Goal: Task Accomplishment & Management: Manage account settings

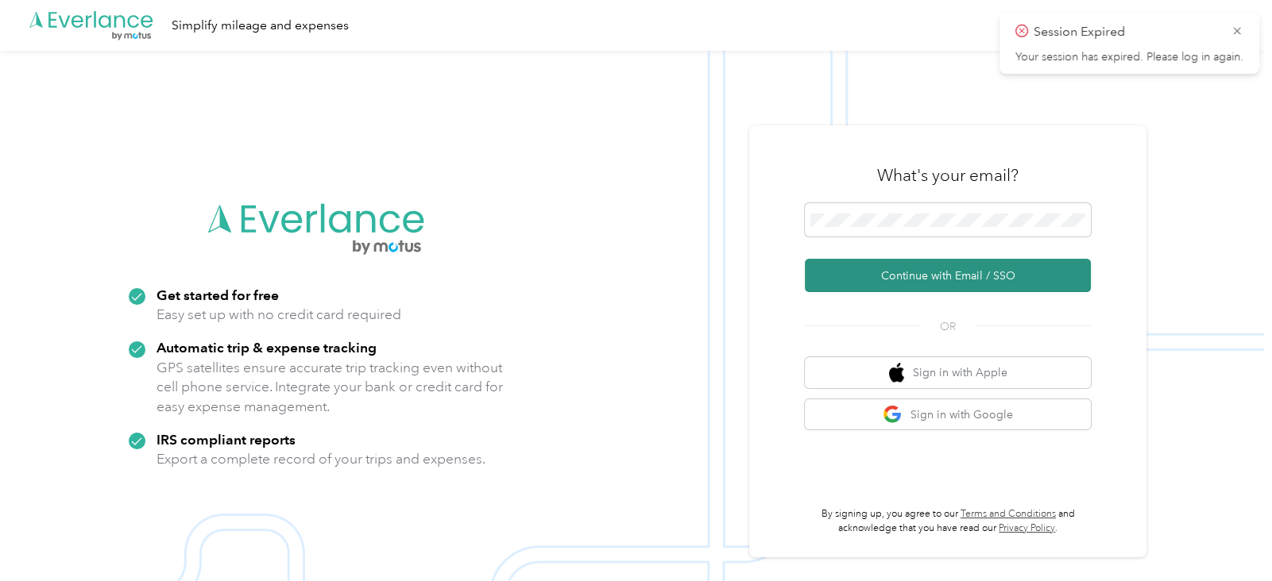
click at [923, 273] on button "Continue with Email / SSO" at bounding box center [948, 275] width 286 height 33
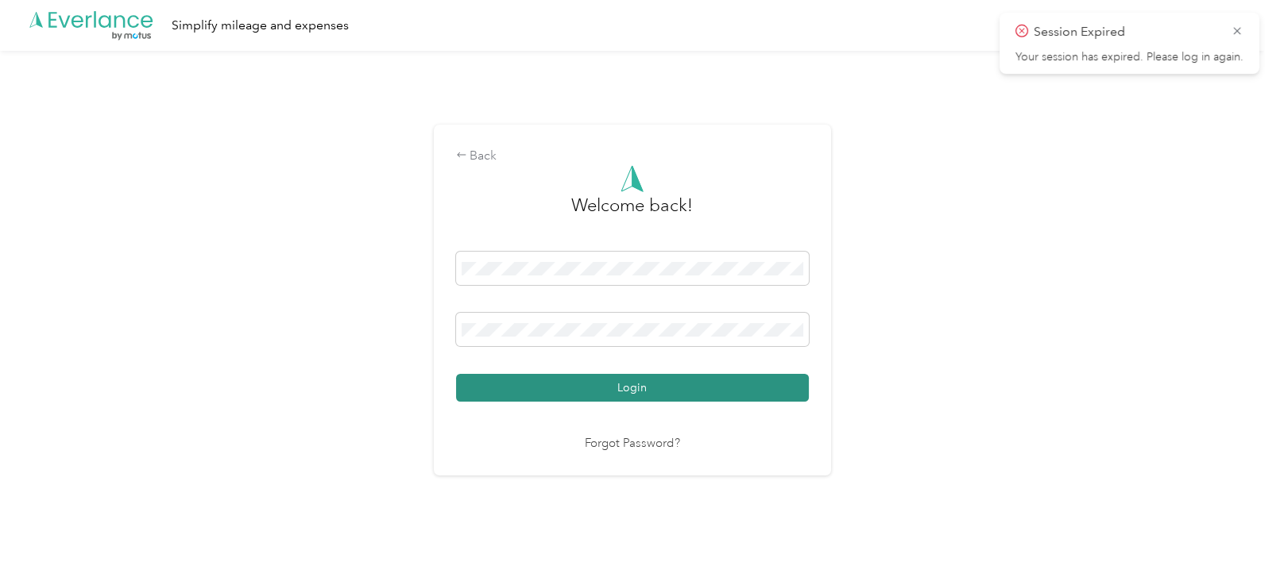
click at [698, 386] on button "Login" at bounding box center [632, 388] width 353 height 28
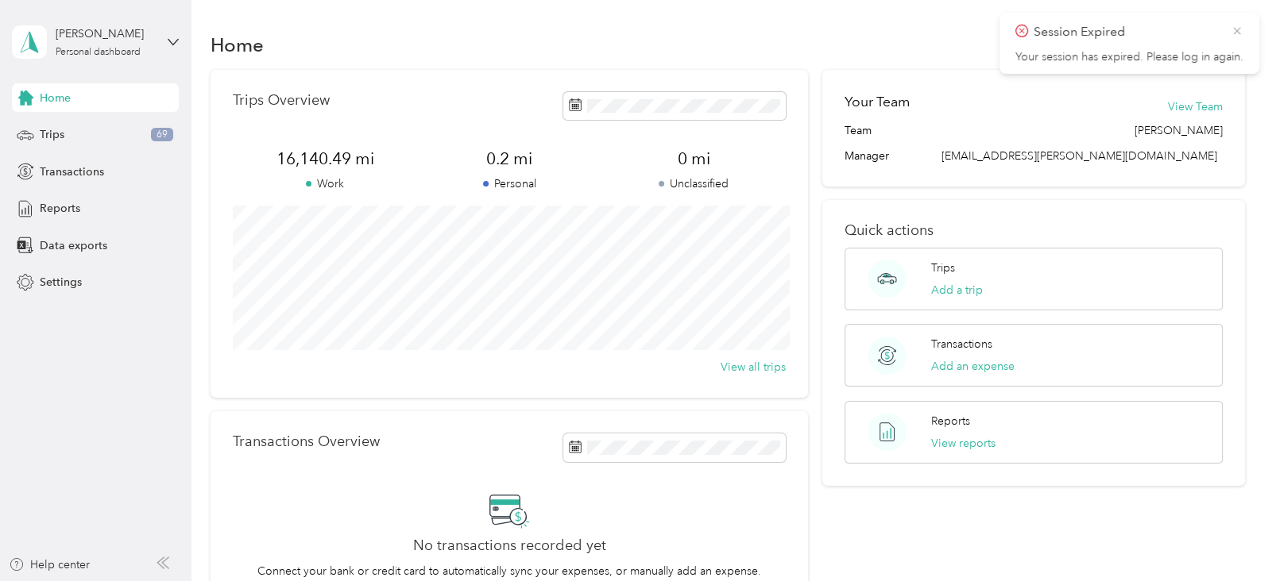
click at [1237, 33] on icon at bounding box center [1236, 31] width 13 height 14
click at [72, 204] on span "Reports" at bounding box center [60, 208] width 41 height 17
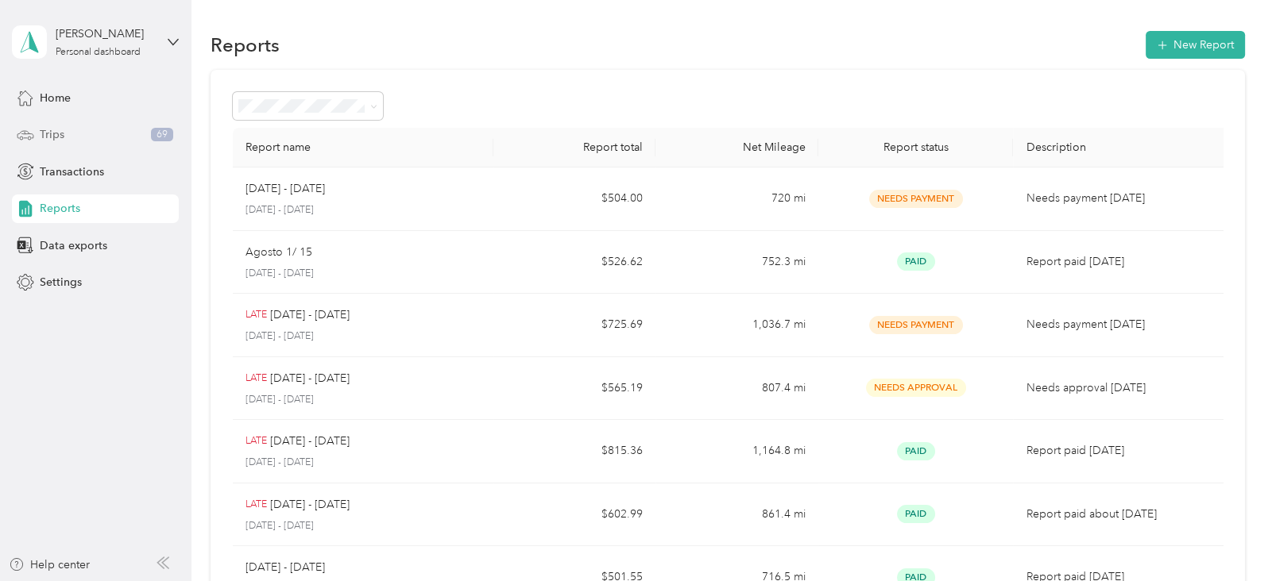
click at [34, 132] on icon at bounding box center [25, 134] width 17 height 17
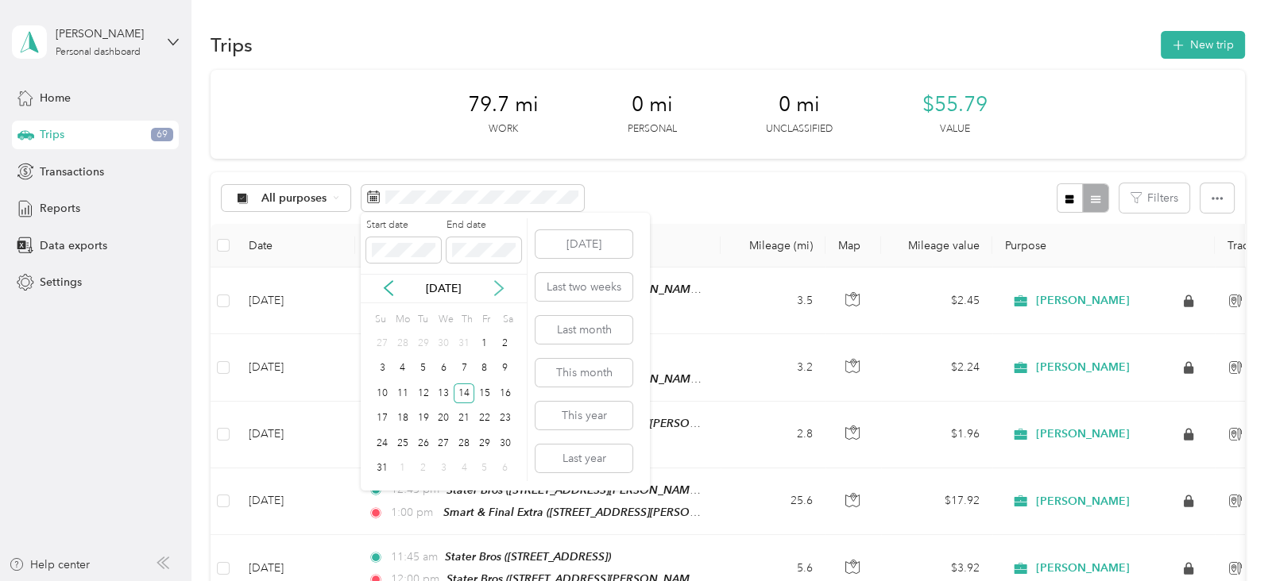
click at [496, 286] on icon at bounding box center [499, 288] width 16 height 16
click at [423, 392] on div "16" at bounding box center [423, 394] width 21 height 20
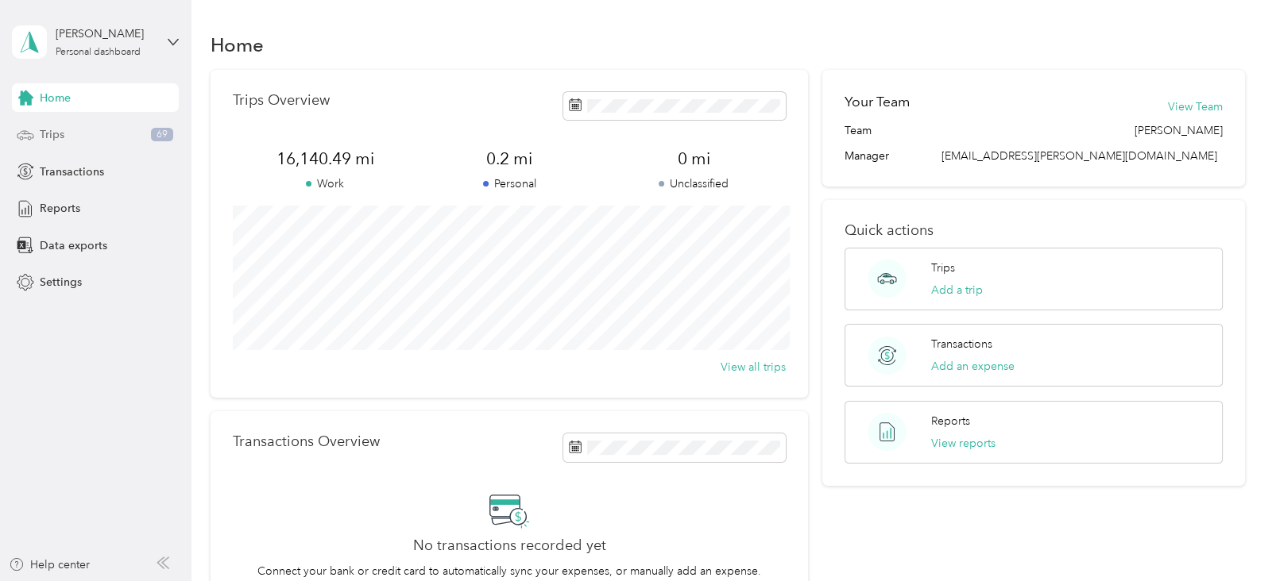
click at [67, 138] on div "Trips 69" at bounding box center [95, 135] width 167 height 29
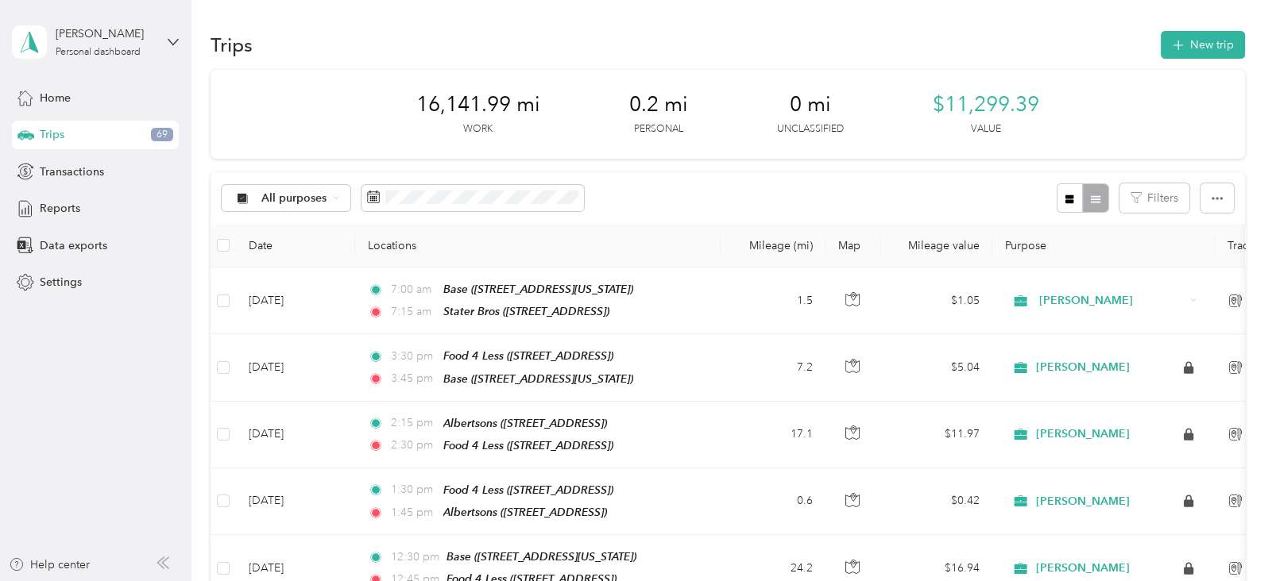
drag, startPoint x: 67, startPoint y: 138, endPoint x: 496, endPoint y: 173, distance: 431.1
click at [496, 173] on section "[PERSON_NAME] Personal dashboard Home Trips 69 Transactions Reports Data export…" at bounding box center [632, 290] width 1264 height 581
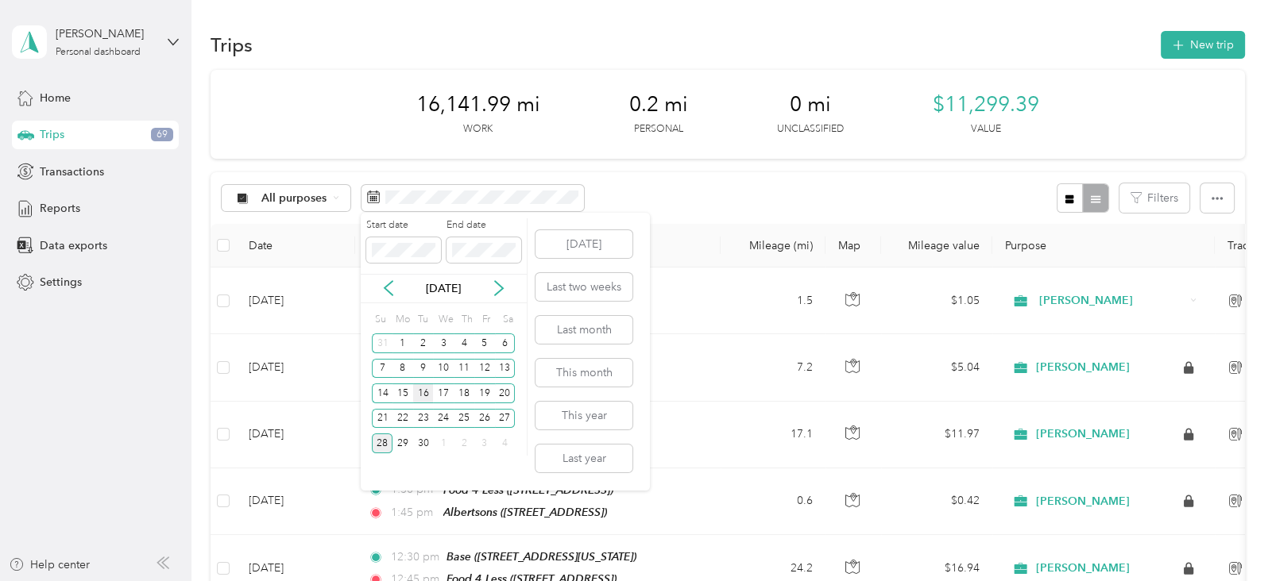
click at [423, 396] on div "16" at bounding box center [423, 394] width 21 height 20
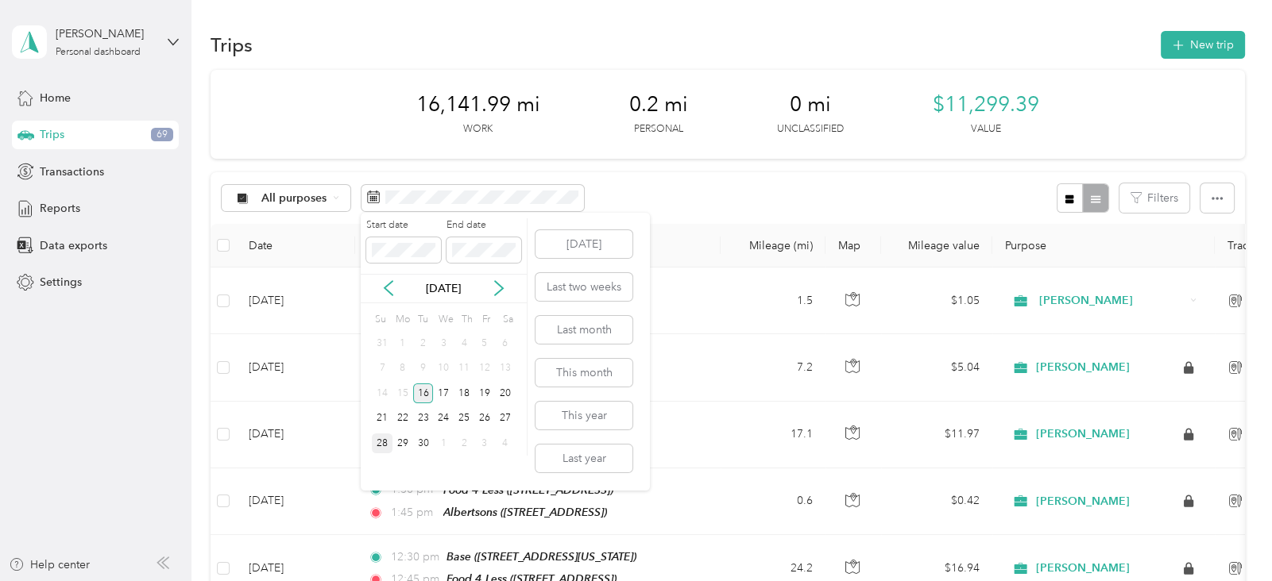
click at [423, 396] on div "16" at bounding box center [423, 394] width 21 height 20
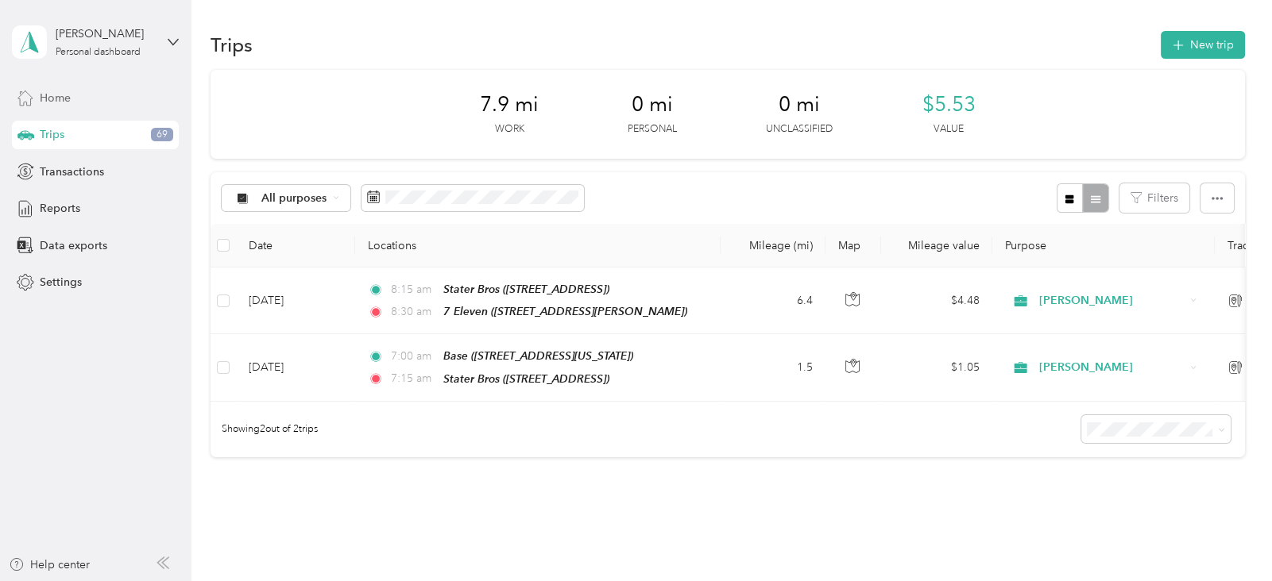
click at [83, 98] on div "Home" at bounding box center [95, 97] width 167 height 29
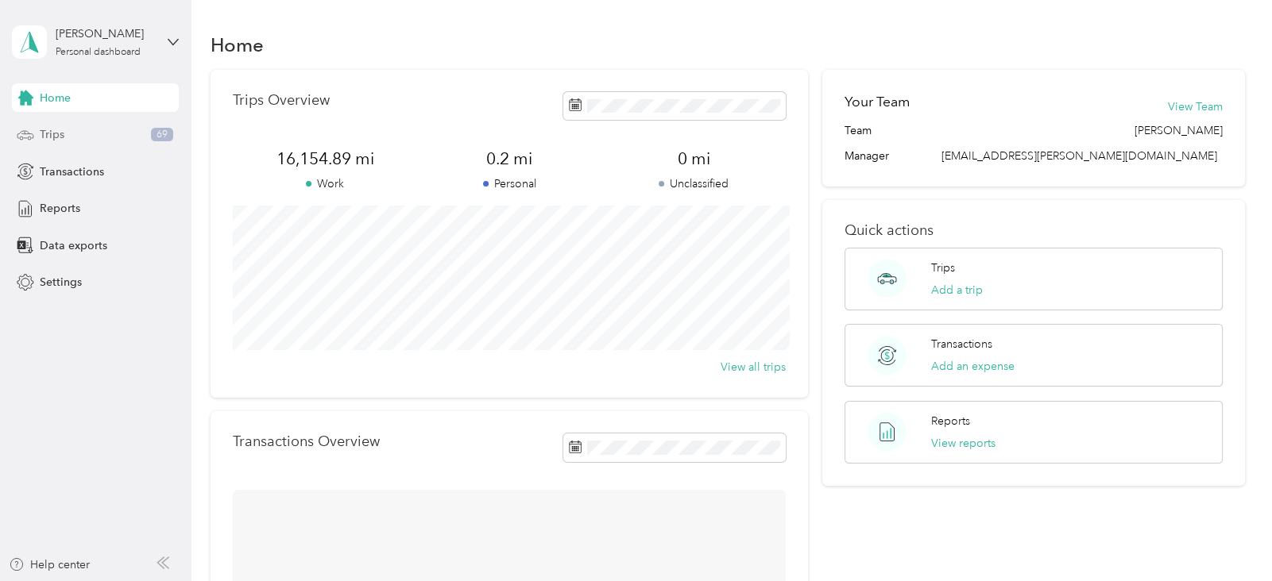
click at [66, 129] on div "Trips 69" at bounding box center [95, 135] width 167 height 29
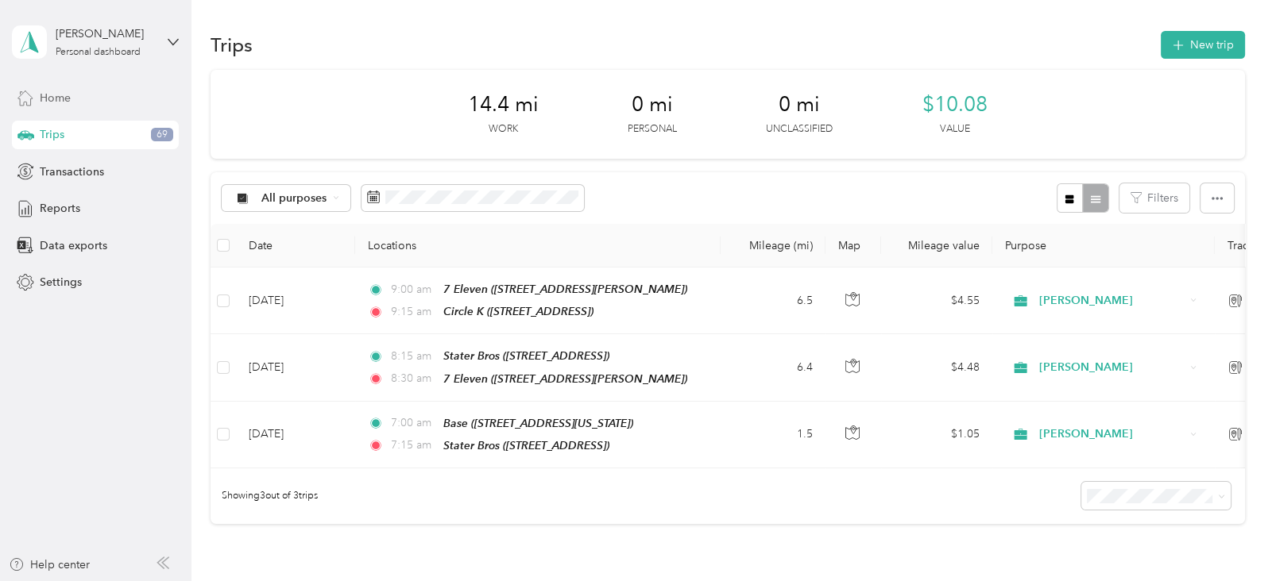
drag, startPoint x: 66, startPoint y: 129, endPoint x: 63, endPoint y: 100, distance: 29.6
click at [63, 100] on div "Home Trips 69 Transactions Reports Data exports Settings" at bounding box center [95, 190] width 167 height 214
click at [57, 96] on span "Home" at bounding box center [55, 98] width 31 height 17
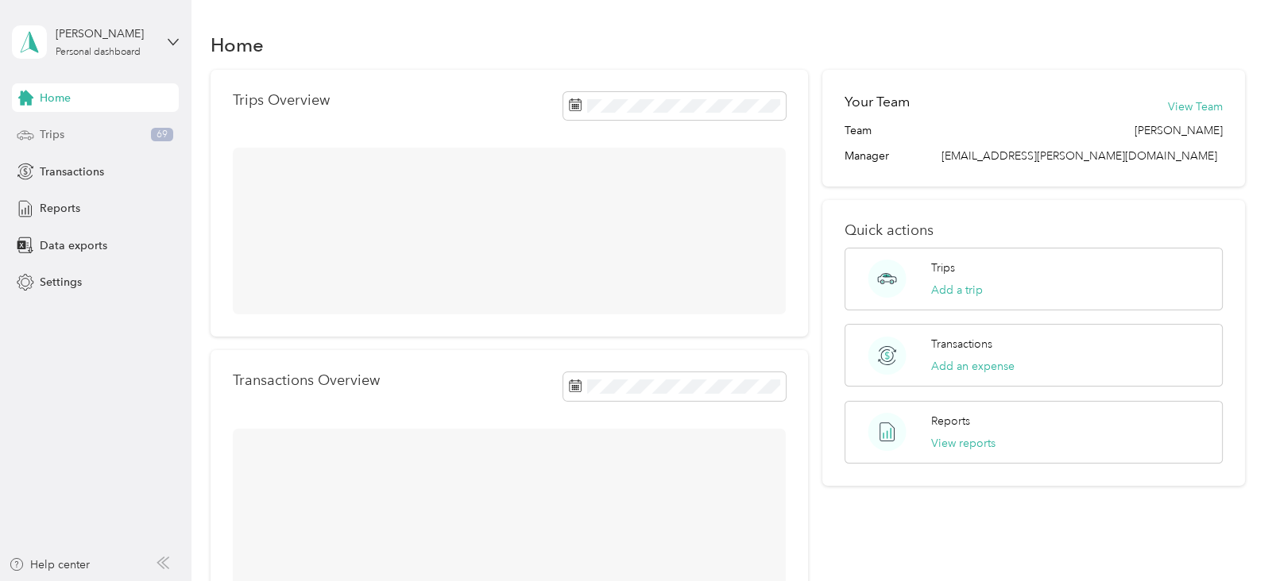
click at [56, 133] on span "Trips" at bounding box center [52, 134] width 25 height 17
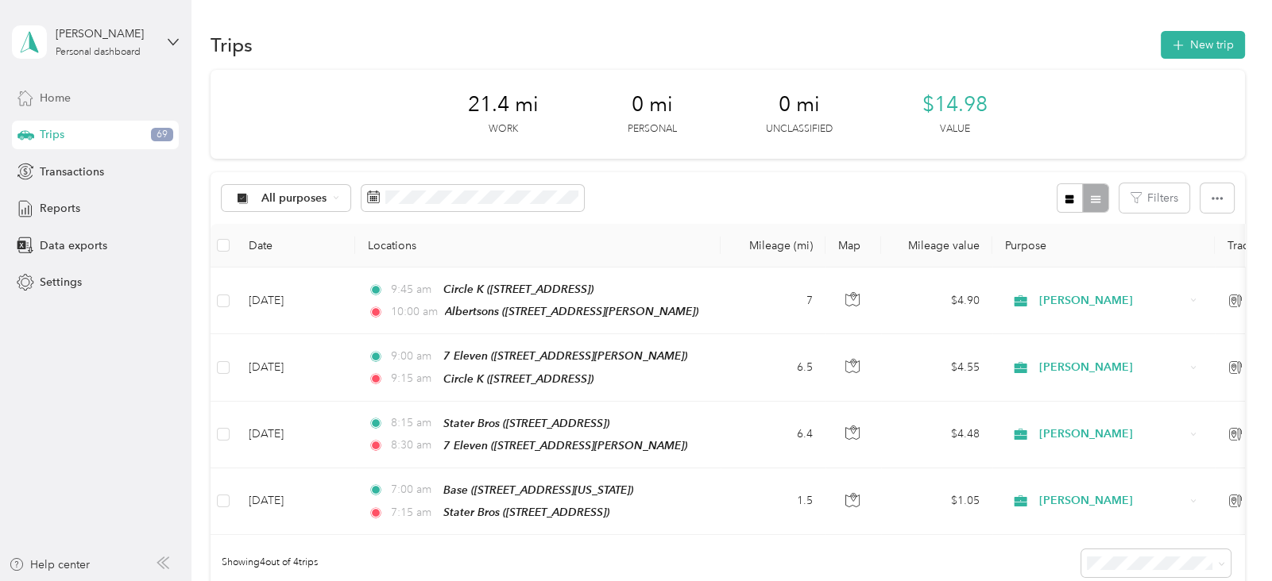
click at [65, 100] on span "Home" at bounding box center [55, 98] width 31 height 17
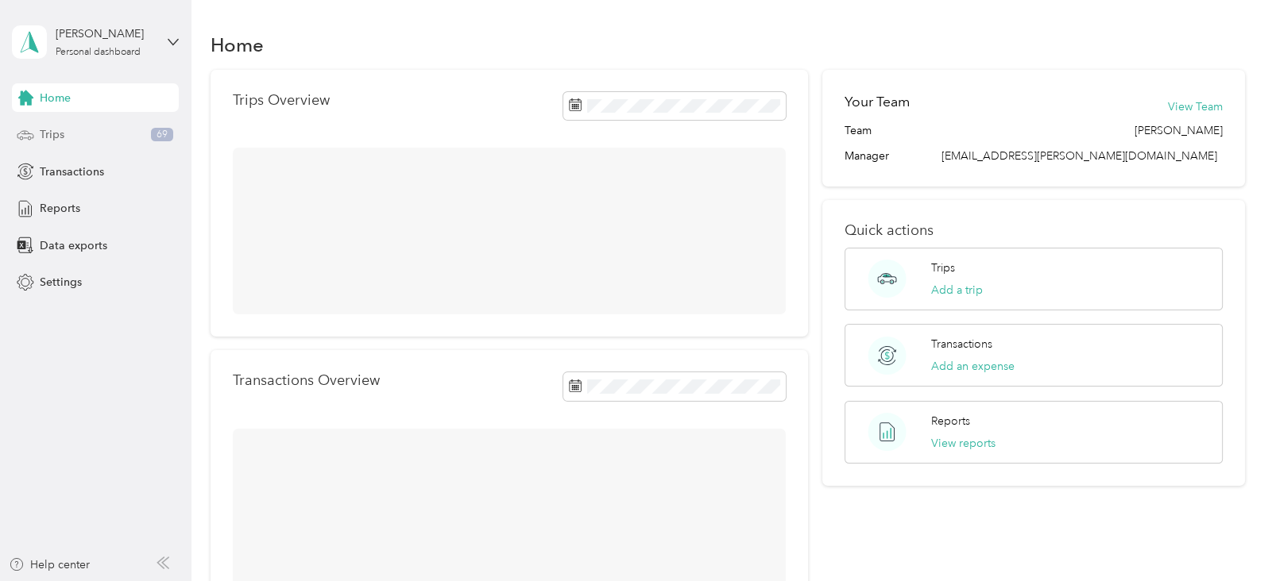
click at [63, 129] on span "Trips" at bounding box center [52, 134] width 25 height 17
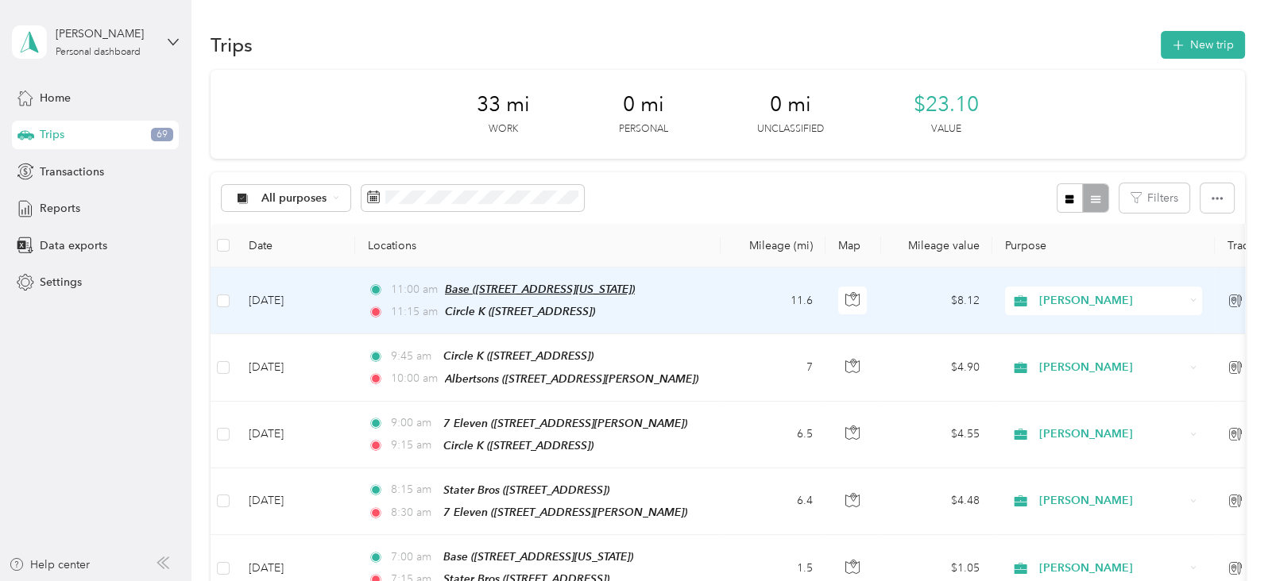
click at [635, 291] on span "Base ([STREET_ADDRESS][US_STATE])" at bounding box center [540, 289] width 190 height 13
click at [490, 249] on button "Edit Place" at bounding box center [492, 250] width 91 height 28
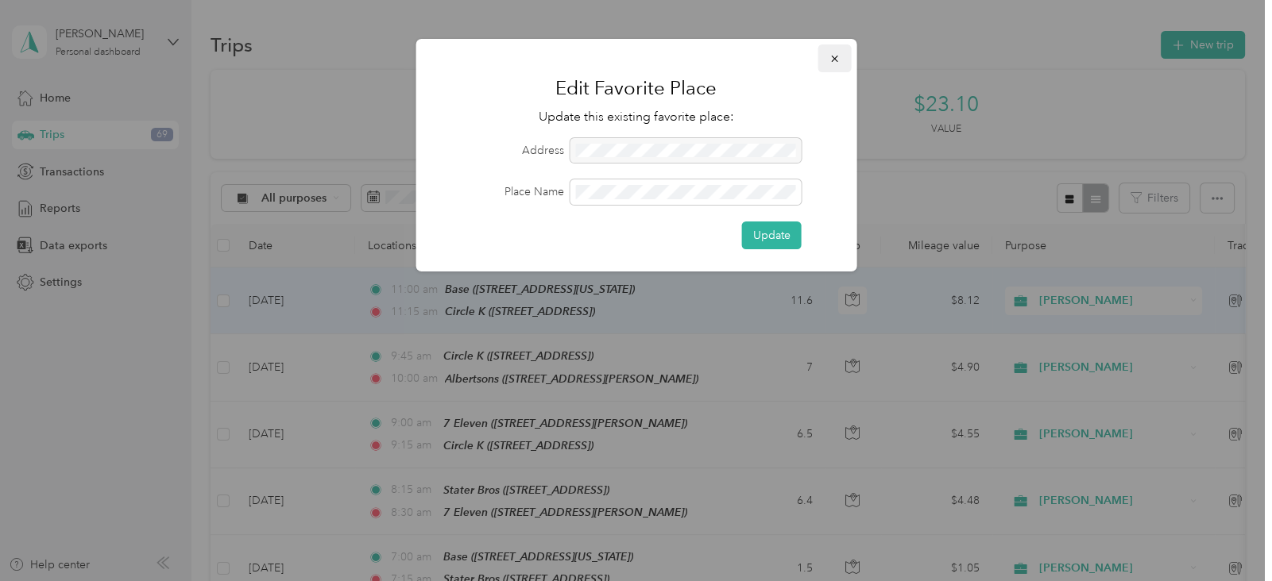
click at [832, 60] on icon "button" at bounding box center [833, 58] width 11 height 11
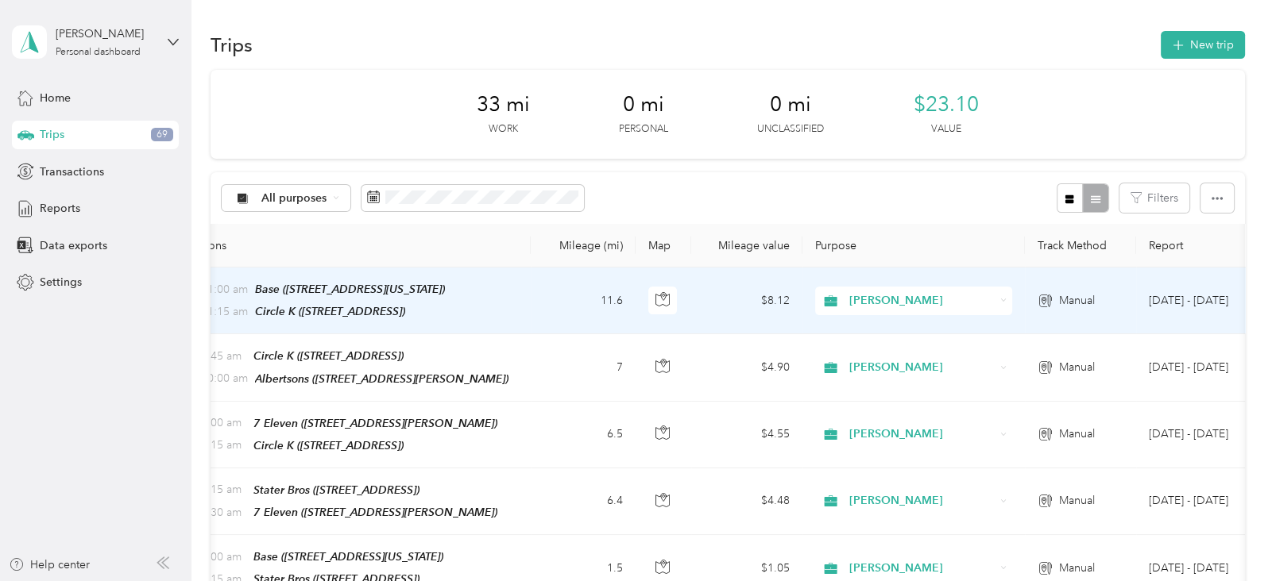
scroll to position [0, 195]
click at [1079, 299] on span "Manual" at bounding box center [1072, 300] width 36 height 17
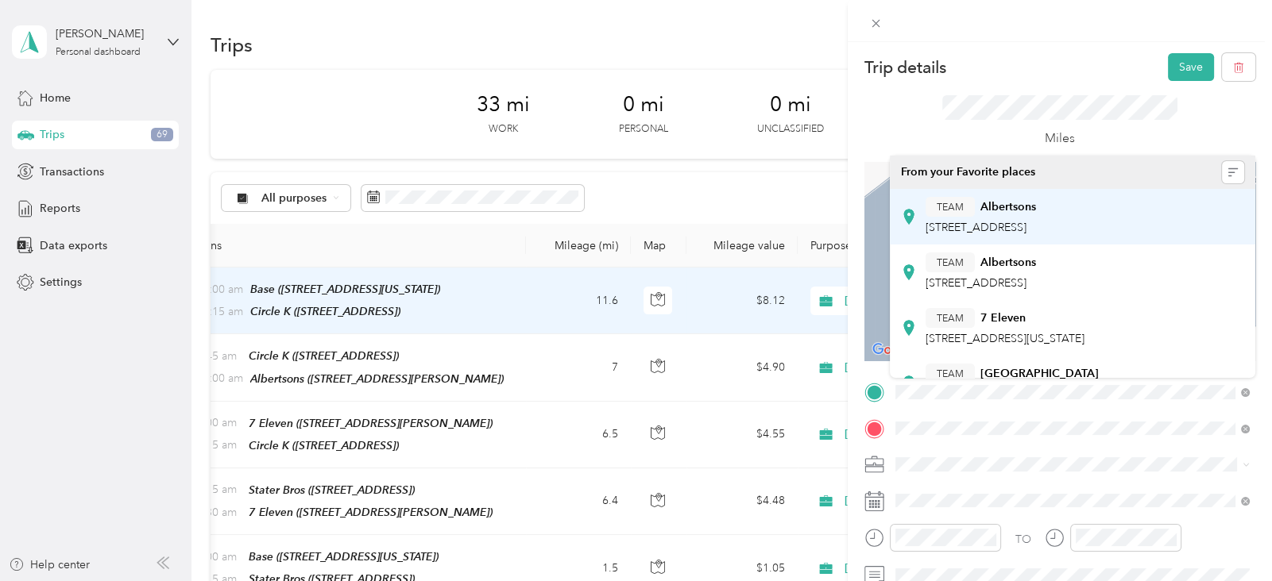
click at [1036, 215] on div "TEAM Albertsons" at bounding box center [980, 207] width 110 height 20
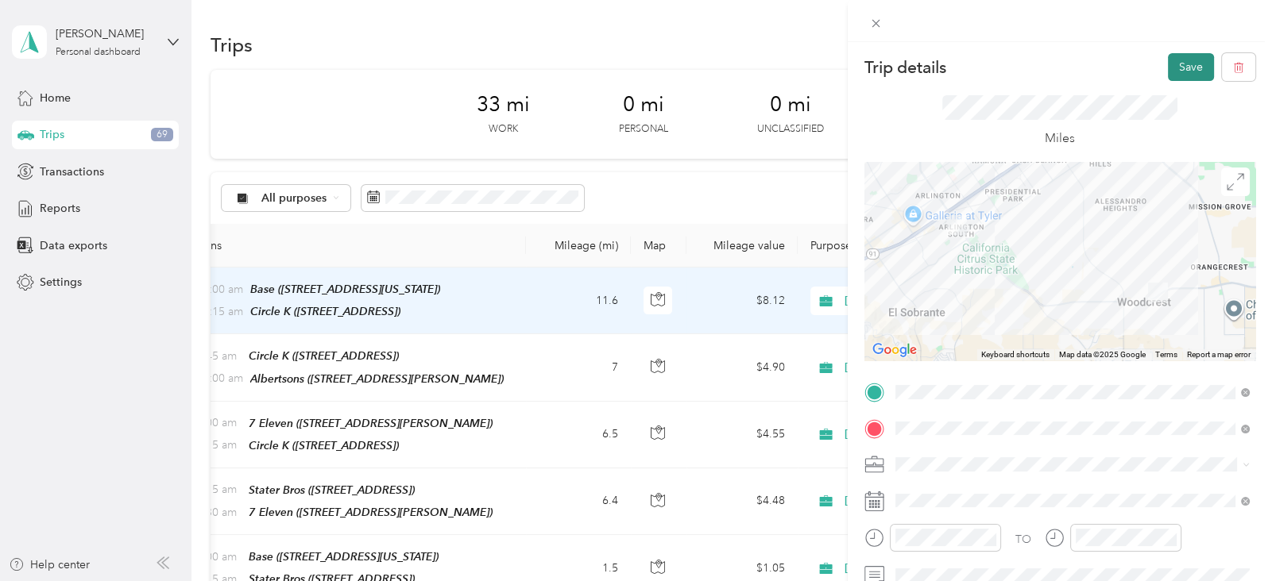
click at [1176, 68] on button "Save" at bounding box center [1191, 67] width 46 height 28
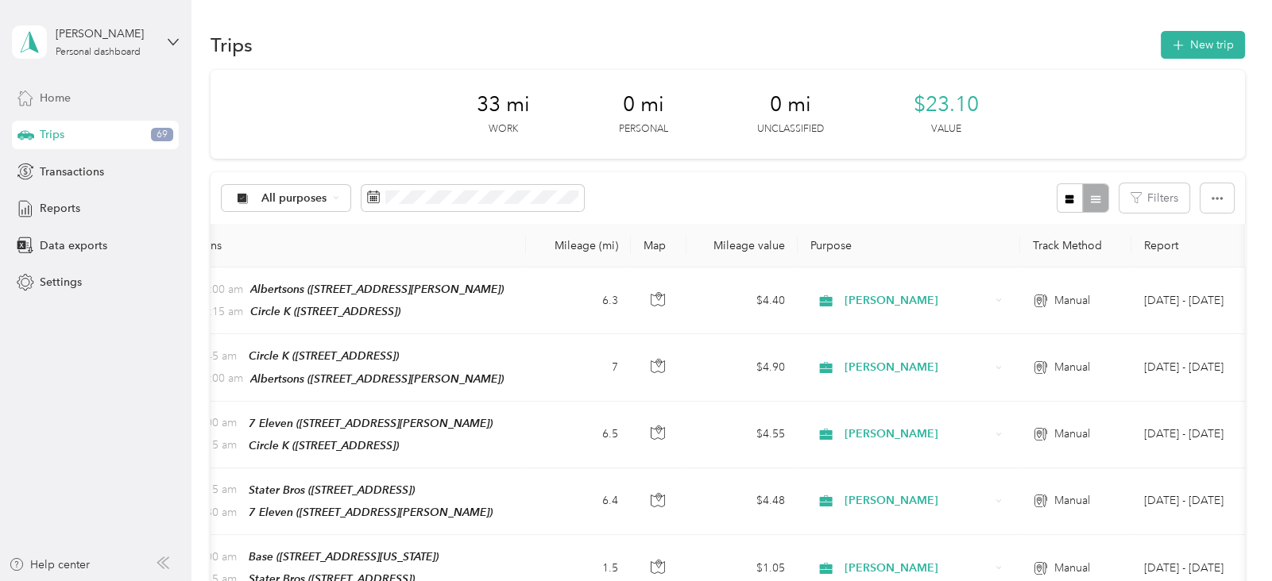
click at [53, 95] on span "Home" at bounding box center [55, 98] width 31 height 17
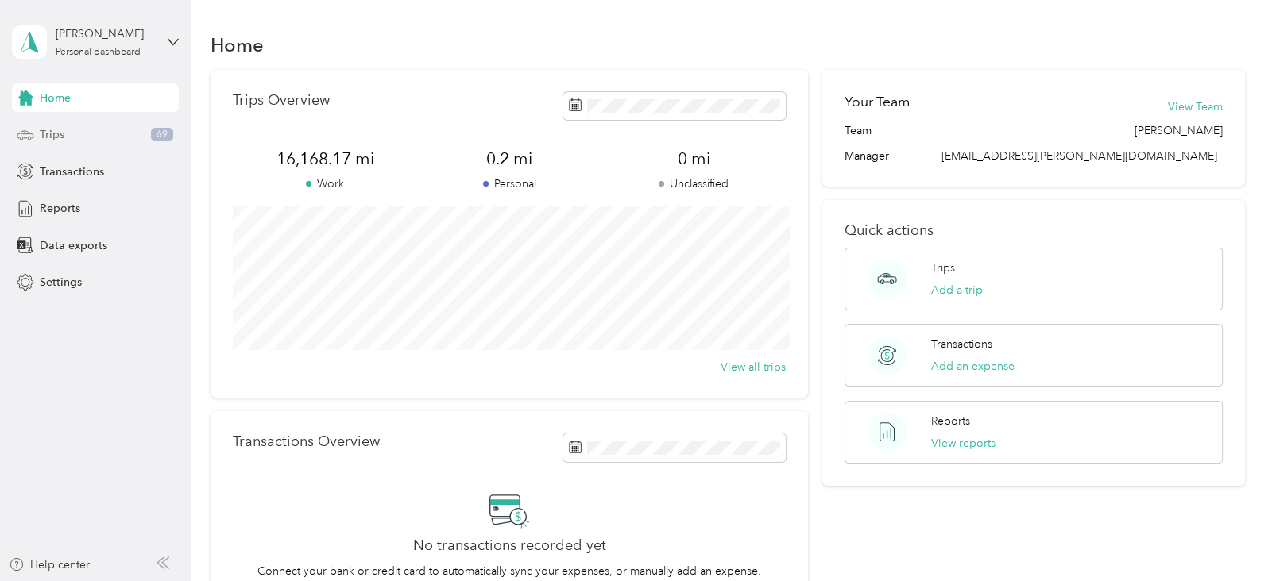
click at [44, 135] on span "Trips" at bounding box center [52, 134] width 25 height 17
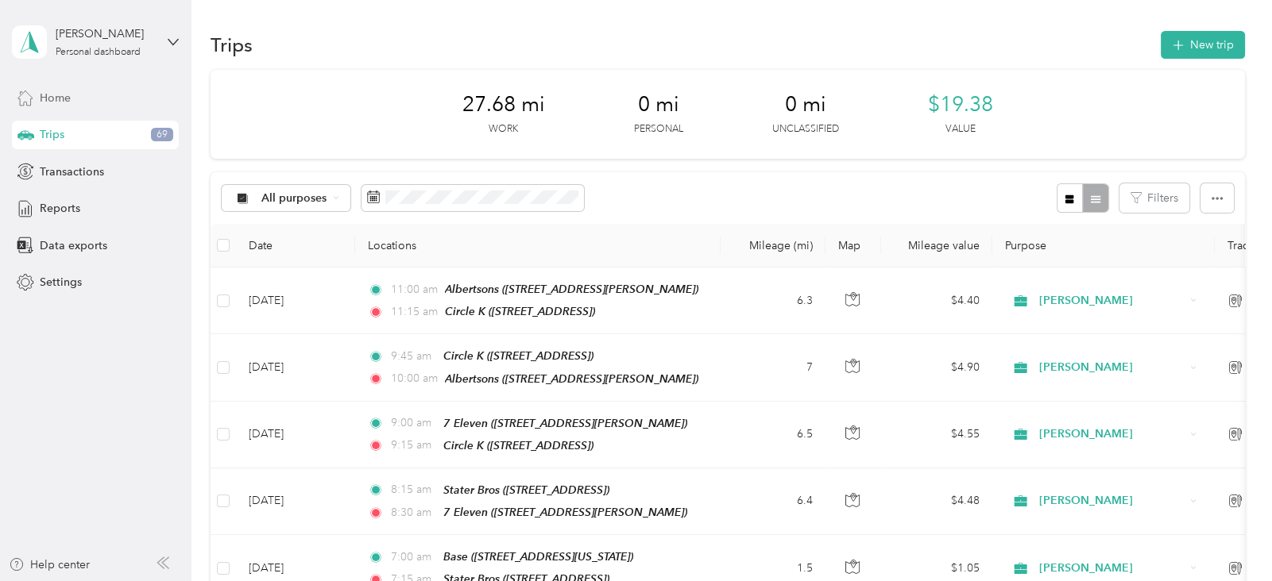
click at [43, 84] on div "Home" at bounding box center [95, 97] width 167 height 29
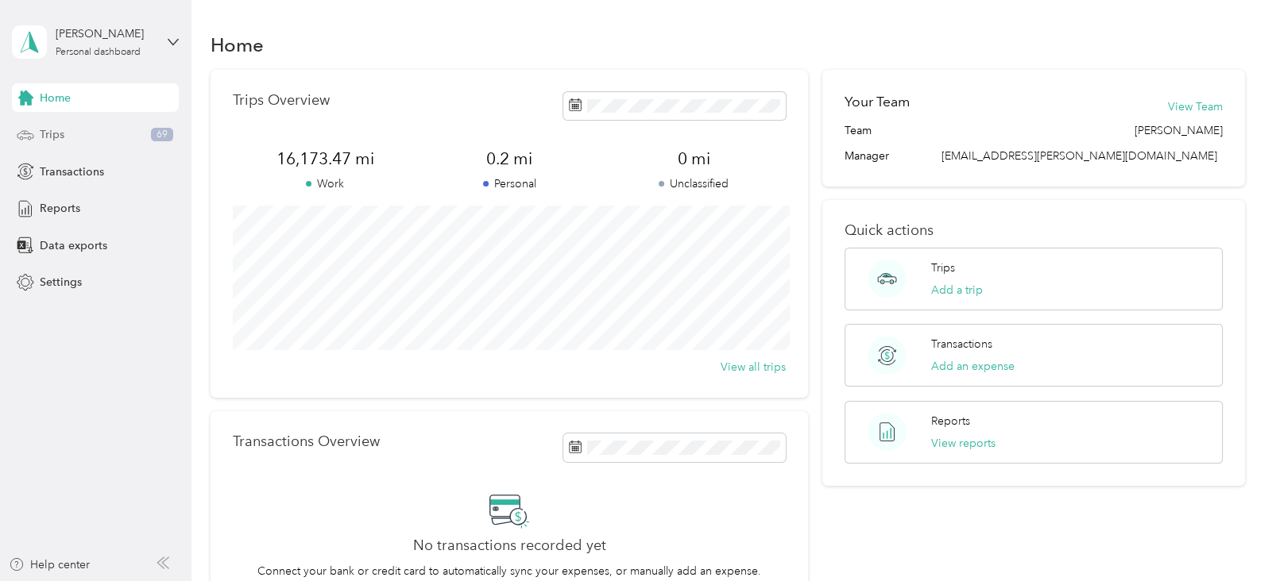
click at [48, 126] on span "Trips" at bounding box center [52, 134] width 25 height 17
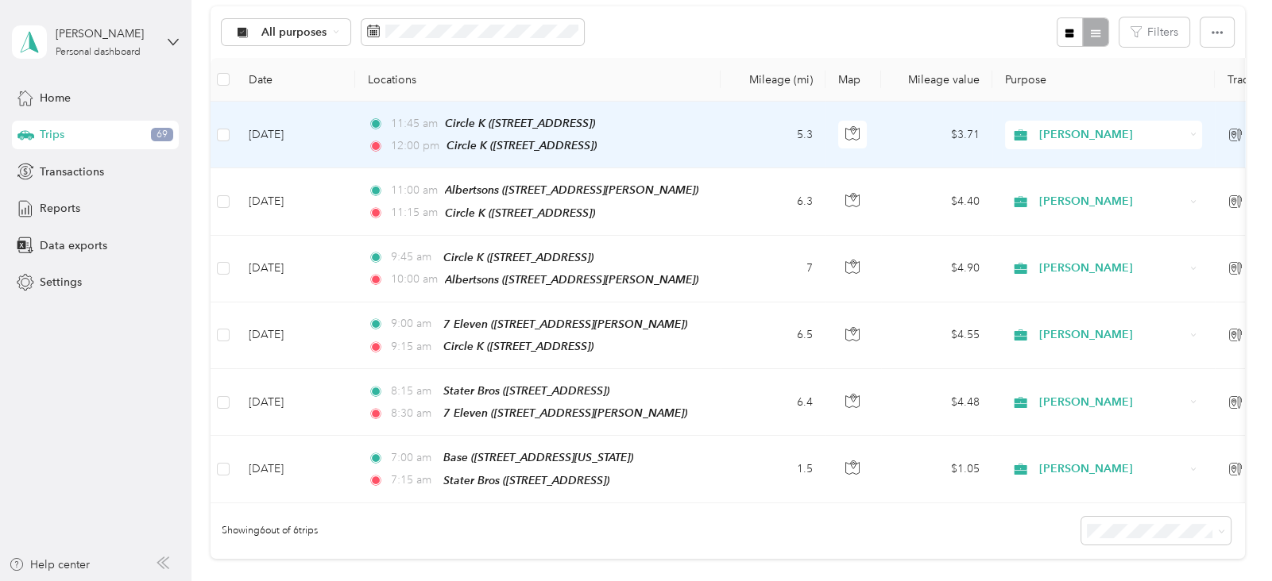
scroll to position [167, 0]
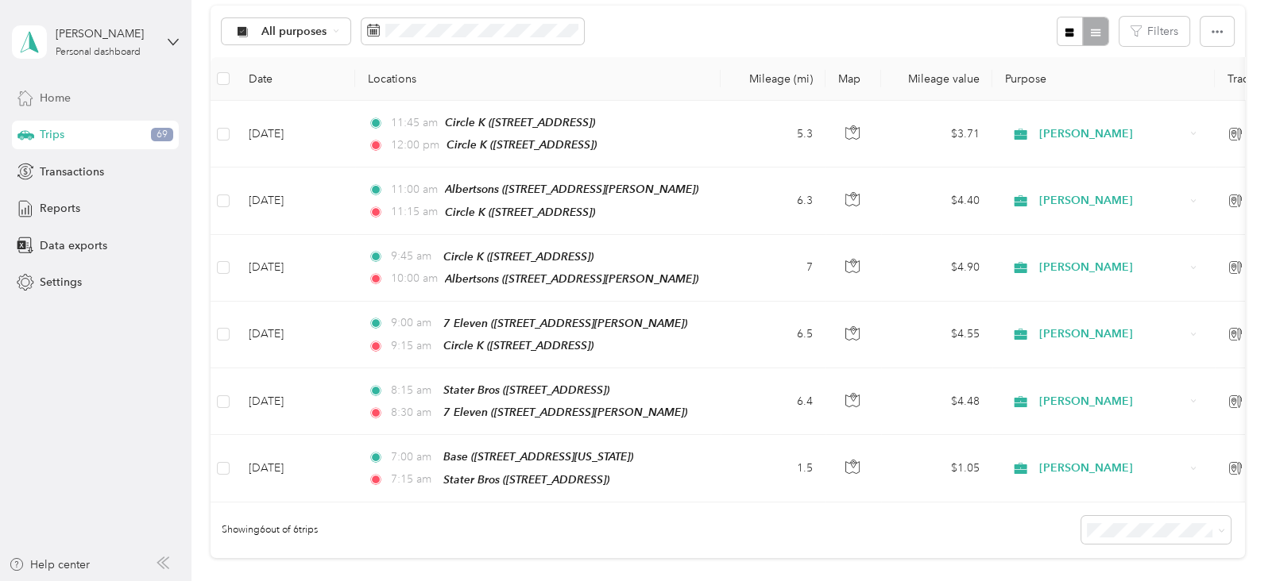
click at [79, 98] on div "Home" at bounding box center [95, 97] width 167 height 29
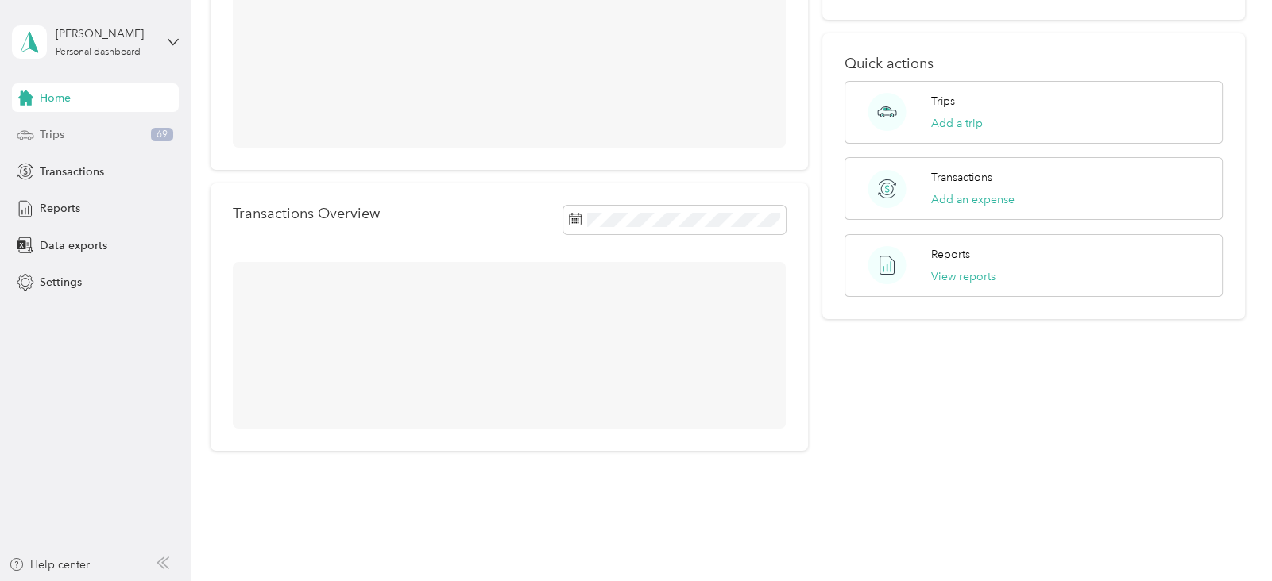
click at [79, 132] on div "Trips 69" at bounding box center [95, 135] width 167 height 29
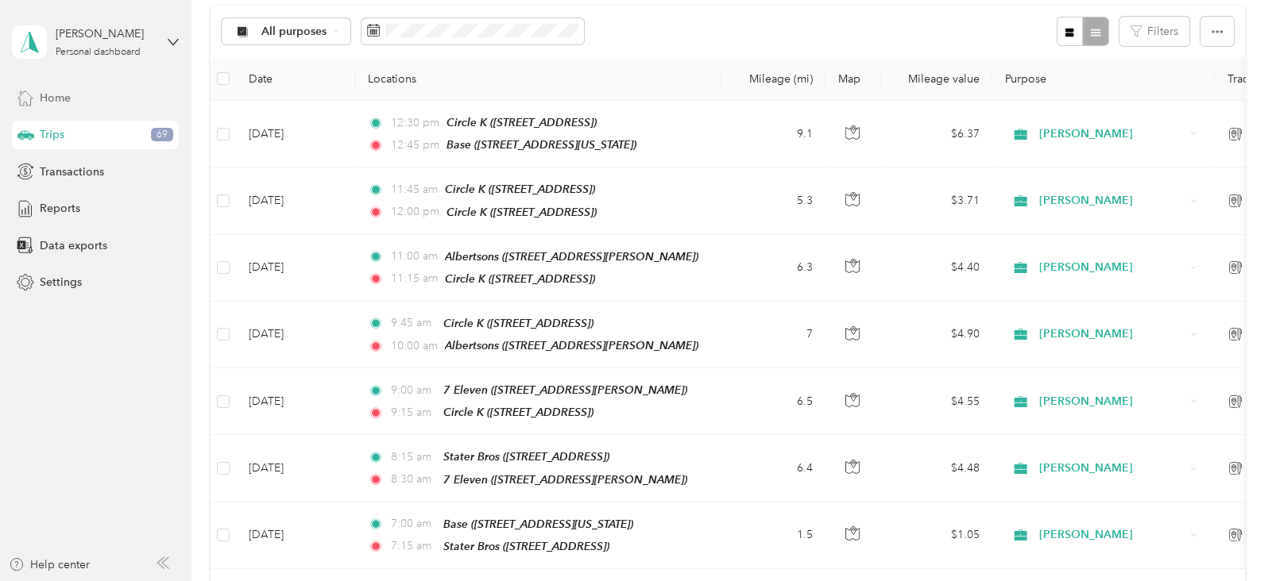
click at [48, 98] on span "Home" at bounding box center [55, 98] width 31 height 17
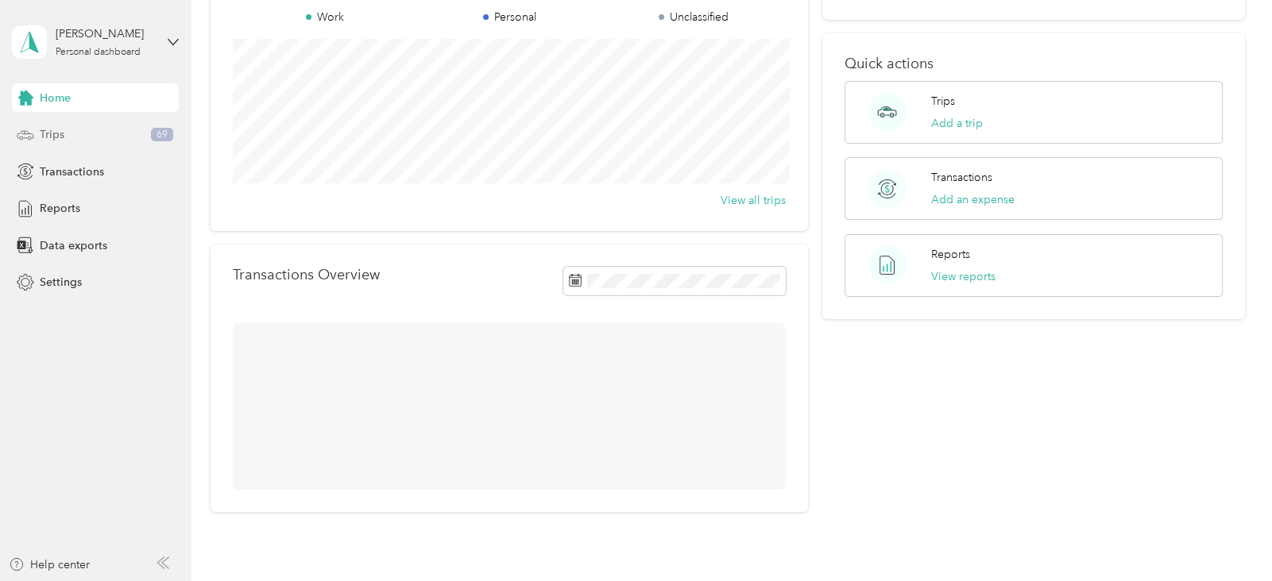
click at [52, 141] on span "Trips" at bounding box center [52, 134] width 25 height 17
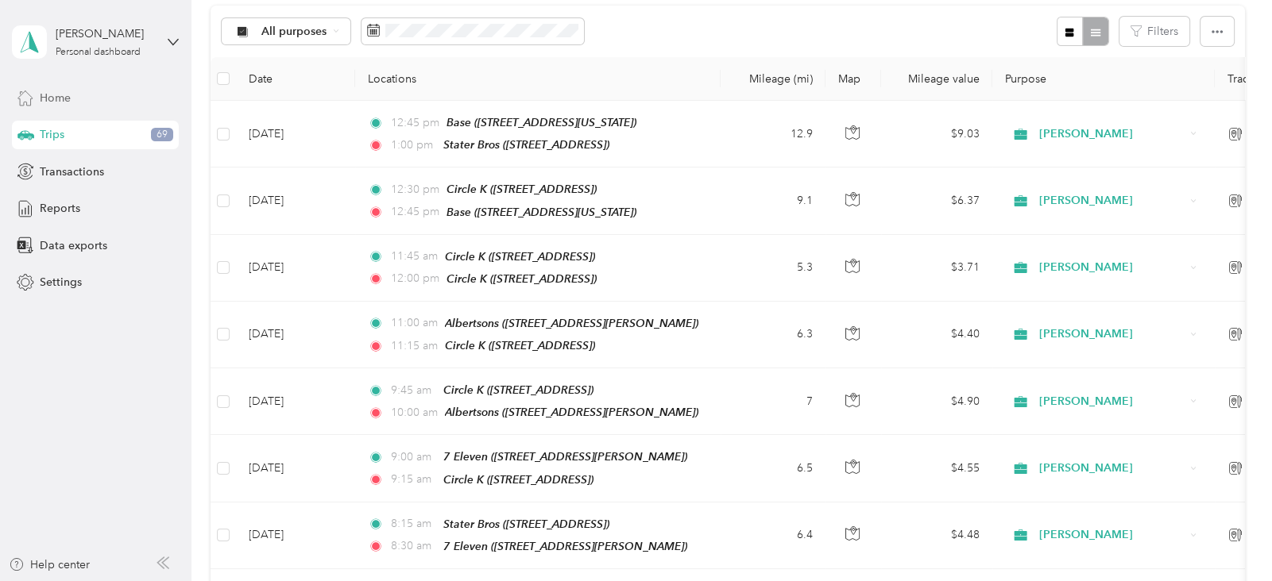
click at [34, 94] on div "Home" at bounding box center [95, 97] width 167 height 29
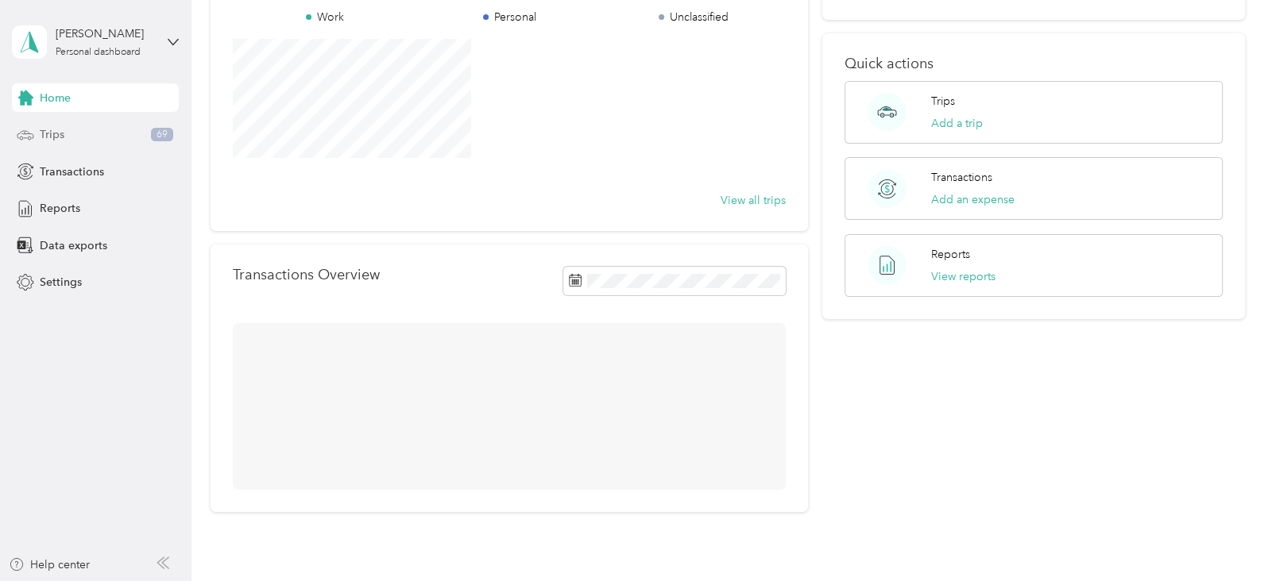
click at [55, 139] on span "Trips" at bounding box center [52, 134] width 25 height 17
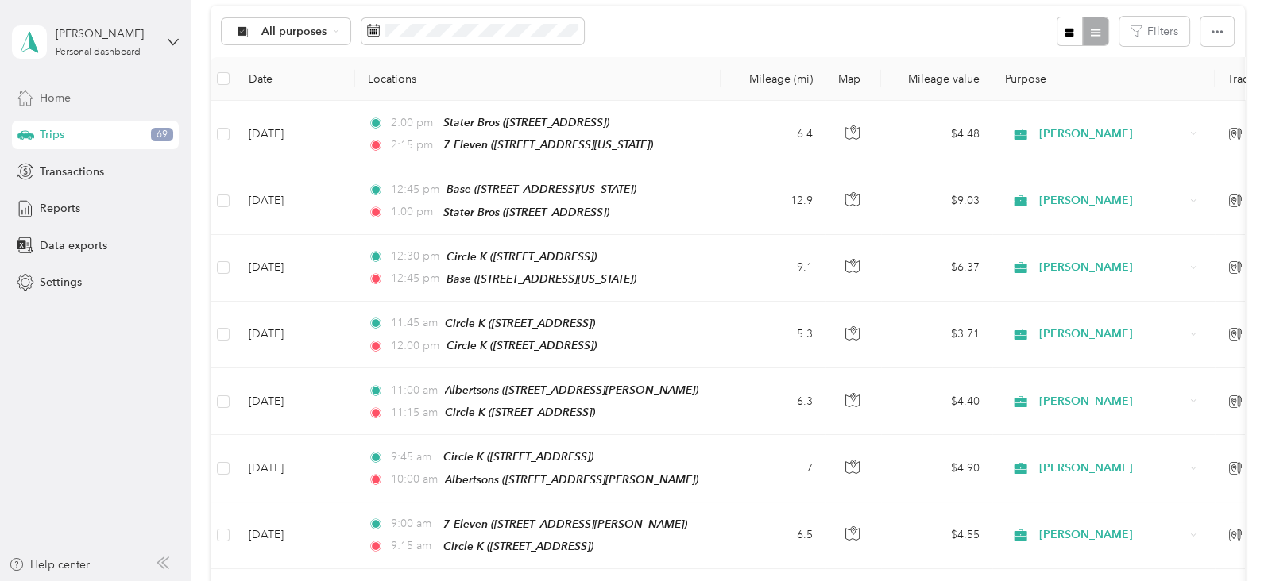
drag, startPoint x: 55, startPoint y: 139, endPoint x: 66, endPoint y: 98, distance: 42.0
click at [66, 98] on div "Home Trips 69 Transactions Reports Data exports Settings" at bounding box center [95, 190] width 167 height 214
click at [61, 101] on span "Home" at bounding box center [55, 98] width 31 height 17
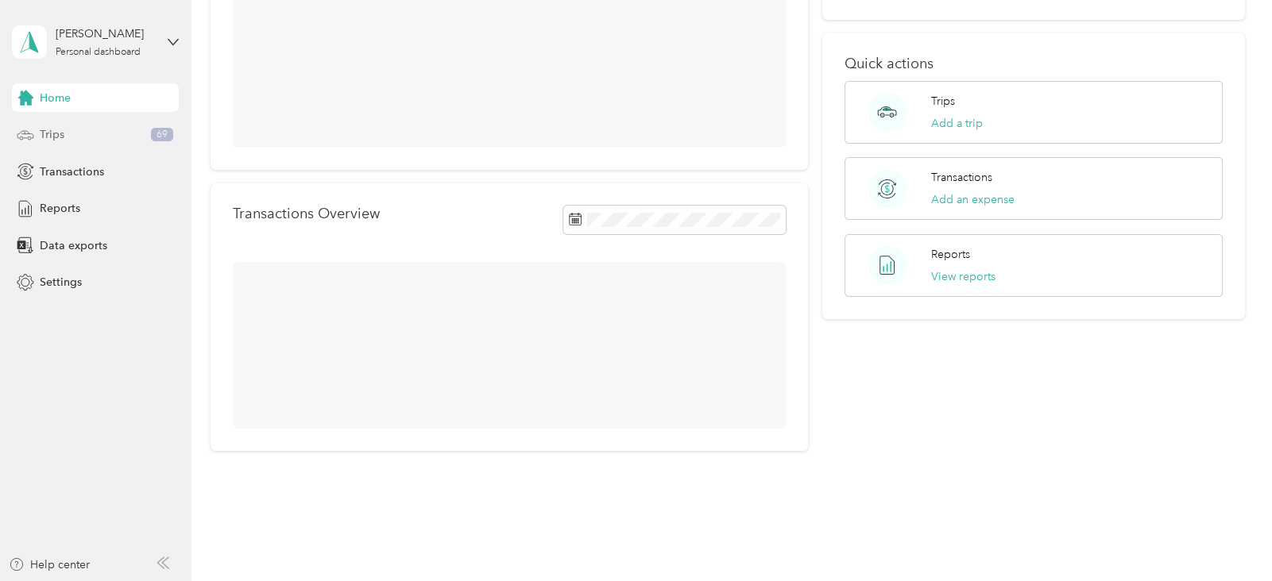
scroll to position [147, 0]
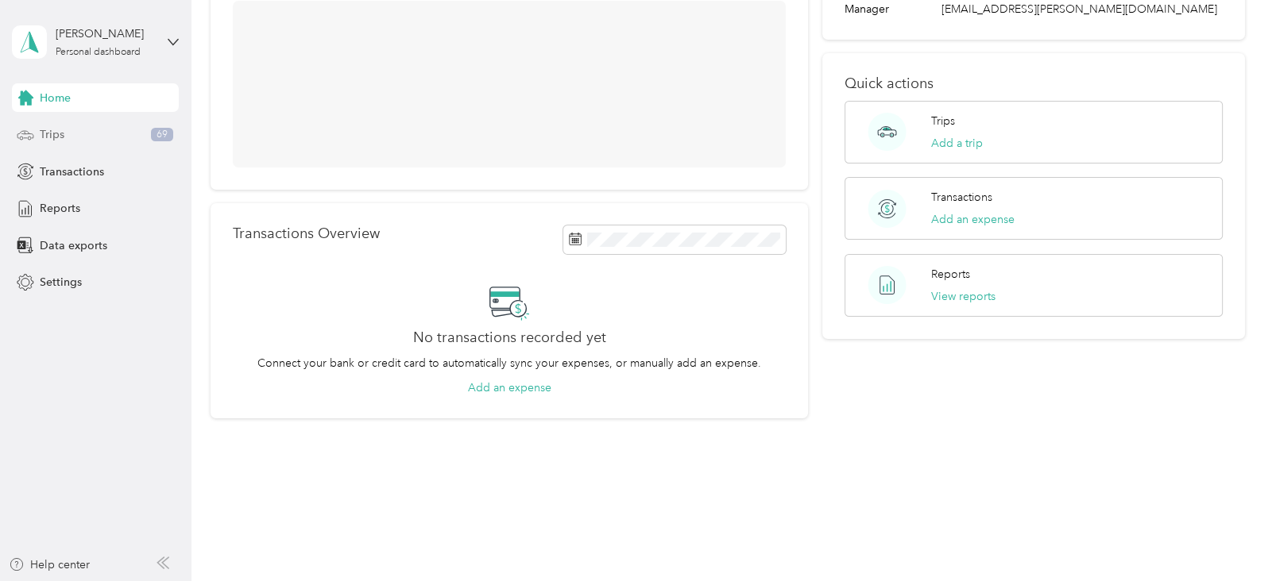
click at [62, 134] on span "Trips" at bounding box center [52, 134] width 25 height 17
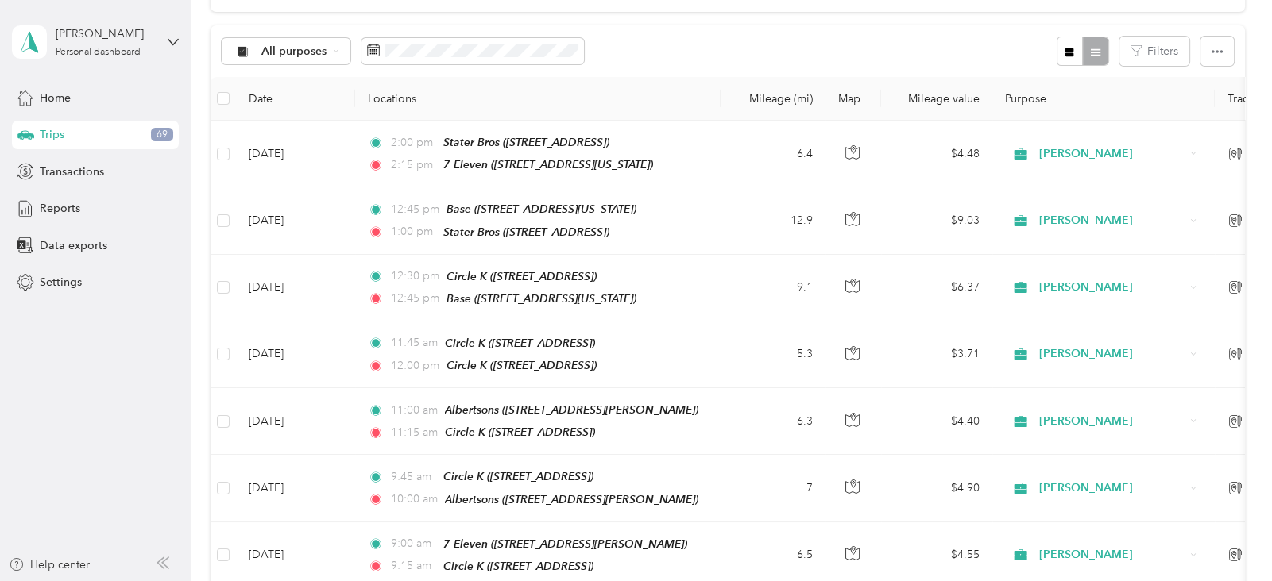
scroll to position [167, 0]
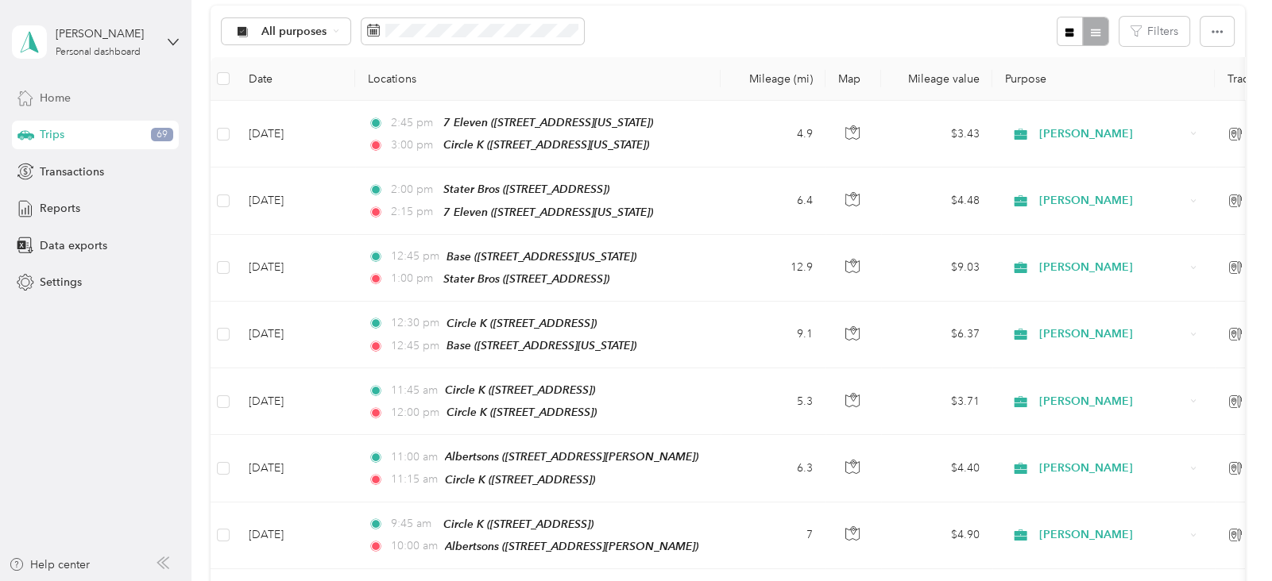
click at [43, 84] on div "Home" at bounding box center [95, 97] width 167 height 29
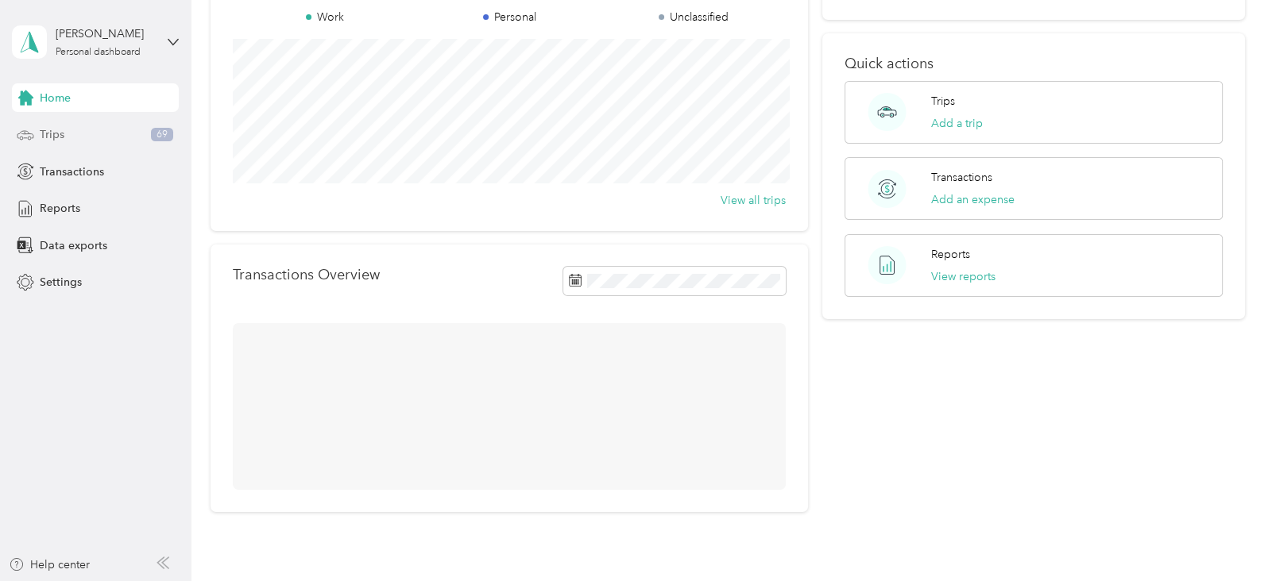
click at [44, 134] on span "Trips" at bounding box center [52, 134] width 25 height 17
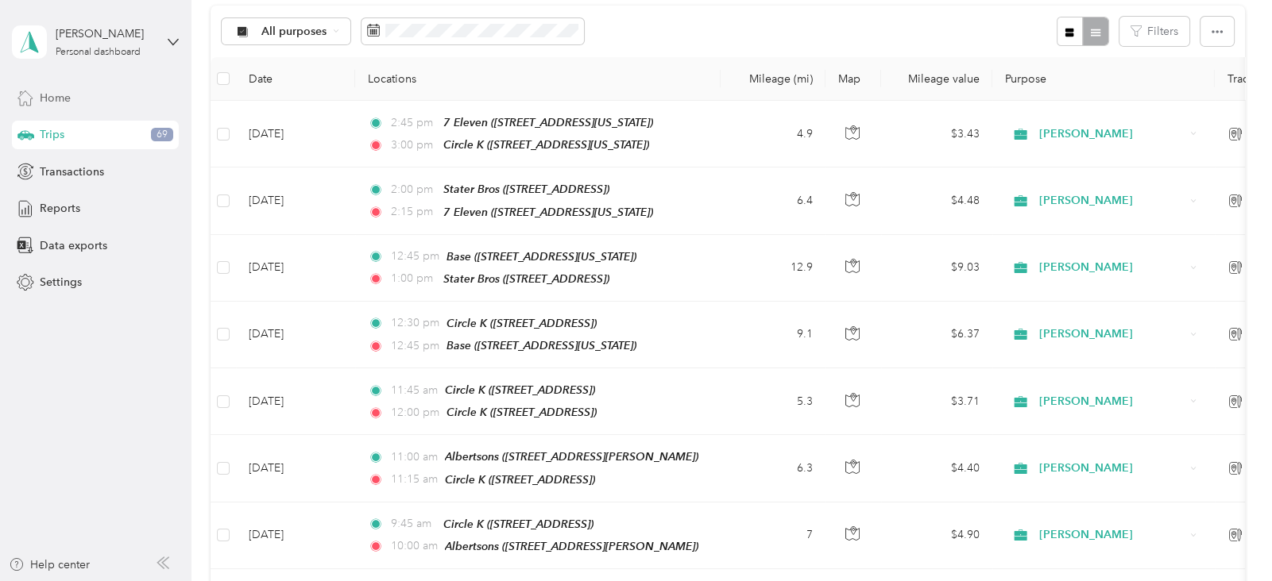
click at [49, 97] on span "Home" at bounding box center [55, 98] width 31 height 17
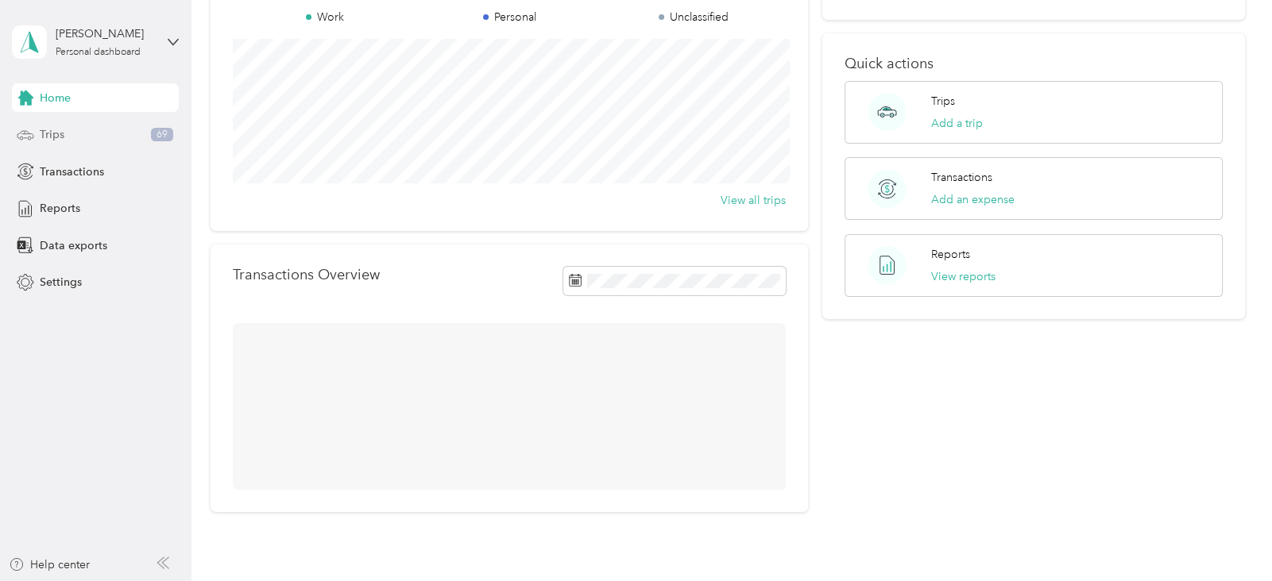
click at [55, 129] on span "Trips" at bounding box center [52, 134] width 25 height 17
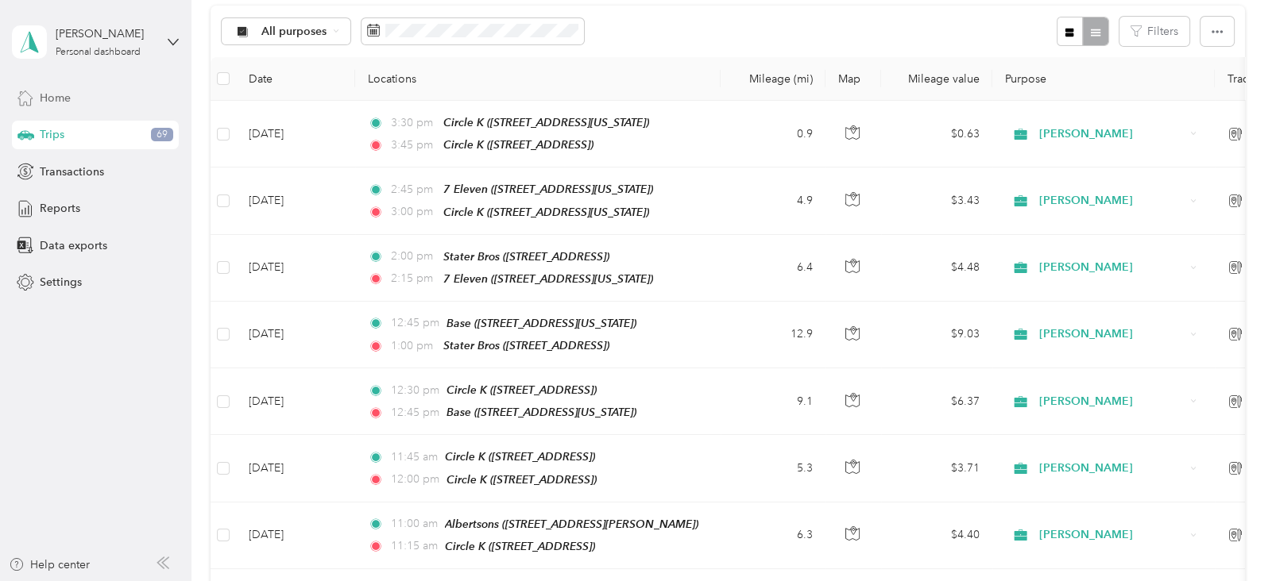
click at [56, 98] on span "Home" at bounding box center [55, 98] width 31 height 17
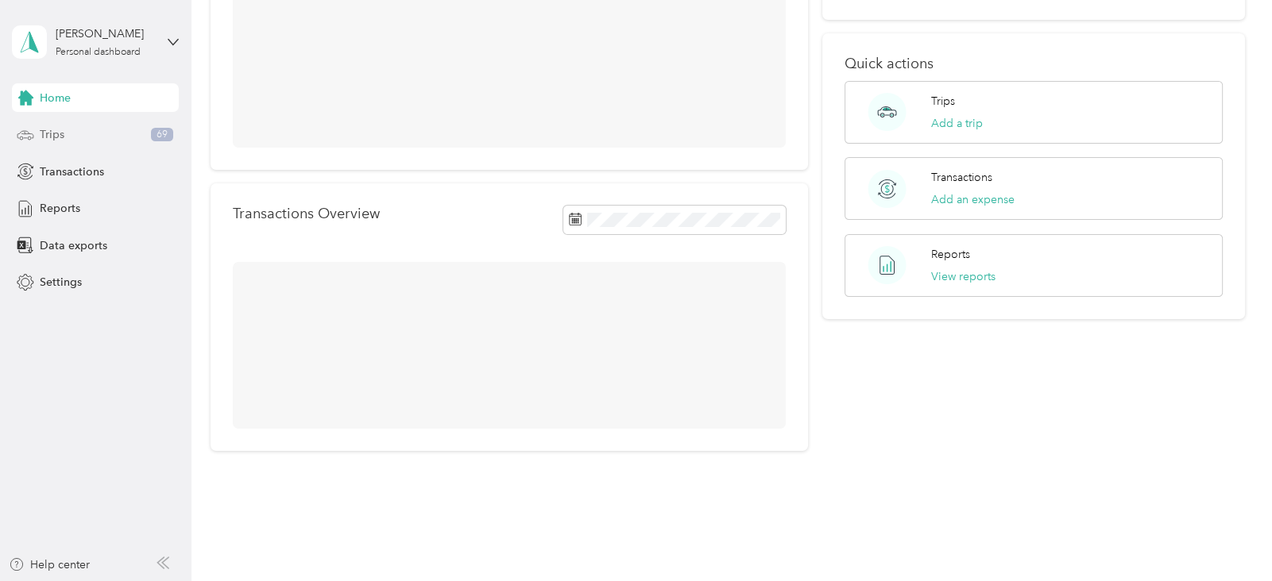
click at [60, 132] on span "Trips" at bounding box center [52, 134] width 25 height 17
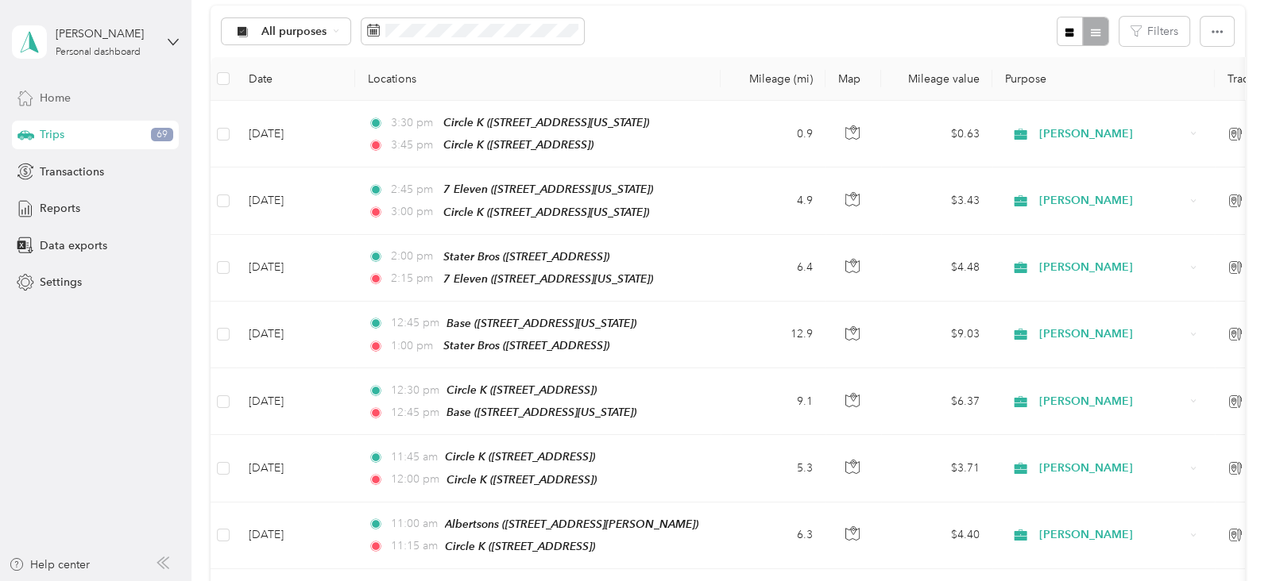
click at [47, 95] on span "Home" at bounding box center [55, 98] width 31 height 17
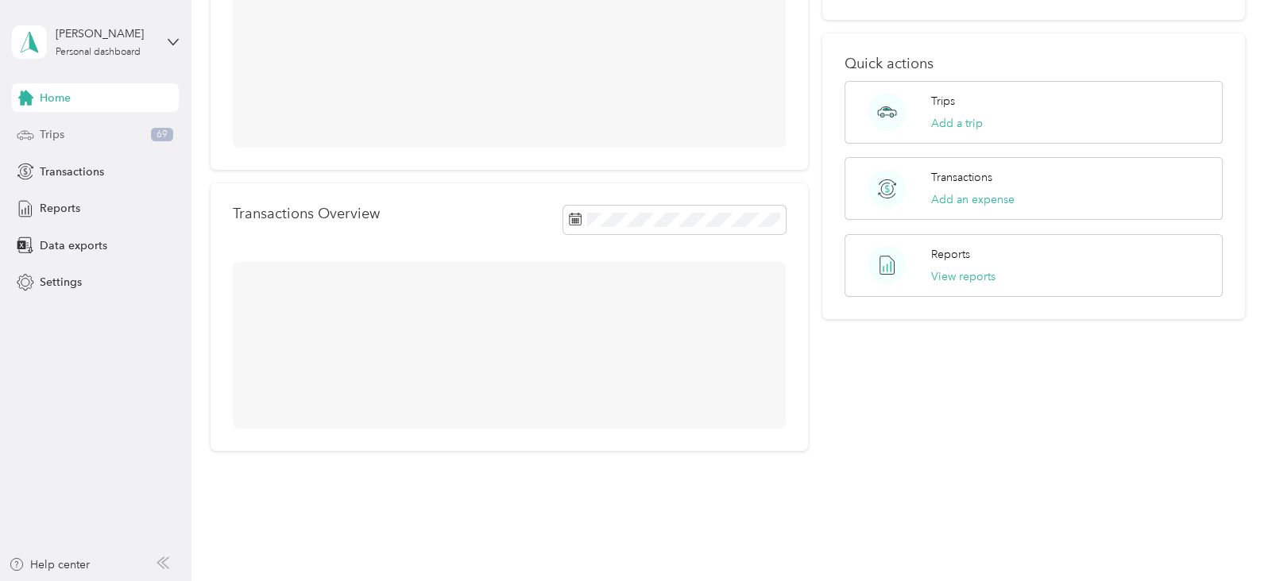
scroll to position [147, 0]
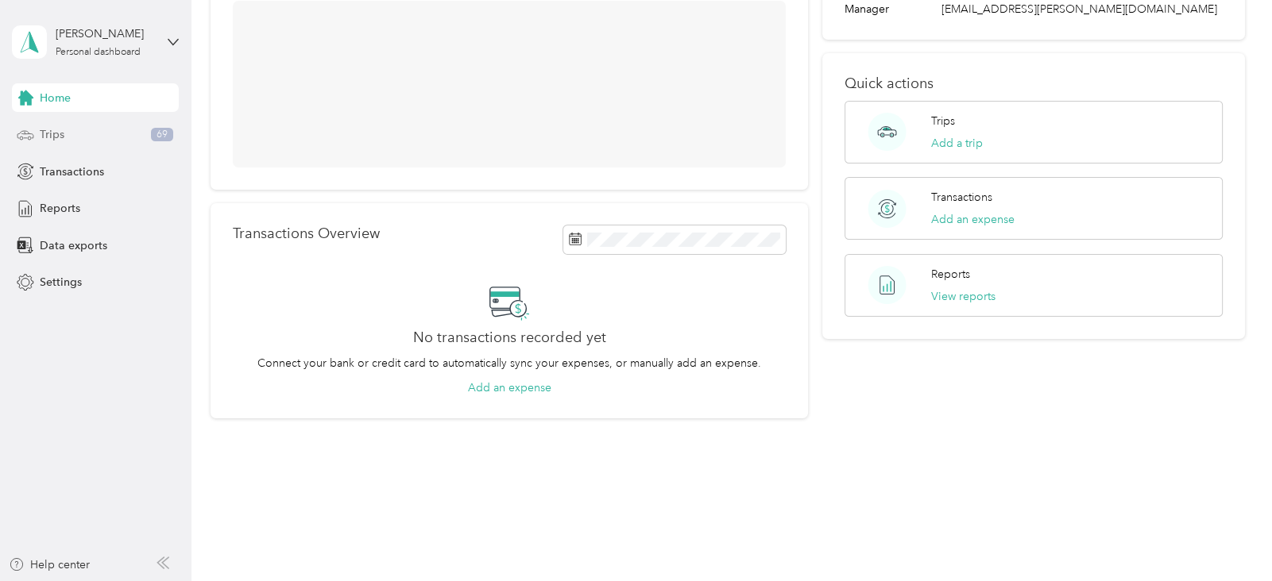
click at [57, 129] on span "Trips" at bounding box center [52, 134] width 25 height 17
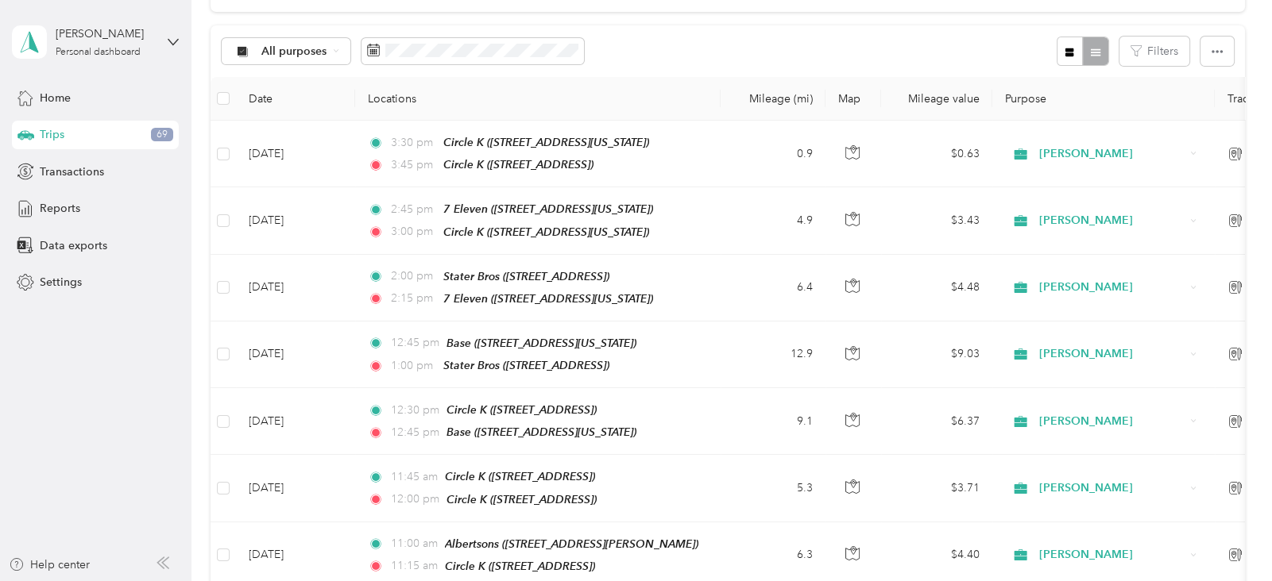
scroll to position [167, 0]
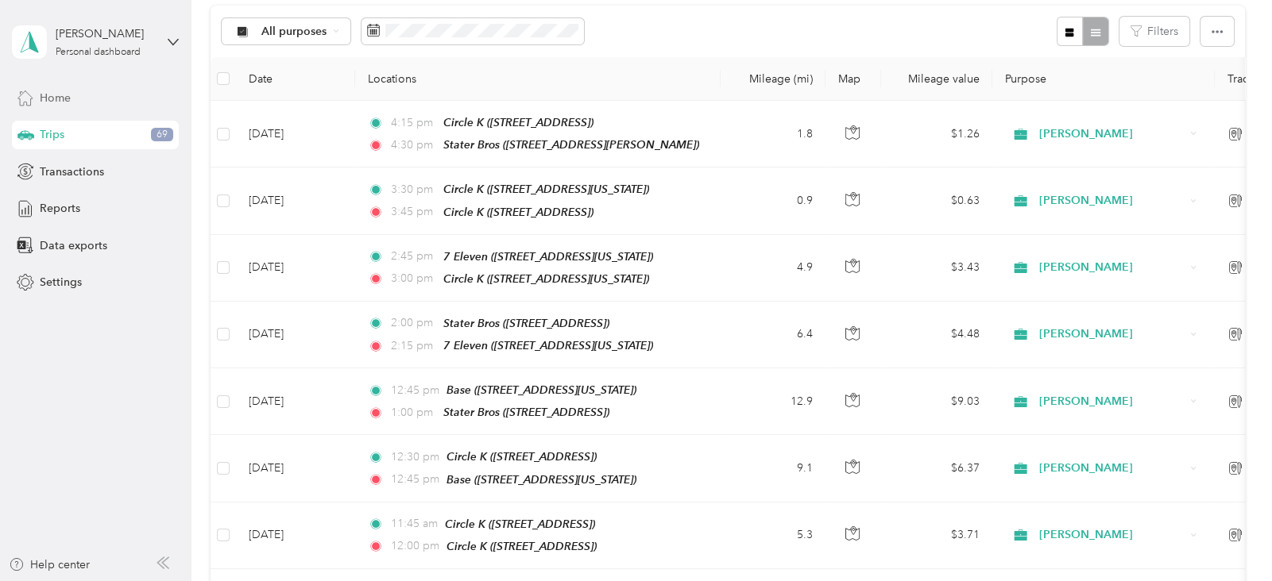
click at [60, 102] on span "Home" at bounding box center [55, 98] width 31 height 17
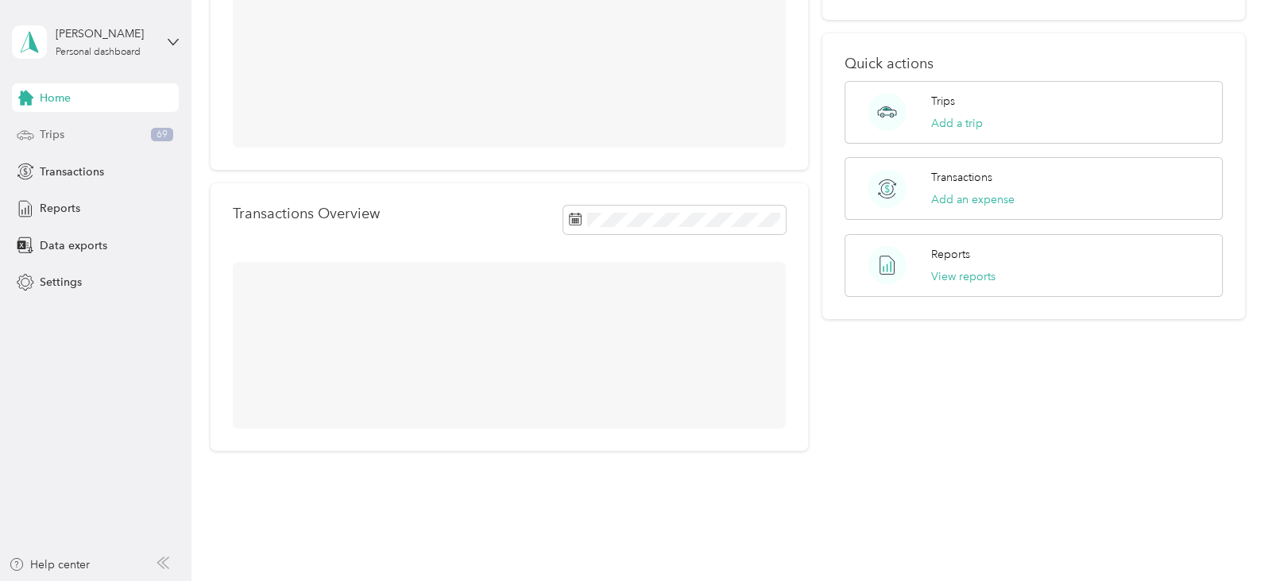
scroll to position [147, 0]
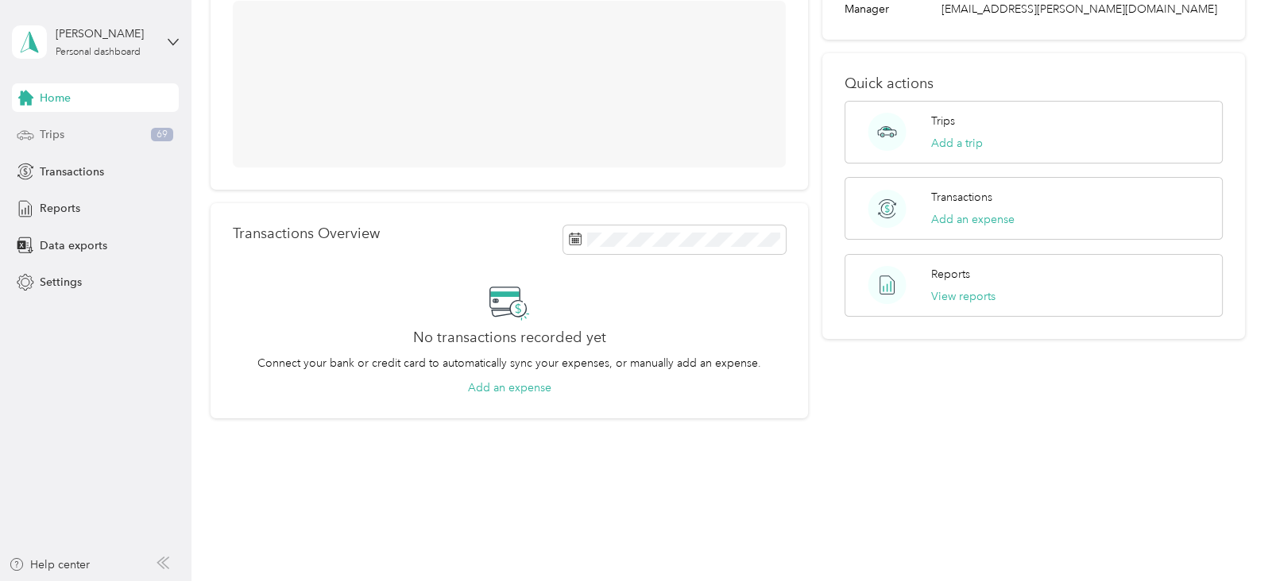
click at [71, 138] on div "Trips 69" at bounding box center [95, 135] width 167 height 29
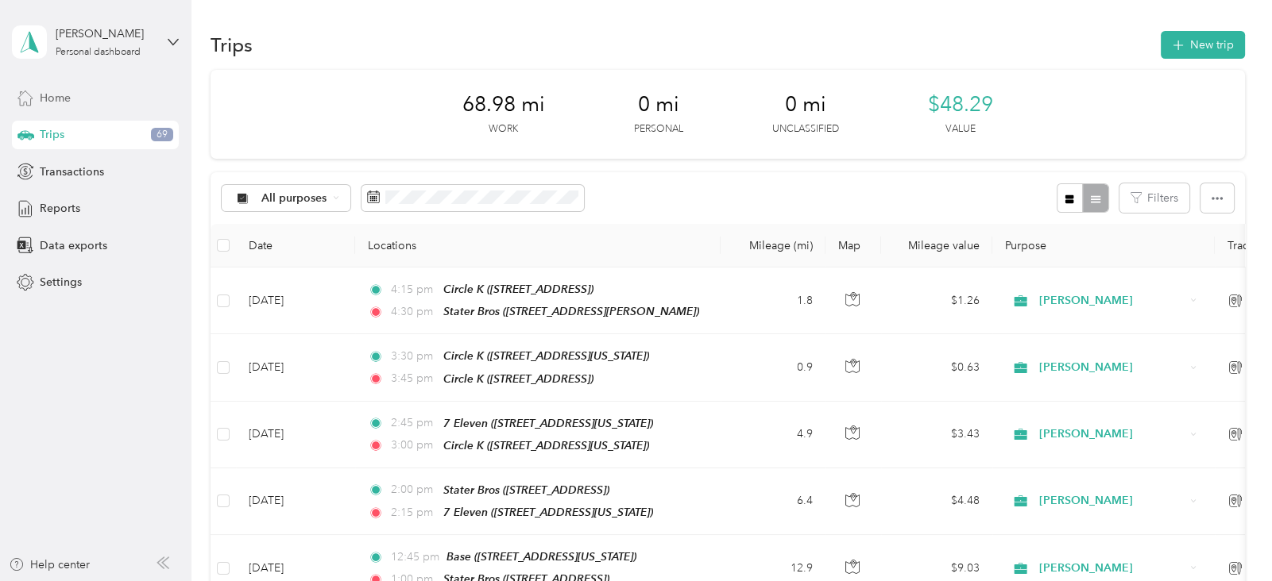
click at [52, 97] on span "Home" at bounding box center [55, 98] width 31 height 17
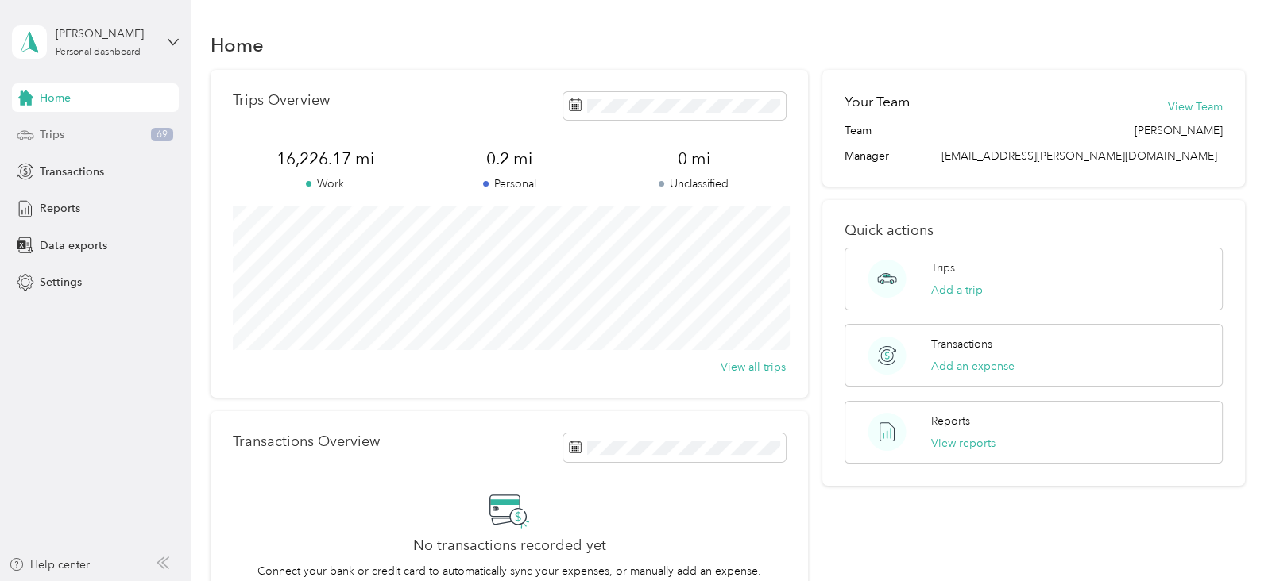
click at [55, 130] on span "Trips" at bounding box center [52, 134] width 25 height 17
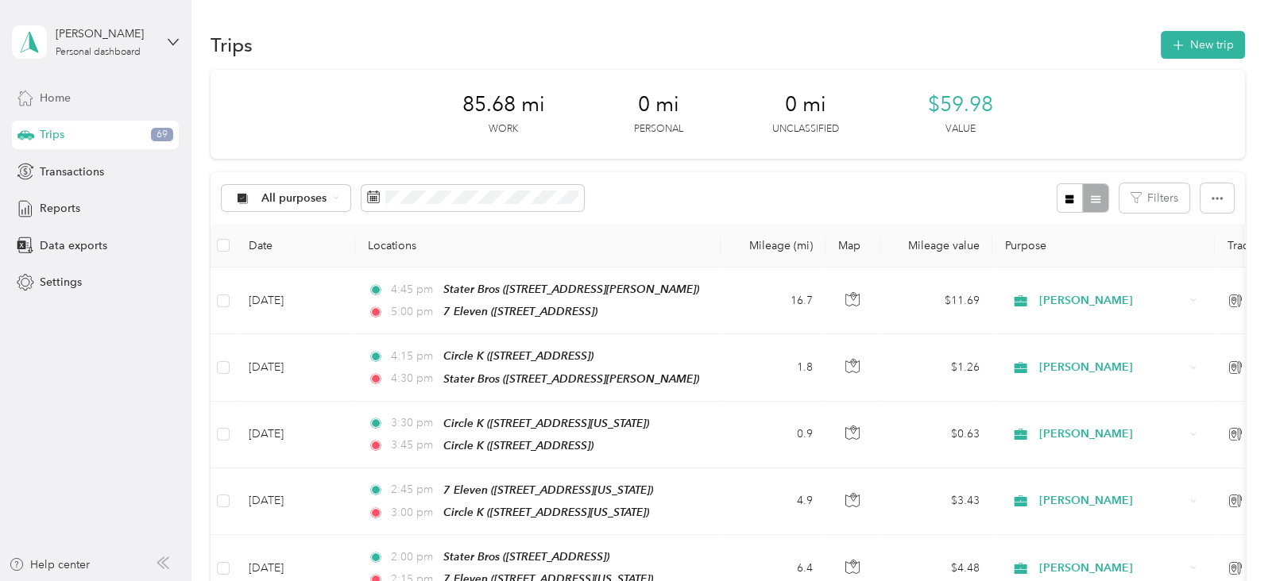
click at [65, 93] on span "Home" at bounding box center [55, 98] width 31 height 17
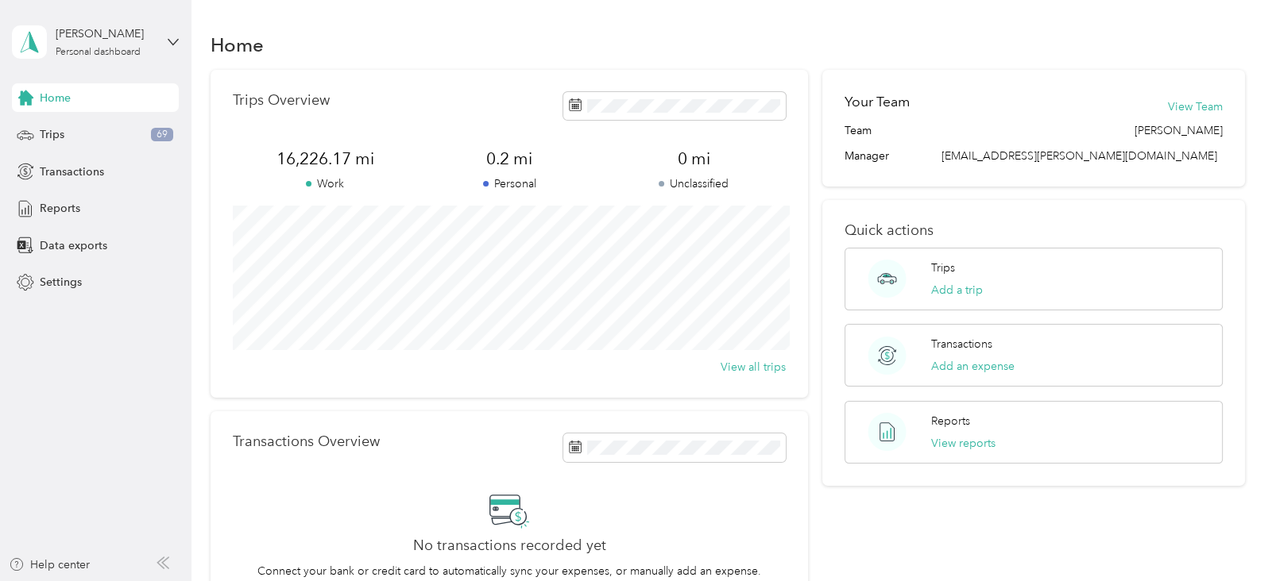
click at [71, 103] on span "Home" at bounding box center [55, 98] width 31 height 17
click at [63, 134] on span "Trips" at bounding box center [52, 134] width 25 height 17
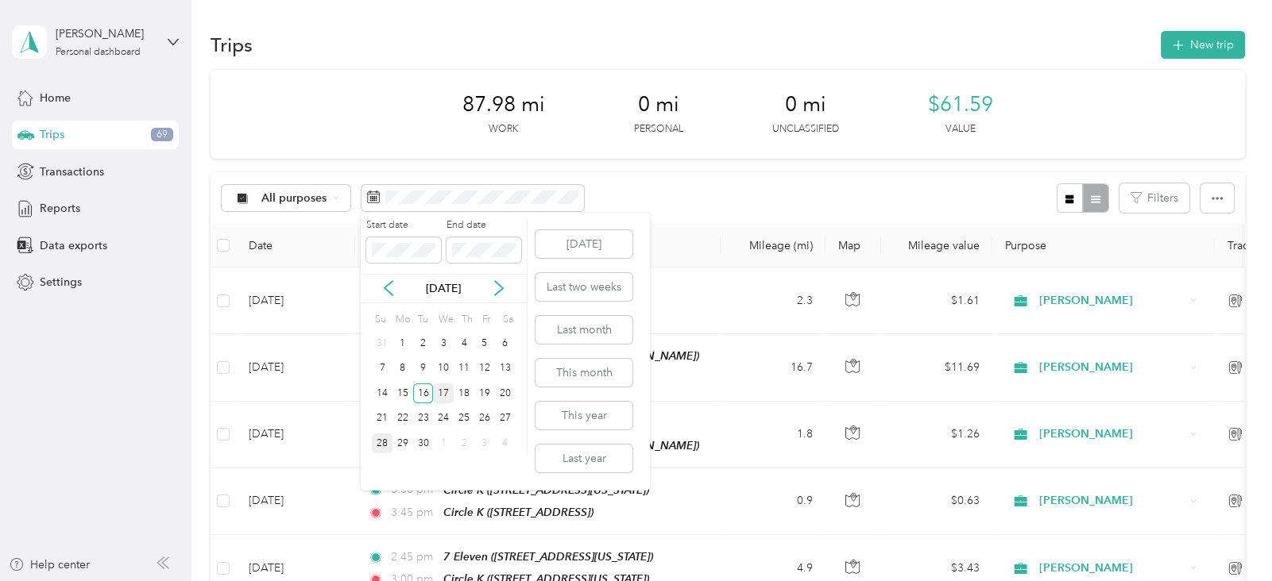
click at [446, 393] on div "17" at bounding box center [443, 394] width 21 height 20
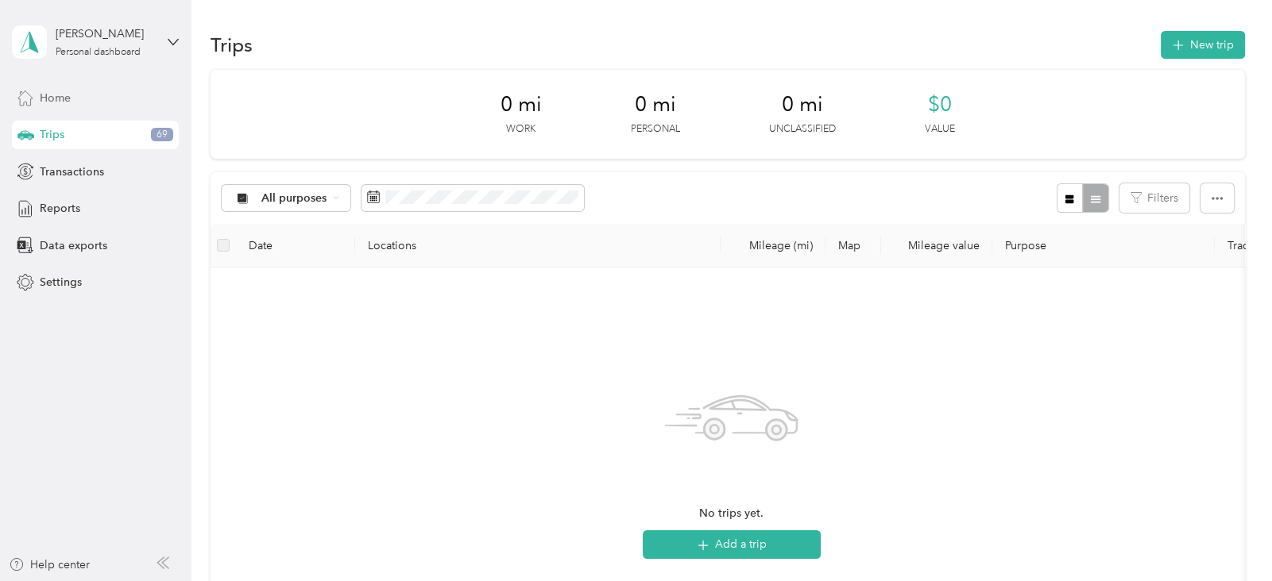
click at [64, 96] on span "Home" at bounding box center [55, 98] width 31 height 17
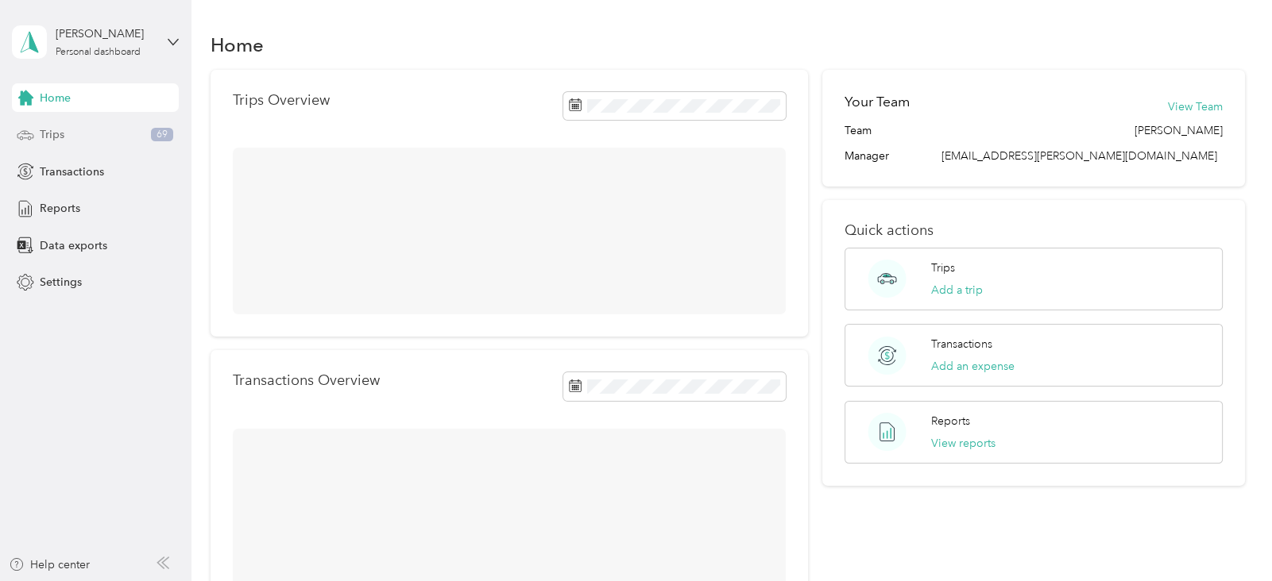
click at [66, 133] on div "Trips 69" at bounding box center [95, 135] width 167 height 29
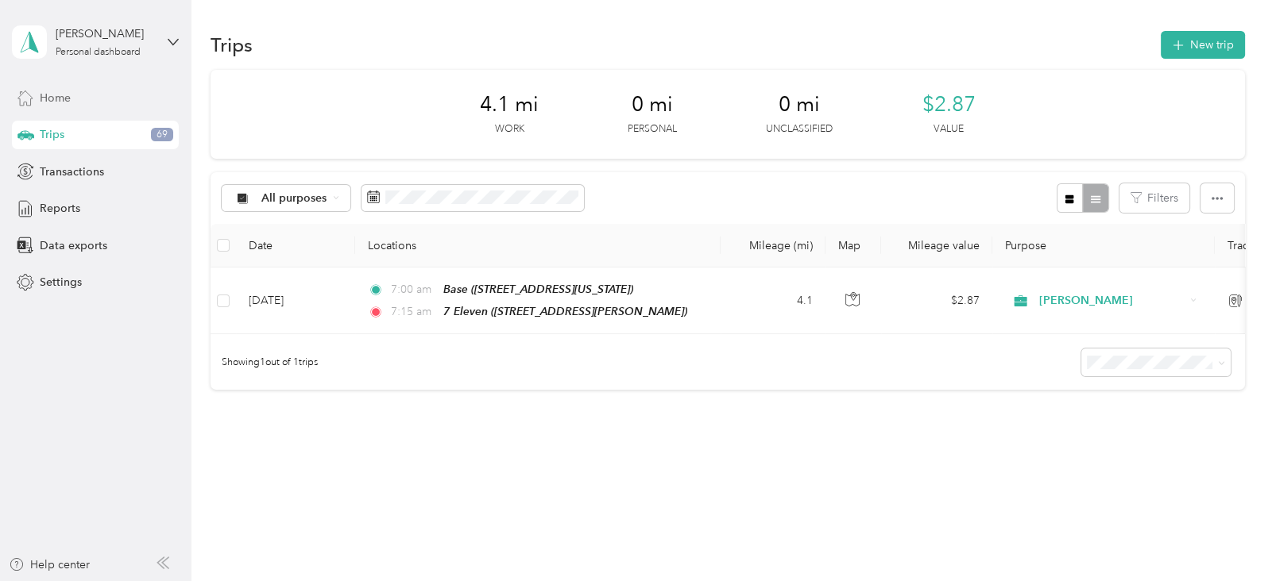
click at [51, 95] on span "Home" at bounding box center [55, 98] width 31 height 17
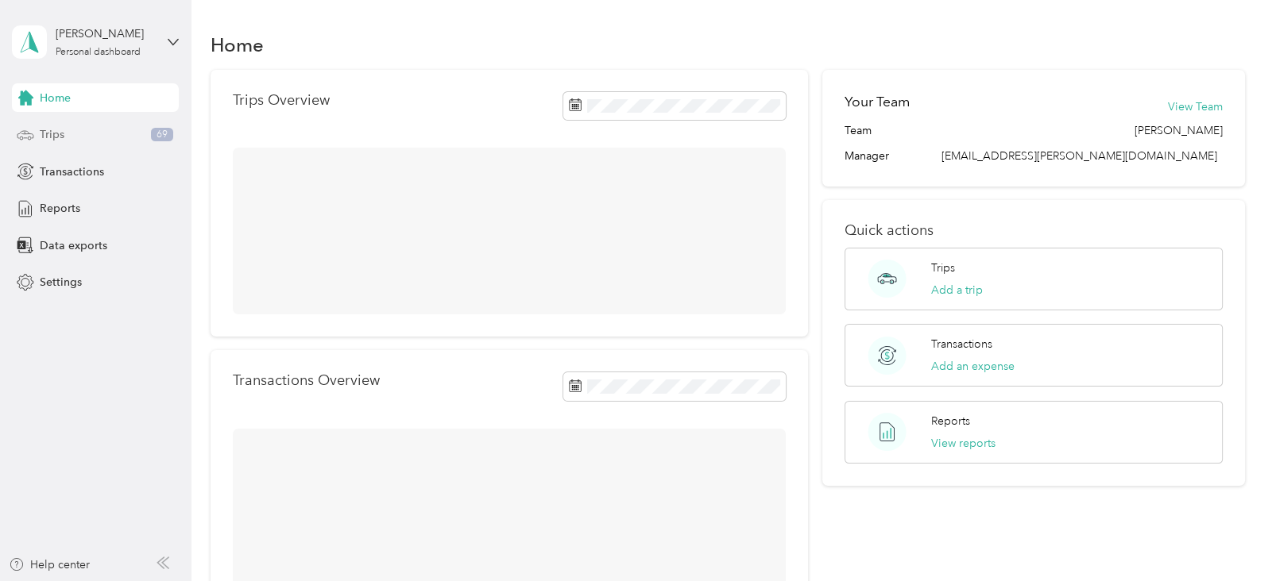
click at [64, 133] on span "Trips" at bounding box center [52, 134] width 25 height 17
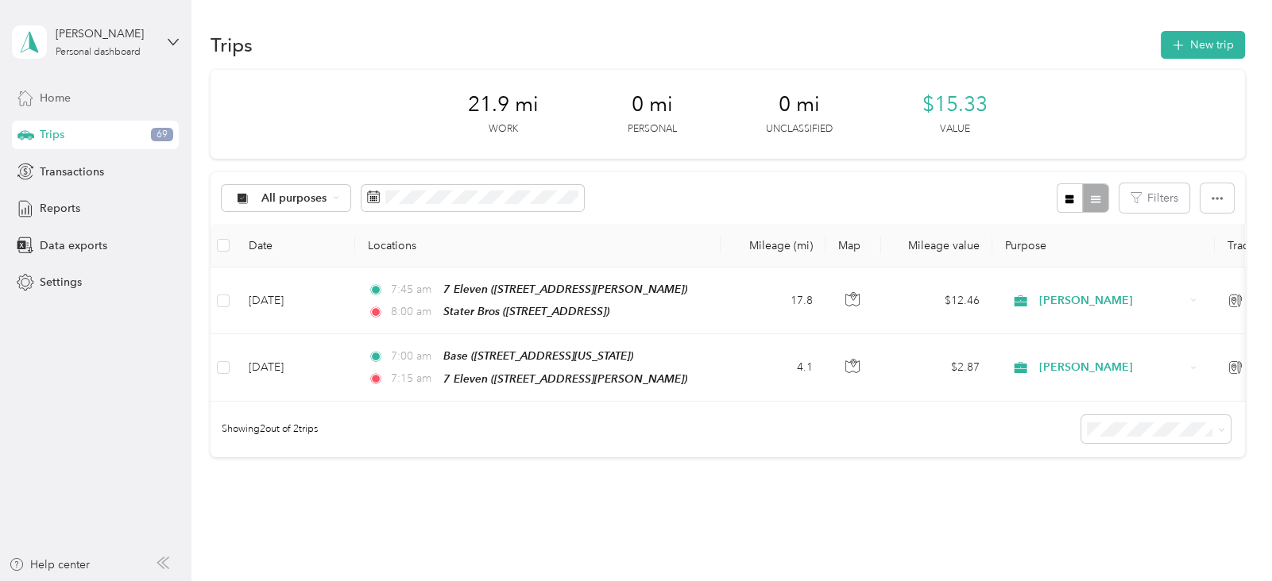
click at [48, 97] on span "Home" at bounding box center [55, 98] width 31 height 17
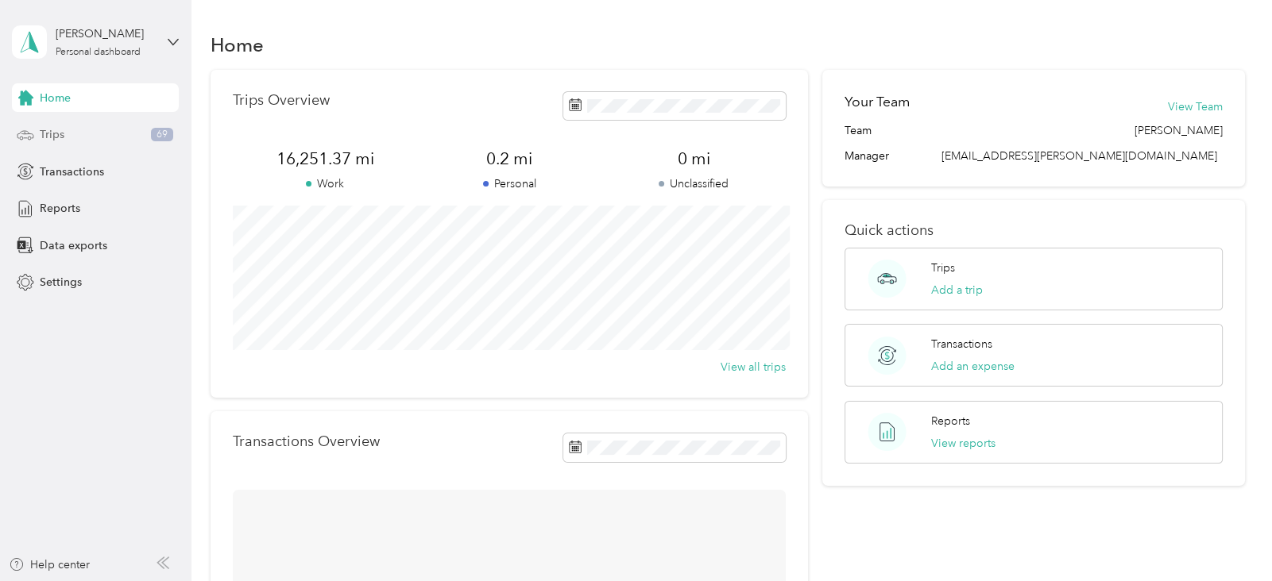
click at [55, 130] on span "Trips" at bounding box center [52, 134] width 25 height 17
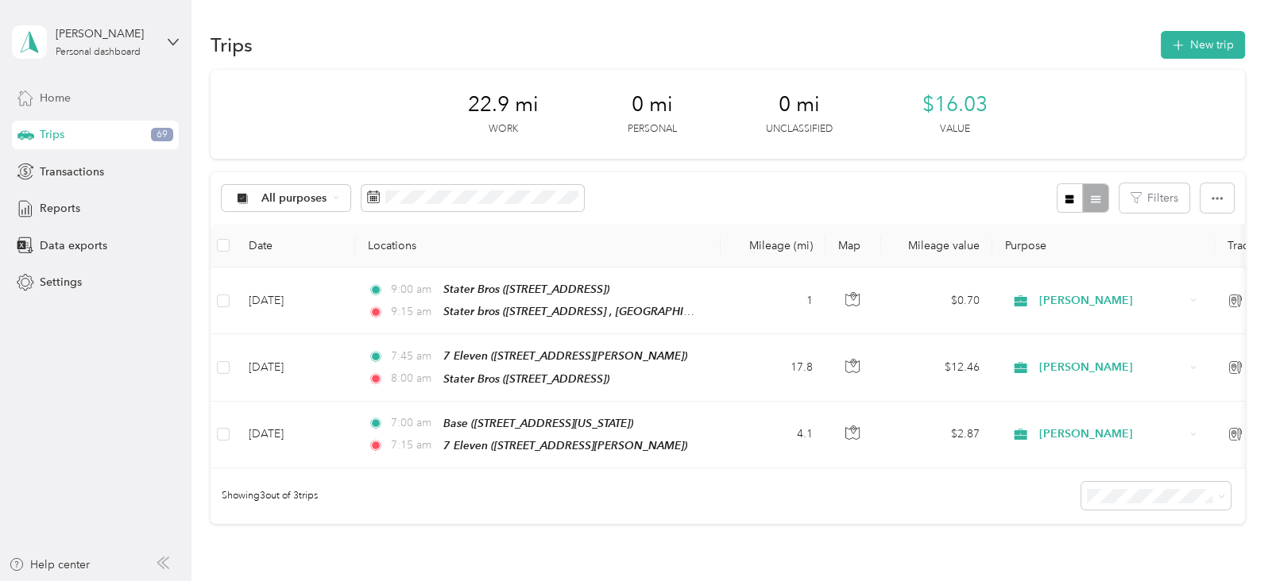
click at [60, 93] on span "Home" at bounding box center [55, 98] width 31 height 17
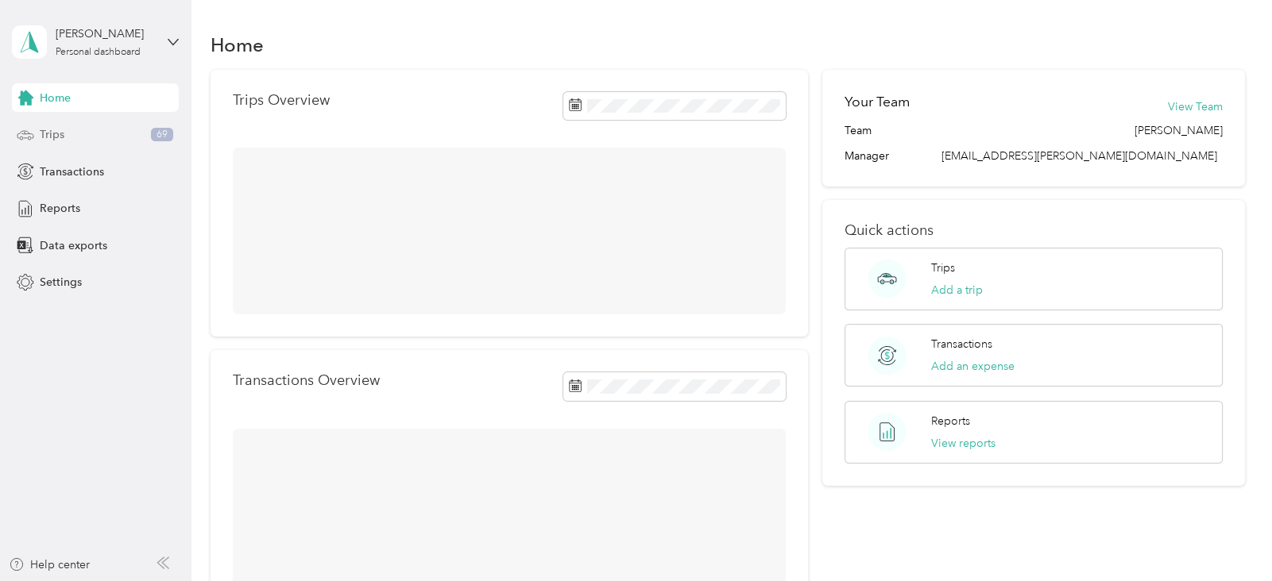
click at [63, 136] on span "Trips" at bounding box center [52, 134] width 25 height 17
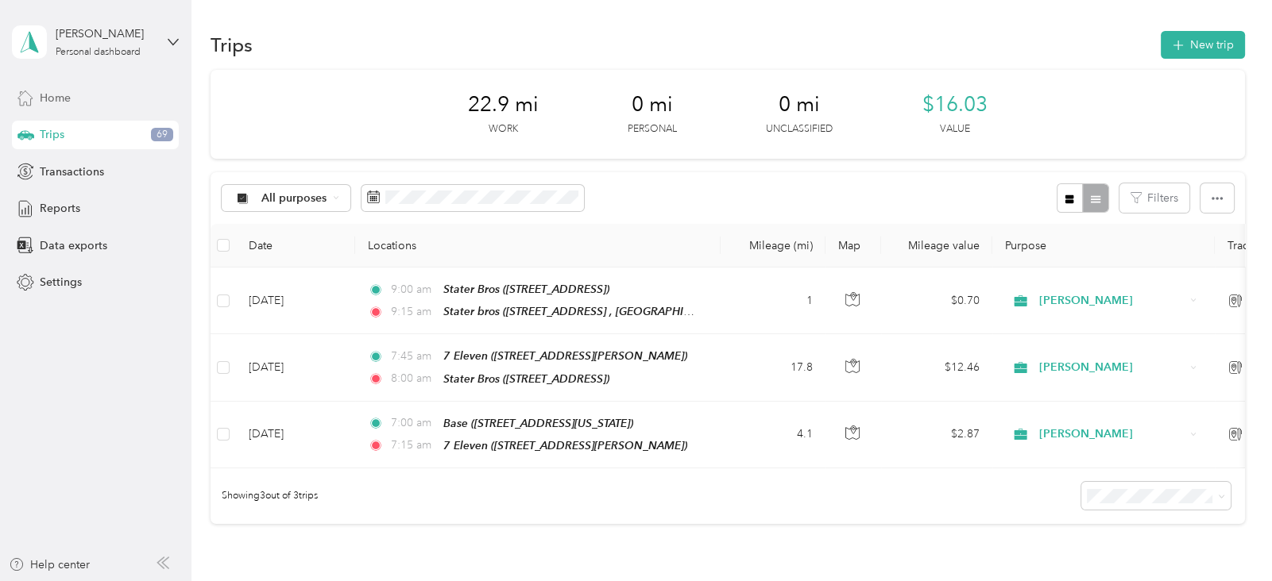
click at [65, 101] on span "Home" at bounding box center [55, 98] width 31 height 17
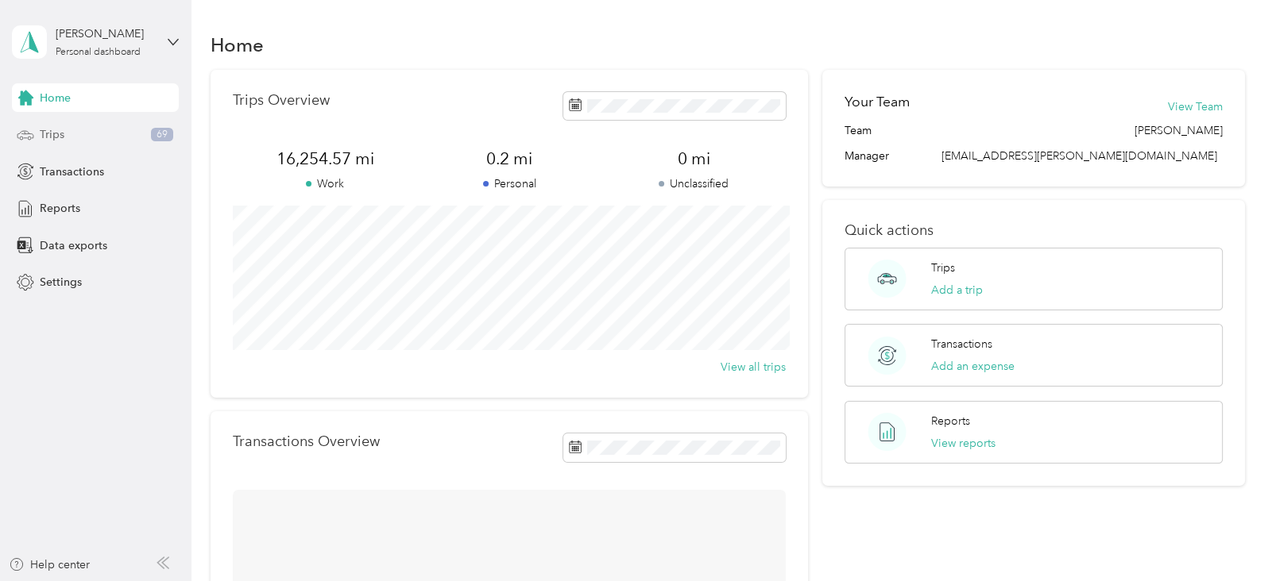
click at [67, 129] on div "Trips 69" at bounding box center [95, 135] width 167 height 29
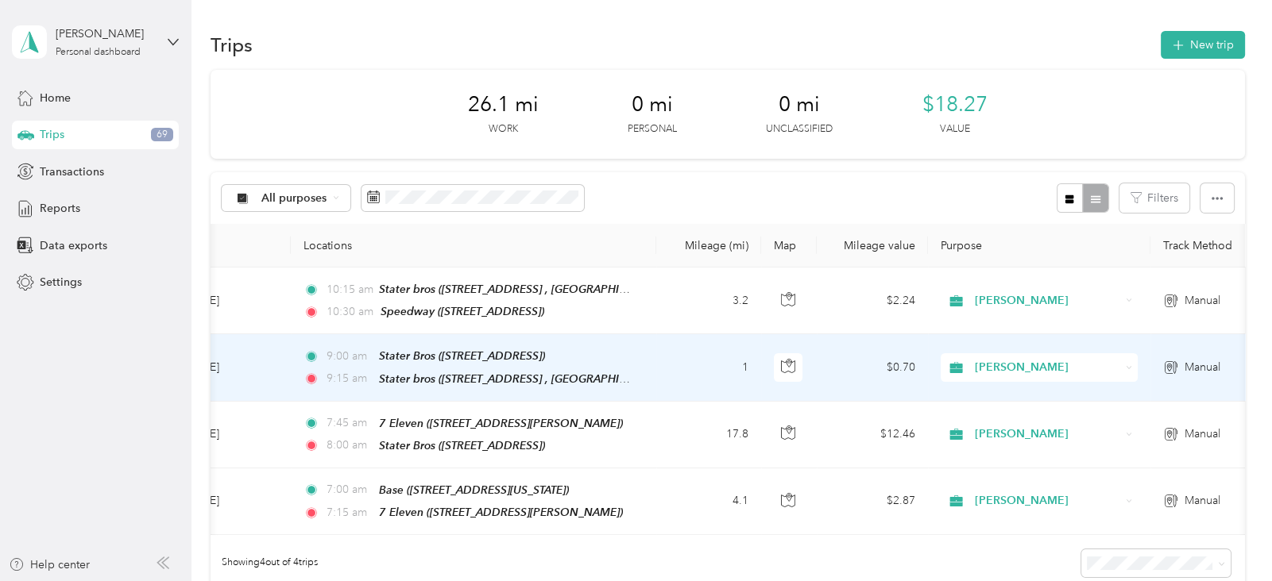
scroll to position [0, 79]
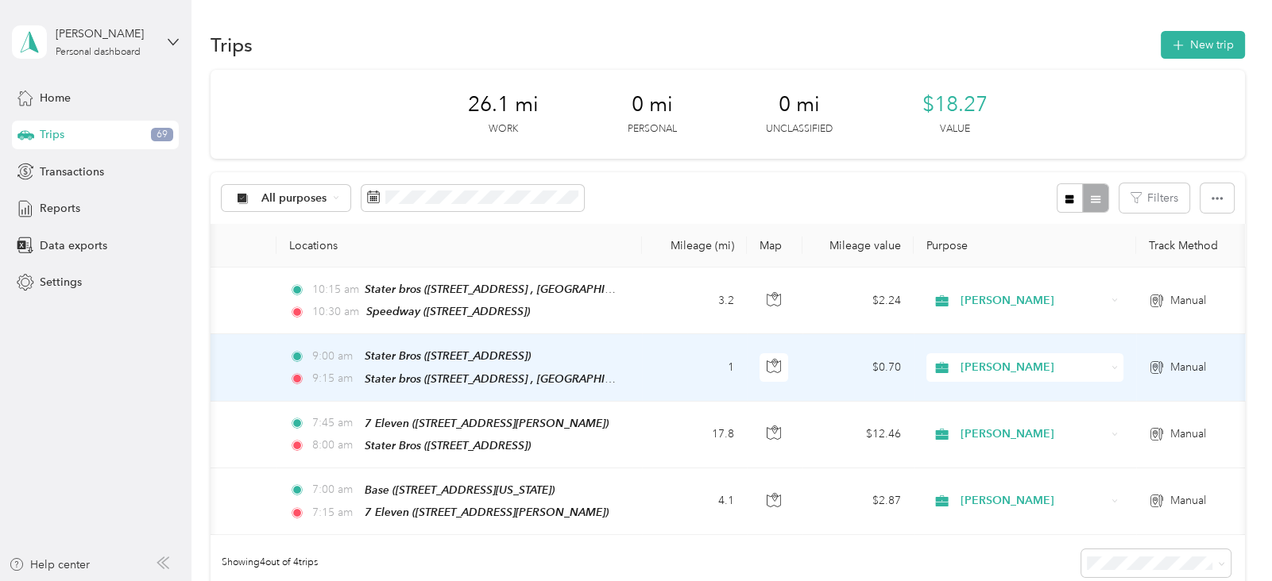
click at [1172, 365] on span "Manual" at bounding box center [1188, 367] width 36 height 17
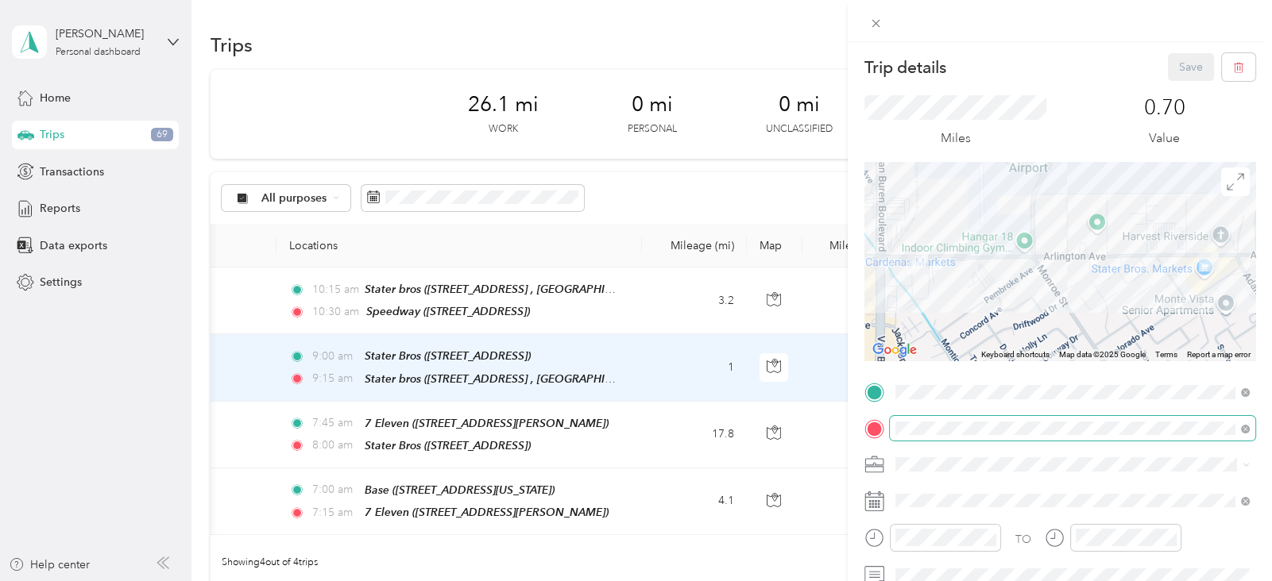
click at [1237, 424] on span at bounding box center [1242, 428] width 14 height 11
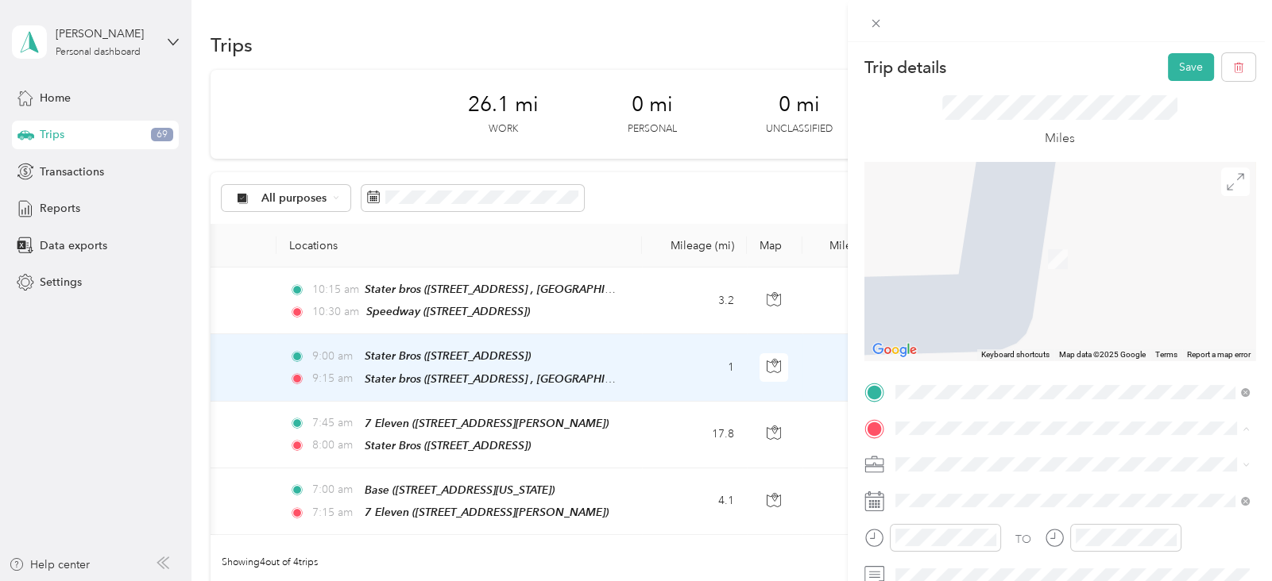
click at [1026, 254] on div "TEAM 7 Eleven 8201 Arlington Ave Ste A, 925030431, Riverside, CA, USA" at bounding box center [975, 253] width 101 height 39
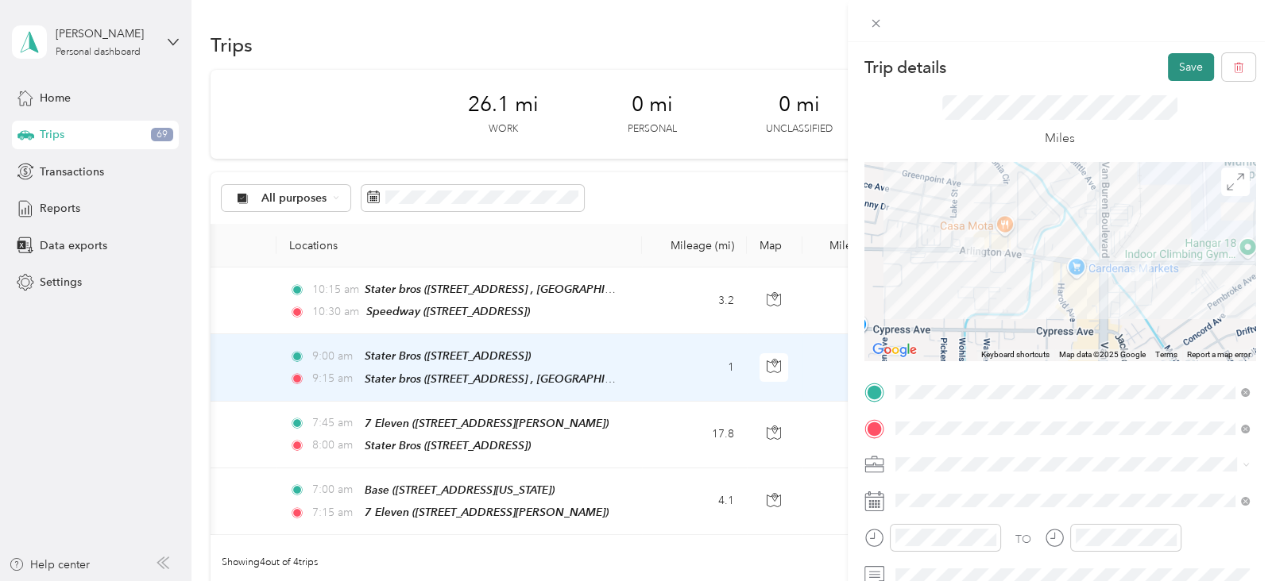
click at [1187, 63] on button "Save" at bounding box center [1191, 67] width 46 height 28
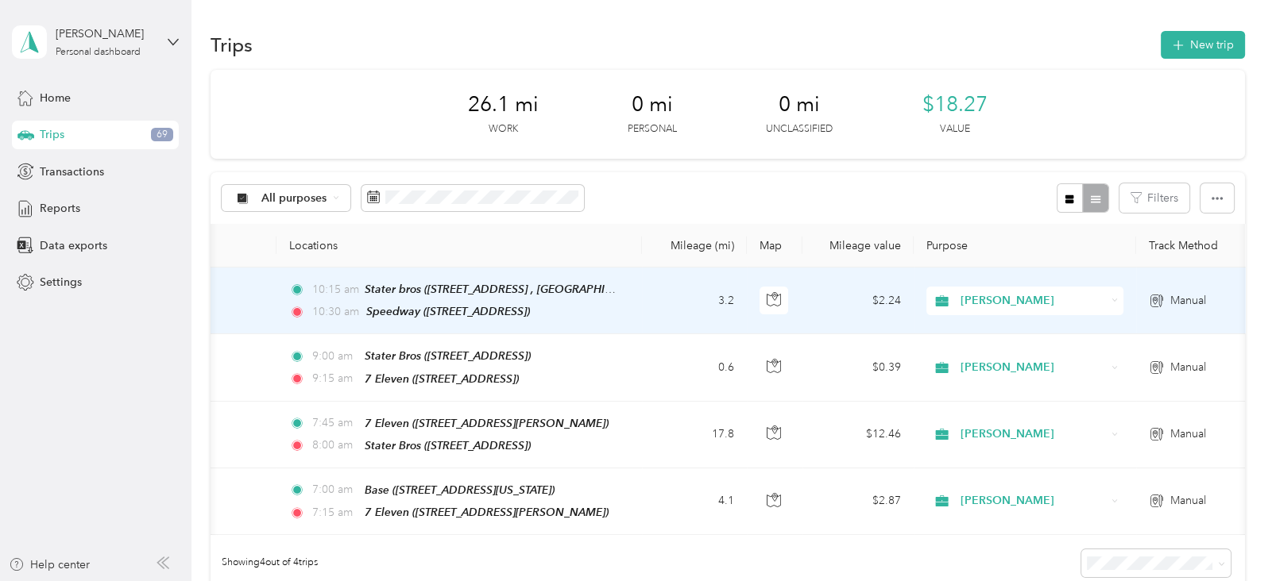
click at [1181, 294] on span "Manual" at bounding box center [1188, 300] width 36 height 17
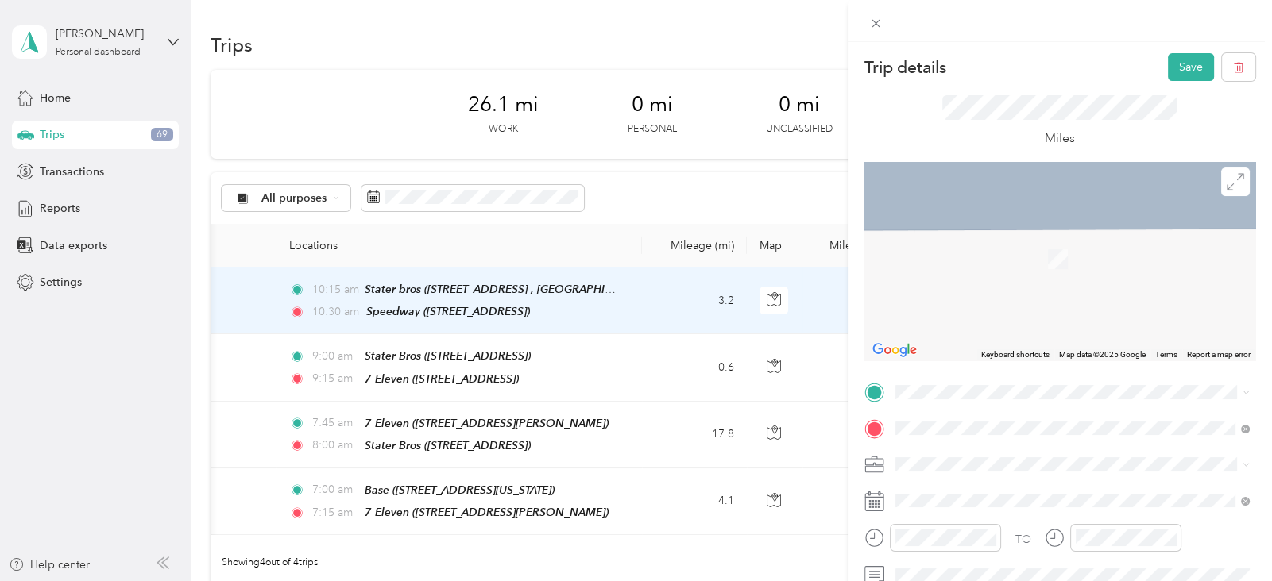
click at [1001, 273] on div "TEAM 7 Eleven 8201 Arlington Ave Ste A, 925030431, Riverside, CA, USA" at bounding box center [975, 272] width 101 height 39
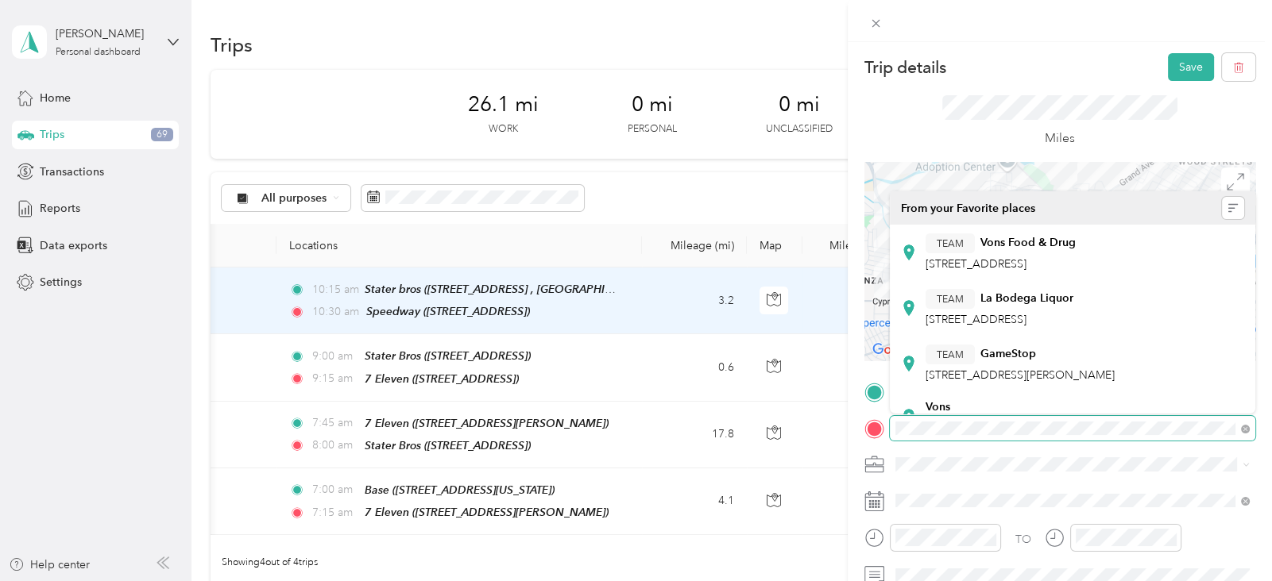
click at [1262, 427] on form "Trip details Save This trip cannot be edited because it is either under review,…" at bounding box center [1059, 408] width 424 height 710
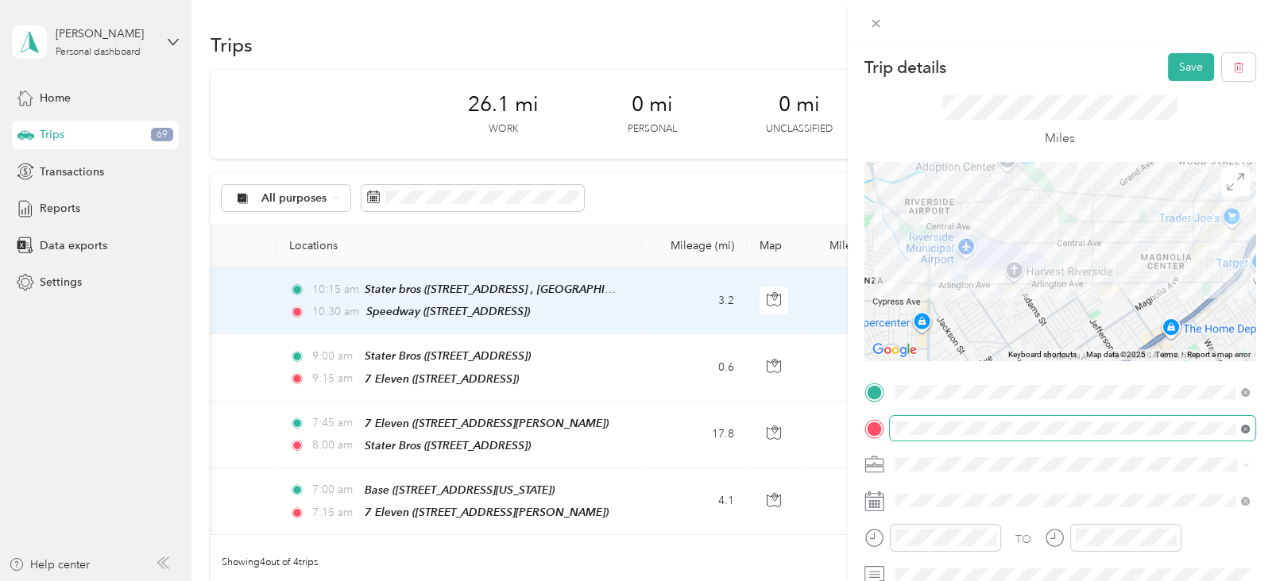
click at [1246, 427] on icon at bounding box center [1245, 429] width 4 height 4
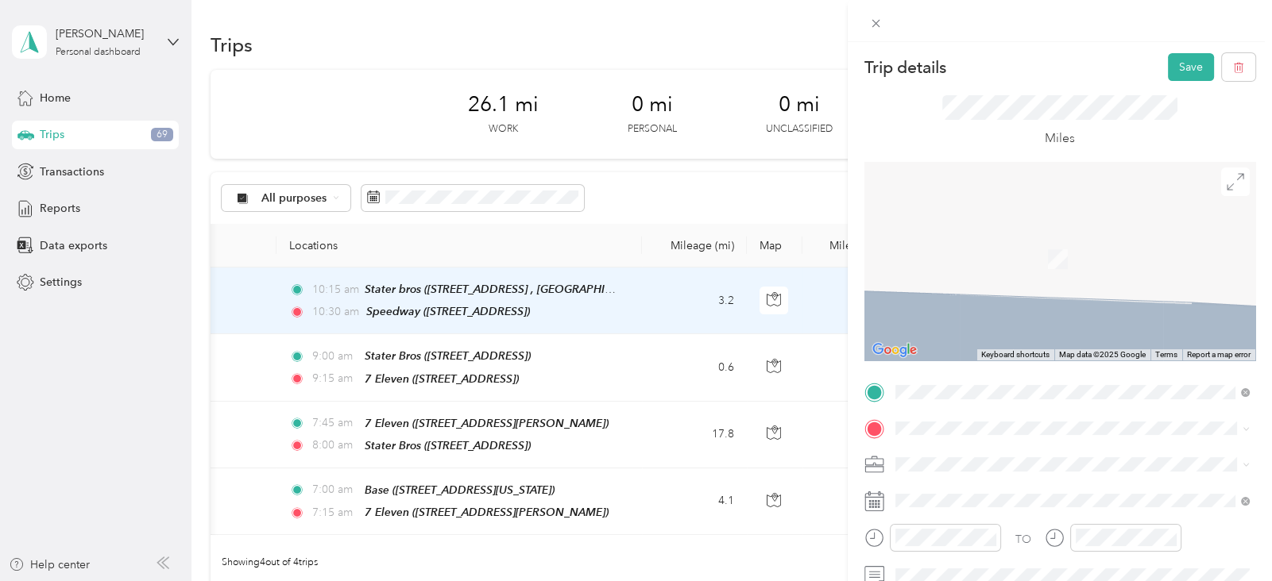
click at [984, 306] on div "TEAM Stater Bros 6160 Arlington Ave, 925041944, Riverside, CA, USA" at bounding box center [981, 308] width 112 height 39
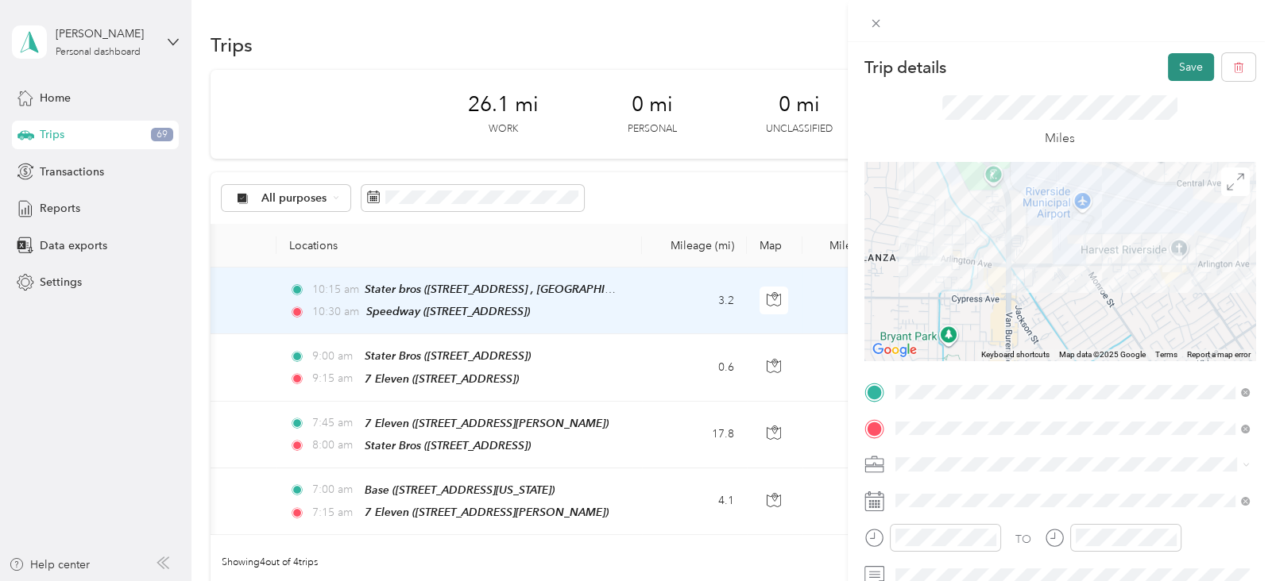
click at [1183, 69] on button "Save" at bounding box center [1191, 67] width 46 height 28
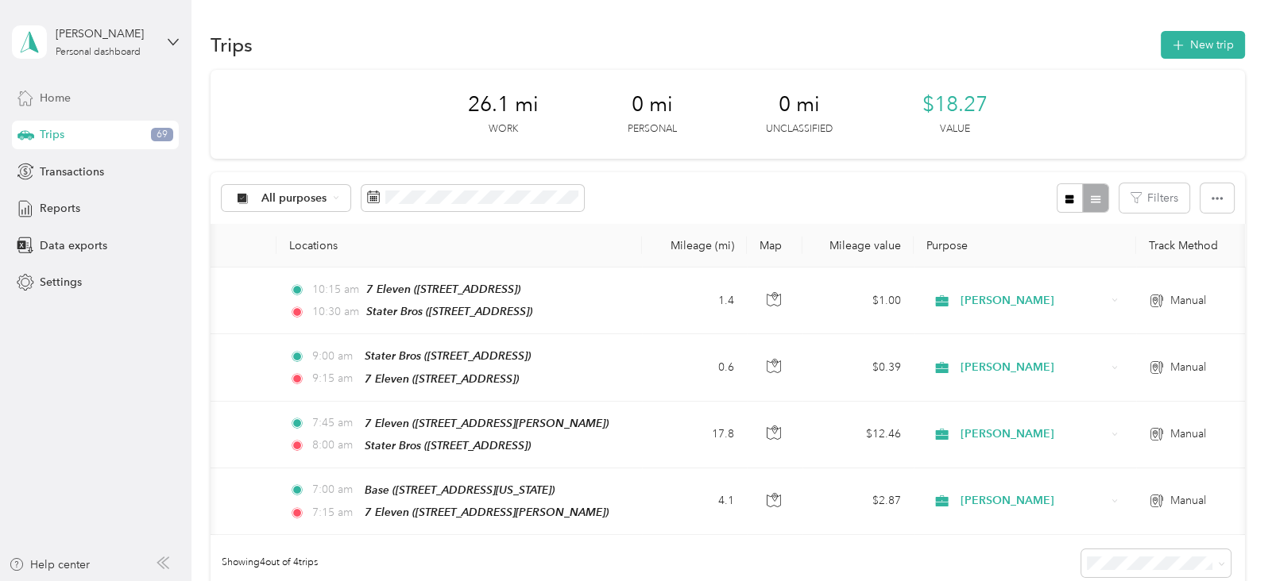
click at [64, 94] on span "Home" at bounding box center [55, 98] width 31 height 17
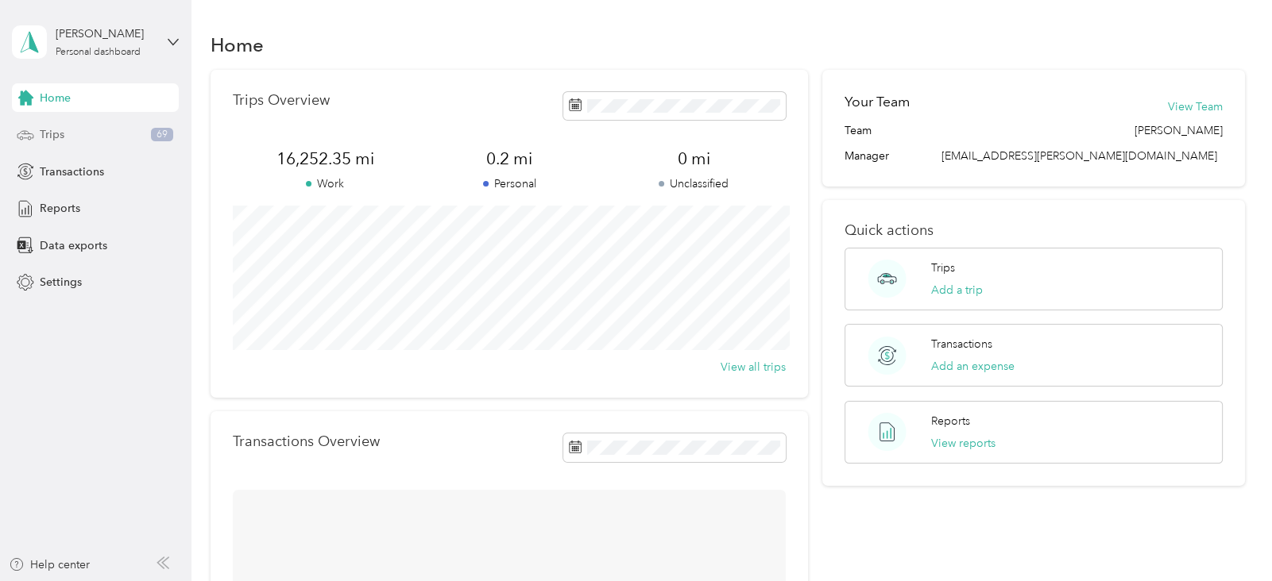
click at [63, 137] on span "Trips" at bounding box center [52, 134] width 25 height 17
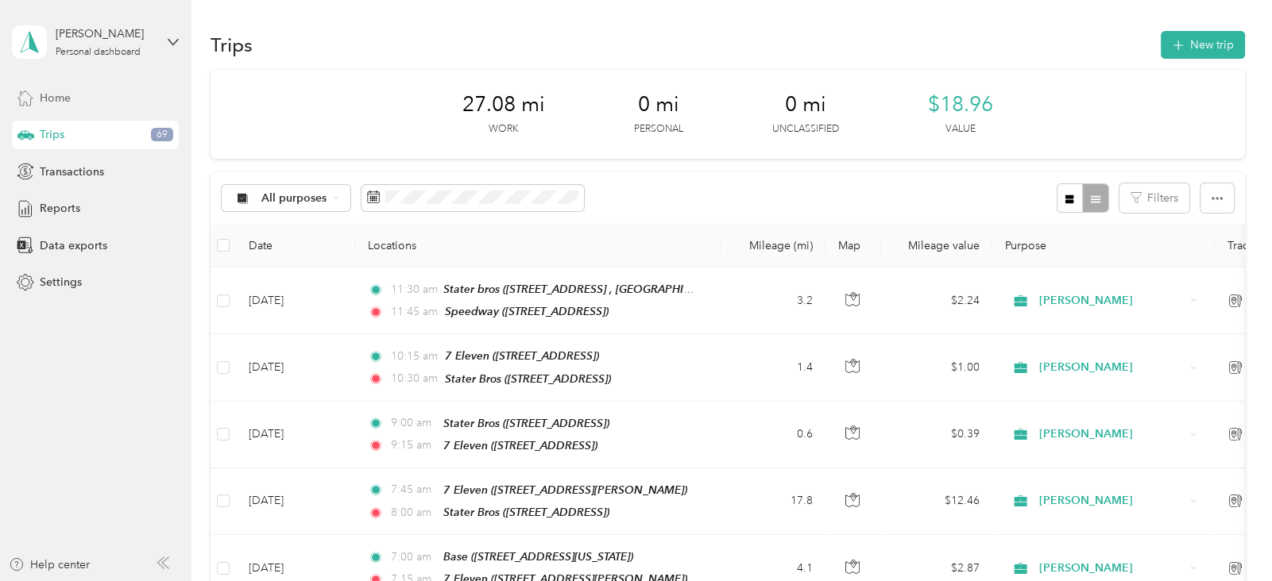
click at [64, 98] on span "Home" at bounding box center [55, 98] width 31 height 17
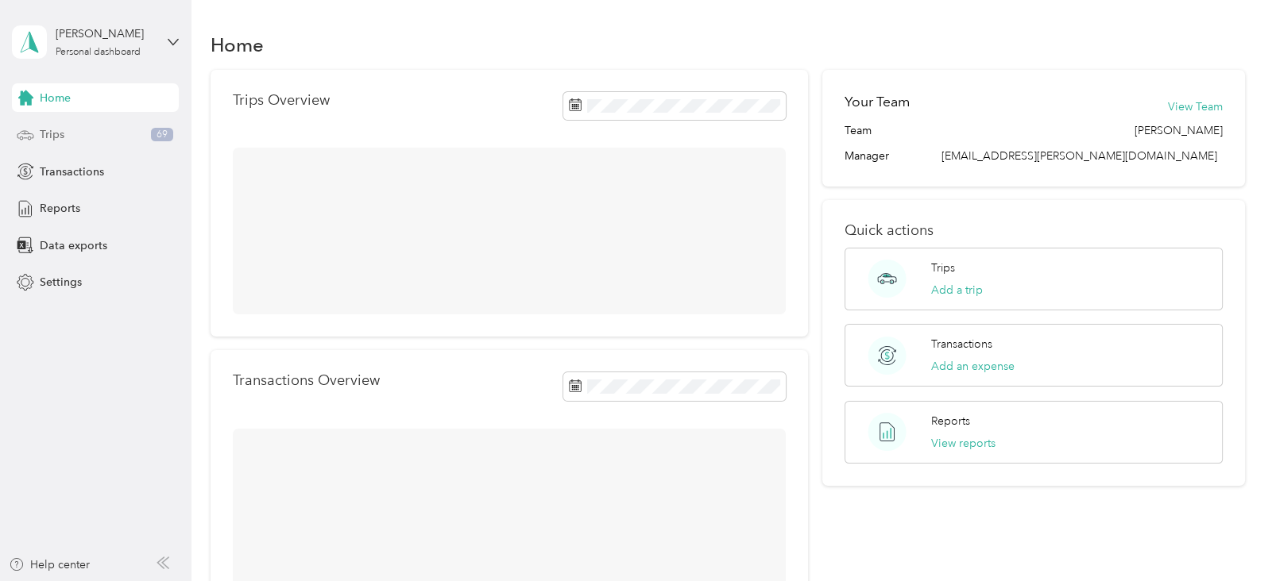
click at [62, 136] on span "Trips" at bounding box center [52, 134] width 25 height 17
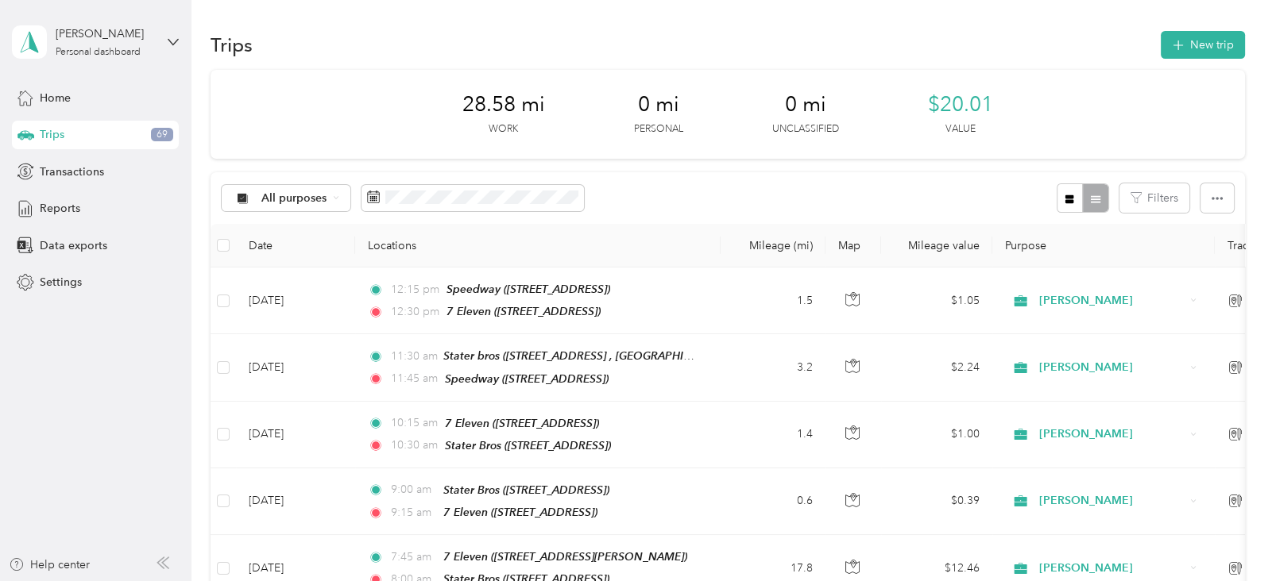
click at [62, 136] on span "Trips" at bounding box center [52, 134] width 25 height 17
click at [59, 100] on span "Home" at bounding box center [55, 98] width 31 height 17
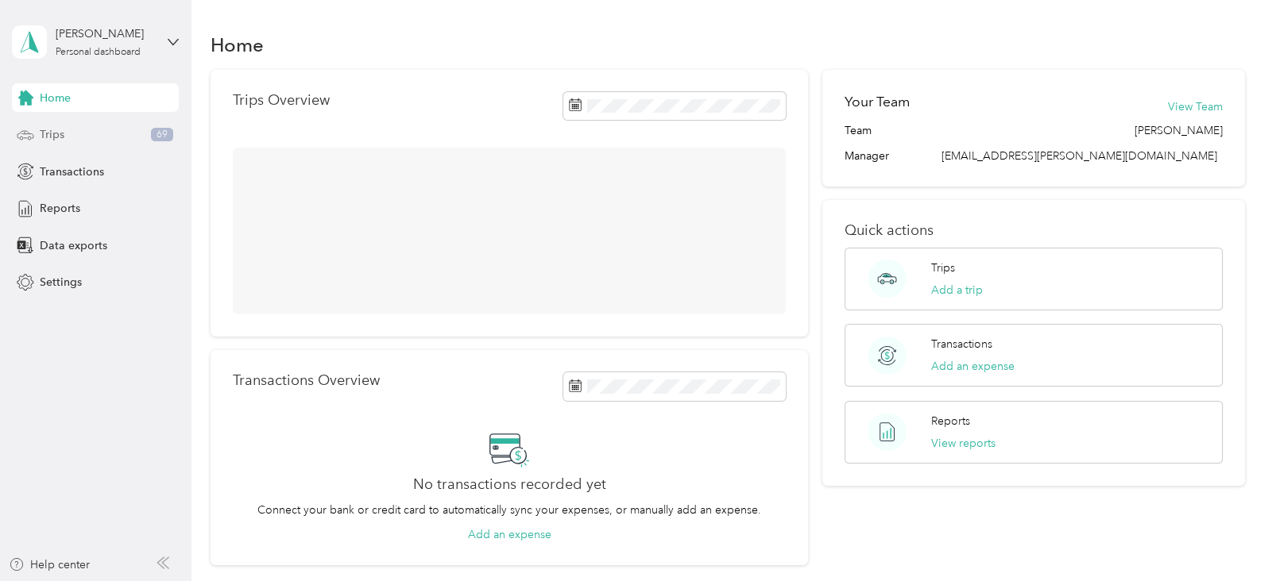
click at [63, 131] on span "Trips" at bounding box center [52, 134] width 25 height 17
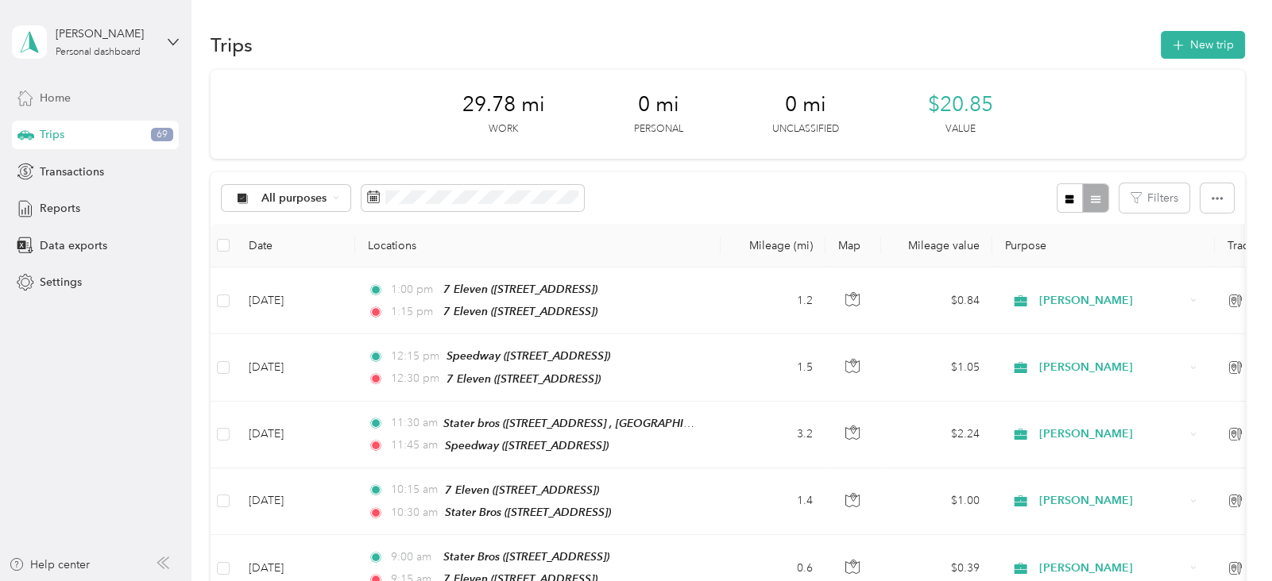
click at [53, 92] on span "Home" at bounding box center [55, 98] width 31 height 17
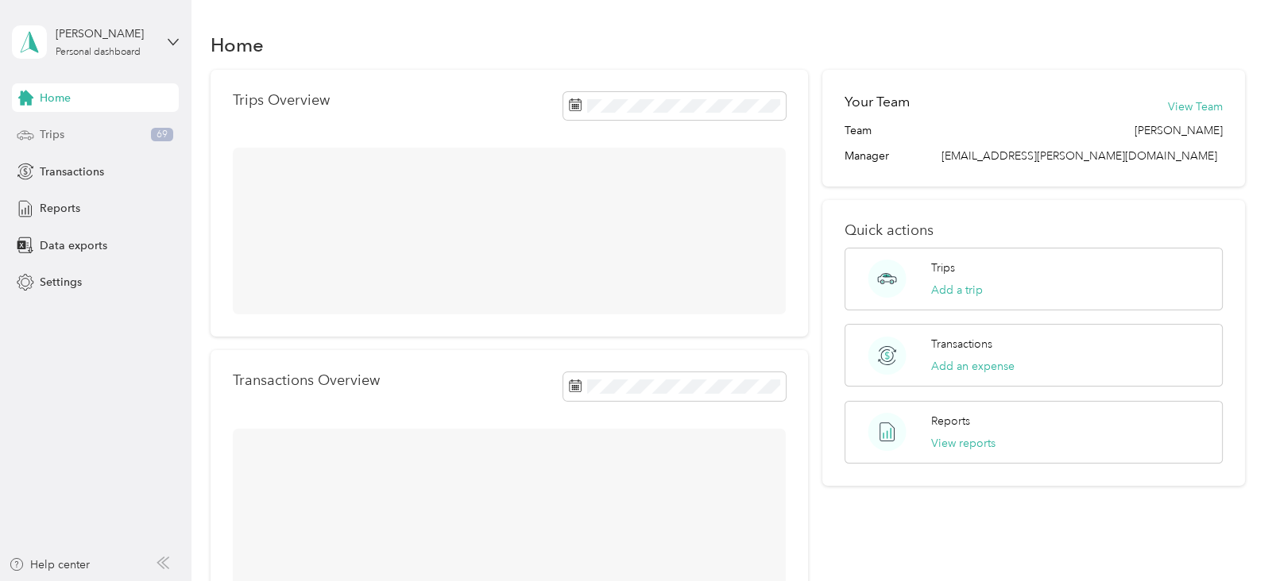
click at [58, 131] on span "Trips" at bounding box center [52, 134] width 25 height 17
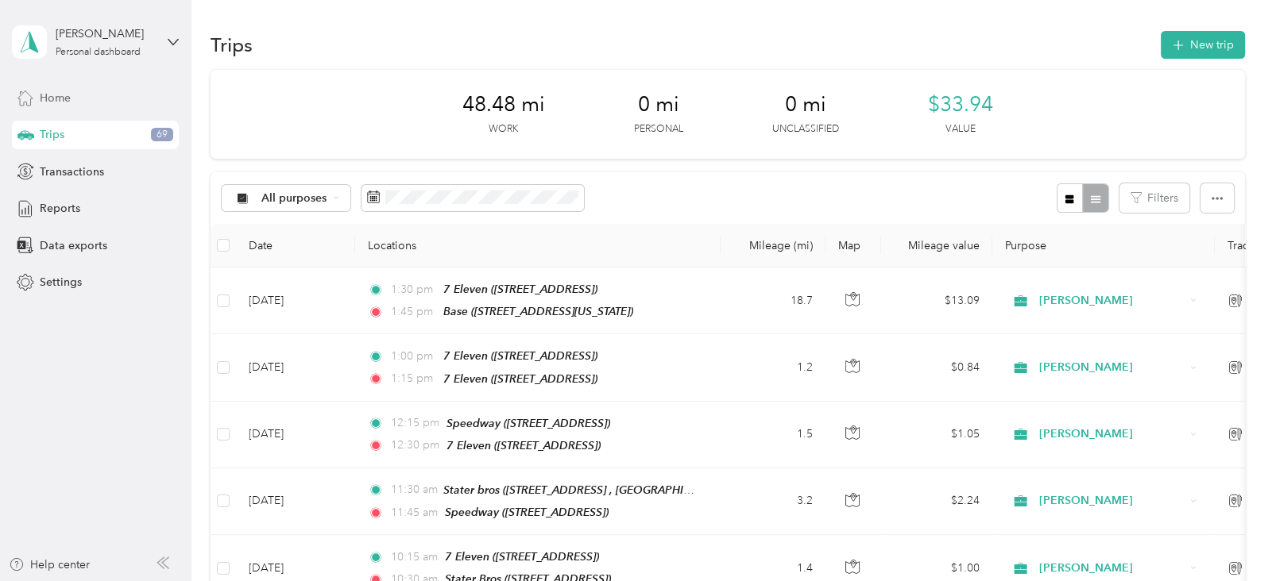
click at [48, 88] on div "Home" at bounding box center [95, 97] width 167 height 29
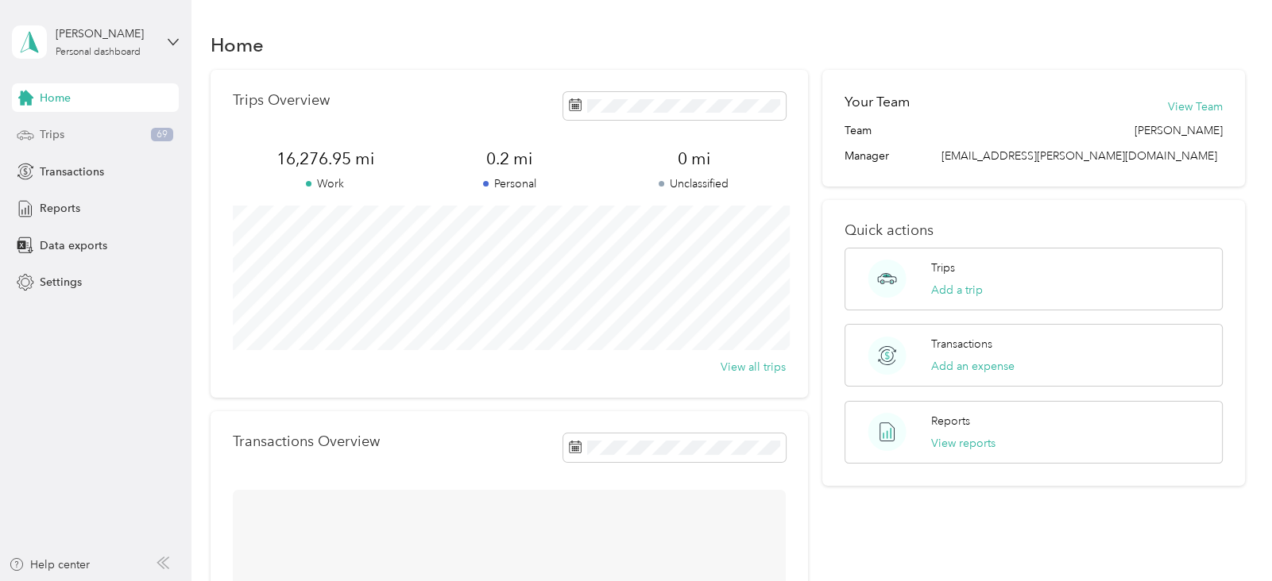
click at [54, 139] on span "Trips" at bounding box center [52, 134] width 25 height 17
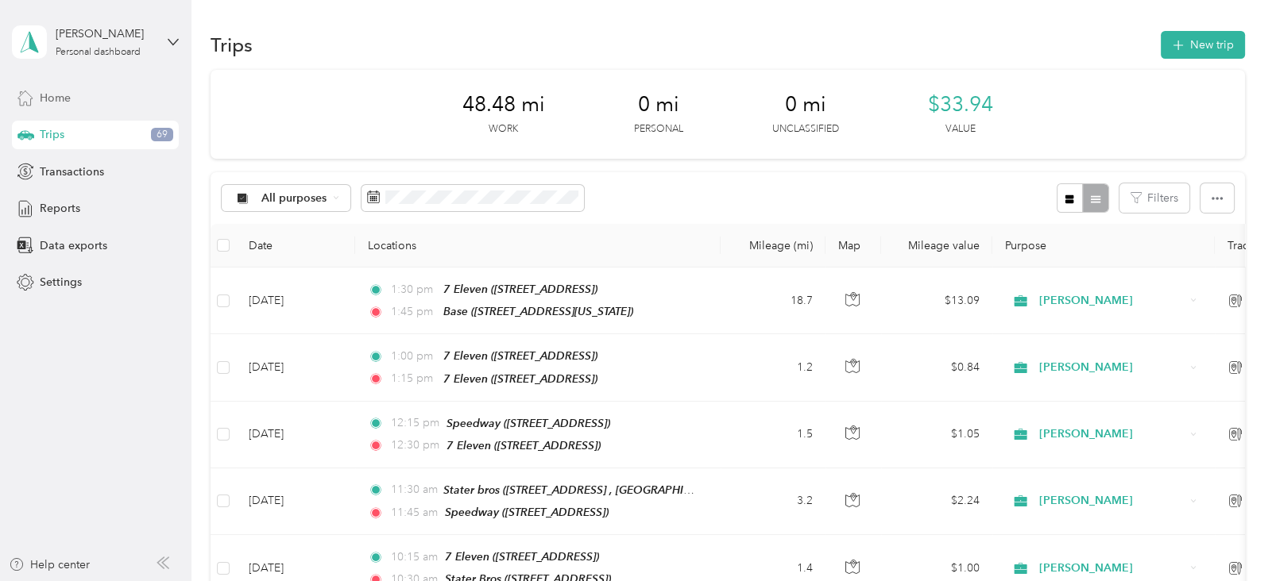
click at [58, 99] on span "Home" at bounding box center [55, 98] width 31 height 17
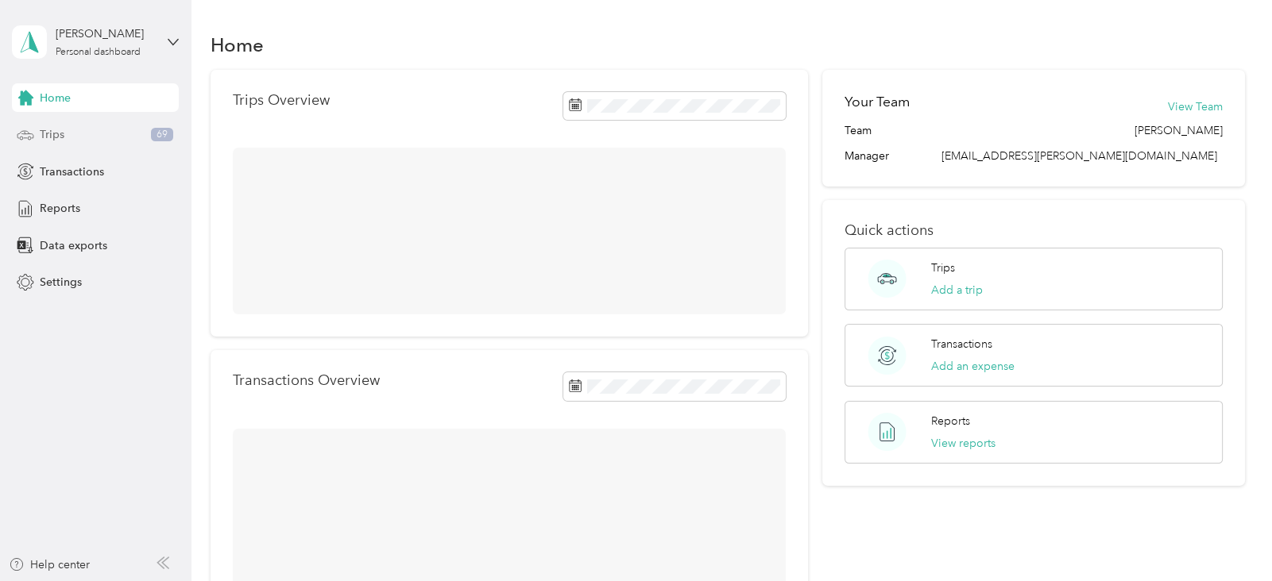
click at [57, 132] on span "Trips" at bounding box center [52, 134] width 25 height 17
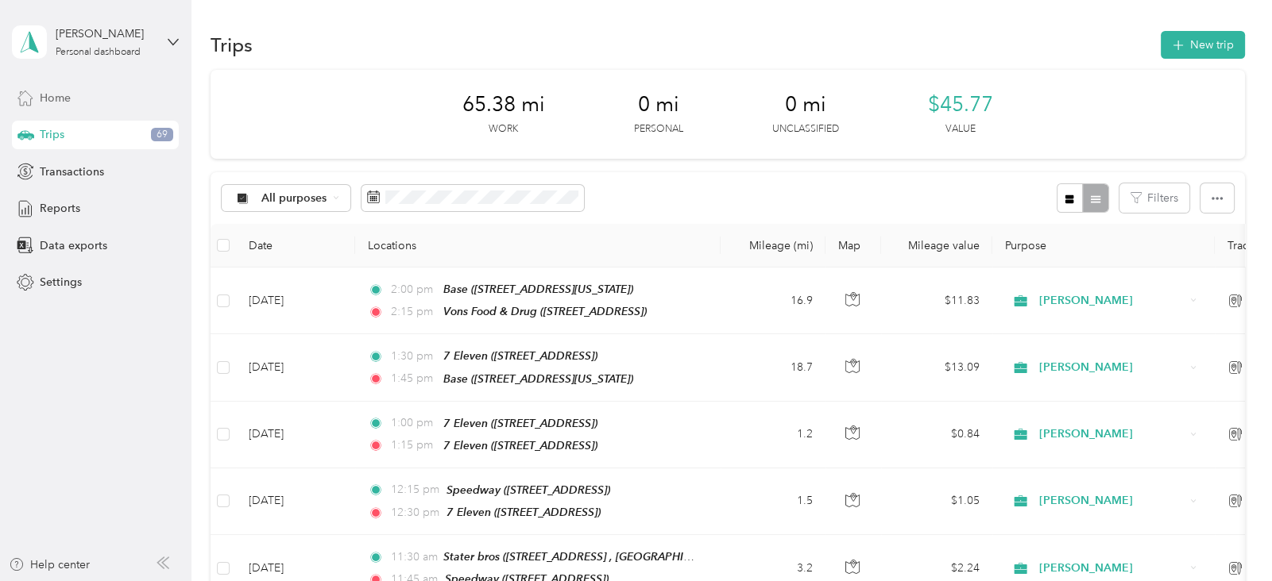
drag, startPoint x: 57, startPoint y: 132, endPoint x: 66, endPoint y: 91, distance: 42.2
click at [66, 91] on div "Home Trips 69 Transactions Reports Data exports Settings" at bounding box center [95, 190] width 167 height 214
click at [70, 97] on span "Home" at bounding box center [55, 98] width 31 height 17
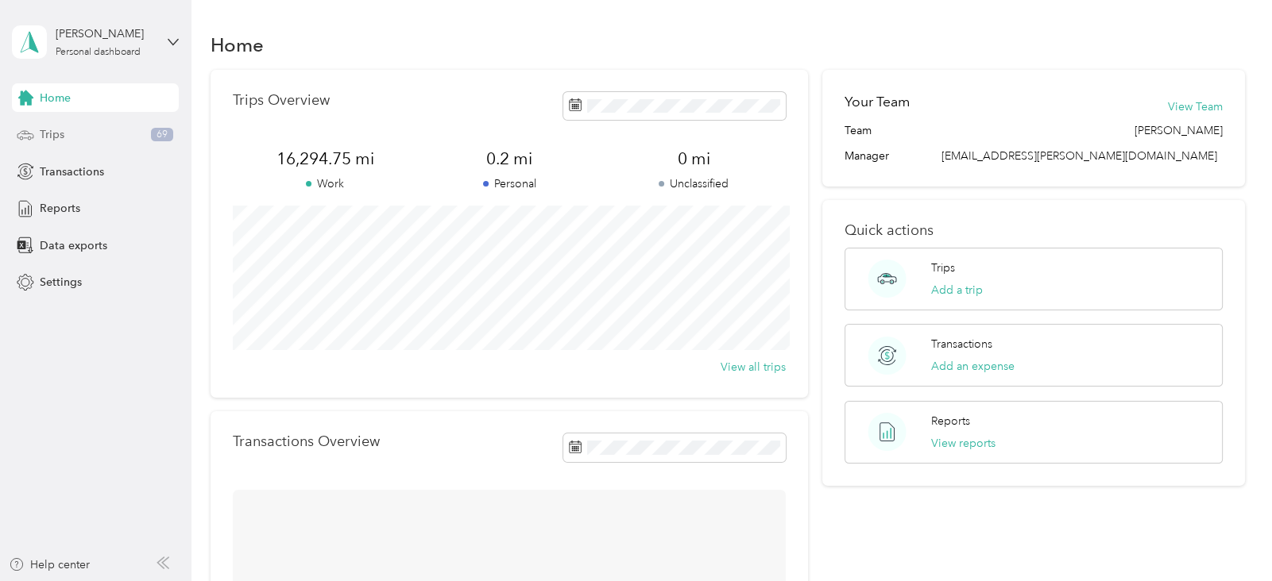
click at [72, 132] on div "Trips 69" at bounding box center [95, 135] width 167 height 29
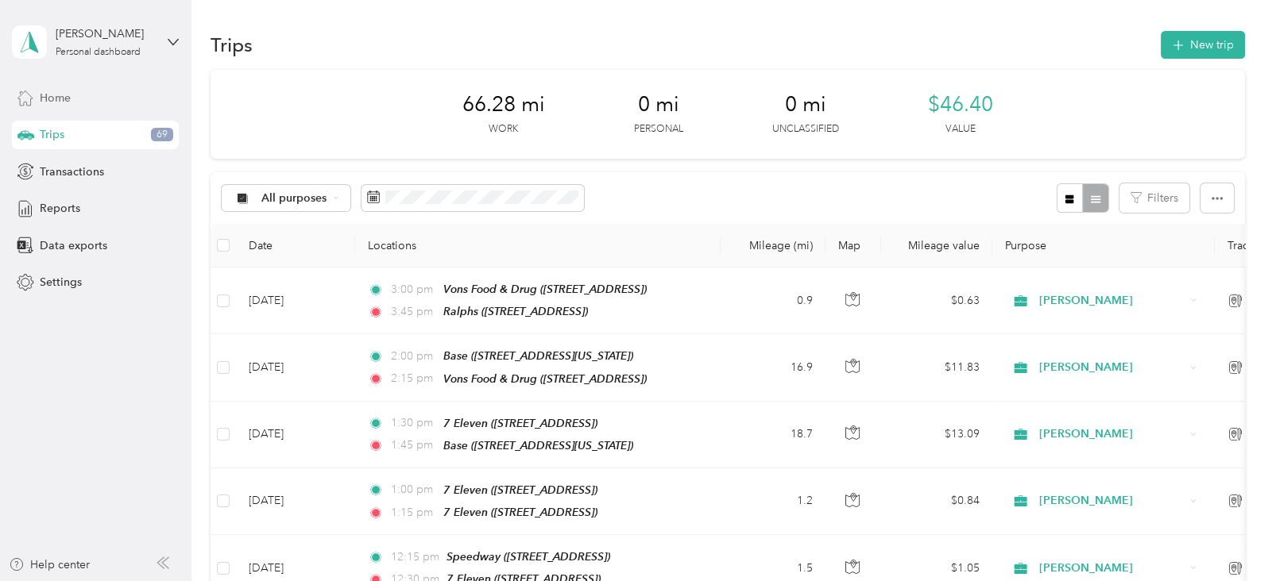
click at [56, 104] on span "Home" at bounding box center [55, 98] width 31 height 17
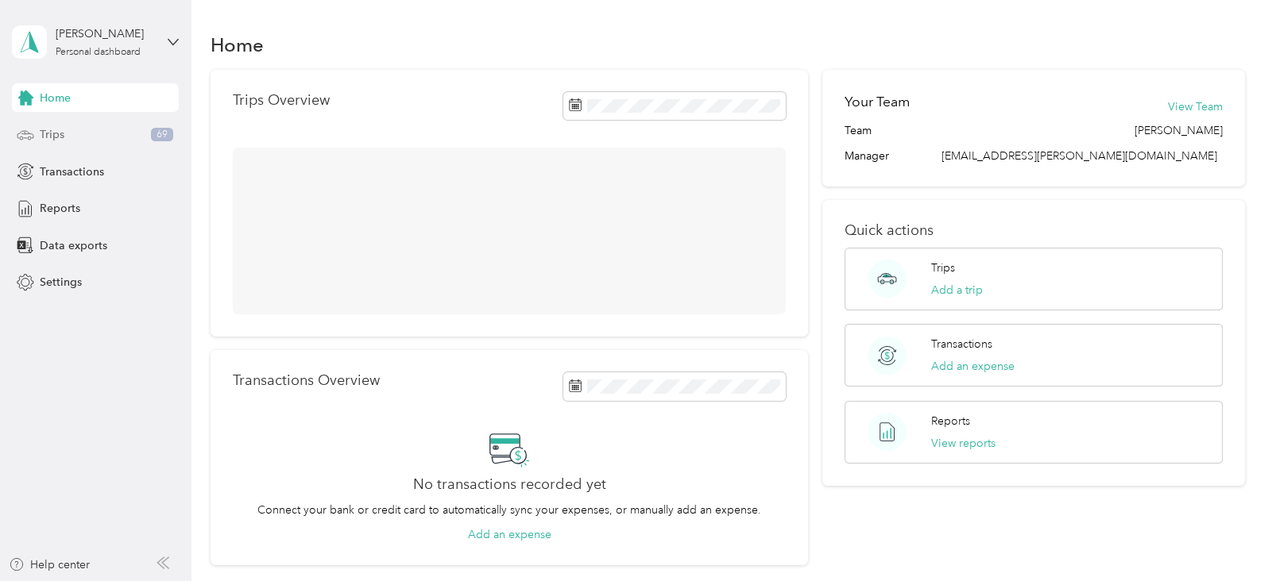
click at [62, 128] on span "Trips" at bounding box center [52, 134] width 25 height 17
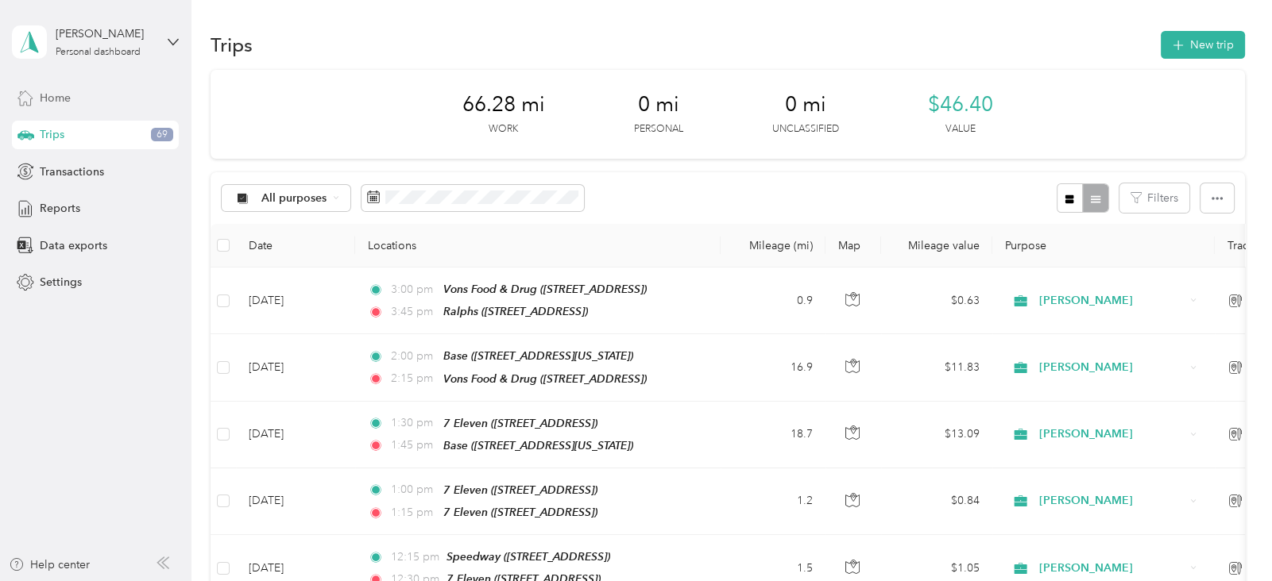
click at [77, 100] on div "Home" at bounding box center [95, 97] width 167 height 29
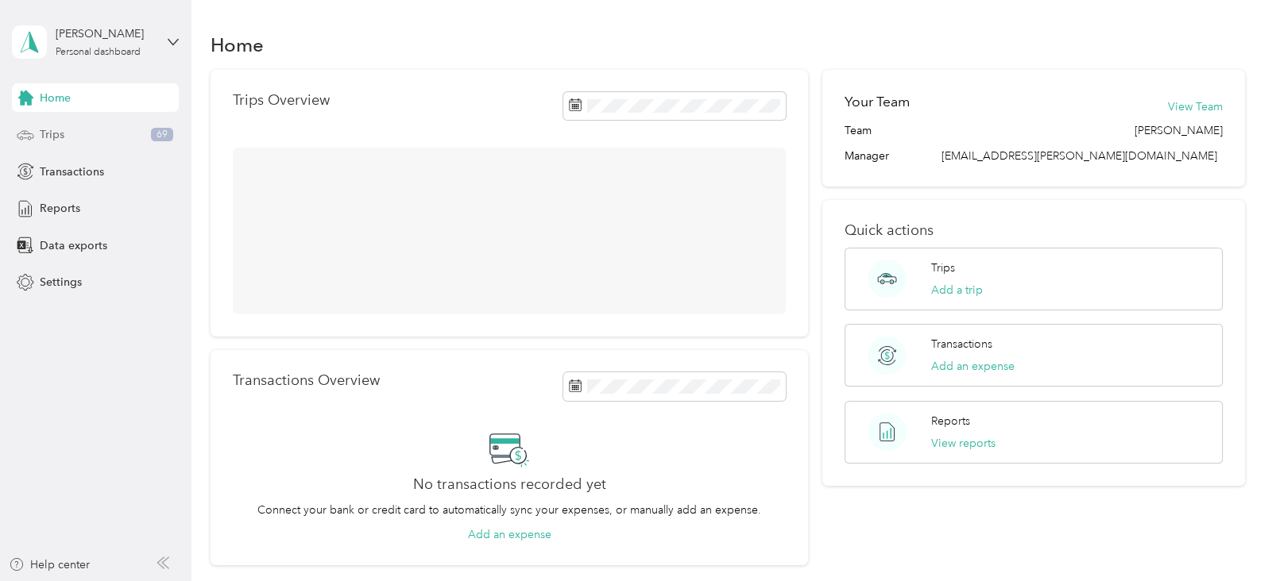
click at [80, 125] on div "Trips 69" at bounding box center [95, 135] width 167 height 29
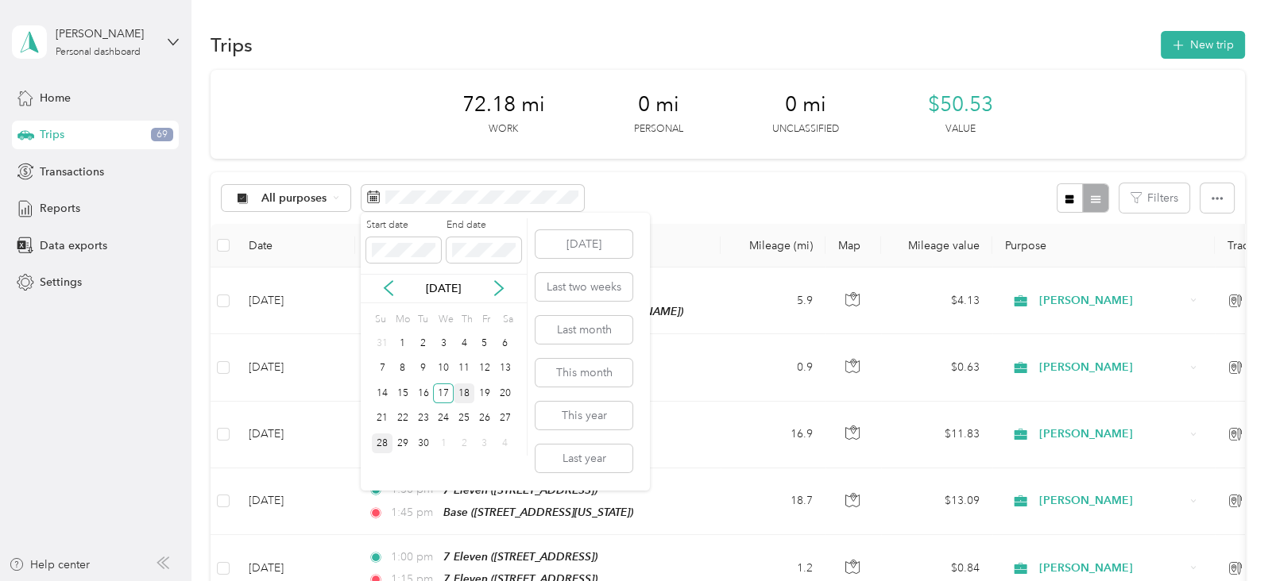
click at [467, 393] on div "18" at bounding box center [464, 394] width 21 height 20
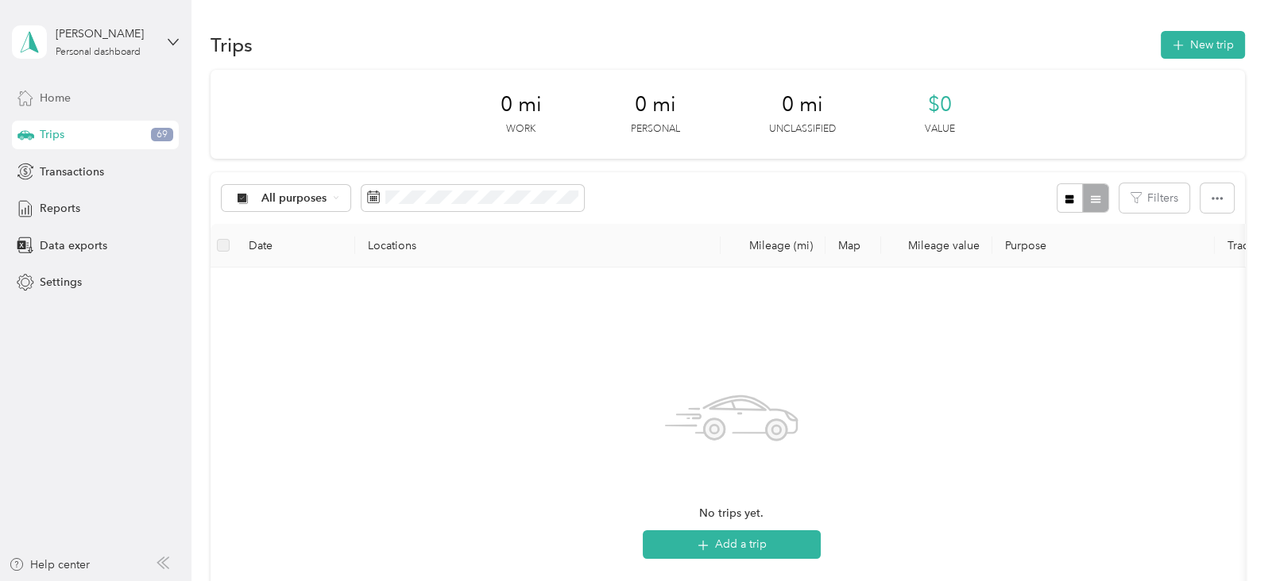
click at [56, 95] on span "Home" at bounding box center [55, 98] width 31 height 17
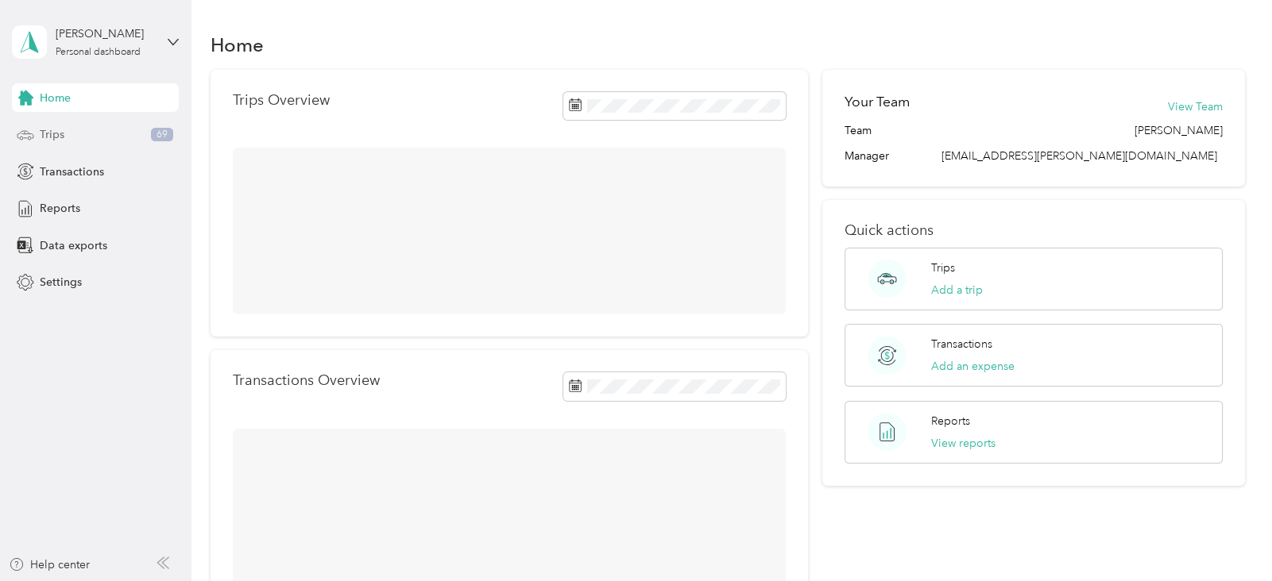
click at [62, 138] on span "Trips" at bounding box center [52, 134] width 25 height 17
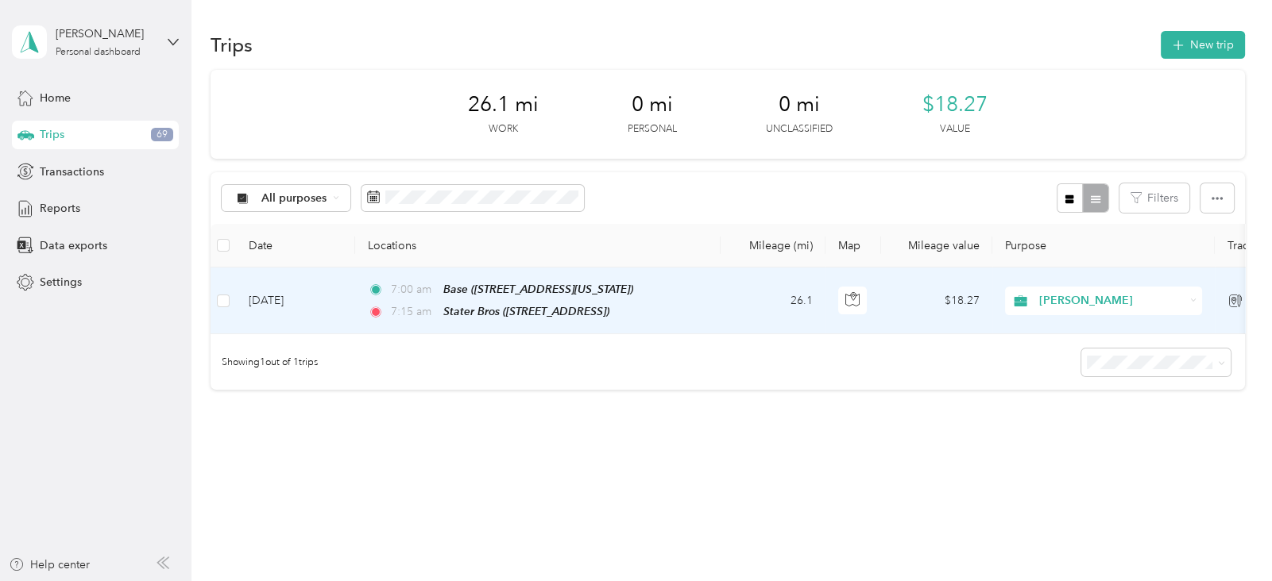
click at [1161, 299] on span "[PERSON_NAME]" at bounding box center [1111, 300] width 145 height 17
click at [876, 305] on td at bounding box center [853, 301] width 56 height 67
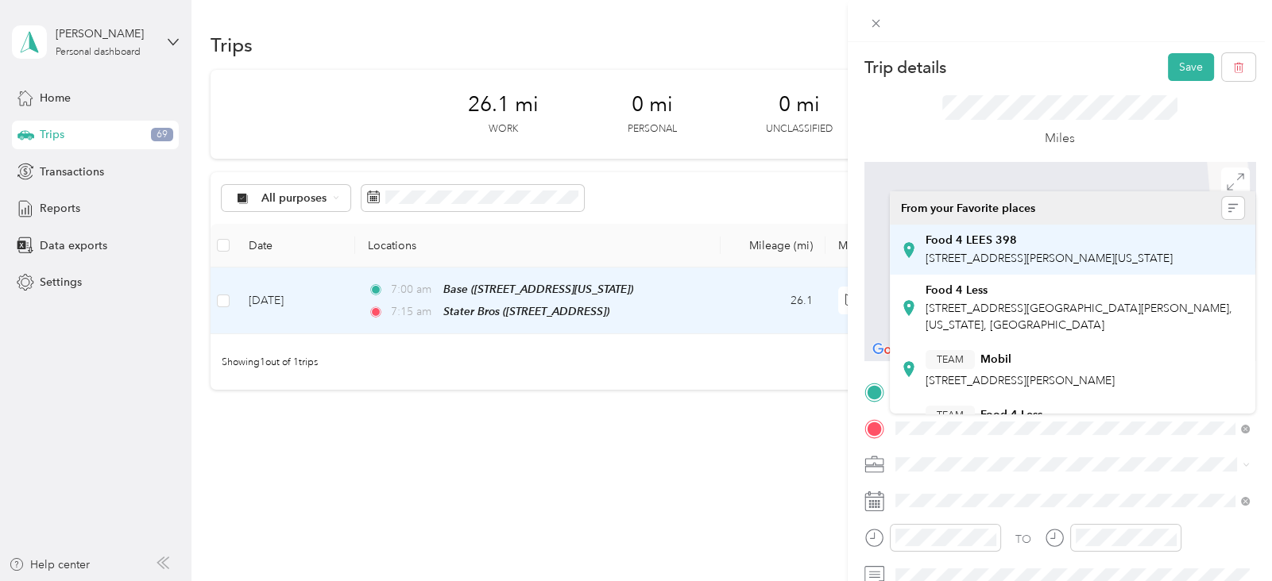
click at [1067, 256] on span "24440 Alessandro Blvd, Moreno Valley, California, United States" at bounding box center [1048, 259] width 247 height 14
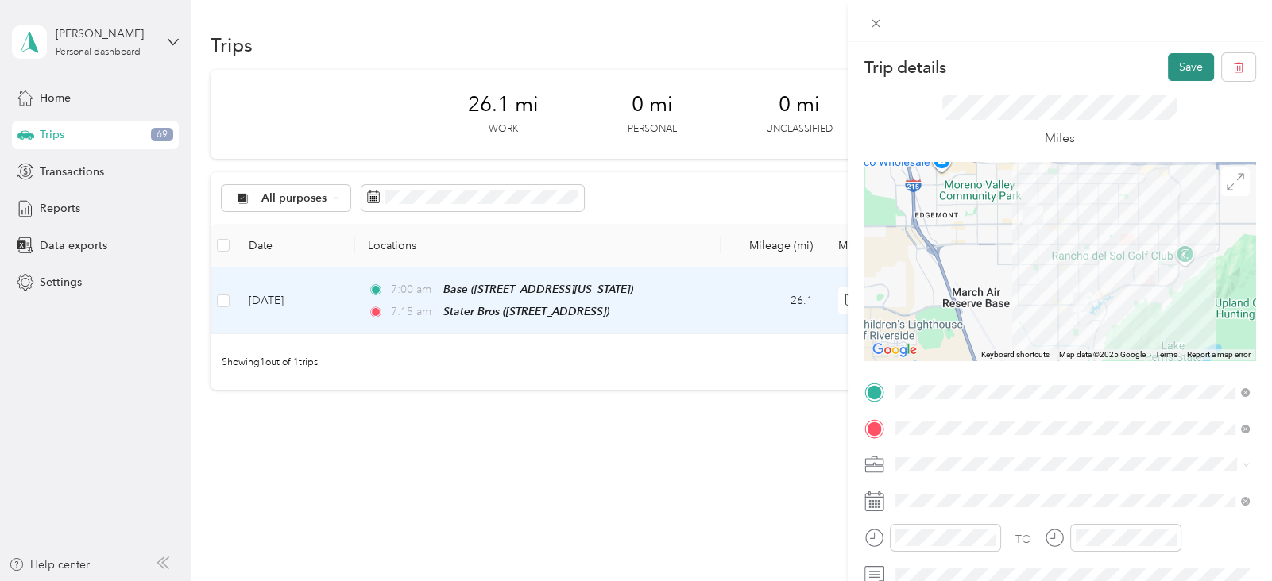
click at [1187, 59] on button "Save" at bounding box center [1191, 67] width 46 height 28
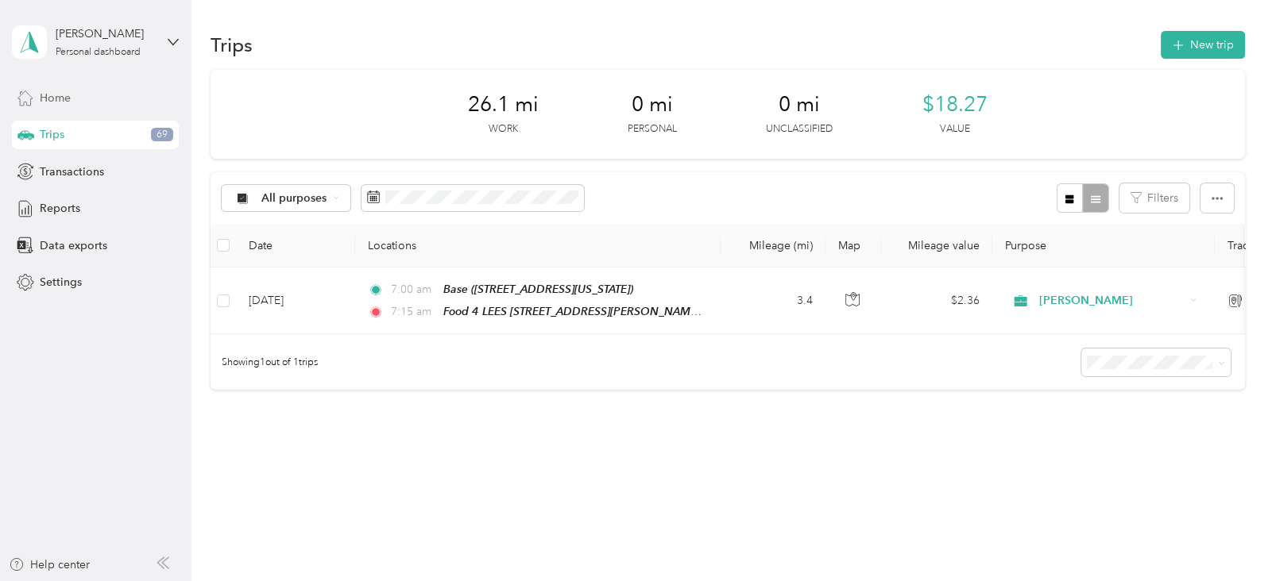
click at [72, 95] on div "Home" at bounding box center [95, 97] width 167 height 29
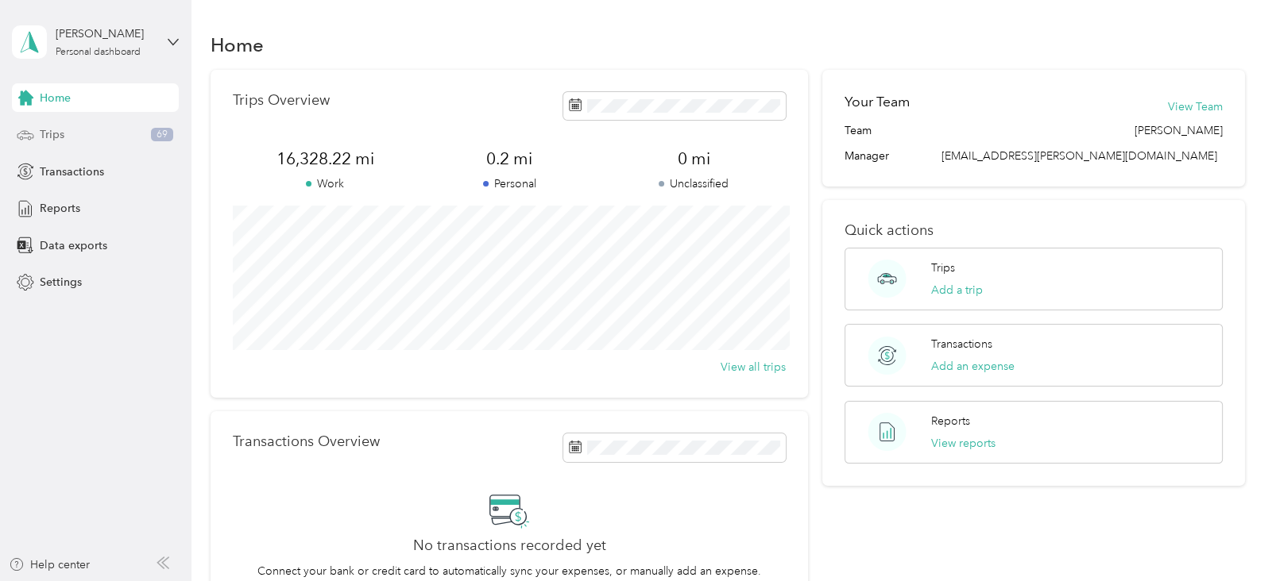
click at [75, 132] on div "Trips 69" at bounding box center [95, 135] width 167 height 29
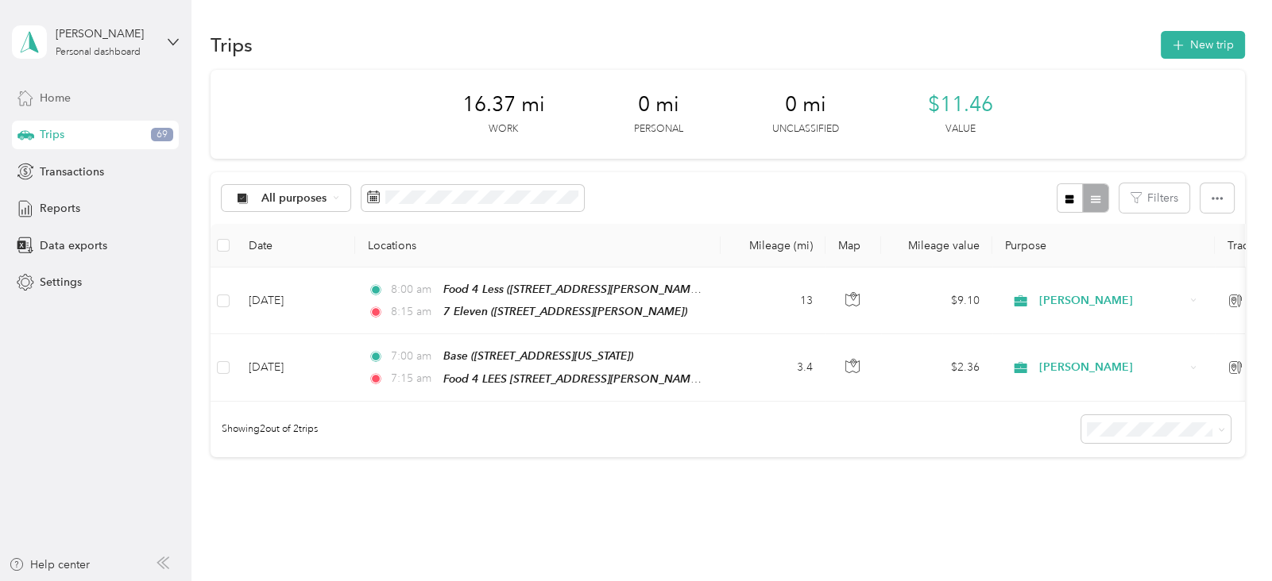
click at [58, 91] on span "Home" at bounding box center [55, 98] width 31 height 17
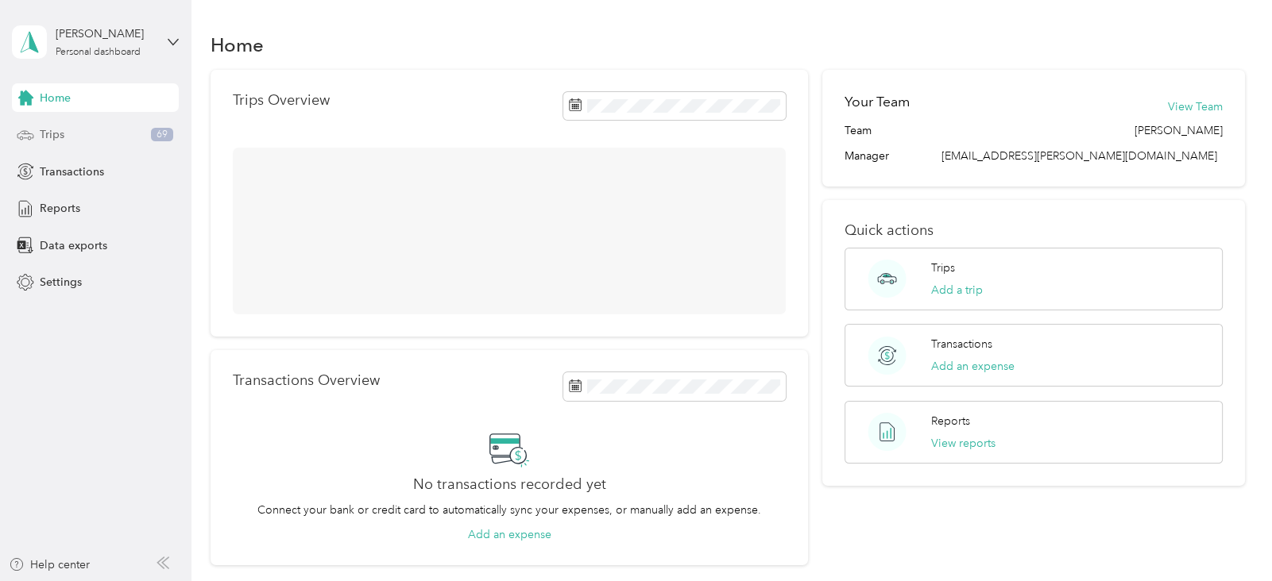
click at [67, 131] on div "Trips 69" at bounding box center [95, 135] width 167 height 29
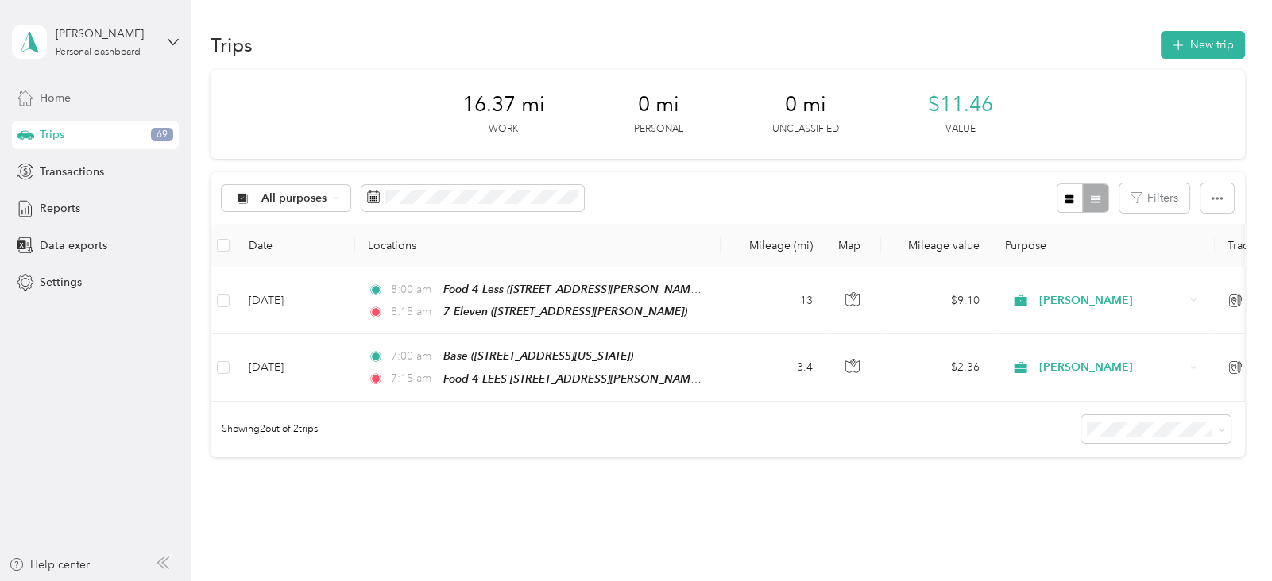
click at [60, 100] on span "Home" at bounding box center [55, 98] width 31 height 17
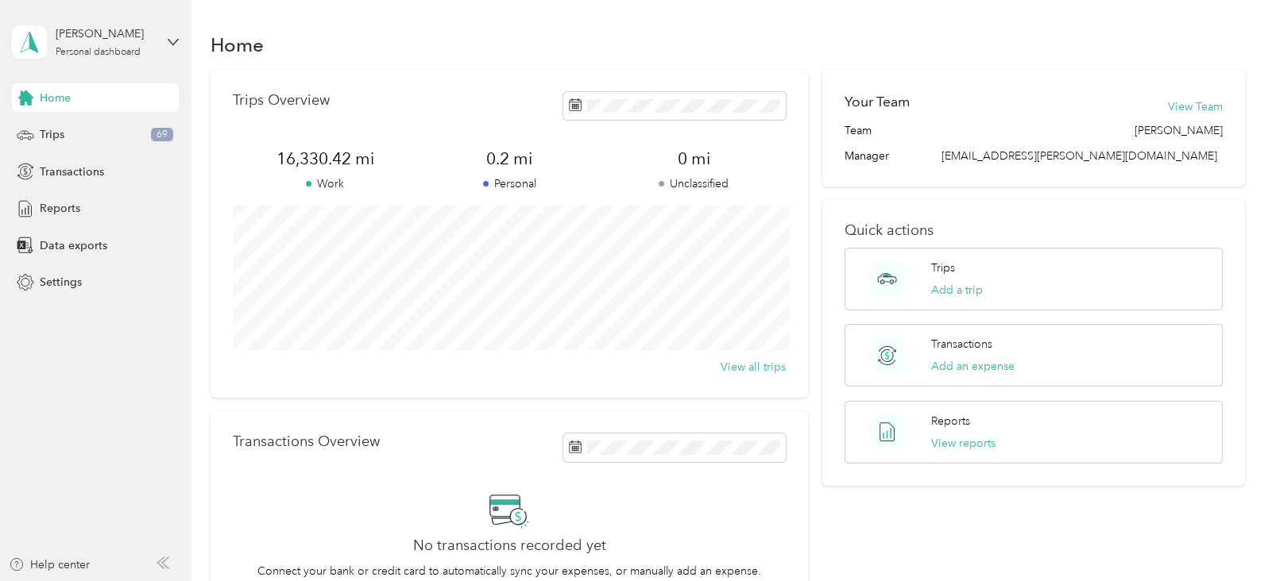
click at [60, 100] on span "Home" at bounding box center [55, 98] width 31 height 17
click at [60, 137] on span "Trips" at bounding box center [52, 134] width 25 height 17
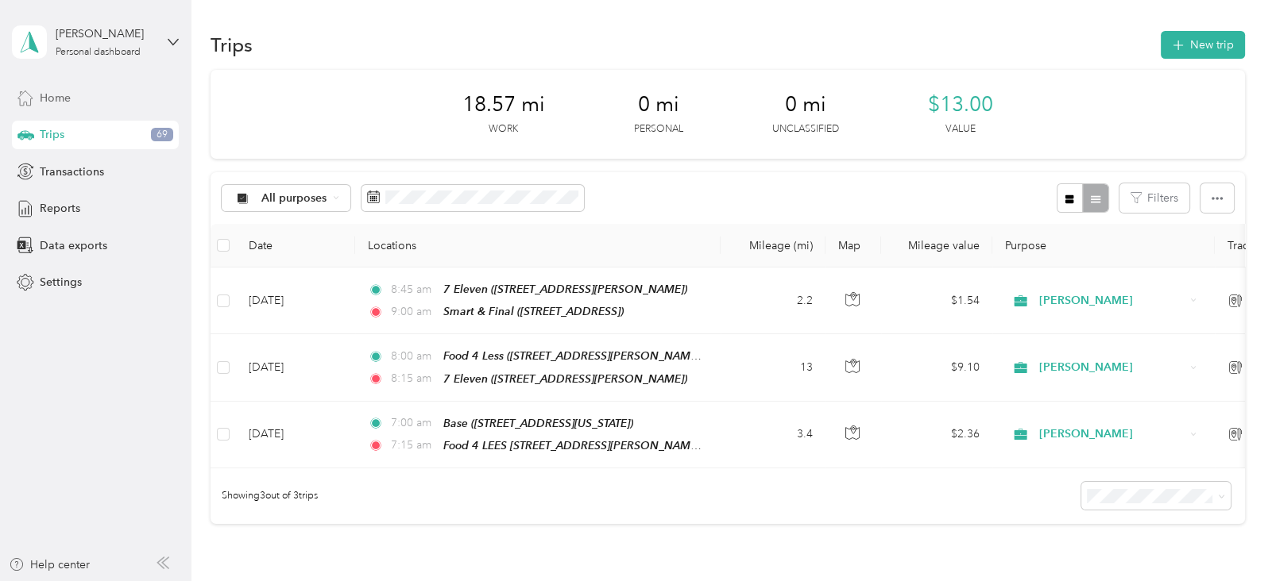
click at [69, 95] on span "Home" at bounding box center [55, 98] width 31 height 17
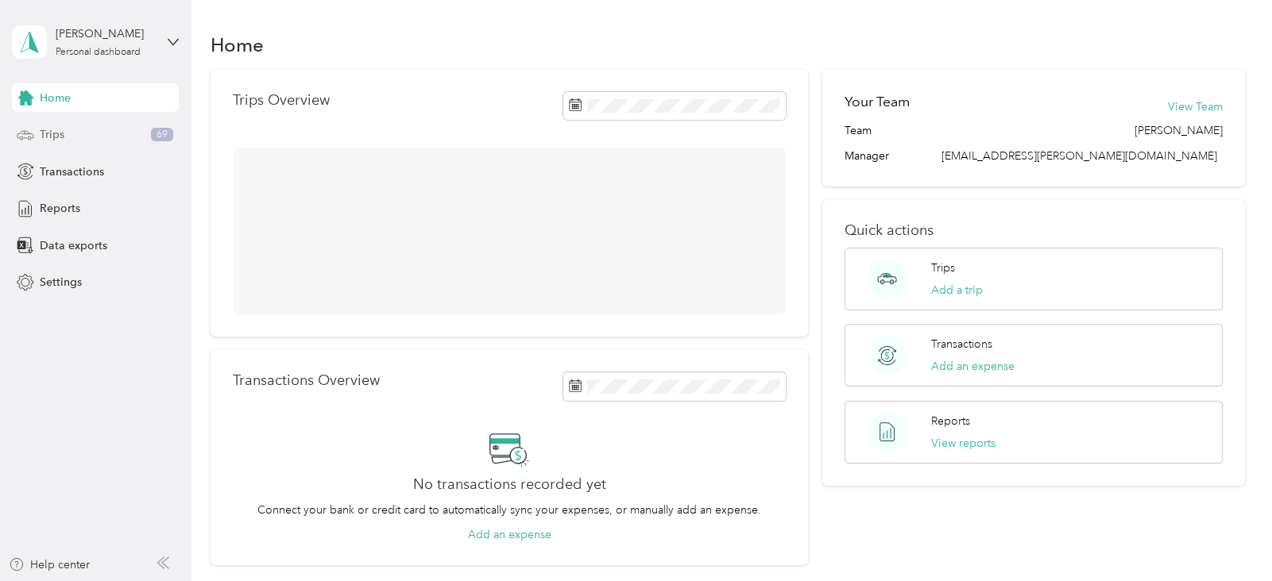
click at [69, 129] on div "Trips 69" at bounding box center [95, 135] width 167 height 29
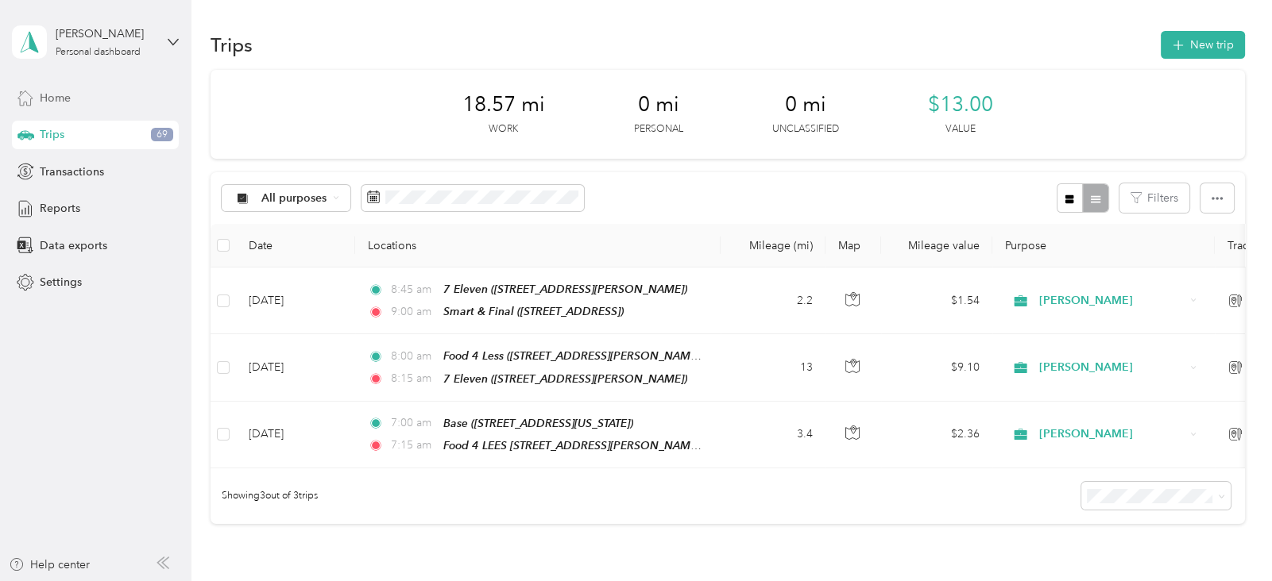
click at [55, 99] on span "Home" at bounding box center [55, 98] width 31 height 17
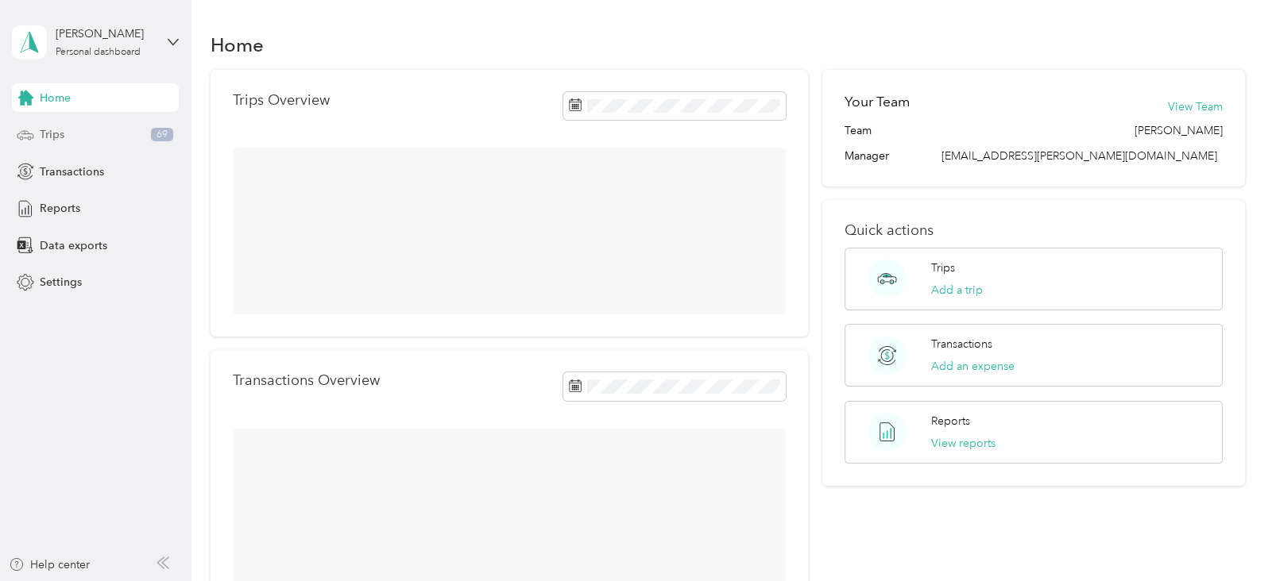
click at [65, 129] on div "Trips 69" at bounding box center [95, 135] width 167 height 29
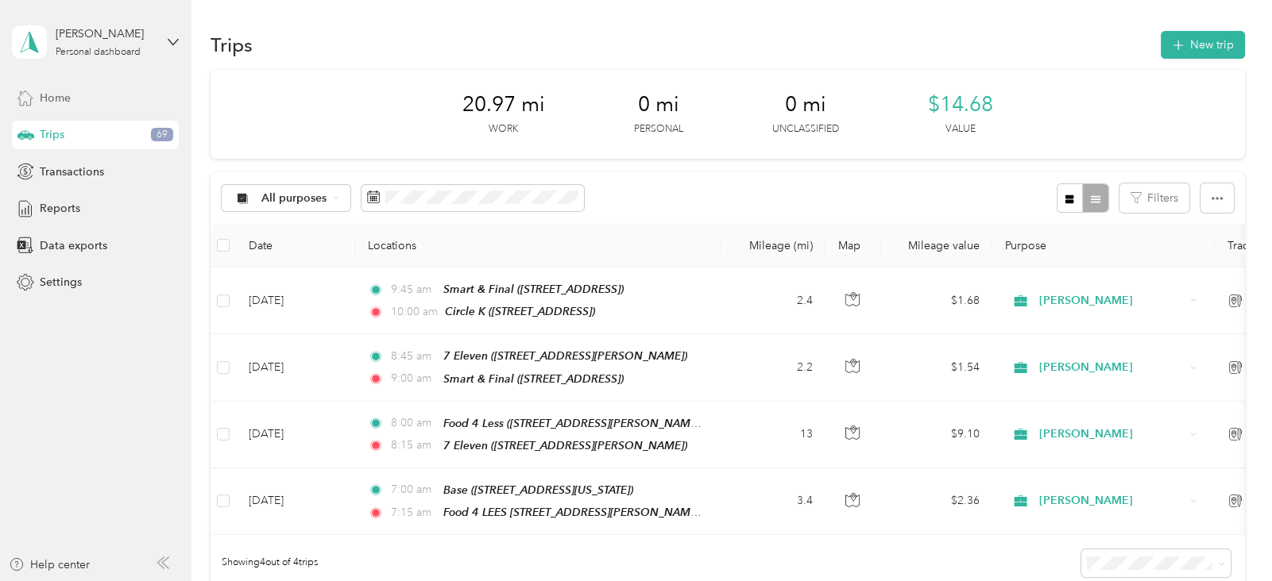
click at [45, 92] on span "Home" at bounding box center [55, 98] width 31 height 17
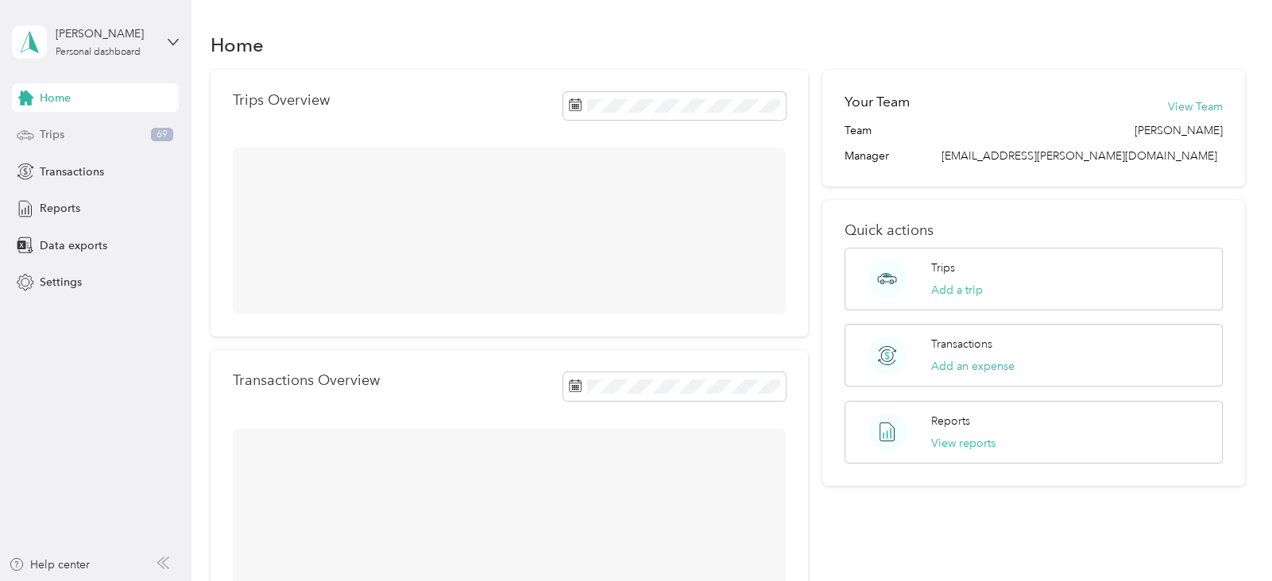
click at [56, 133] on span "Trips" at bounding box center [52, 134] width 25 height 17
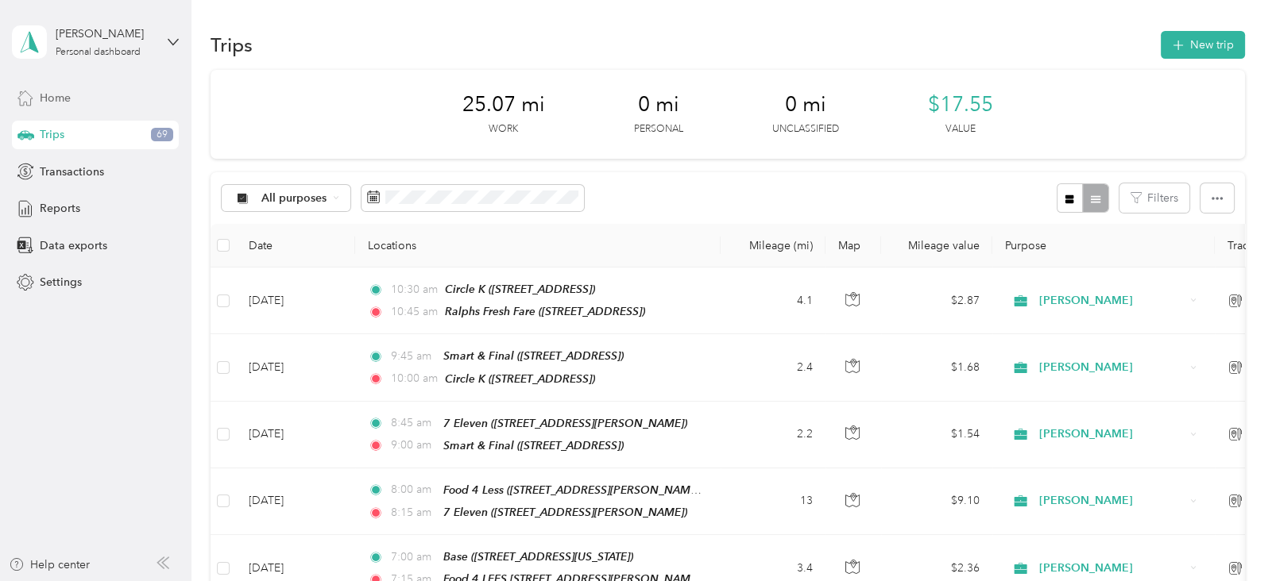
click at [57, 99] on span "Home" at bounding box center [55, 98] width 31 height 17
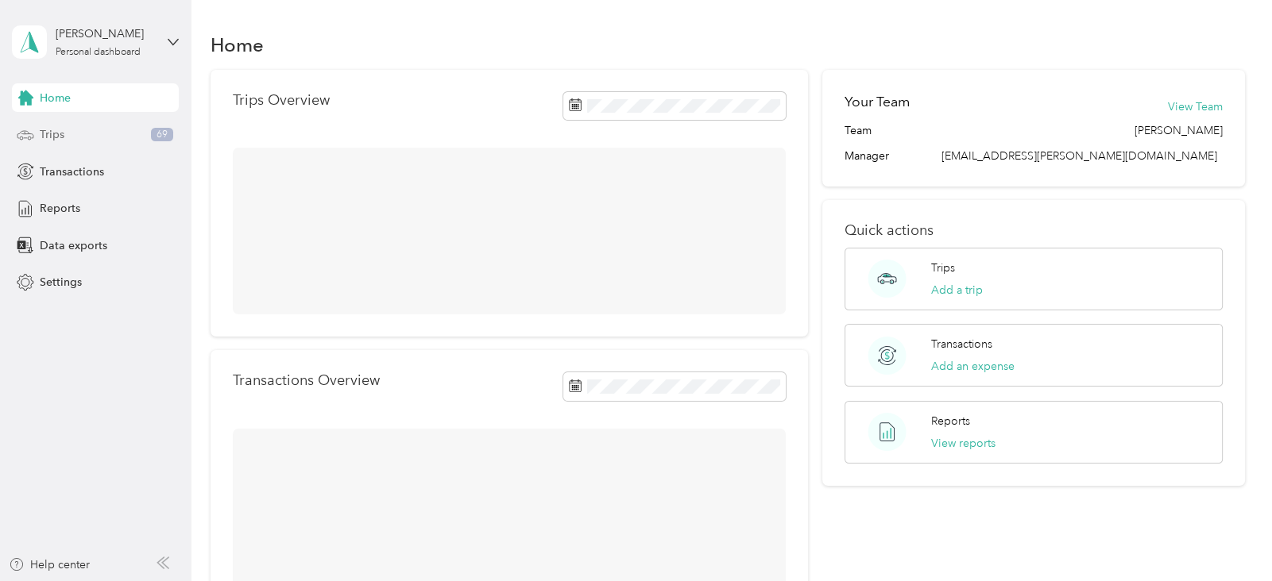
click at [60, 130] on span "Trips" at bounding box center [52, 134] width 25 height 17
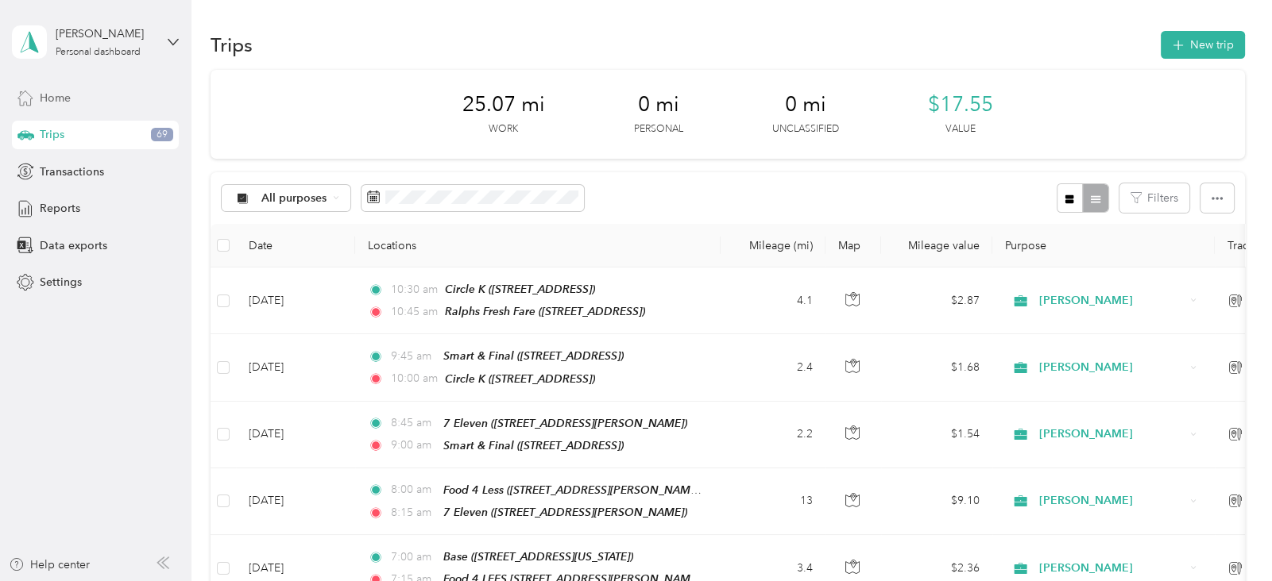
click at [58, 92] on span "Home" at bounding box center [55, 98] width 31 height 17
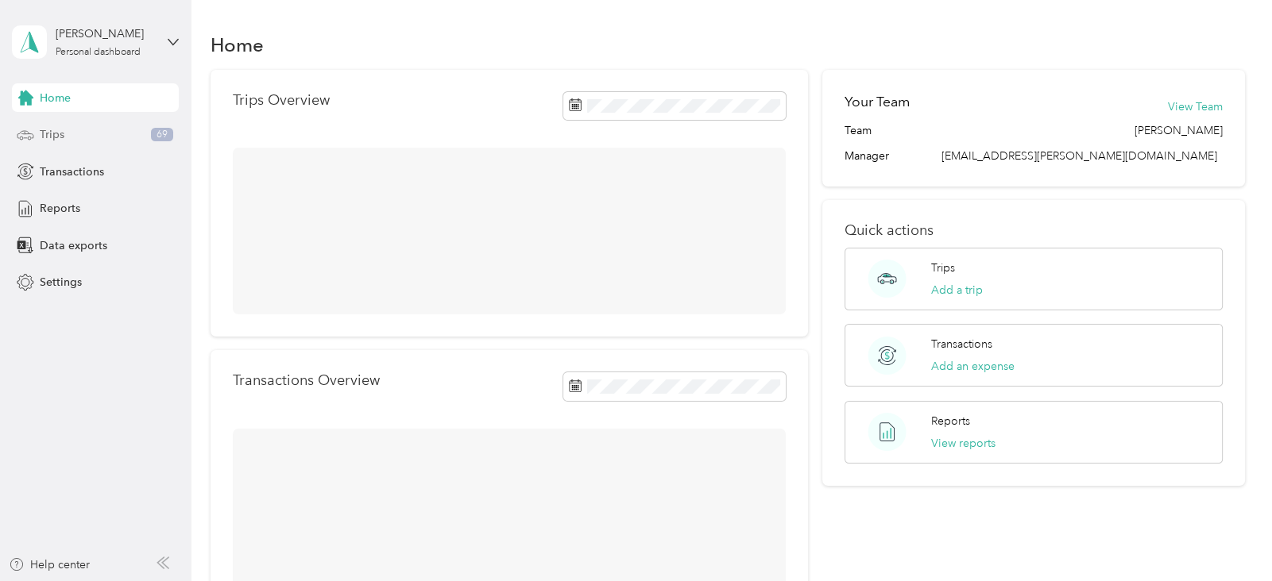
click at [58, 130] on span "Trips" at bounding box center [52, 134] width 25 height 17
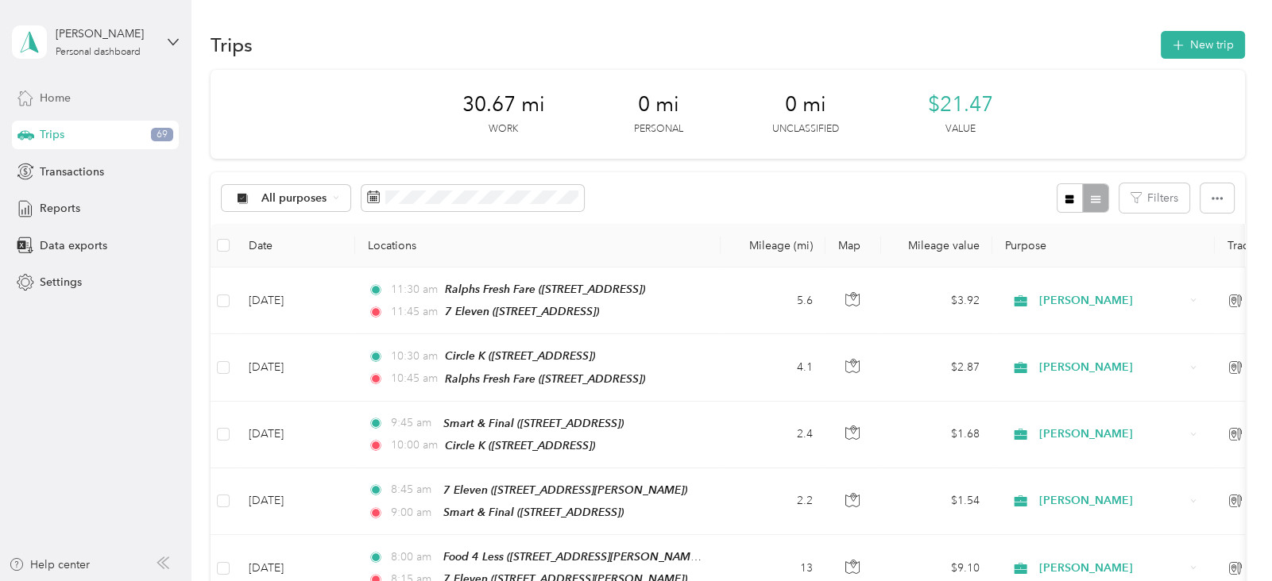
click at [64, 97] on span "Home" at bounding box center [55, 98] width 31 height 17
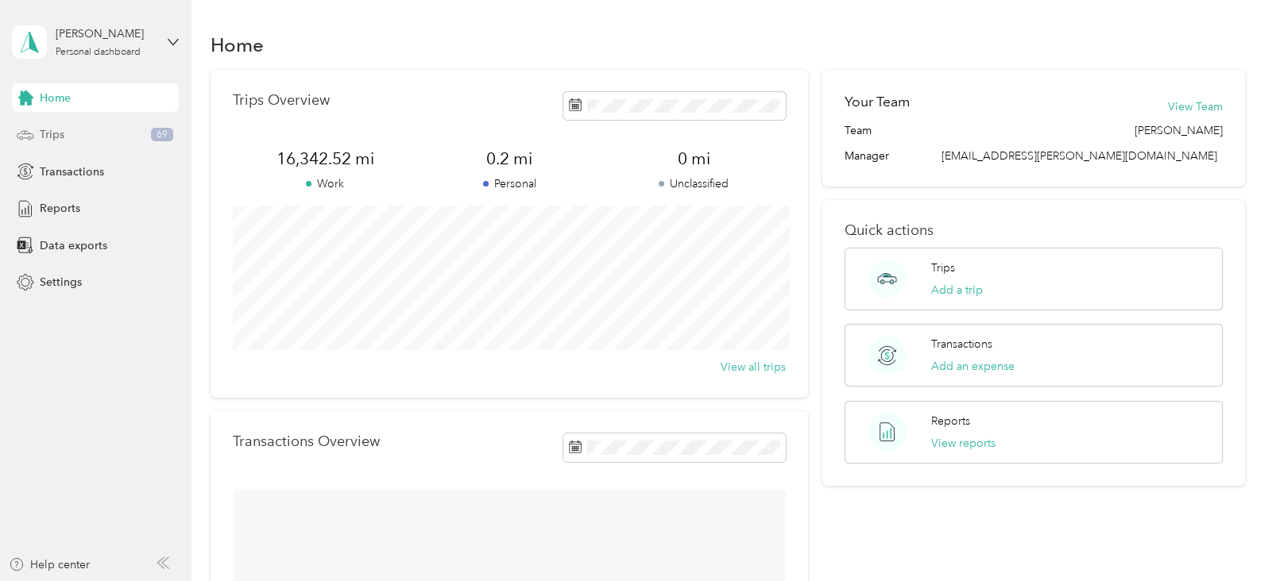
click at [63, 130] on span "Trips" at bounding box center [52, 134] width 25 height 17
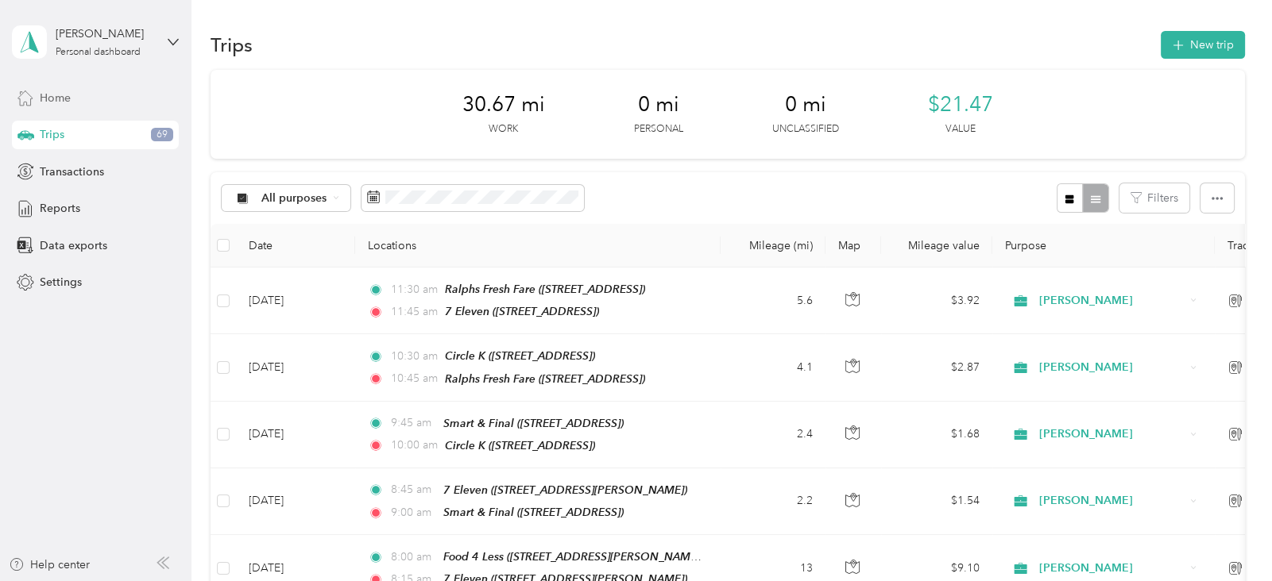
click at [63, 98] on span "Home" at bounding box center [55, 98] width 31 height 17
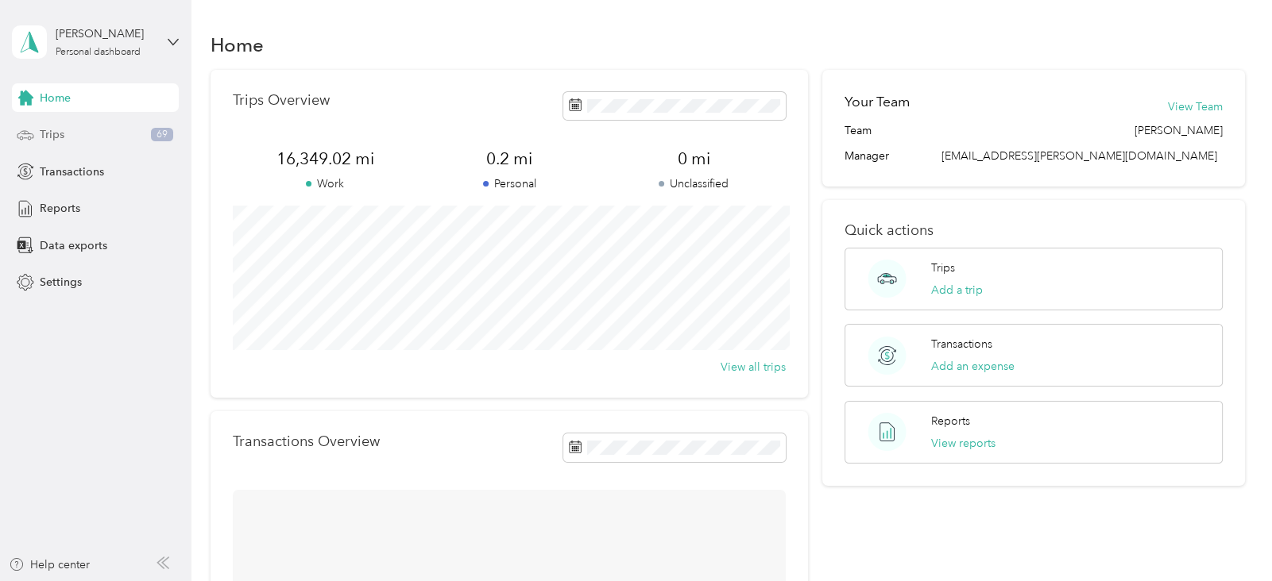
click at [66, 138] on div "Trips 69" at bounding box center [95, 135] width 167 height 29
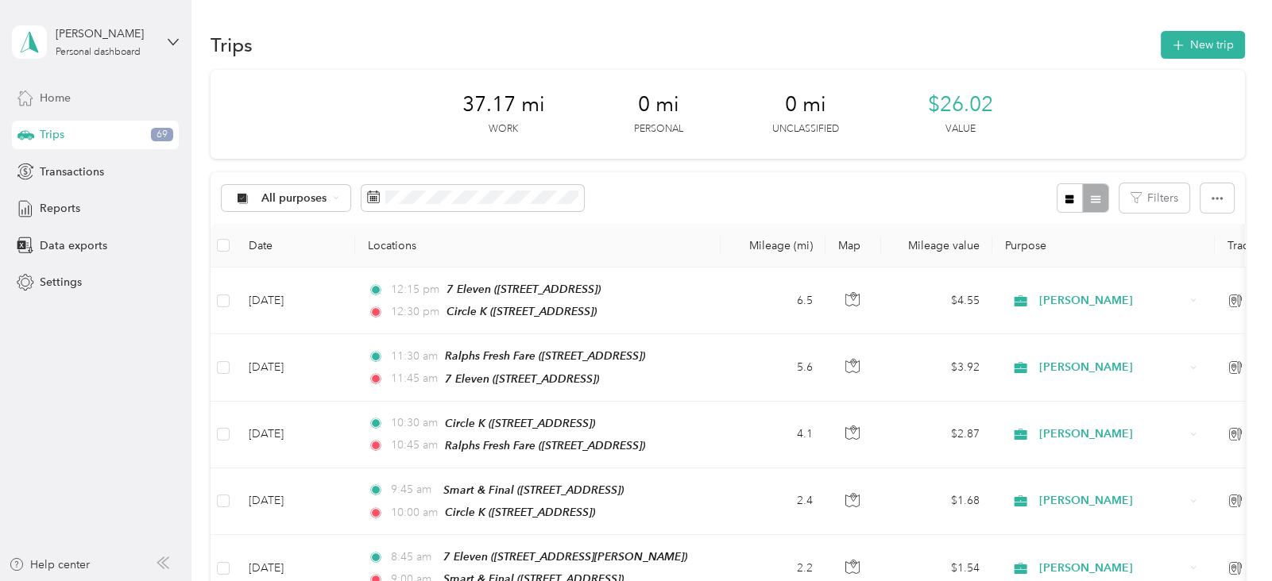
click at [69, 92] on span "Home" at bounding box center [55, 98] width 31 height 17
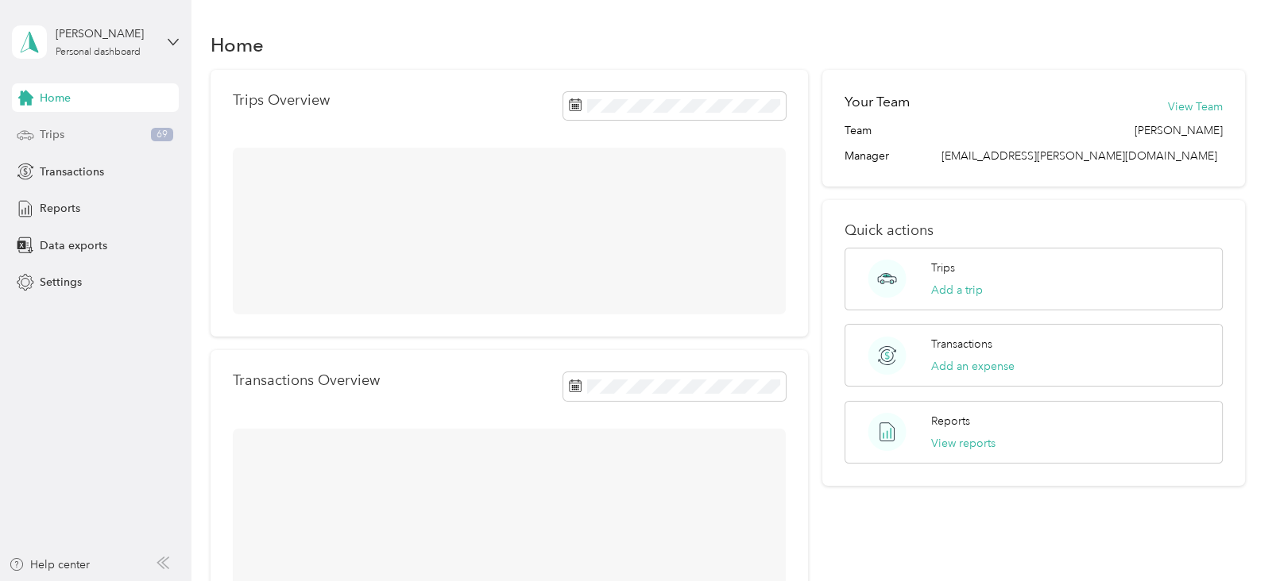
click at [74, 130] on div "Trips 69" at bounding box center [95, 135] width 167 height 29
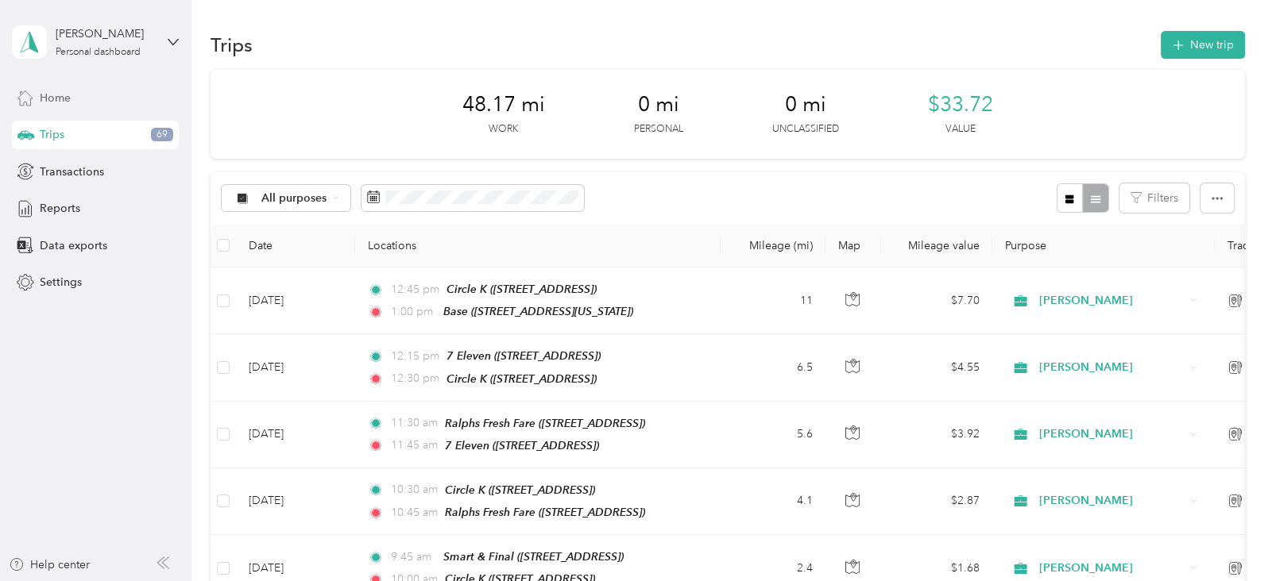
click at [64, 92] on span "Home" at bounding box center [55, 98] width 31 height 17
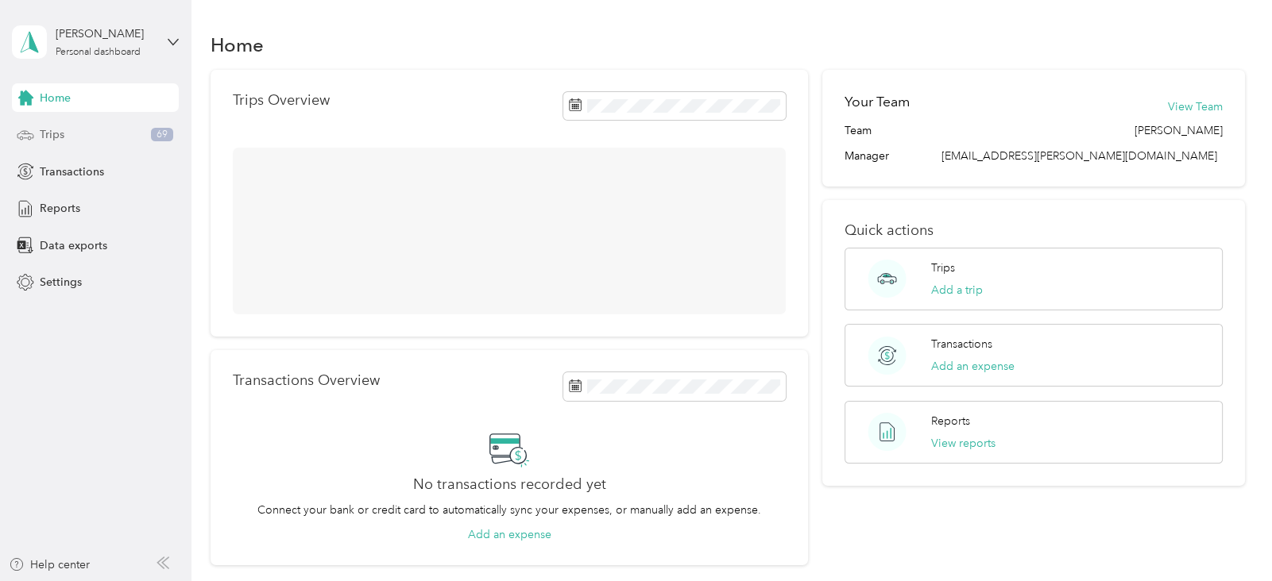
click at [71, 140] on div "Trips 69" at bounding box center [95, 135] width 167 height 29
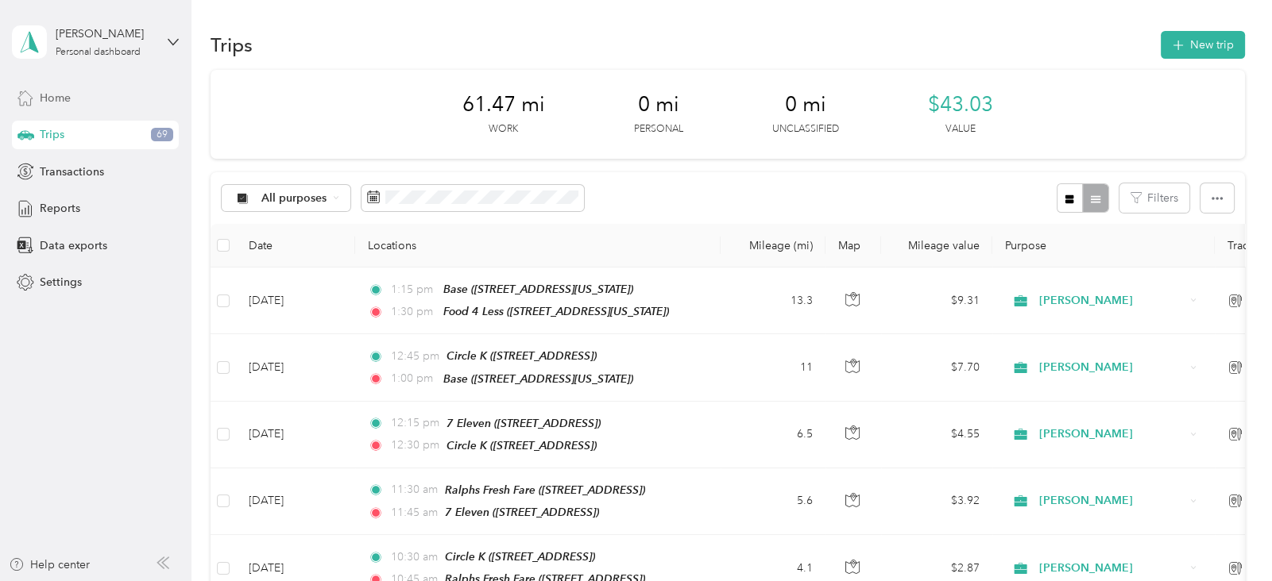
click at [73, 95] on div "Home" at bounding box center [95, 97] width 167 height 29
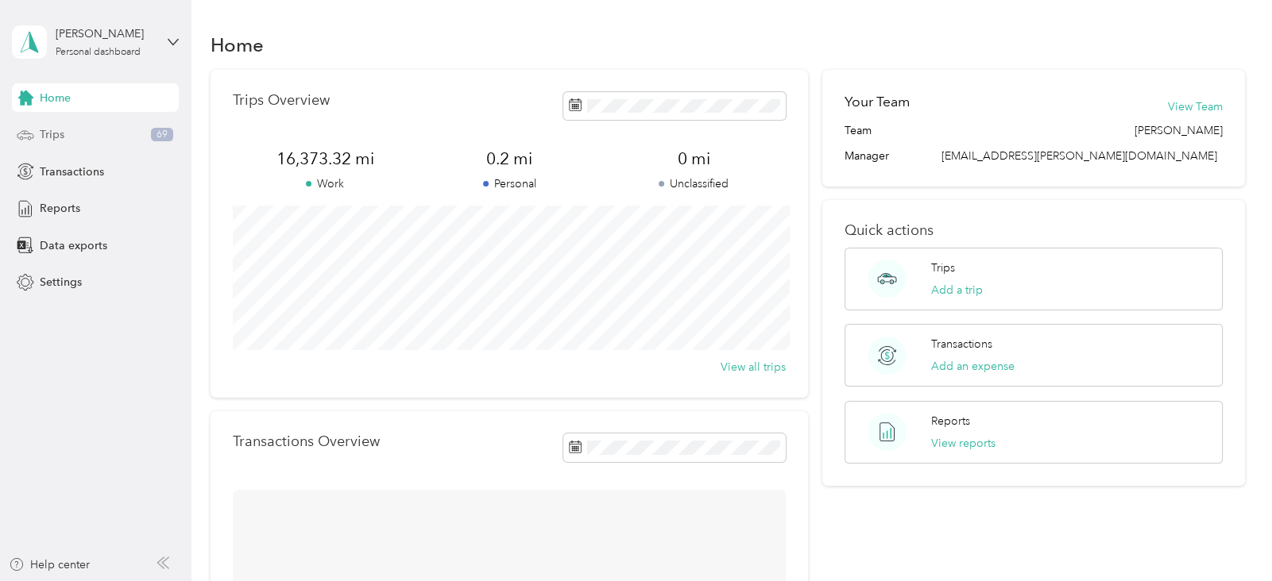
click at [73, 135] on div "Trips 69" at bounding box center [95, 135] width 167 height 29
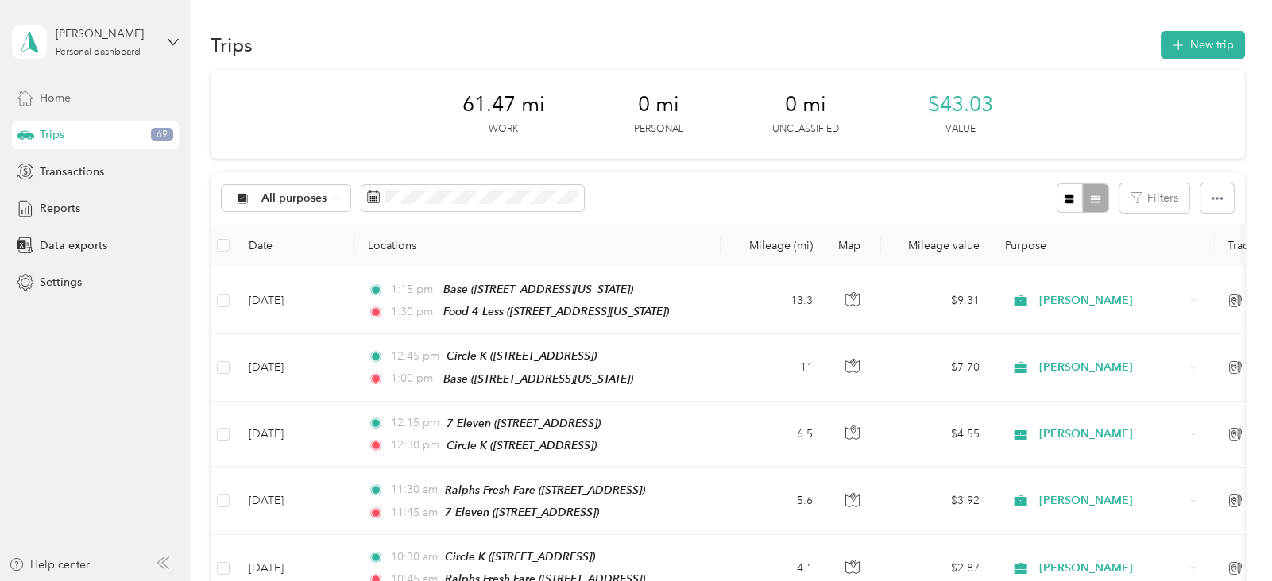
click at [68, 100] on span "Home" at bounding box center [55, 98] width 31 height 17
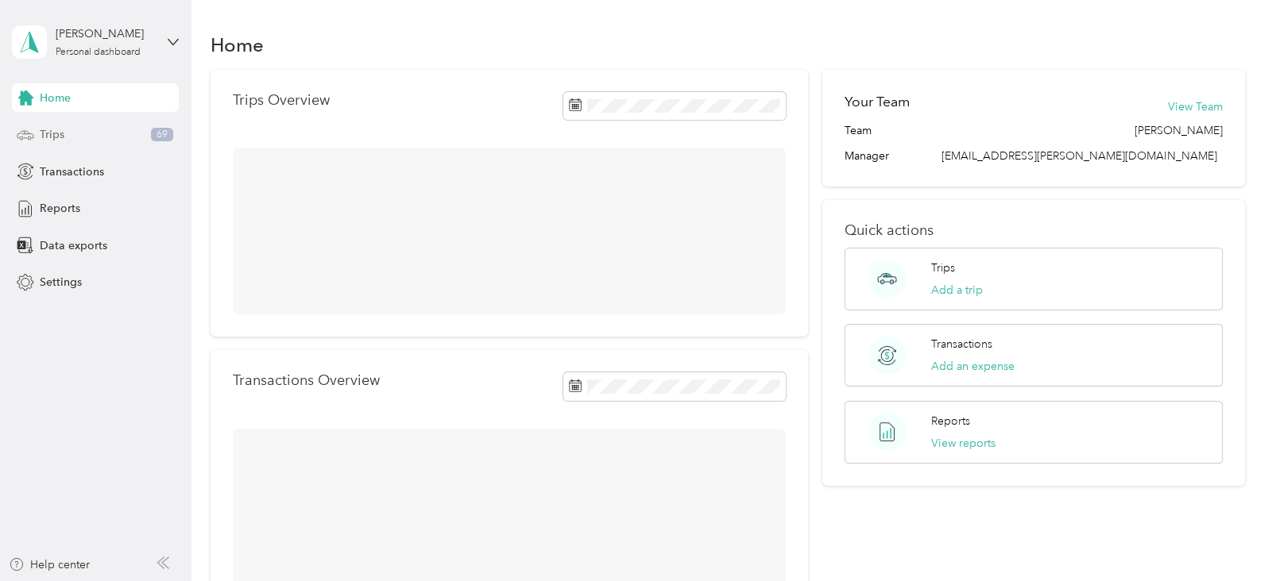
click at [64, 142] on div "Trips 69" at bounding box center [95, 135] width 167 height 29
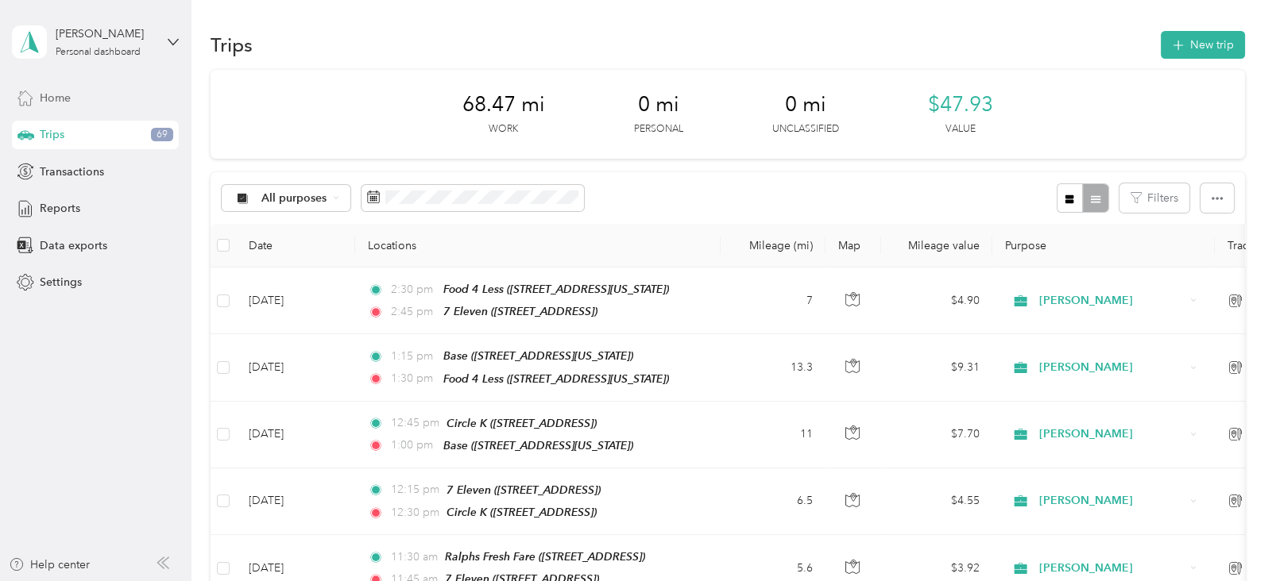
click at [77, 95] on div "Home" at bounding box center [95, 97] width 167 height 29
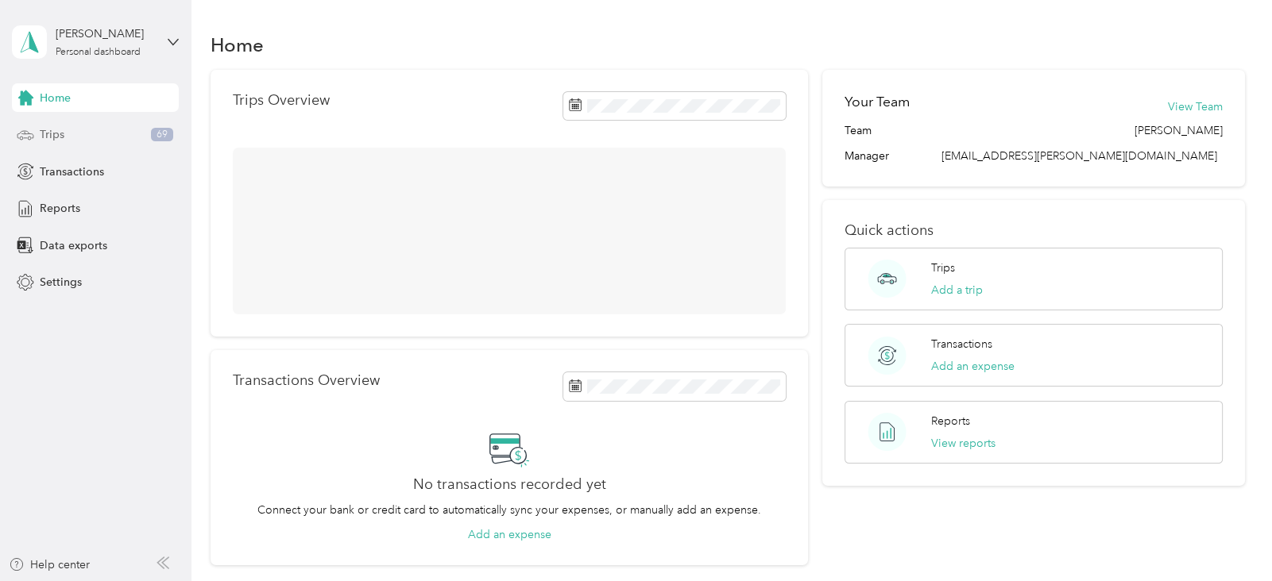
click at [75, 137] on div "Trips 69" at bounding box center [95, 135] width 167 height 29
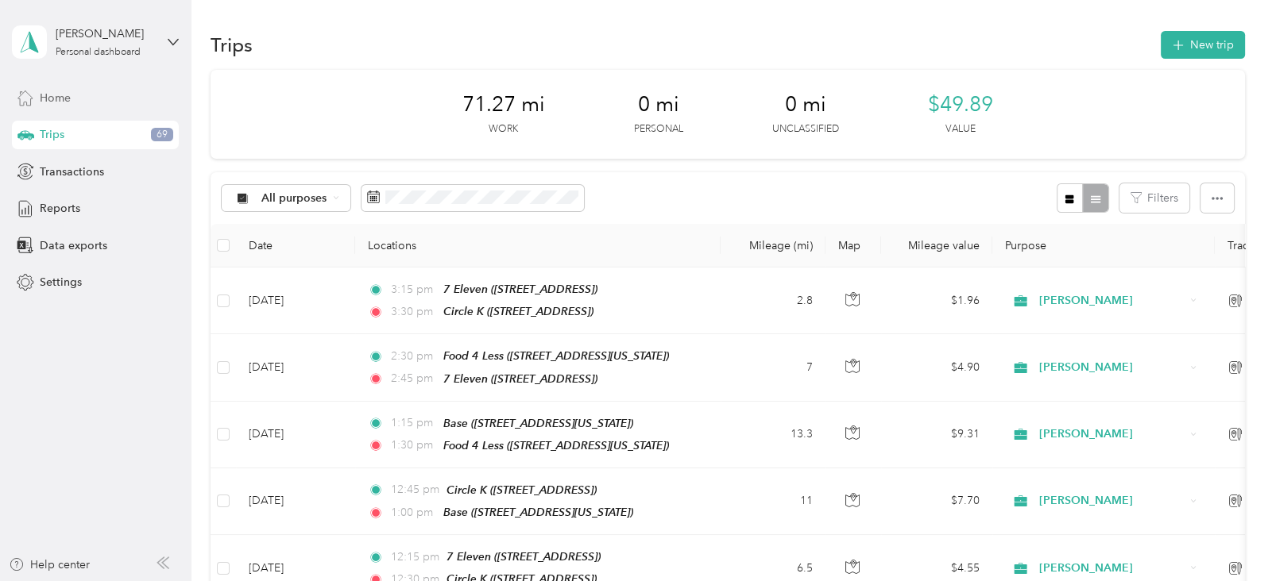
click at [52, 98] on span "Home" at bounding box center [55, 98] width 31 height 17
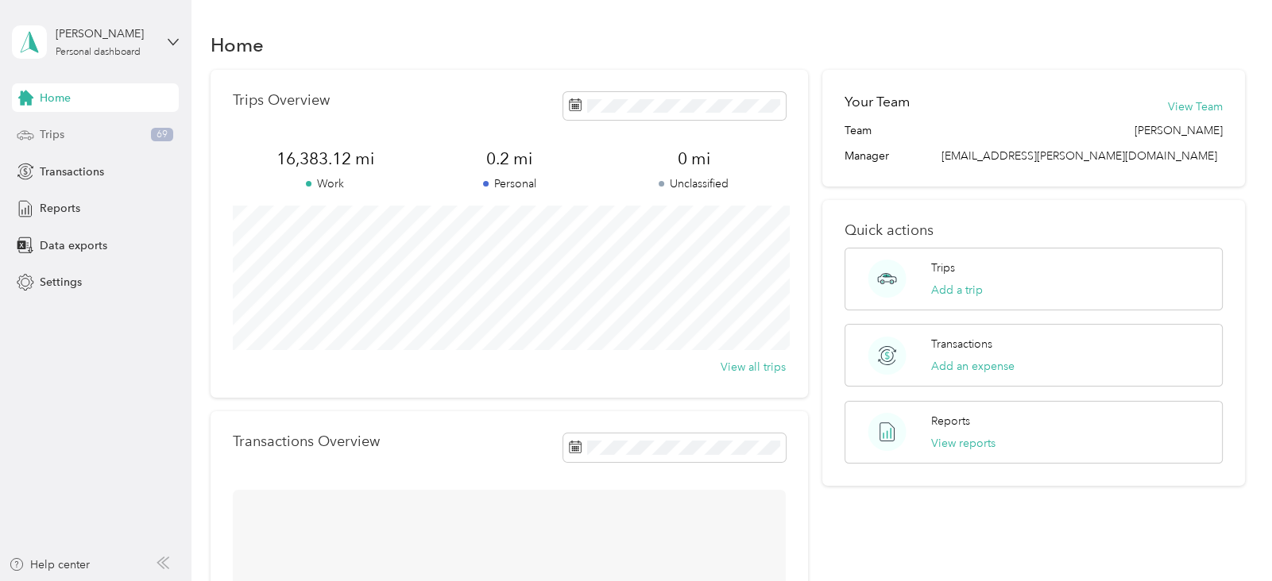
click at [60, 132] on span "Trips" at bounding box center [52, 134] width 25 height 17
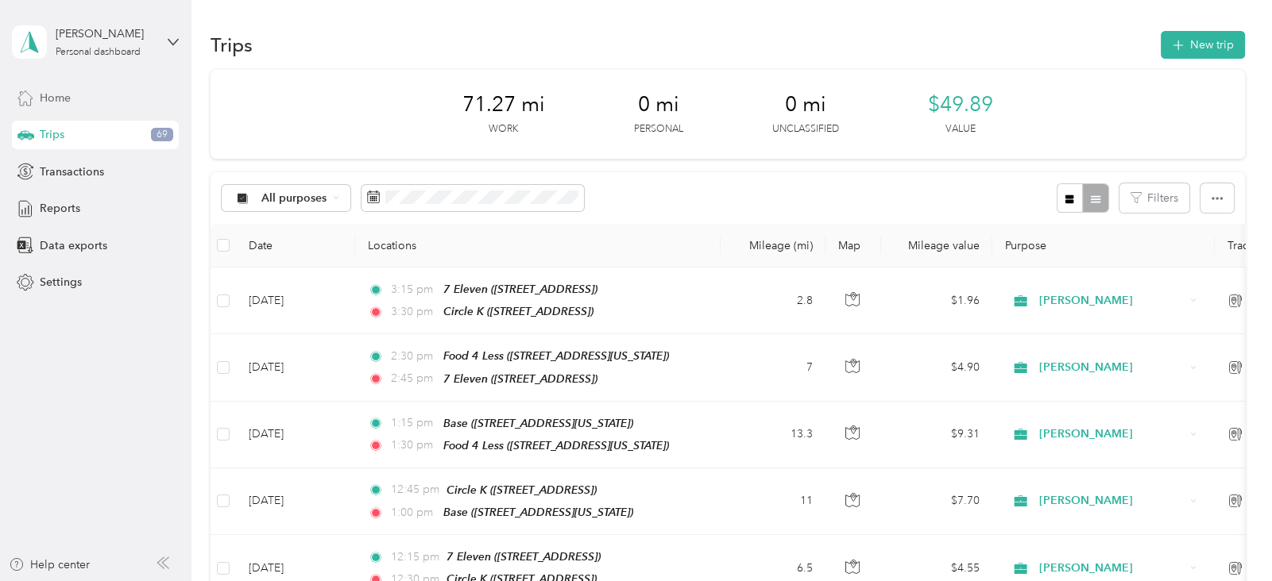
click at [69, 90] on span "Home" at bounding box center [55, 98] width 31 height 17
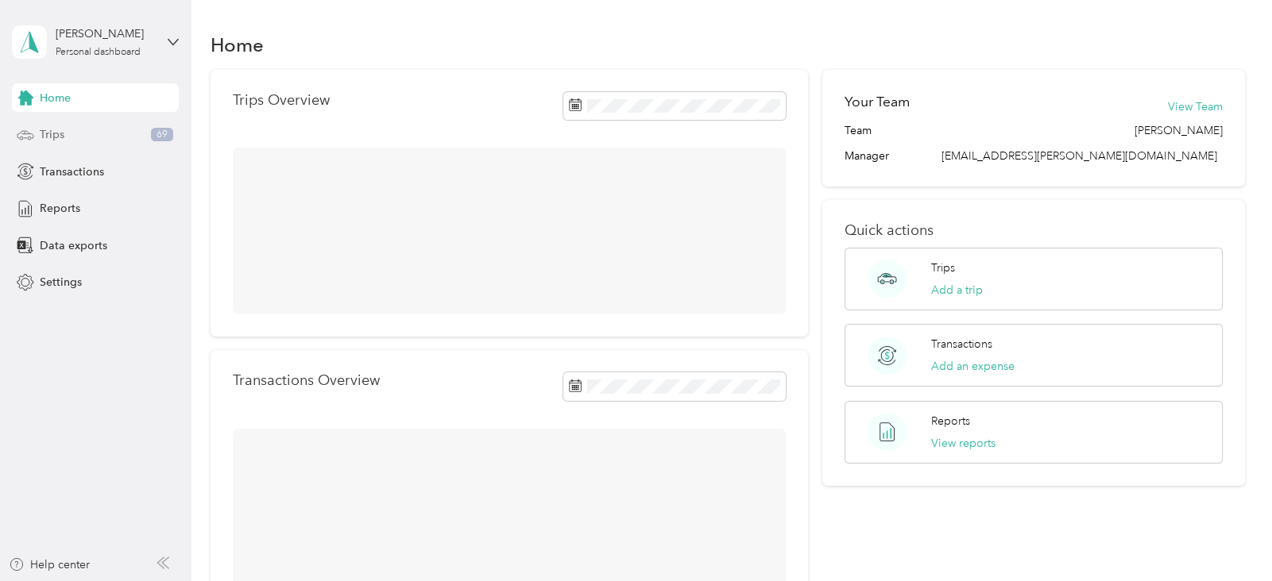
click at [63, 140] on span "Trips" at bounding box center [52, 134] width 25 height 17
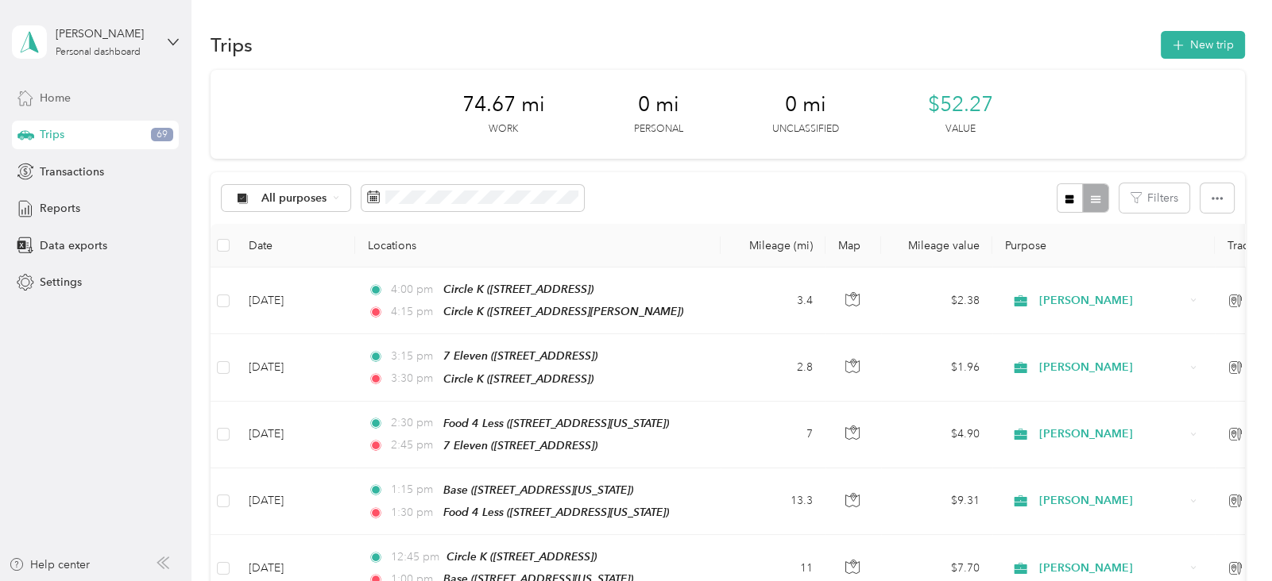
click at [63, 102] on span "Home" at bounding box center [55, 98] width 31 height 17
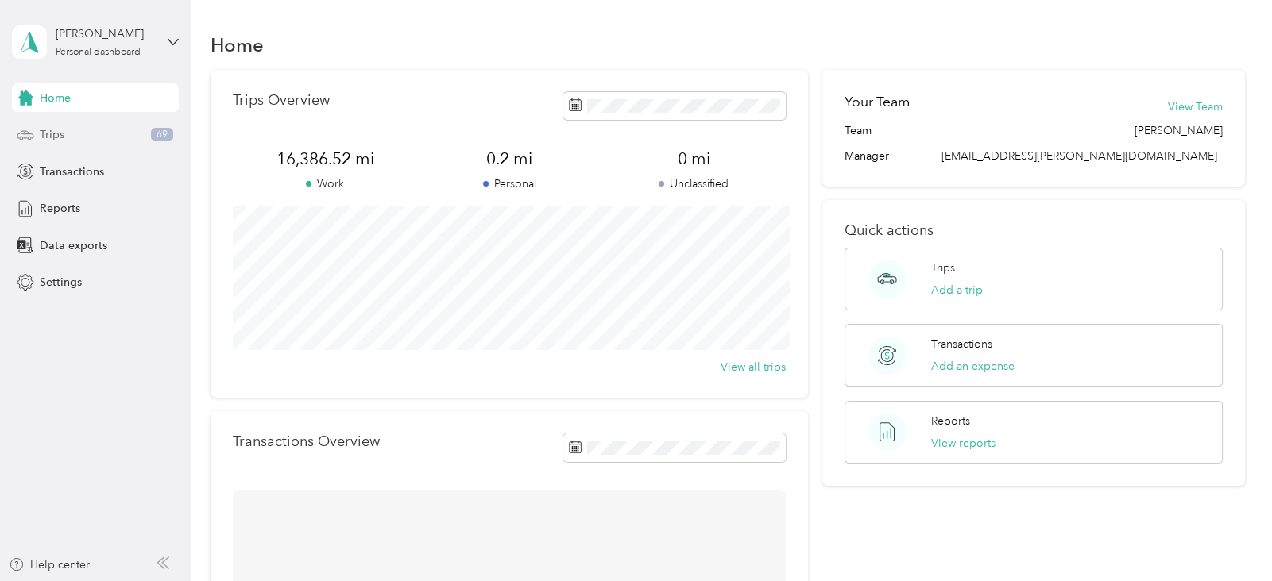
click at [64, 136] on span "Trips" at bounding box center [52, 134] width 25 height 17
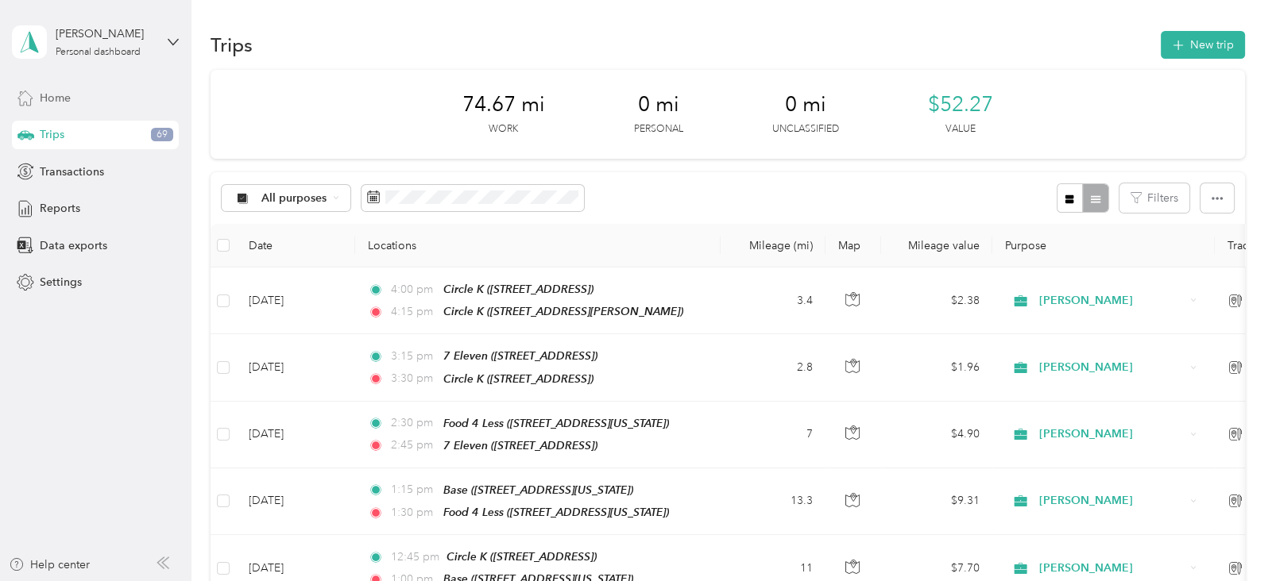
click at [56, 96] on span "Home" at bounding box center [55, 98] width 31 height 17
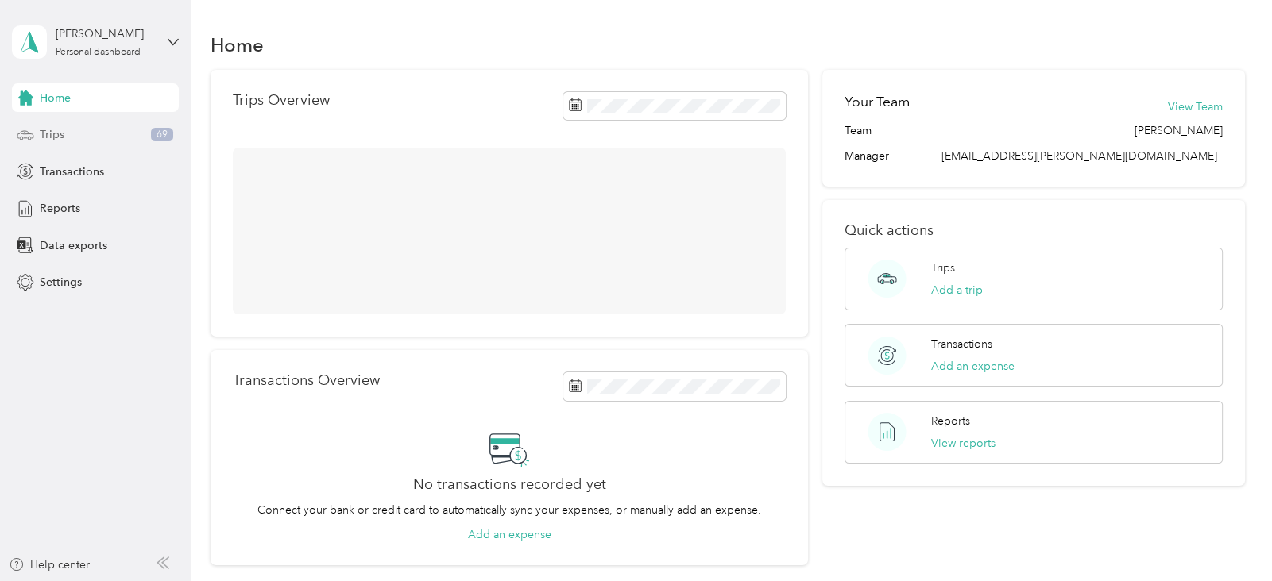
click at [60, 133] on span "Trips" at bounding box center [52, 134] width 25 height 17
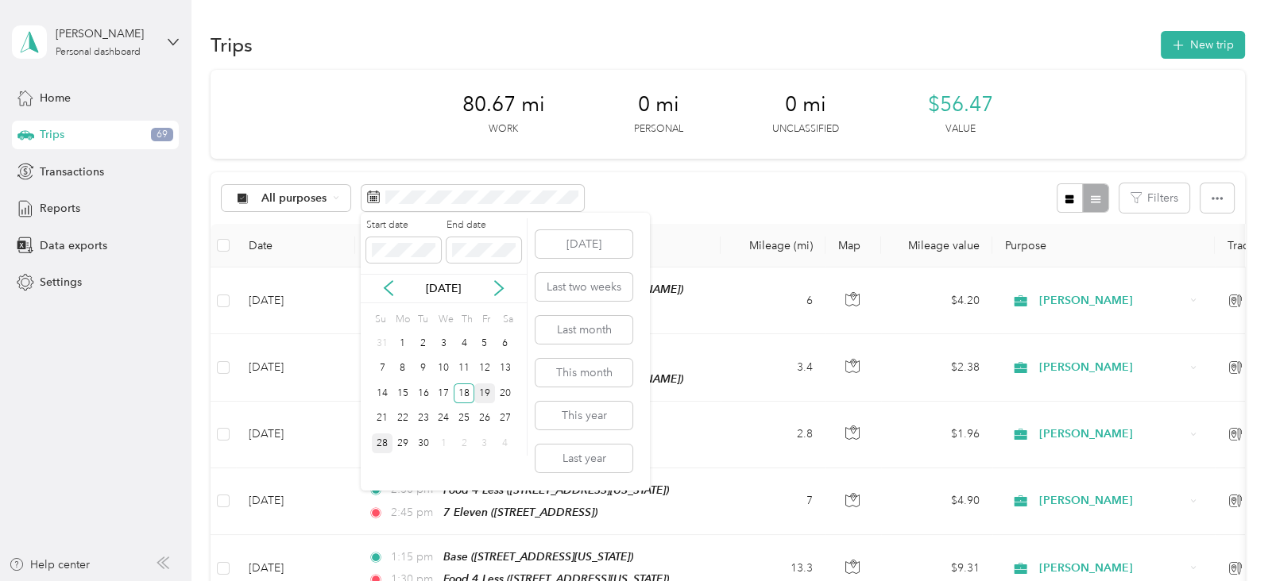
click at [486, 389] on div "19" at bounding box center [484, 394] width 21 height 20
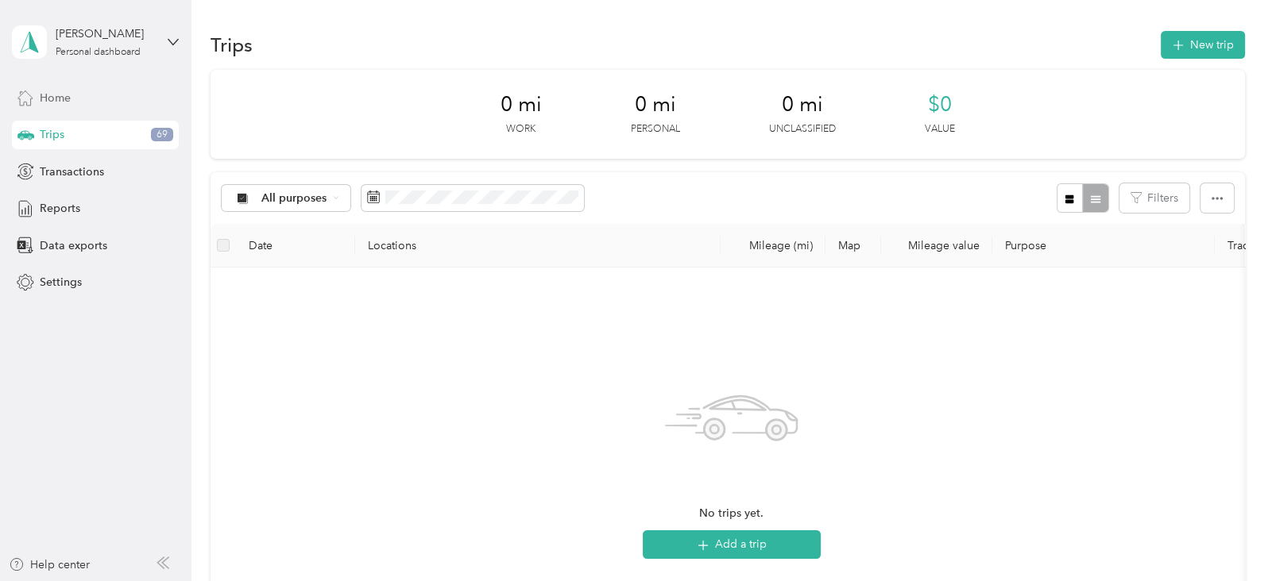
click at [83, 95] on div "Home" at bounding box center [95, 97] width 167 height 29
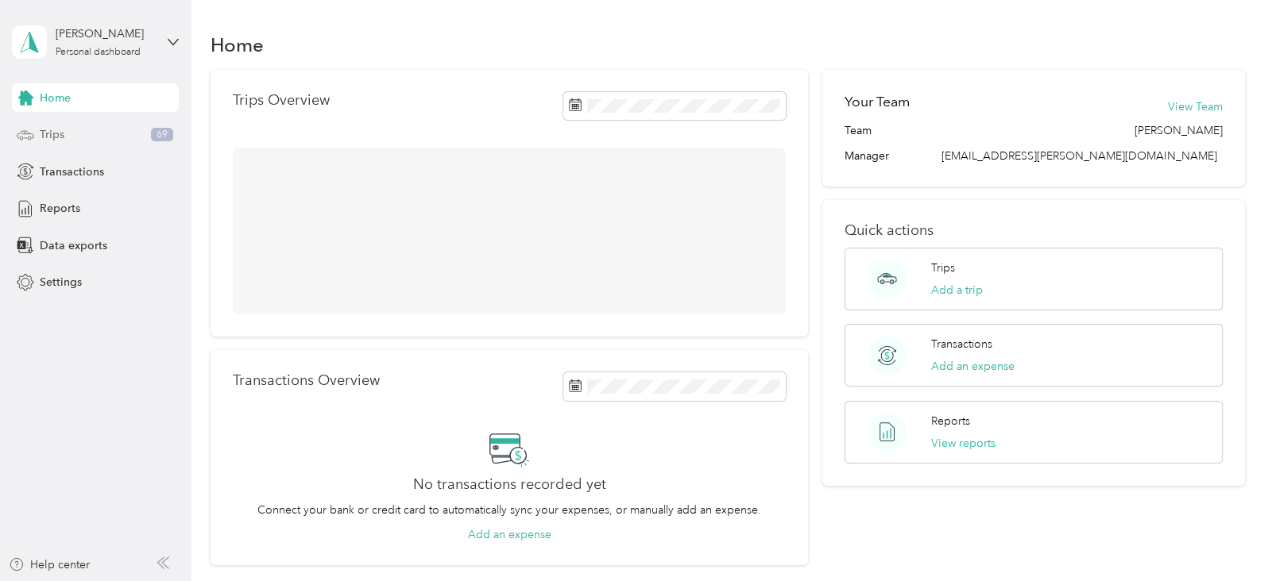
click at [83, 138] on div "Trips 69" at bounding box center [95, 135] width 167 height 29
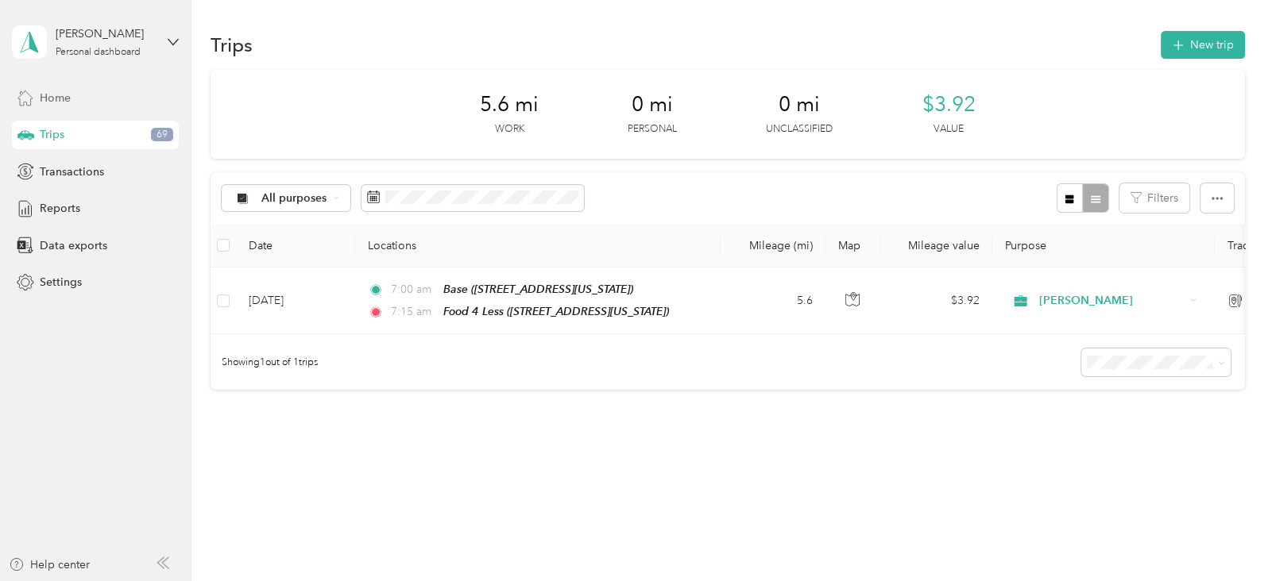
click at [49, 99] on span "Home" at bounding box center [55, 98] width 31 height 17
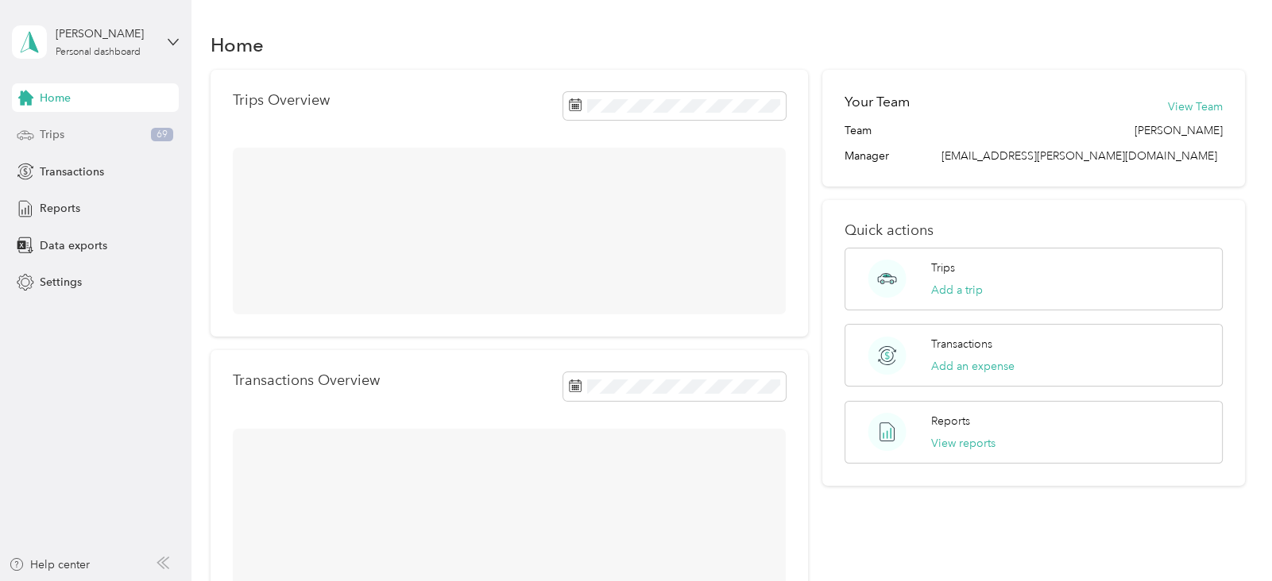
click at [62, 133] on span "Trips" at bounding box center [52, 134] width 25 height 17
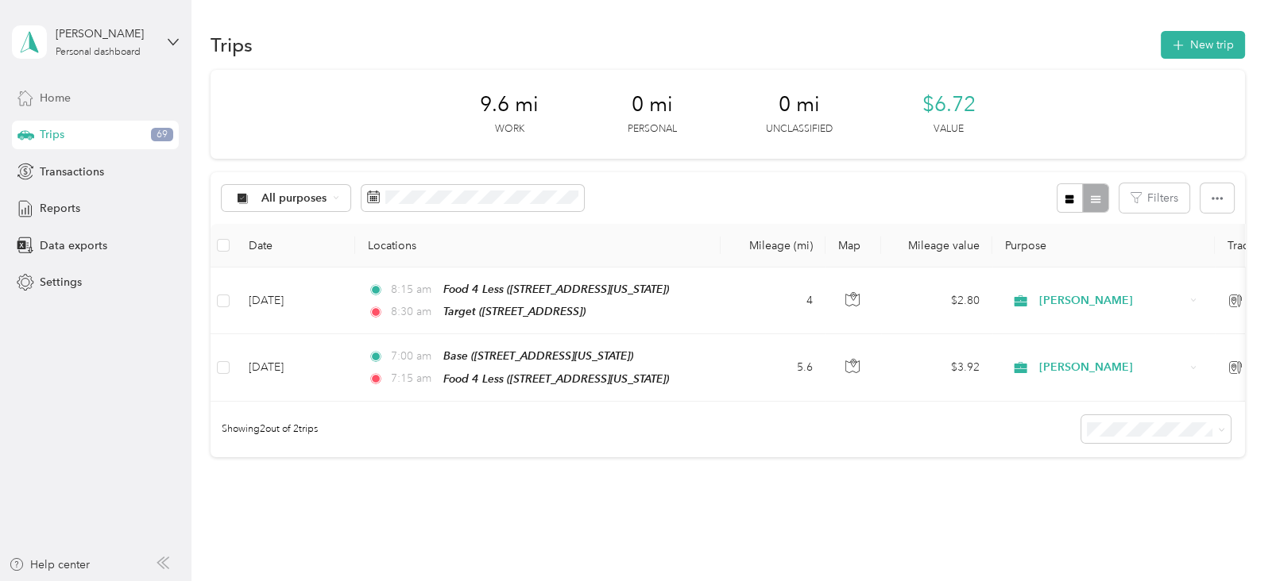
click at [65, 101] on span "Home" at bounding box center [55, 98] width 31 height 17
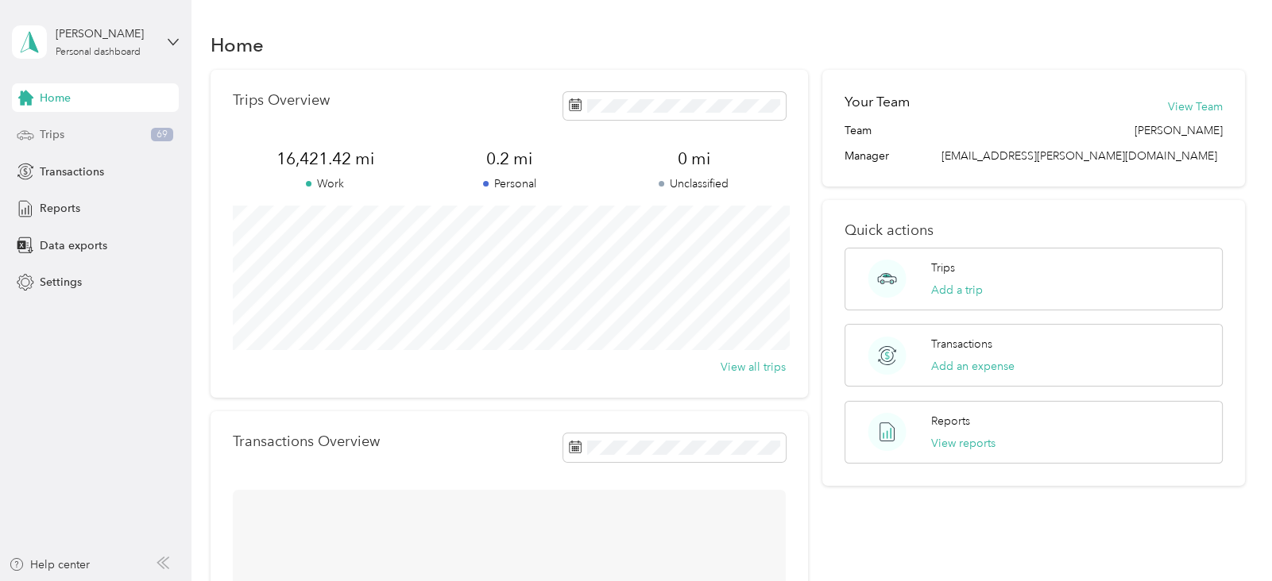
click at [64, 127] on div "Trips 69" at bounding box center [95, 135] width 167 height 29
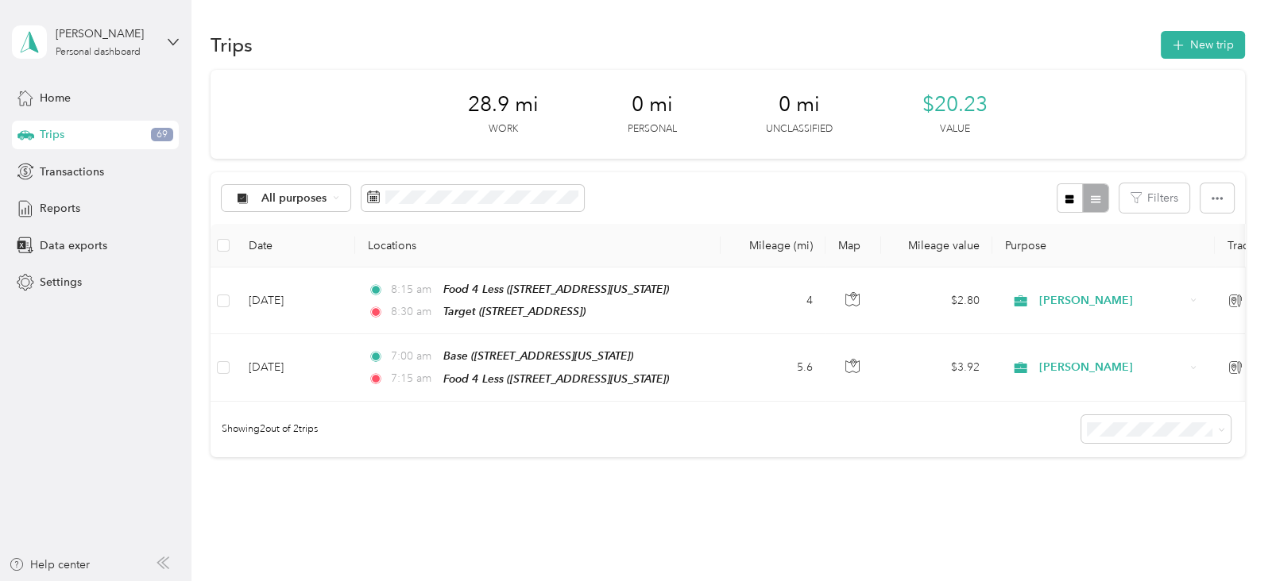
click at [64, 127] on div "Trips 69" at bounding box center [95, 135] width 167 height 29
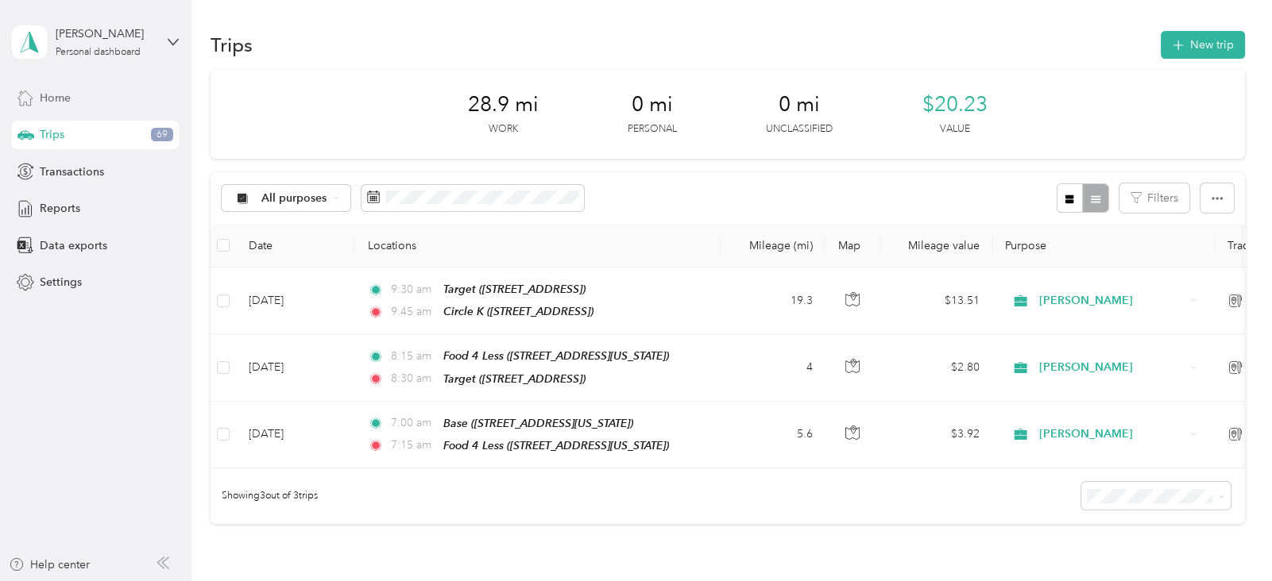
click at [60, 97] on span "Home" at bounding box center [55, 98] width 31 height 17
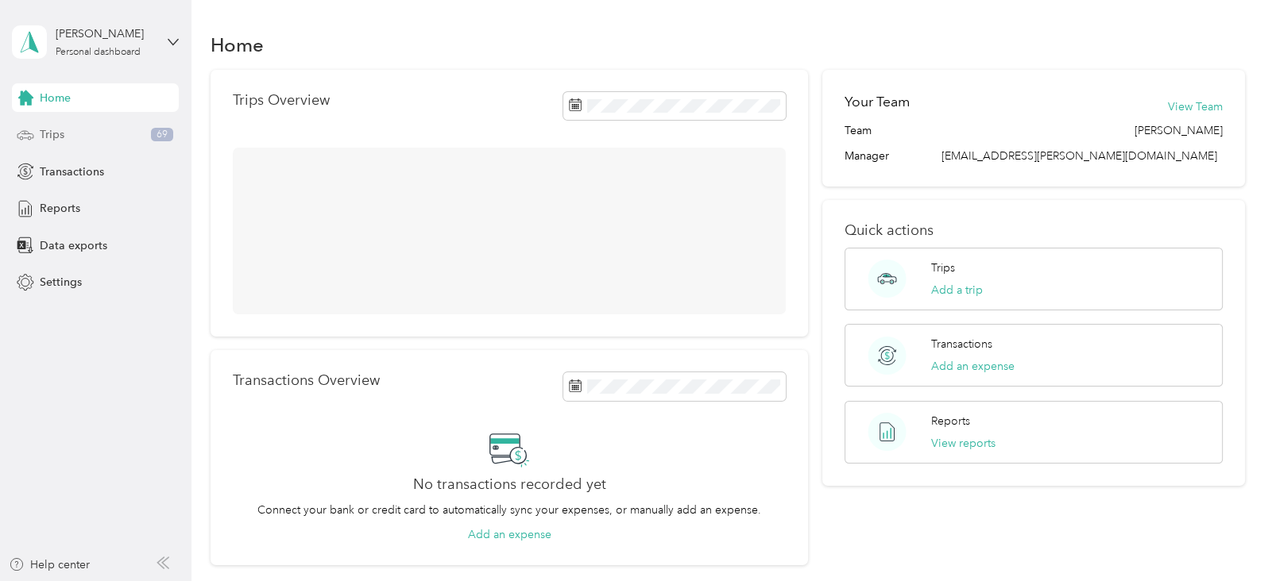
click at [52, 131] on span "Trips" at bounding box center [52, 134] width 25 height 17
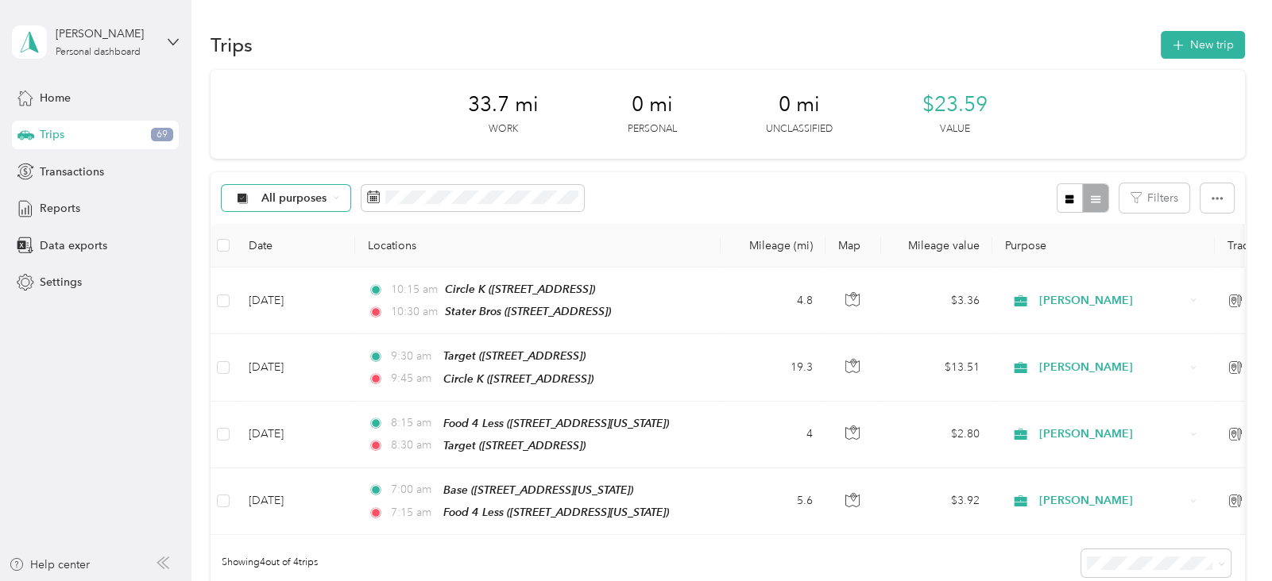
click at [291, 198] on span "All purposes" at bounding box center [294, 198] width 66 height 11
click at [282, 287] on li "[PERSON_NAME]" at bounding box center [294, 282] width 145 height 28
click at [53, 102] on span "Home" at bounding box center [55, 98] width 31 height 17
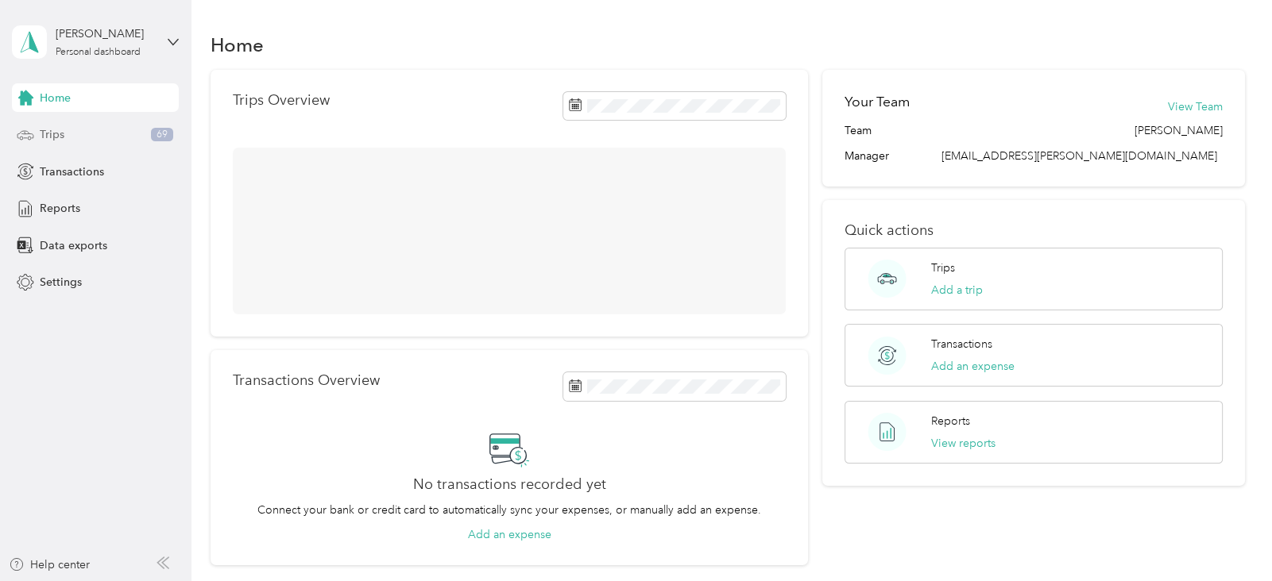
click at [59, 134] on span "Trips" at bounding box center [52, 134] width 25 height 17
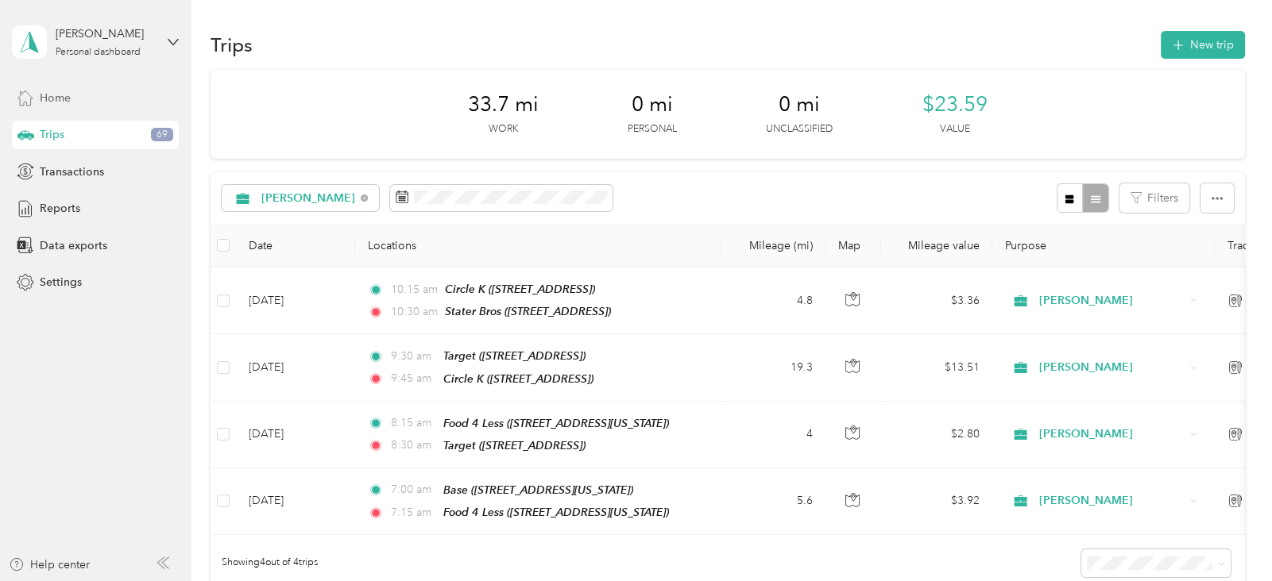
click at [71, 96] on span "Home" at bounding box center [55, 98] width 31 height 17
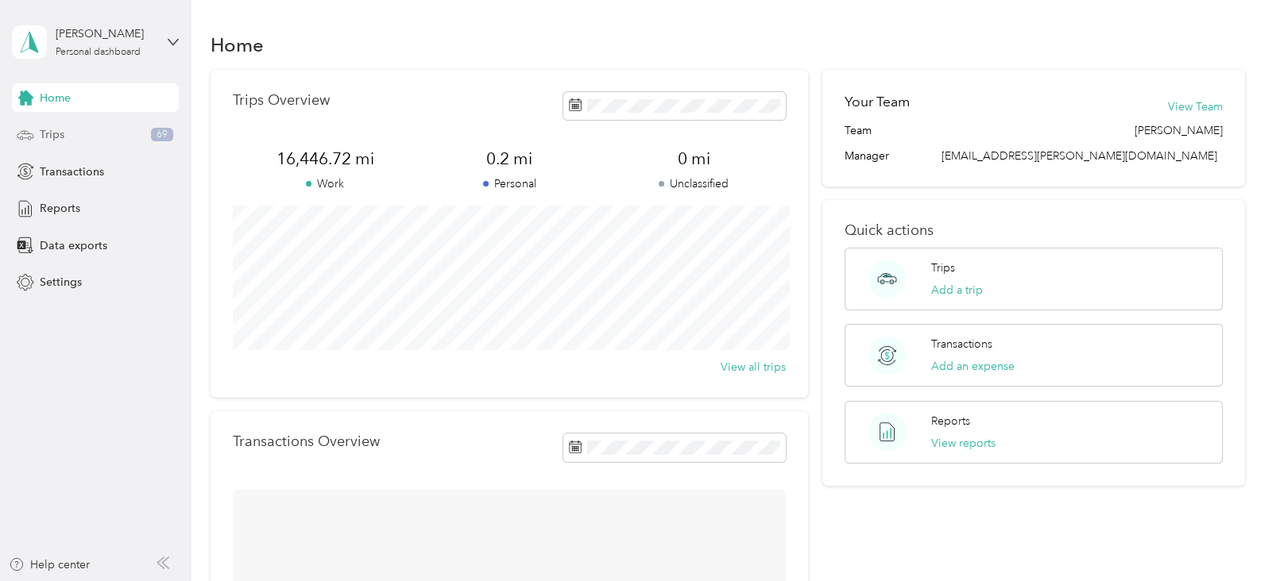
click at [71, 142] on div "Trips 69" at bounding box center [95, 135] width 167 height 29
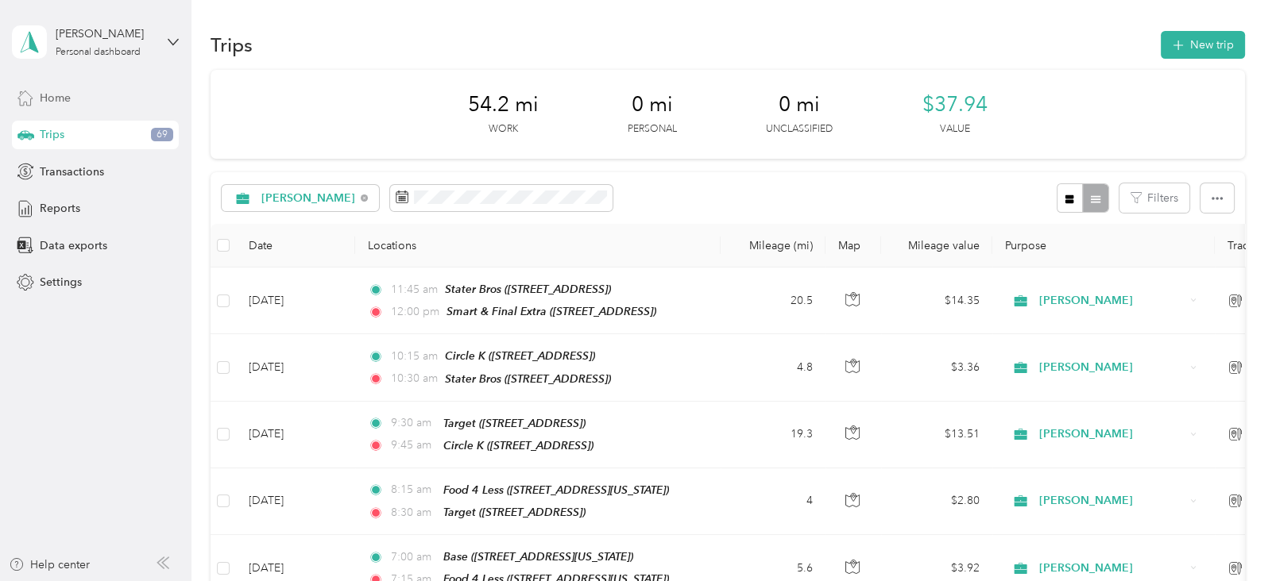
click at [78, 95] on div "Home" at bounding box center [95, 97] width 167 height 29
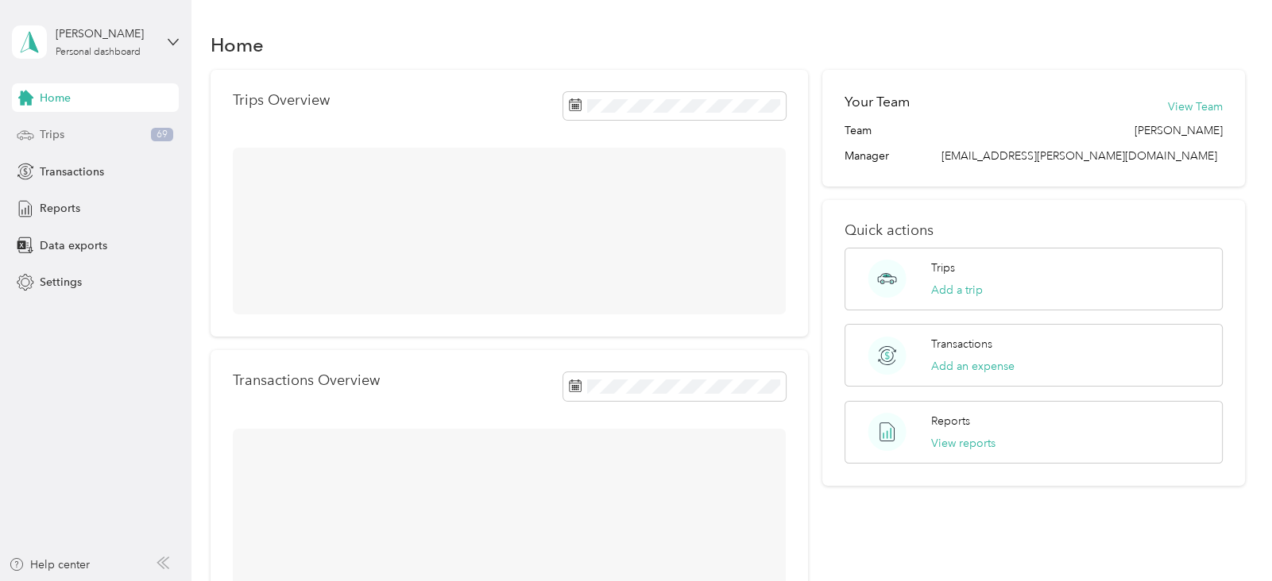
click at [81, 136] on div "Trips 69" at bounding box center [95, 135] width 167 height 29
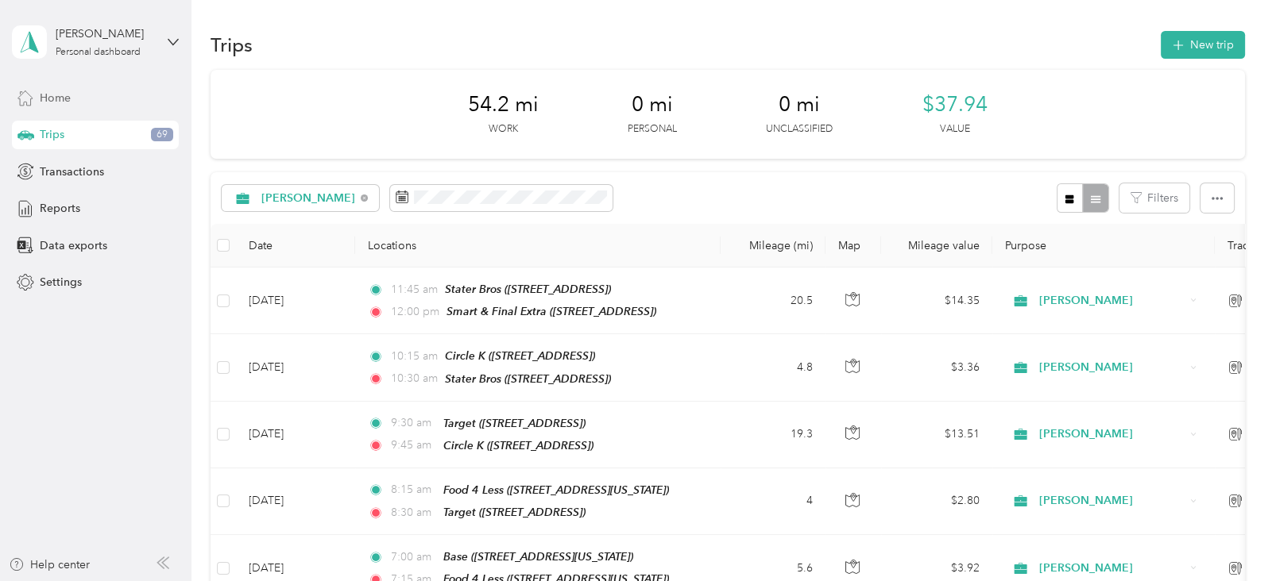
click at [79, 97] on div "Home" at bounding box center [95, 97] width 167 height 29
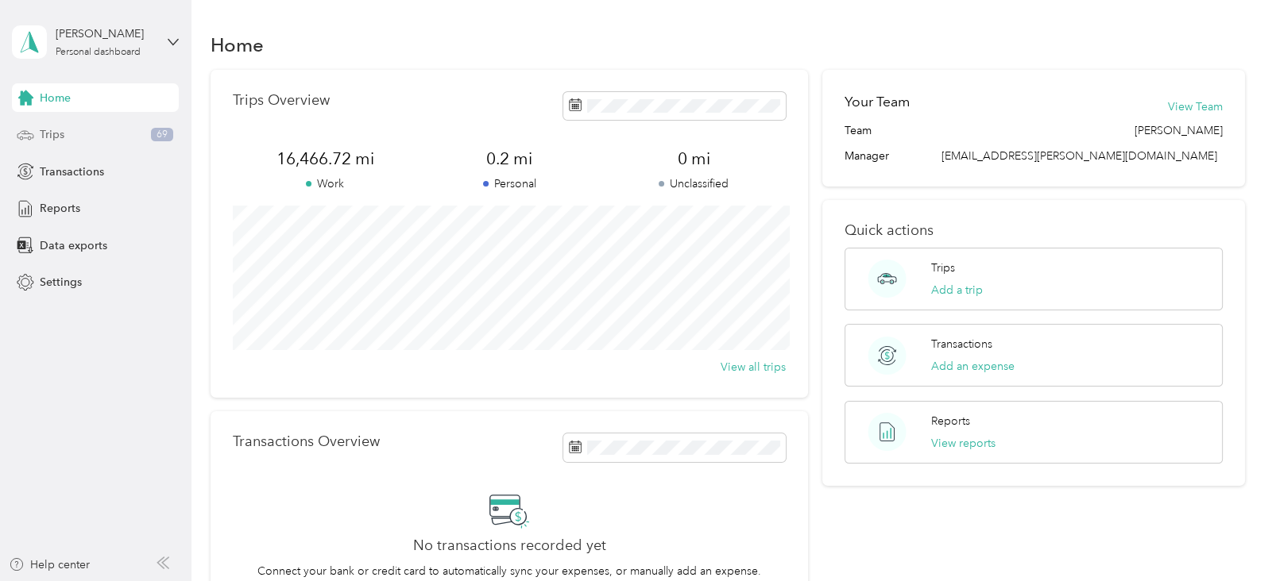
click at [76, 140] on div "Trips 69" at bounding box center [95, 135] width 167 height 29
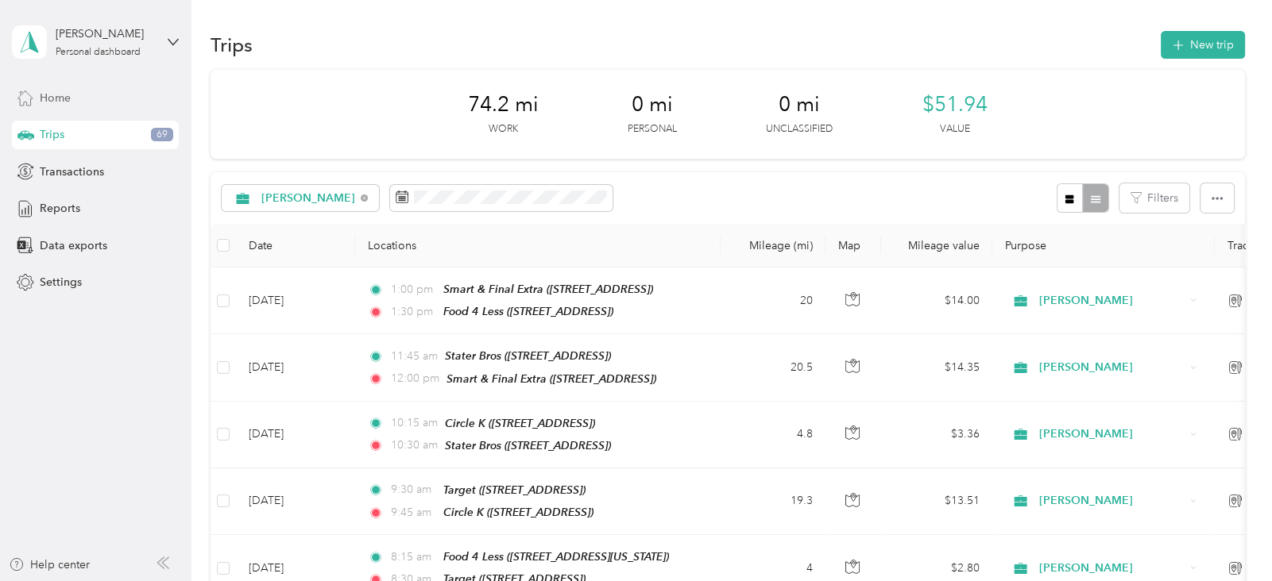
click at [75, 97] on div "Home" at bounding box center [95, 97] width 167 height 29
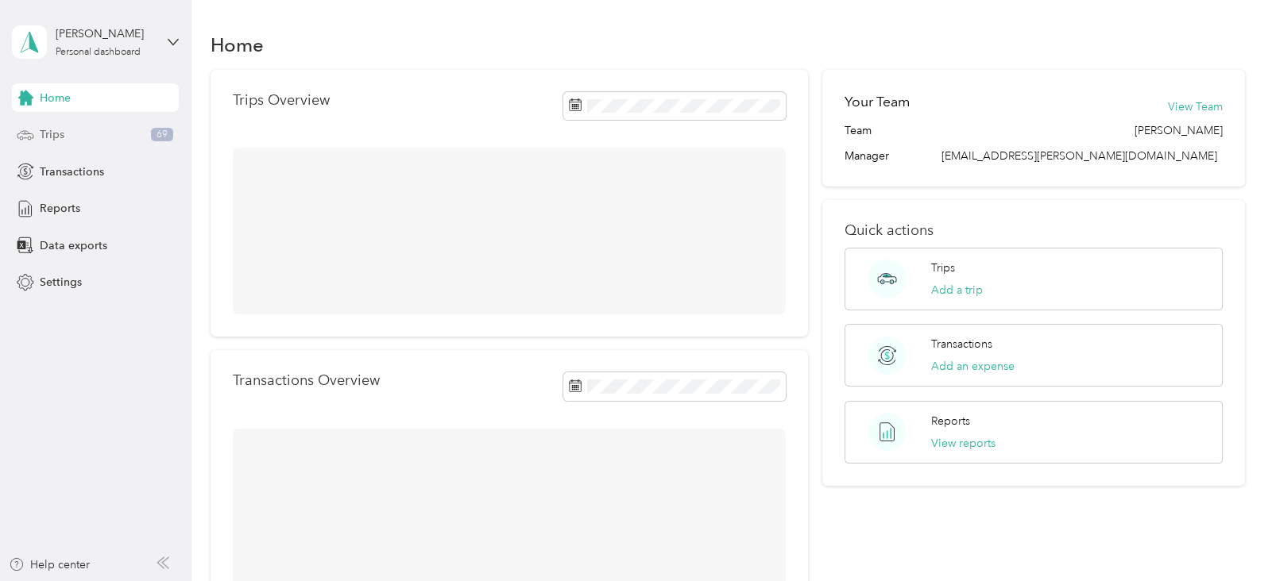
click at [78, 134] on div "Trips 69" at bounding box center [95, 135] width 167 height 29
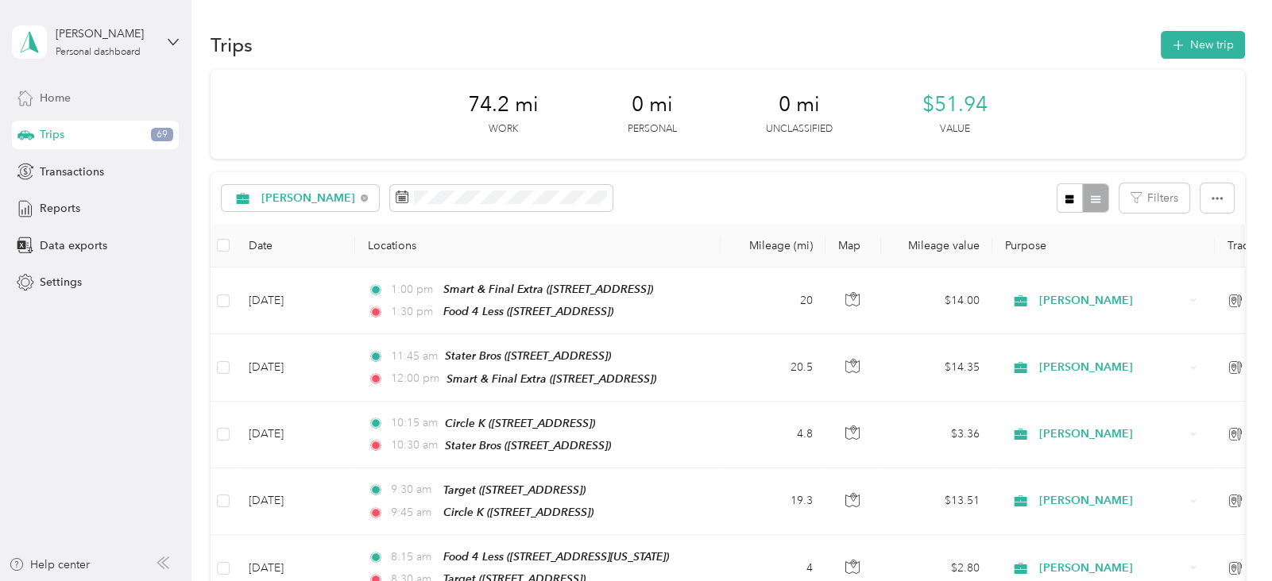
click at [71, 105] on span "Home" at bounding box center [55, 98] width 31 height 17
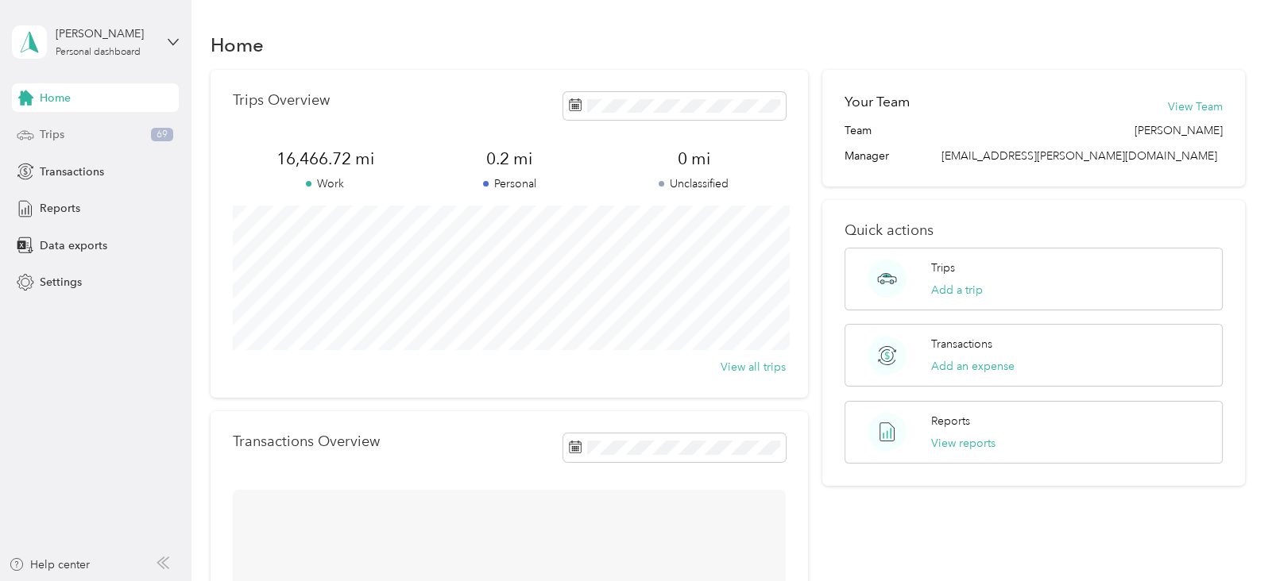
click at [72, 134] on div "Trips 69" at bounding box center [95, 135] width 167 height 29
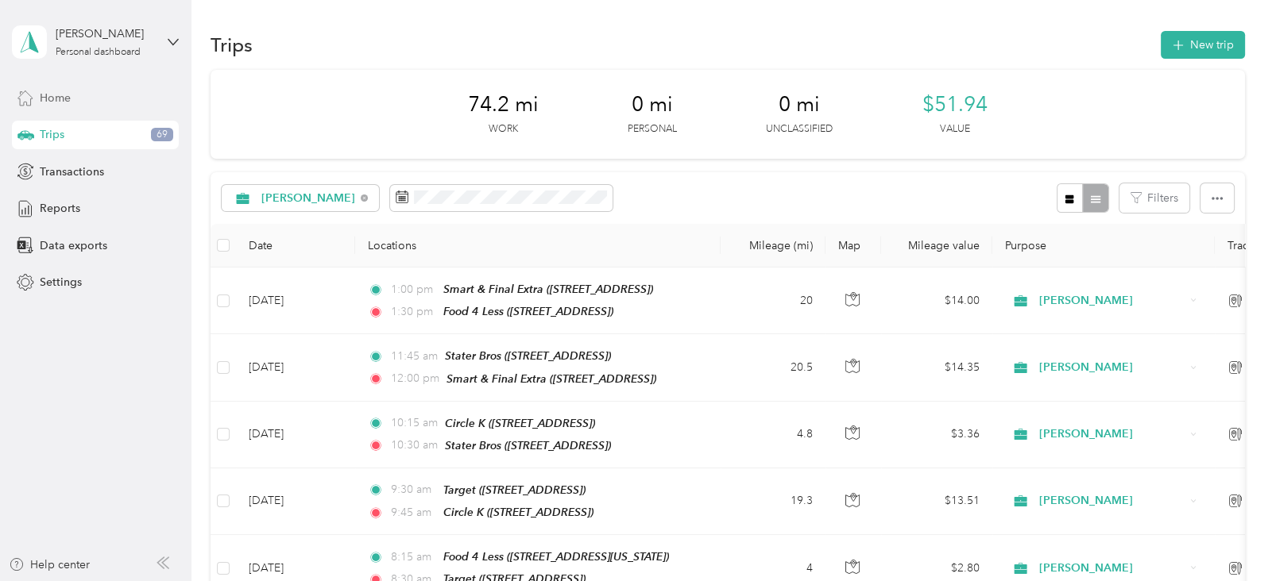
click at [52, 94] on span "Home" at bounding box center [55, 98] width 31 height 17
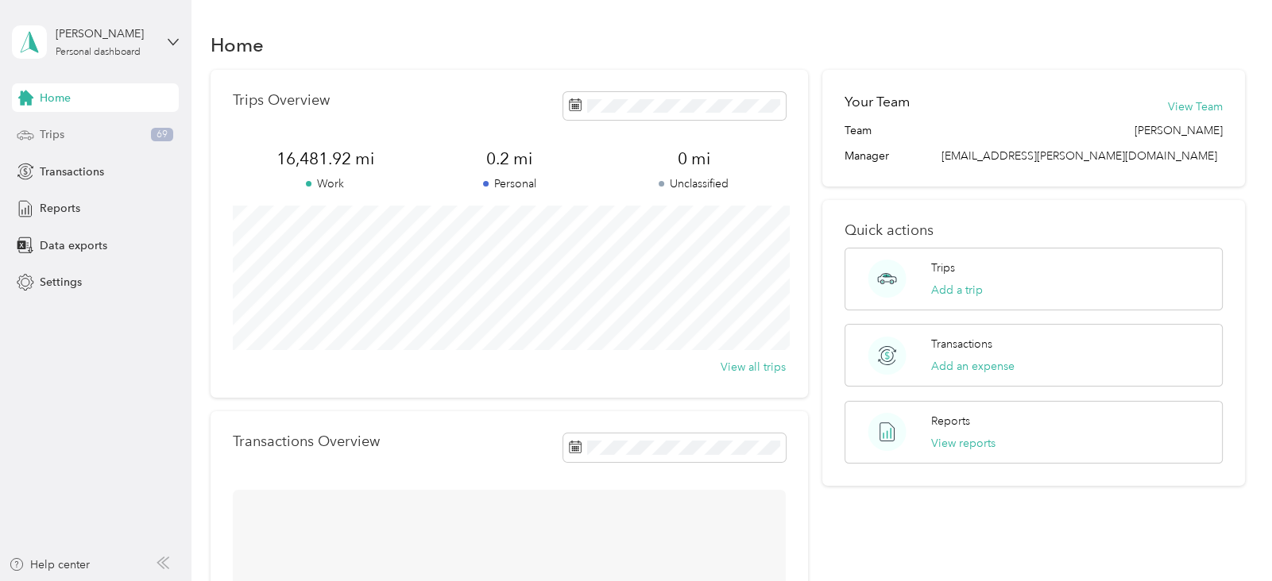
click at [70, 137] on div "Trips 69" at bounding box center [95, 135] width 167 height 29
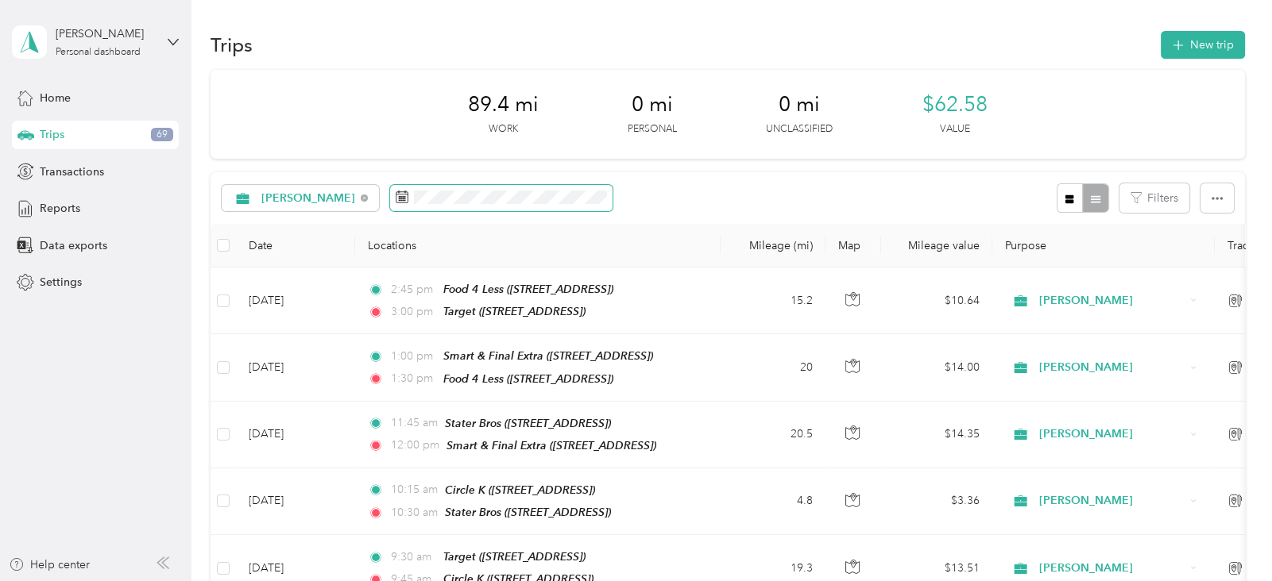
click at [408, 188] on span at bounding box center [501, 198] width 222 height 27
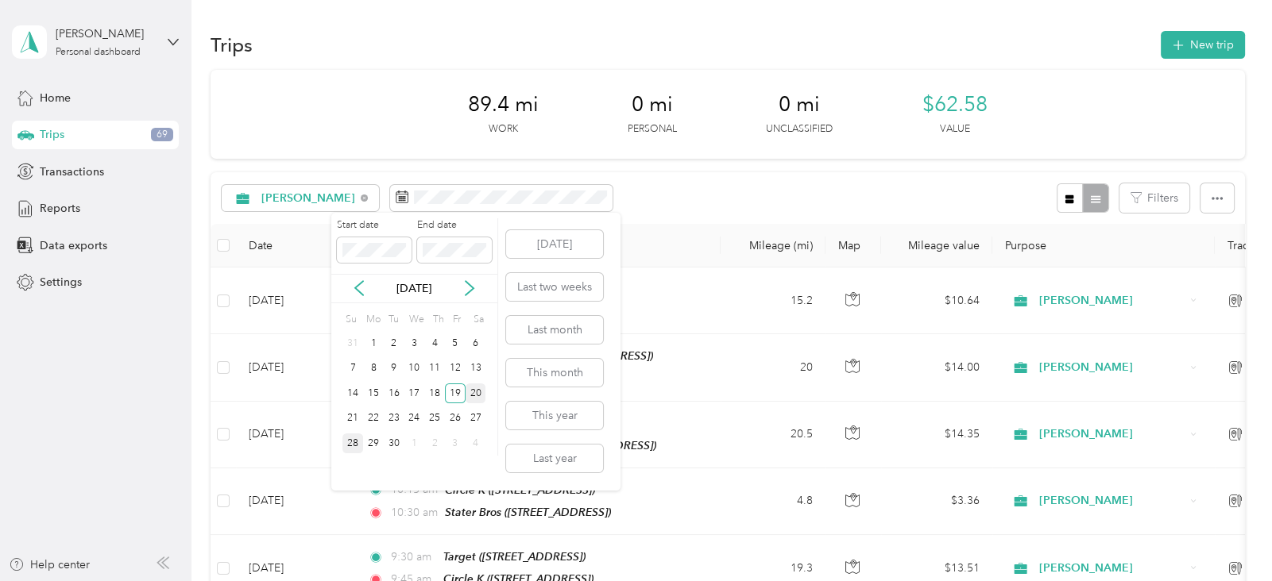
click at [473, 392] on div "20" at bounding box center [475, 394] width 21 height 20
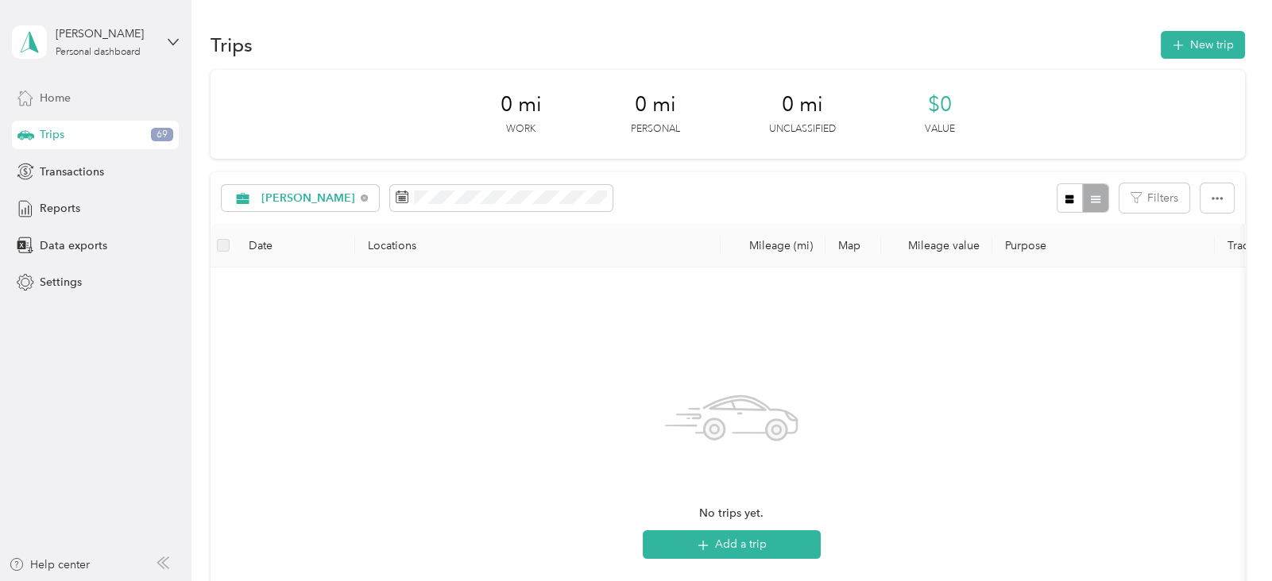
click at [52, 98] on span "Home" at bounding box center [55, 98] width 31 height 17
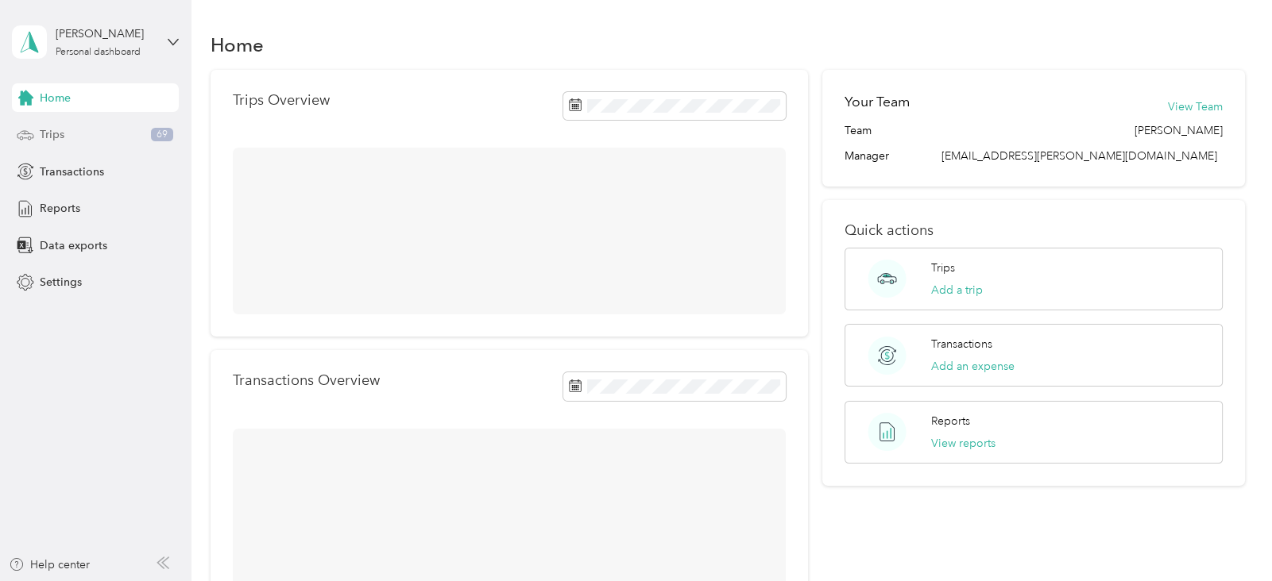
click at [58, 131] on span "Trips" at bounding box center [52, 134] width 25 height 17
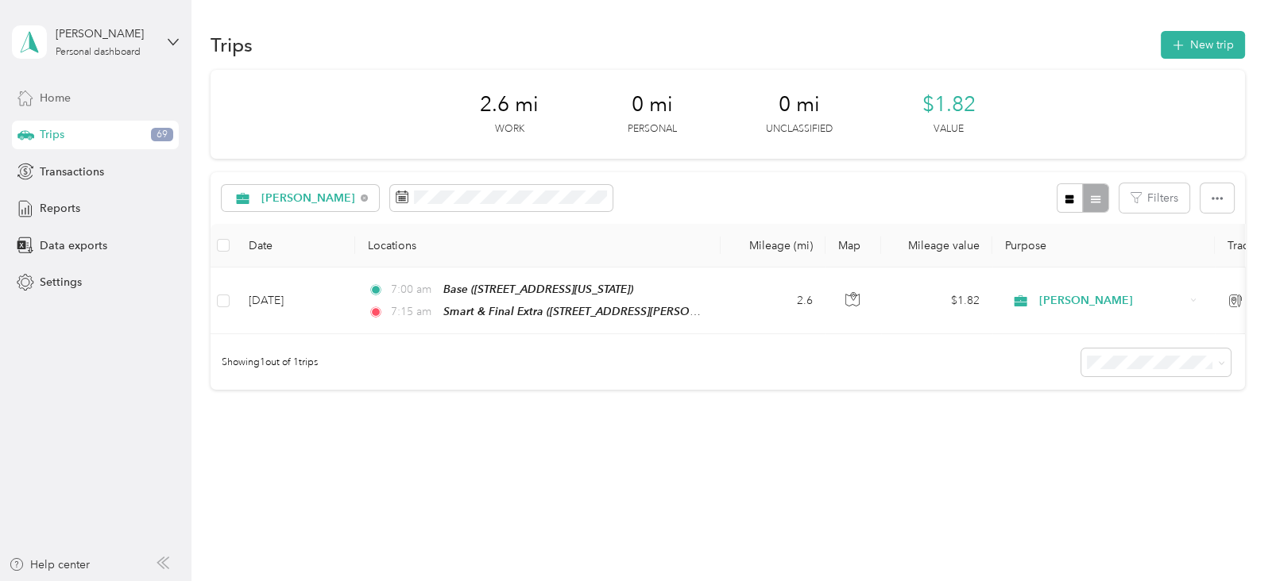
click at [44, 83] on div "Home" at bounding box center [95, 97] width 167 height 29
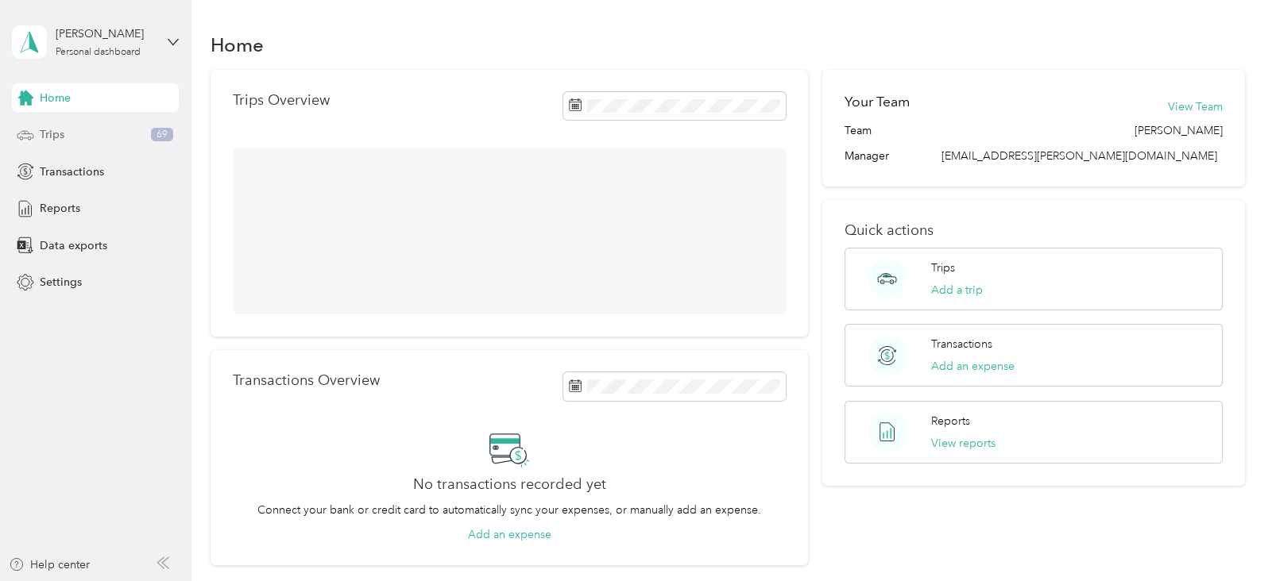
click at [48, 130] on span "Trips" at bounding box center [52, 134] width 25 height 17
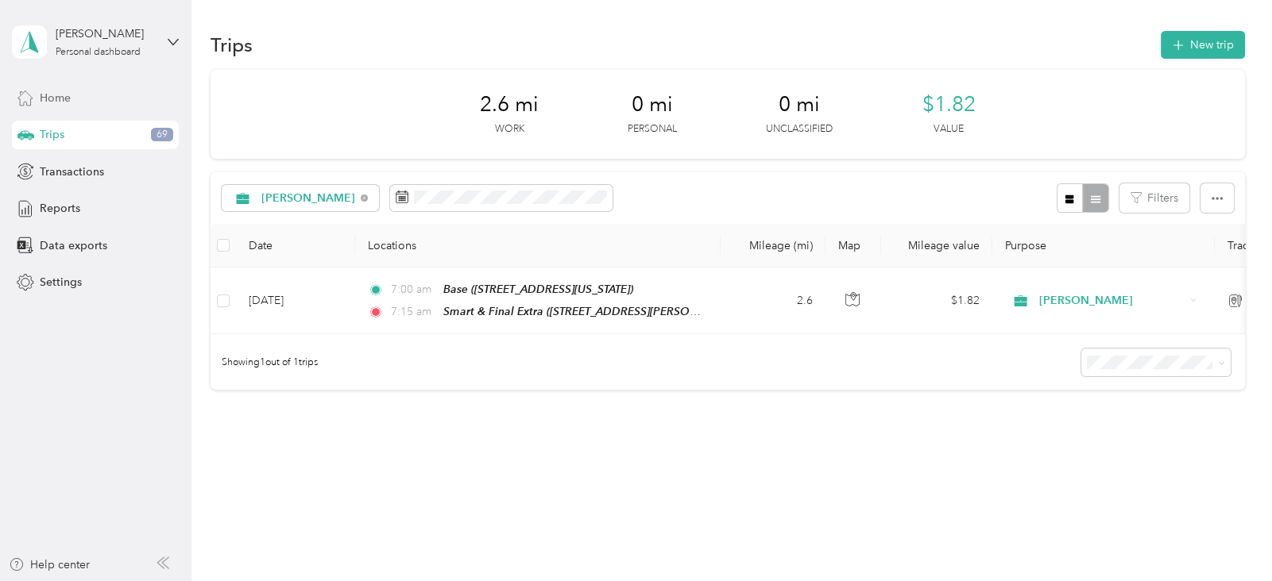
click at [37, 92] on div "Home" at bounding box center [95, 97] width 167 height 29
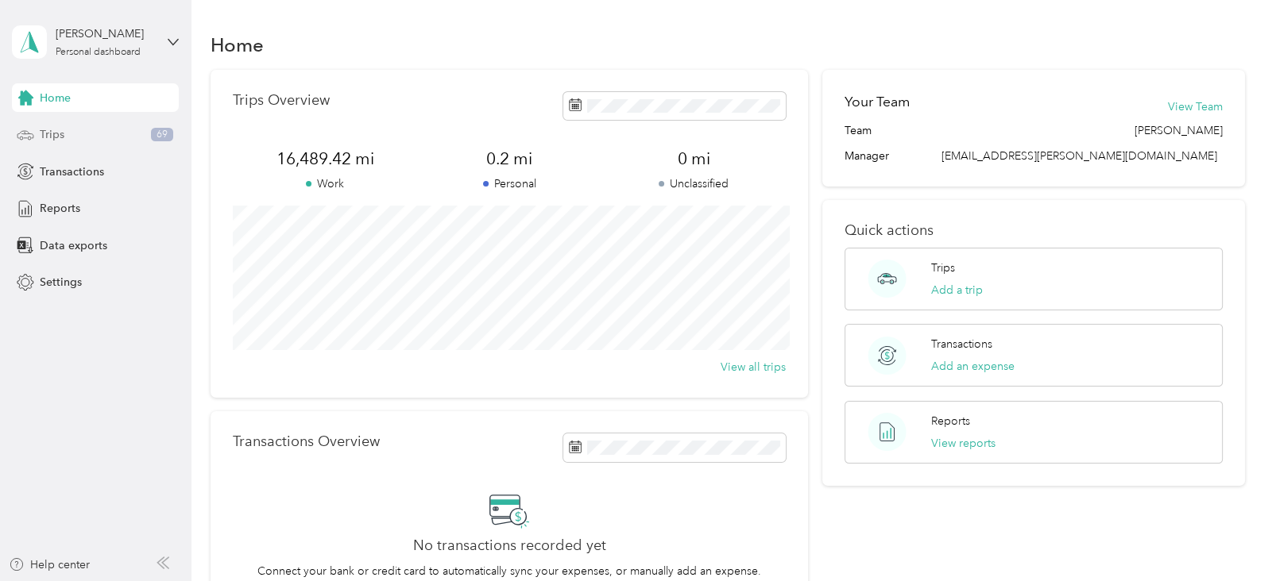
click at [54, 133] on span "Trips" at bounding box center [52, 134] width 25 height 17
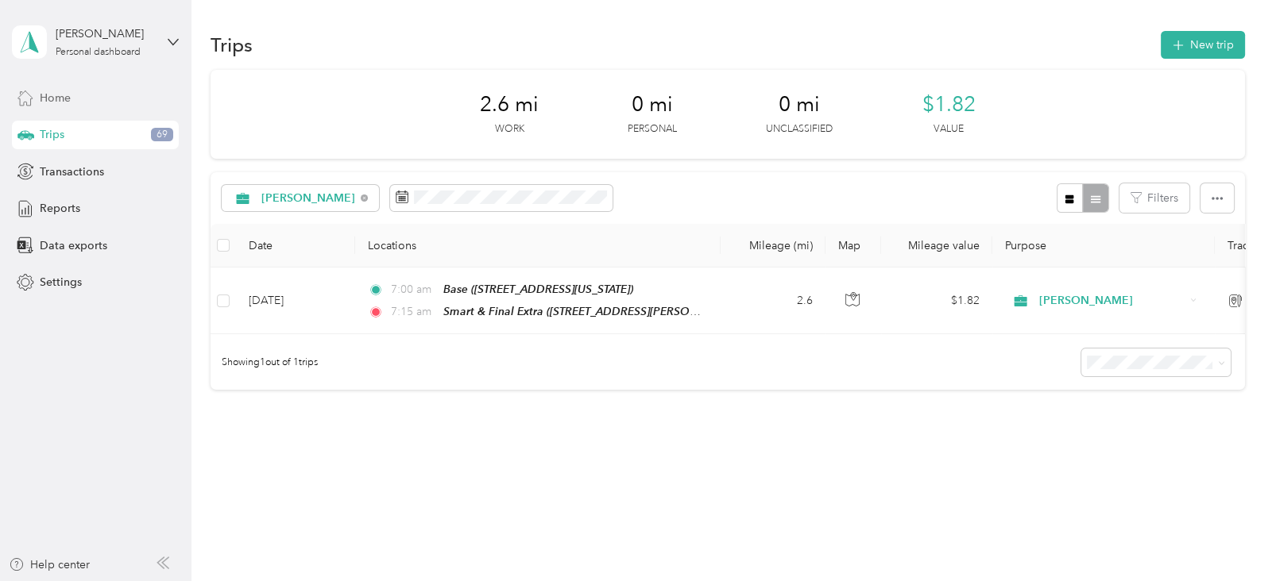
click at [63, 91] on span "Home" at bounding box center [55, 98] width 31 height 17
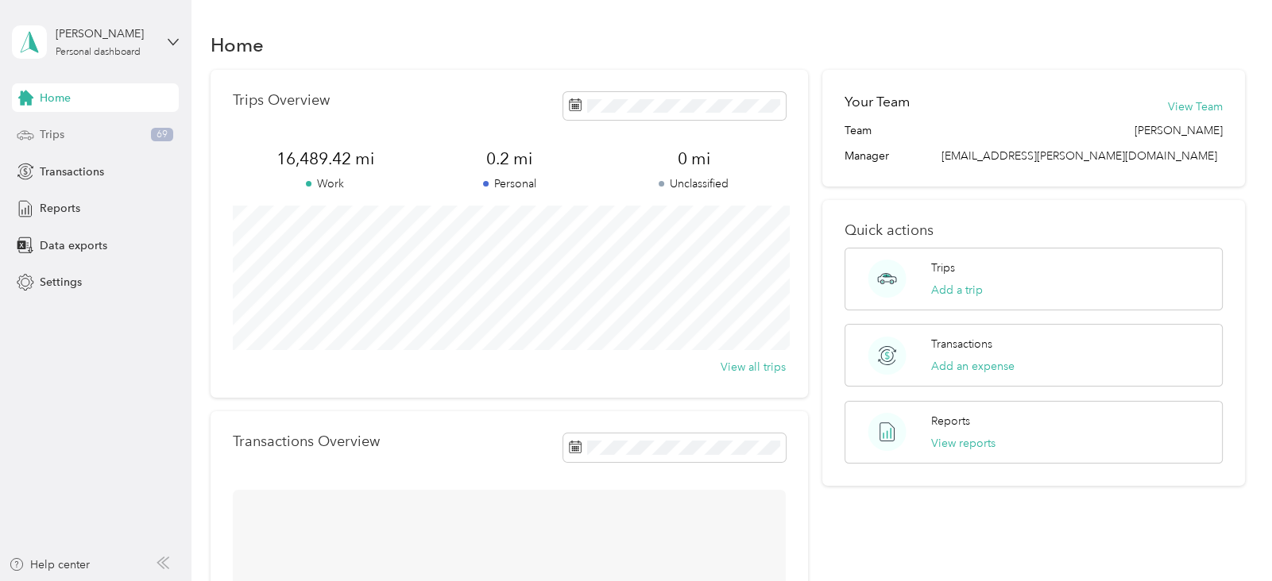
click at [65, 132] on div "Trips 69" at bounding box center [95, 135] width 167 height 29
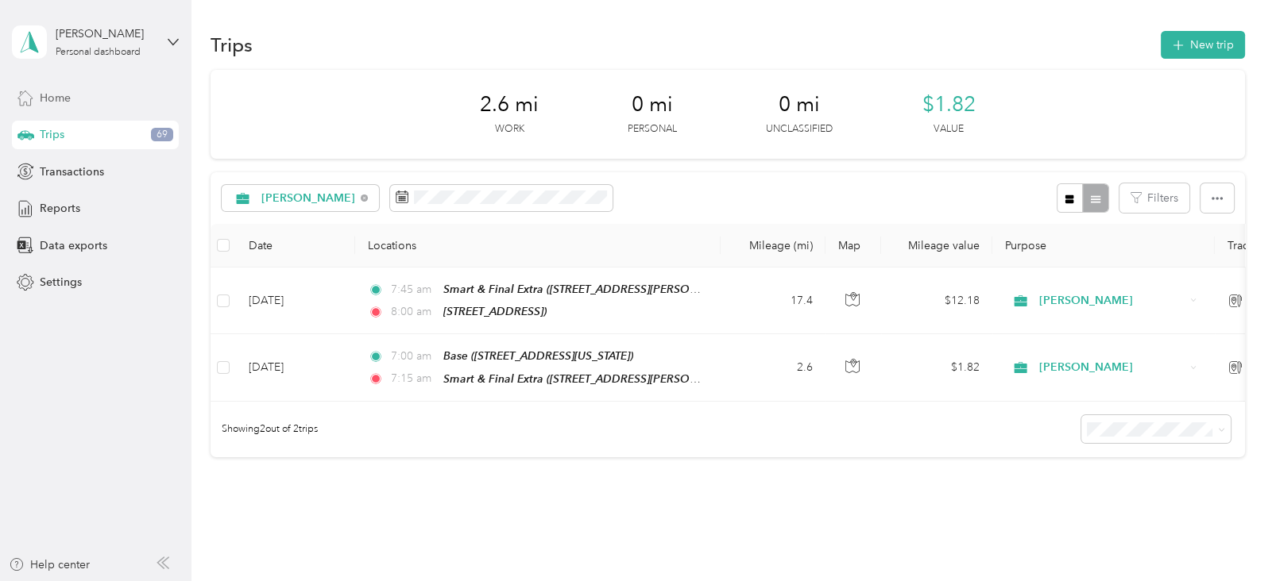
click at [61, 98] on span "Home" at bounding box center [55, 98] width 31 height 17
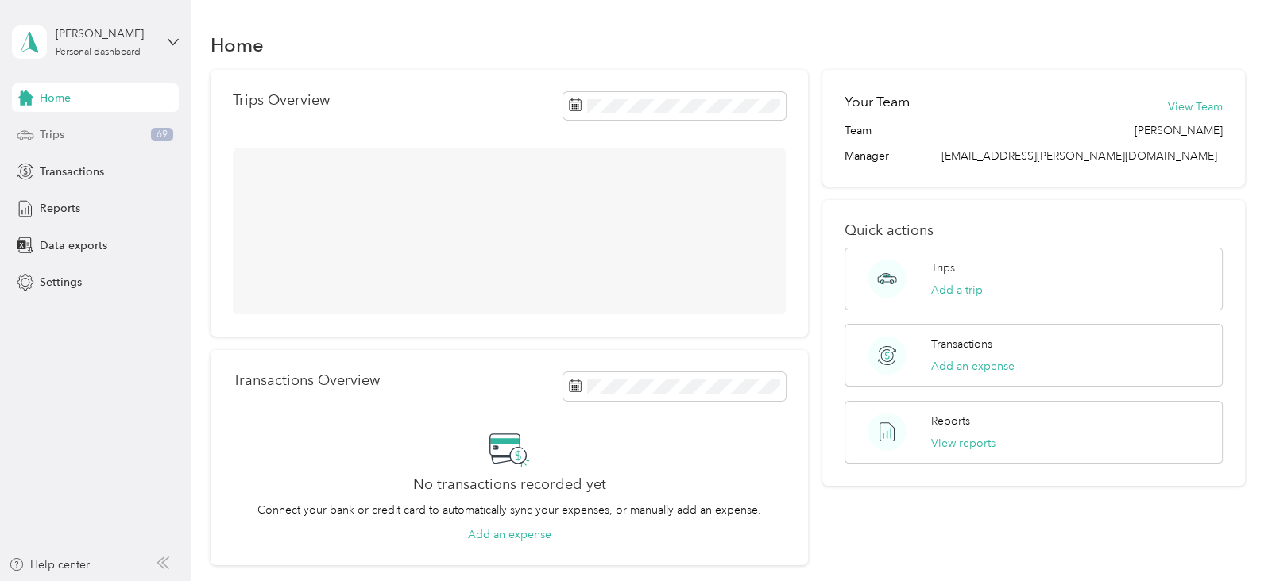
click at [64, 125] on div "Trips 69" at bounding box center [95, 135] width 167 height 29
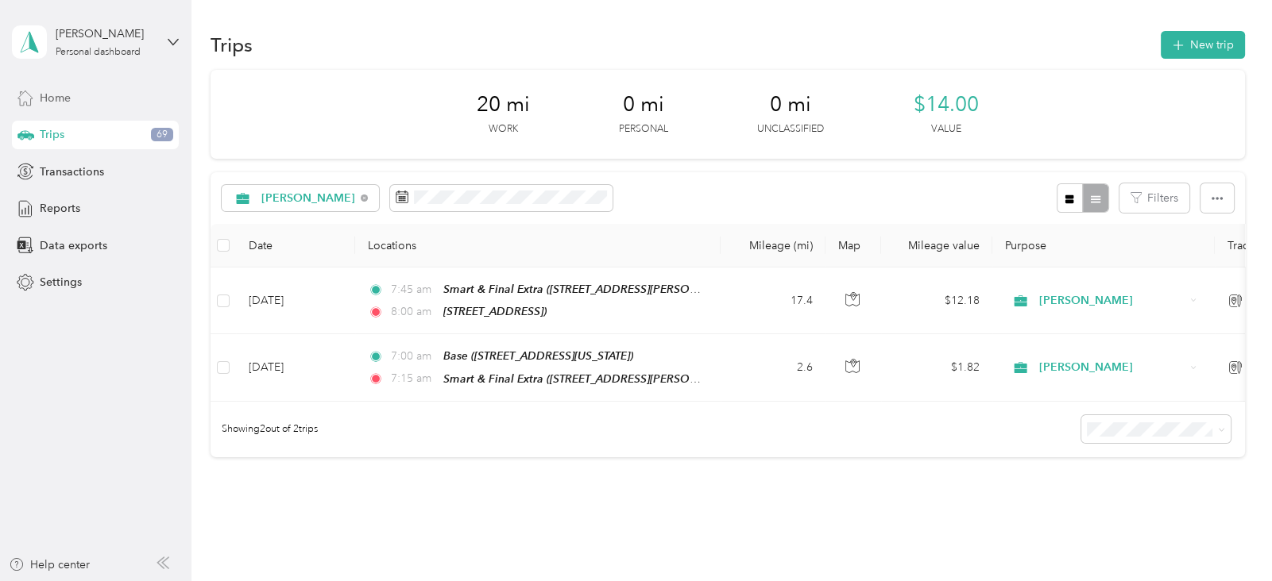
click at [75, 97] on div "Home" at bounding box center [95, 97] width 167 height 29
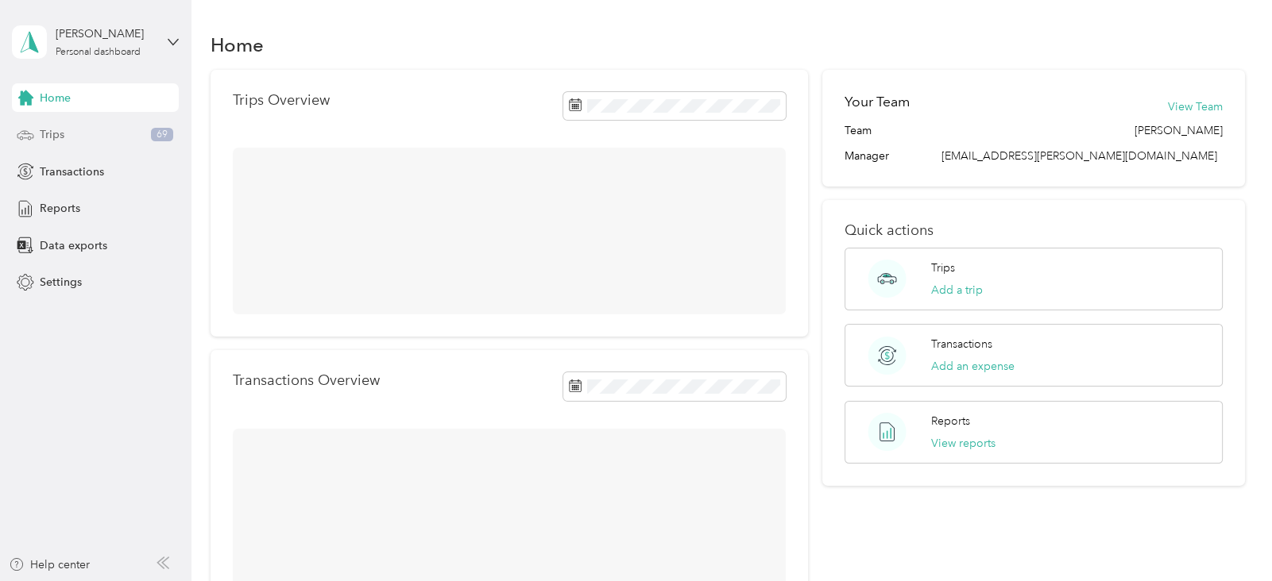
click at [75, 129] on div "Trips 69" at bounding box center [95, 135] width 167 height 29
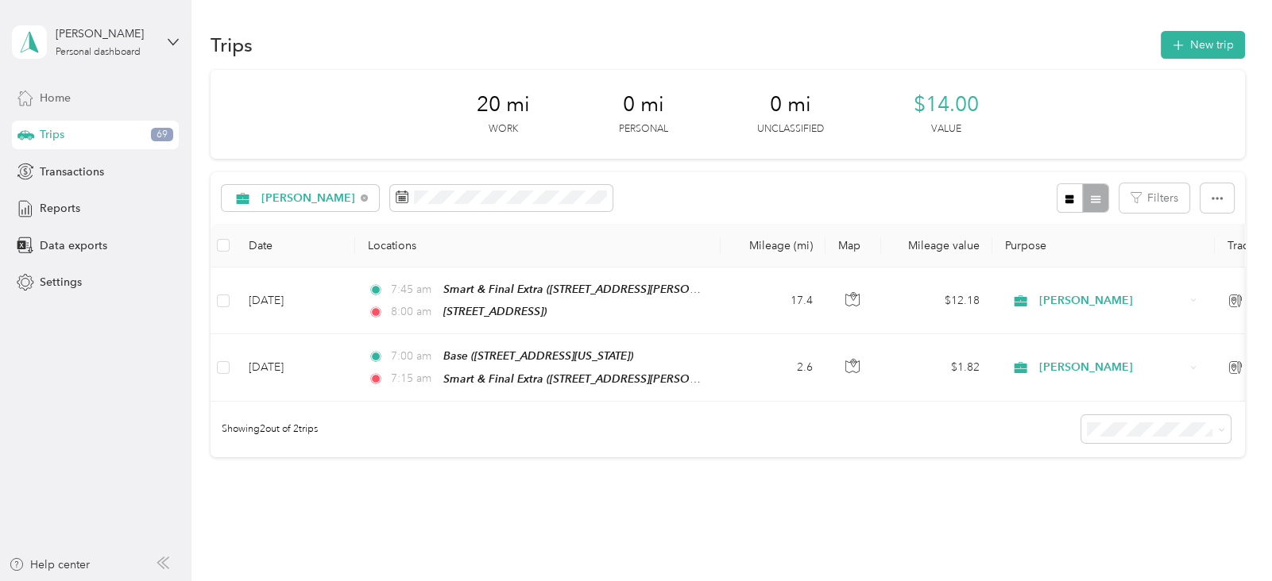
click at [83, 96] on div "Home" at bounding box center [95, 97] width 167 height 29
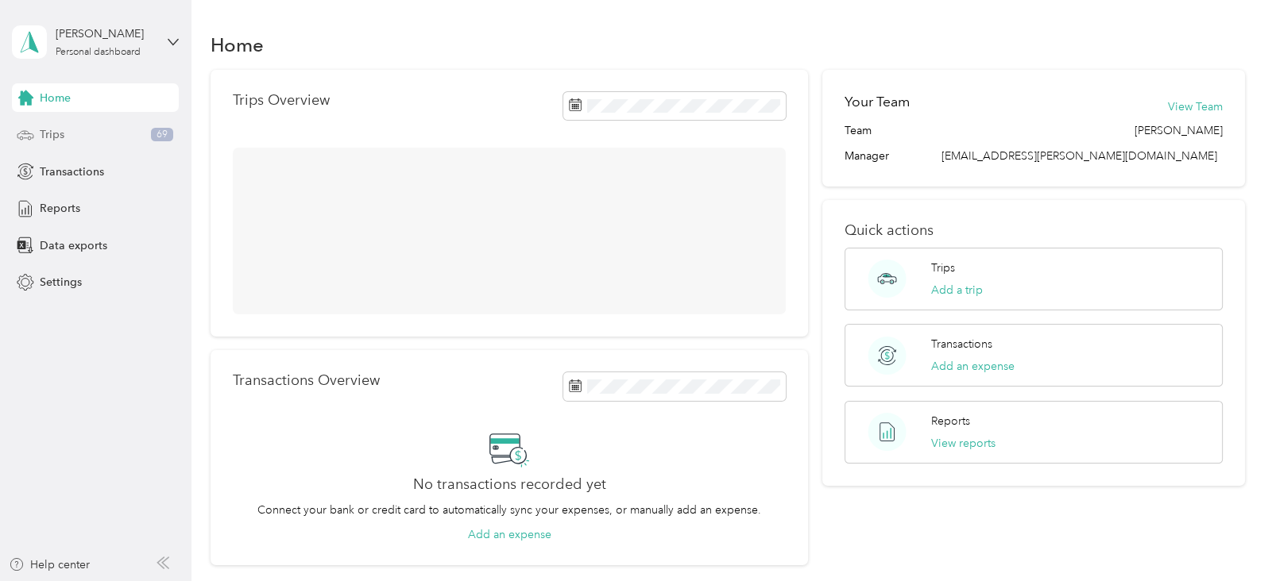
click at [83, 136] on div "Trips 69" at bounding box center [95, 135] width 167 height 29
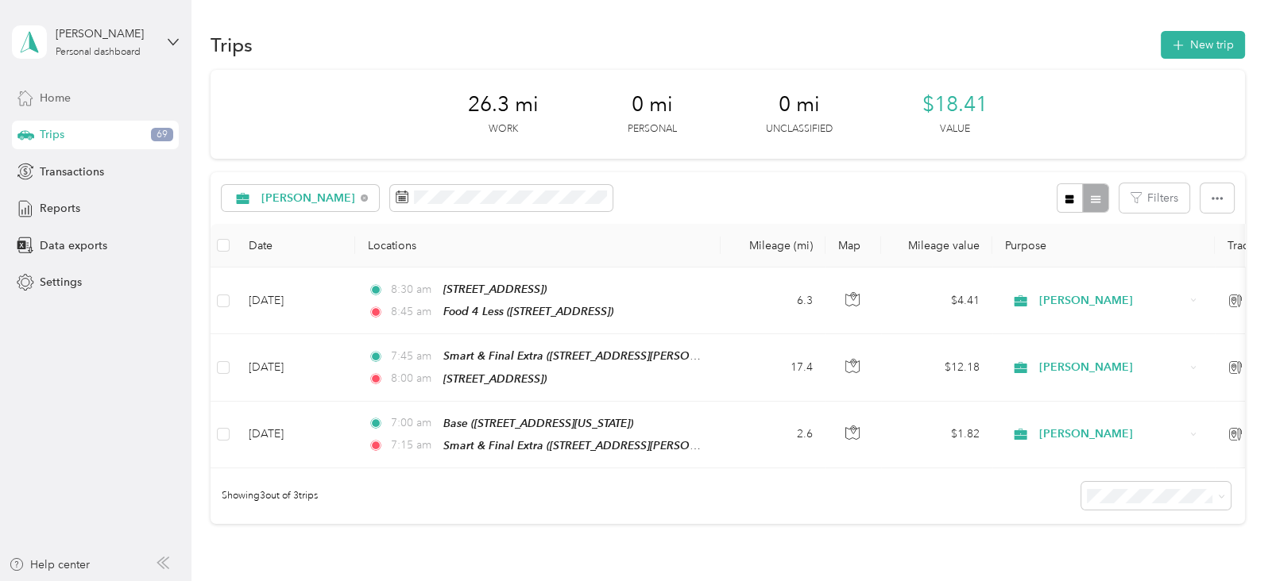
click at [68, 94] on span "Home" at bounding box center [55, 98] width 31 height 17
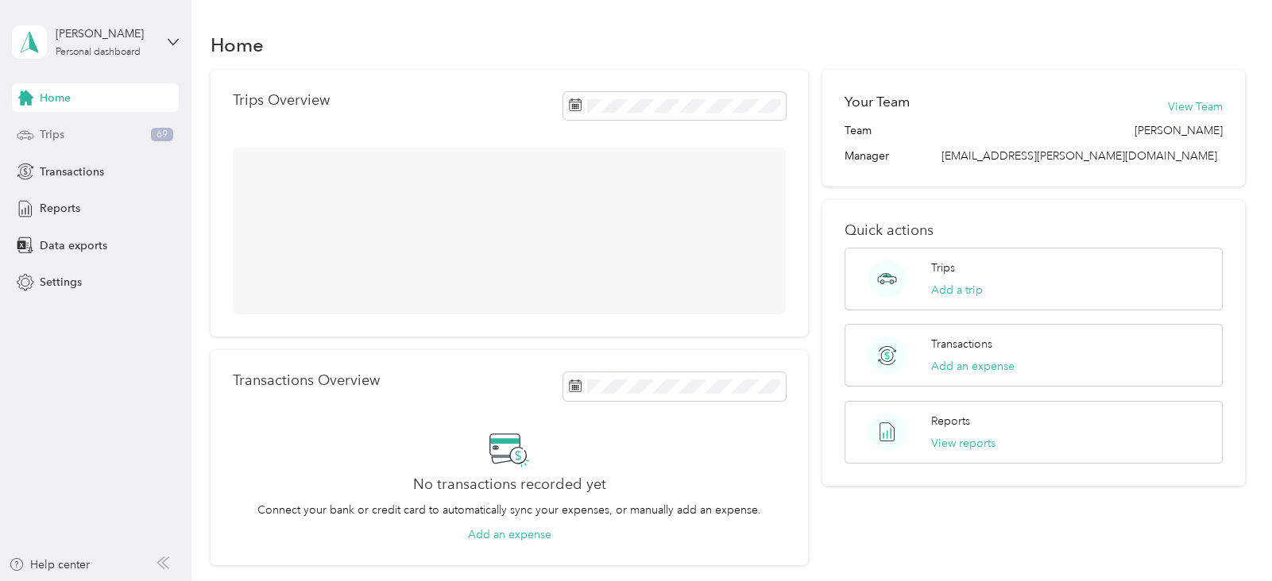
click at [71, 129] on div "Trips 69" at bounding box center [95, 135] width 167 height 29
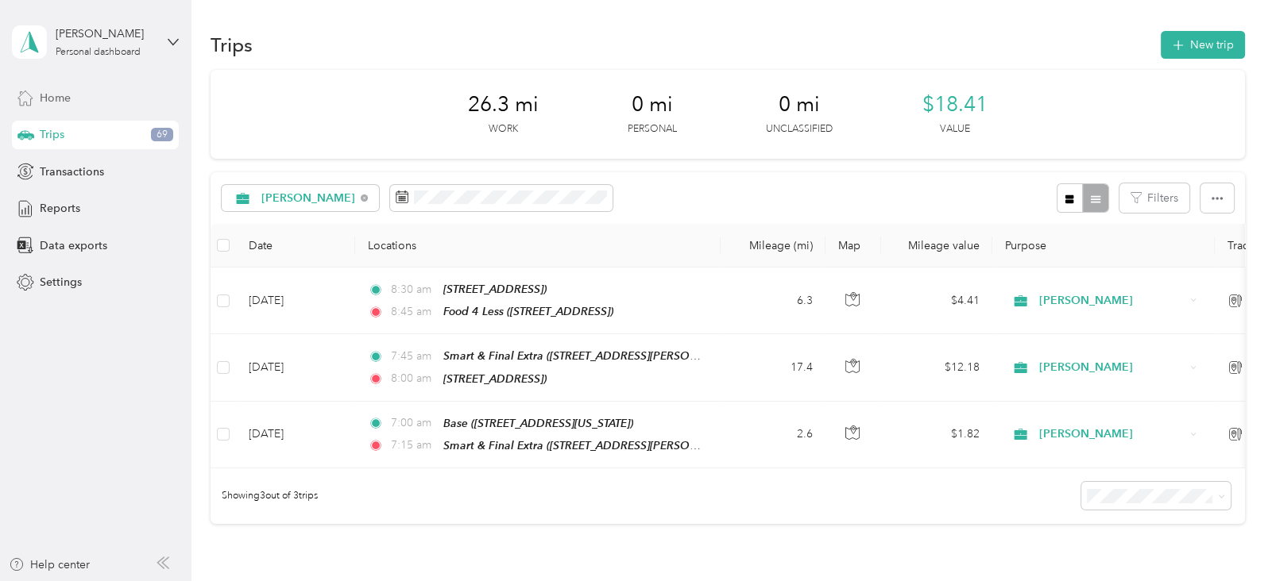
click at [59, 90] on span "Home" at bounding box center [55, 98] width 31 height 17
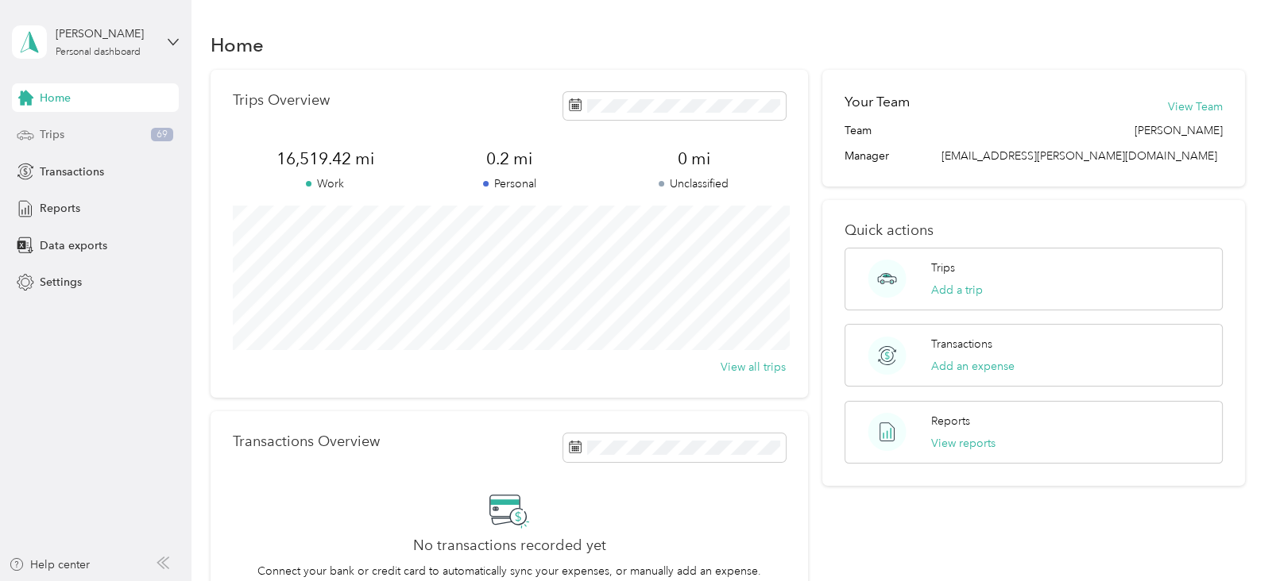
click at [52, 133] on span "Trips" at bounding box center [52, 134] width 25 height 17
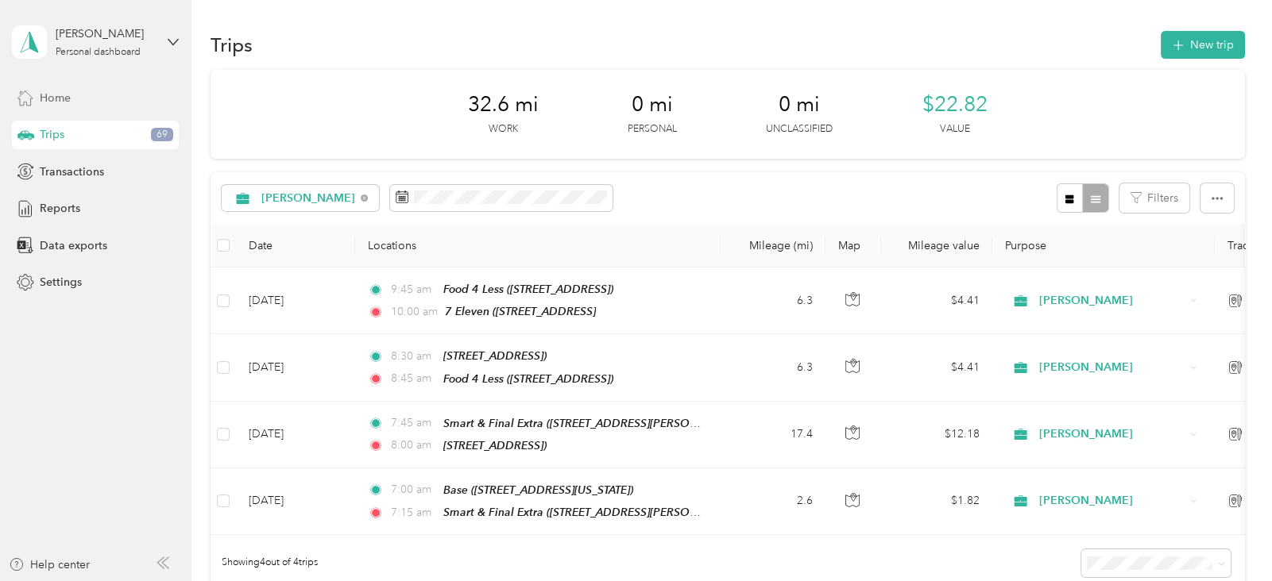
click at [57, 100] on span "Home" at bounding box center [55, 98] width 31 height 17
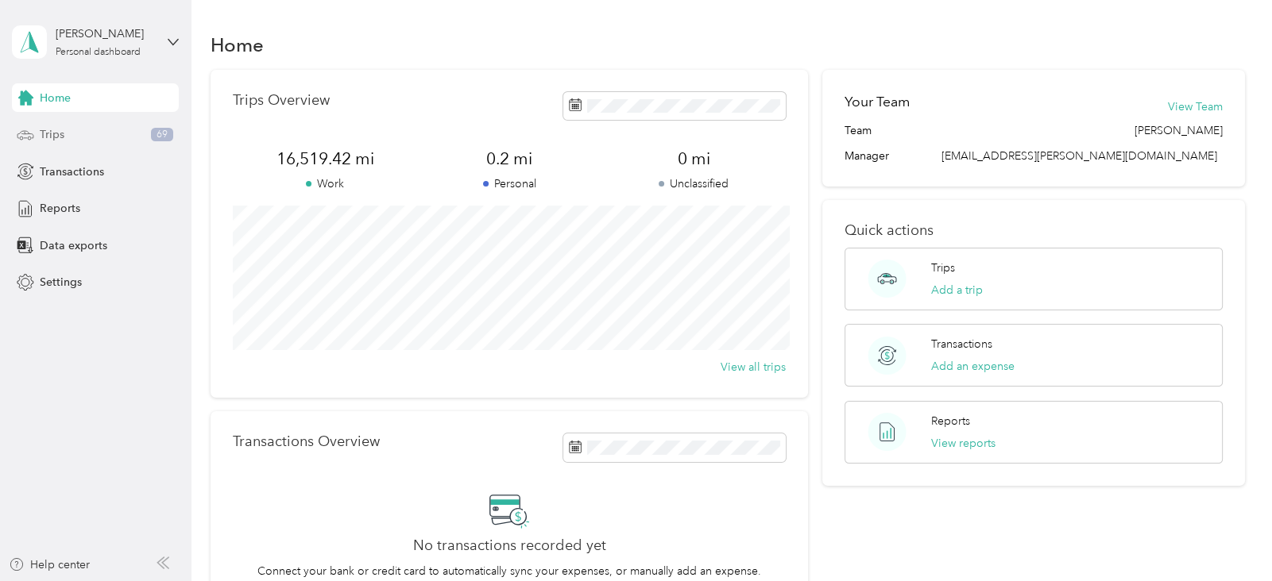
click at [54, 130] on span "Trips" at bounding box center [52, 134] width 25 height 17
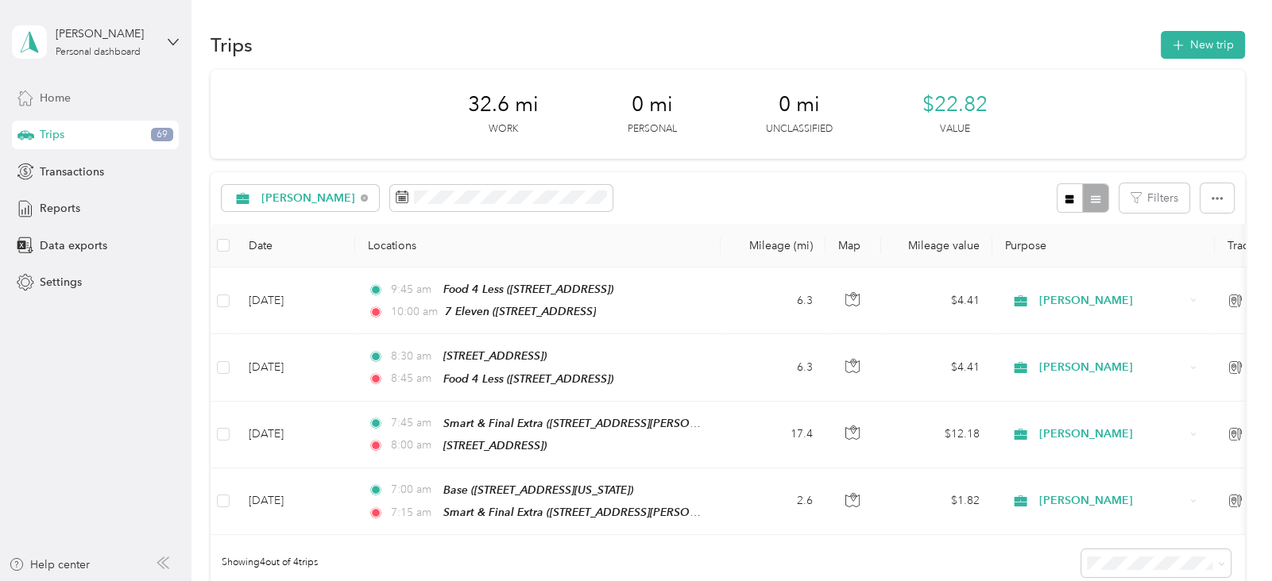
click at [55, 103] on span "Home" at bounding box center [55, 98] width 31 height 17
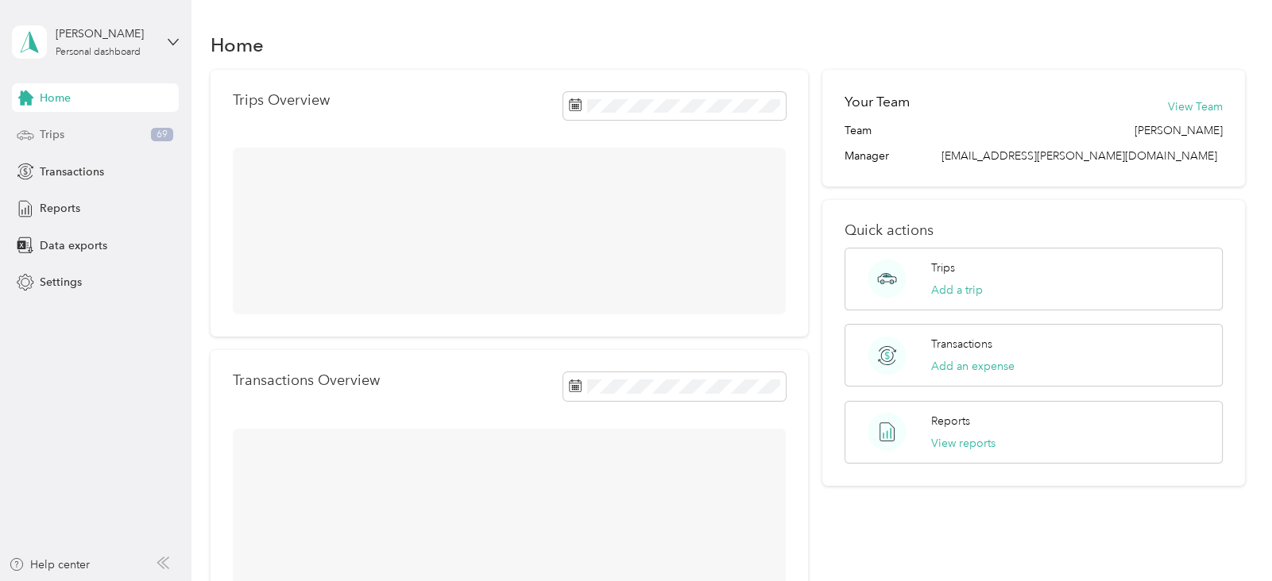
click at [58, 129] on span "Trips" at bounding box center [52, 134] width 25 height 17
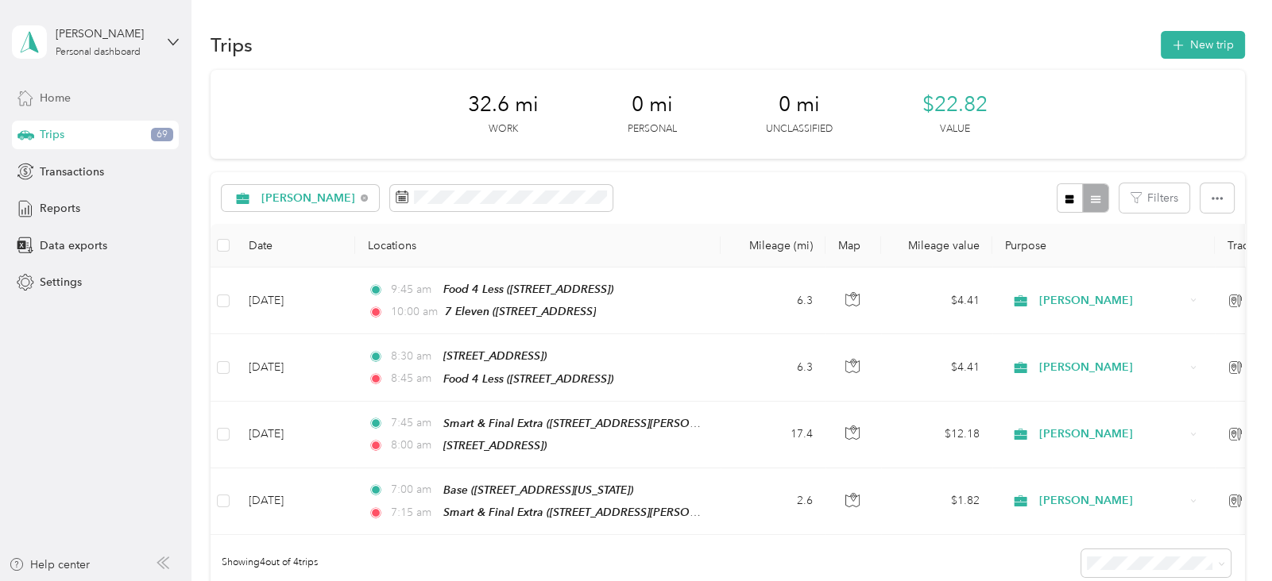
click at [52, 102] on span "Home" at bounding box center [55, 98] width 31 height 17
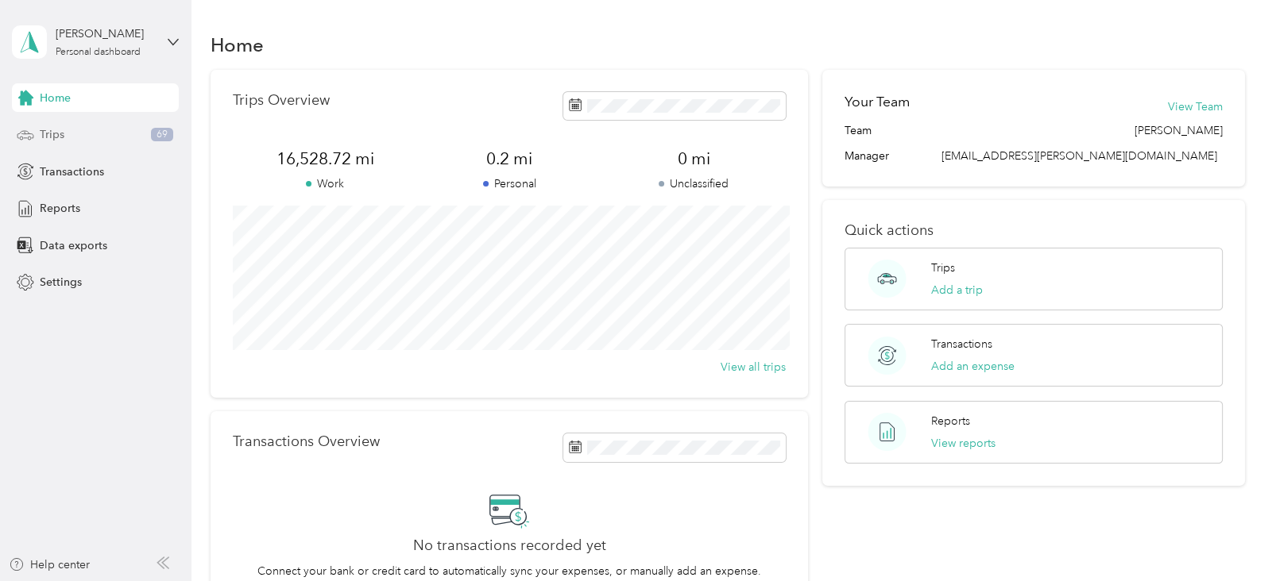
click at [59, 141] on span "Trips" at bounding box center [52, 134] width 25 height 17
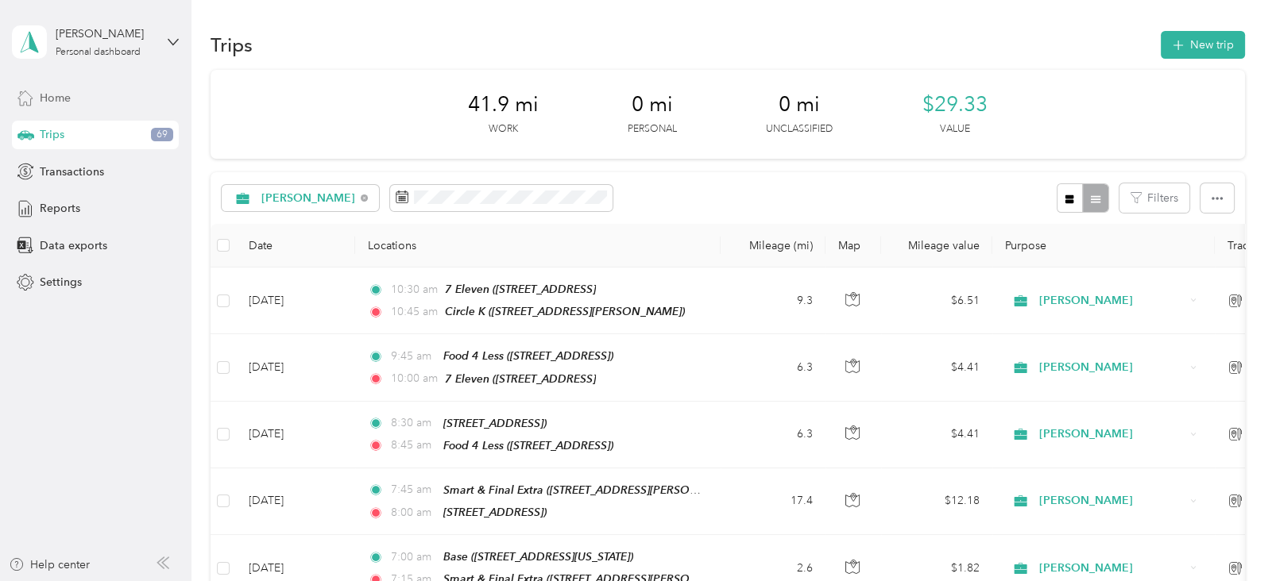
click at [50, 87] on div "Home" at bounding box center [95, 97] width 167 height 29
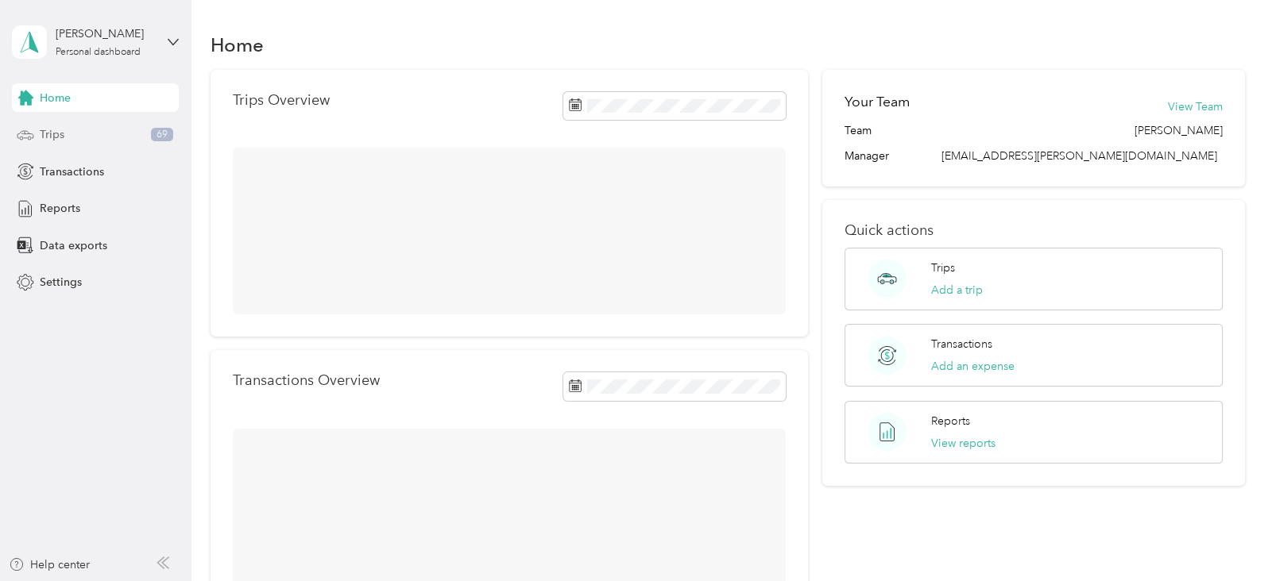
click at [52, 132] on span "Trips" at bounding box center [52, 134] width 25 height 17
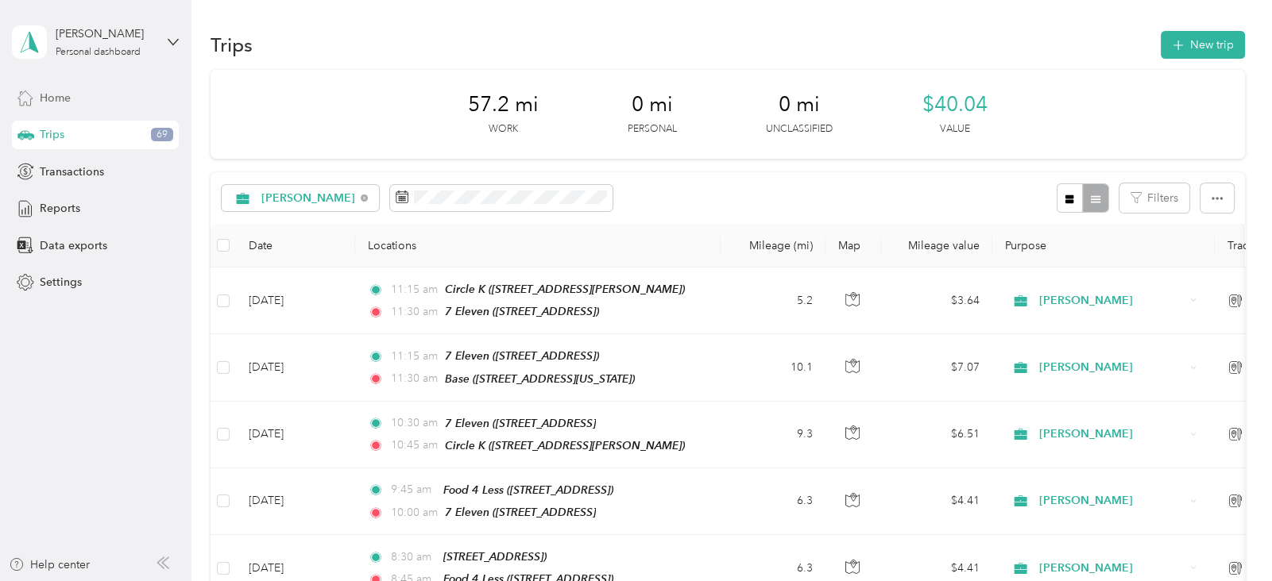
click at [65, 90] on span "Home" at bounding box center [55, 98] width 31 height 17
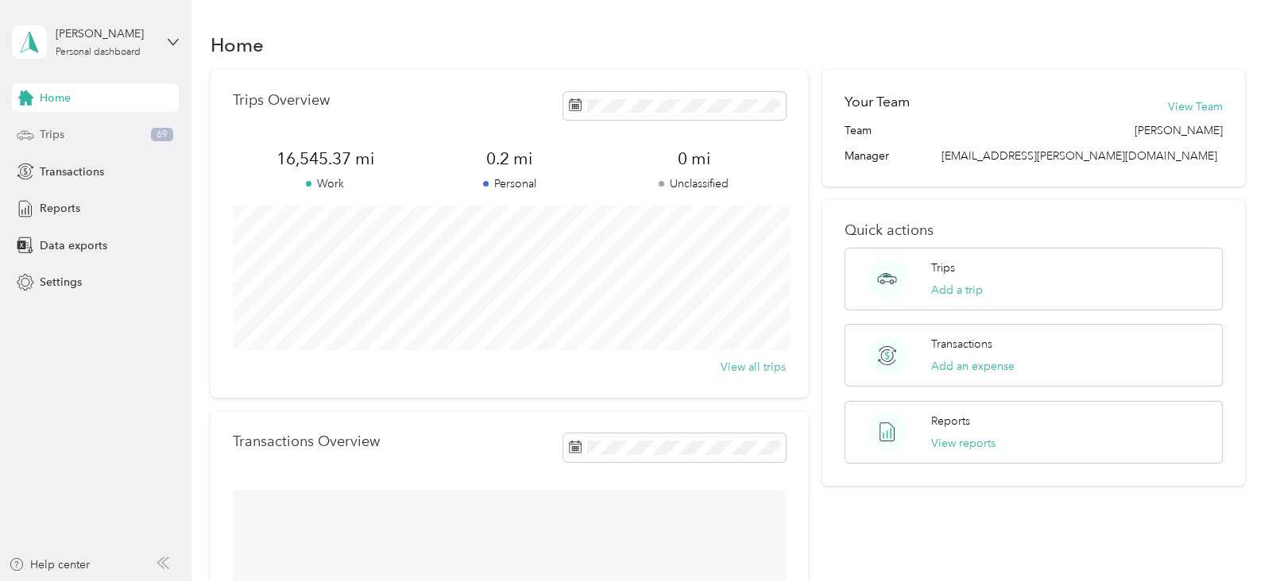
click at [68, 135] on div "Trips 69" at bounding box center [95, 135] width 167 height 29
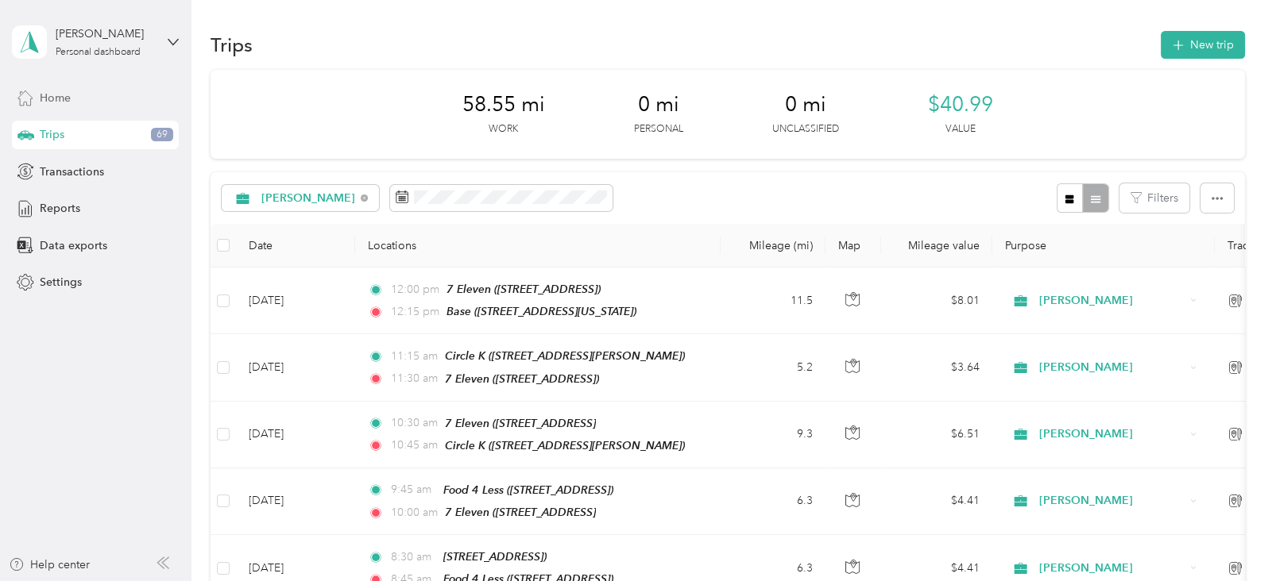
click at [64, 90] on span "Home" at bounding box center [55, 98] width 31 height 17
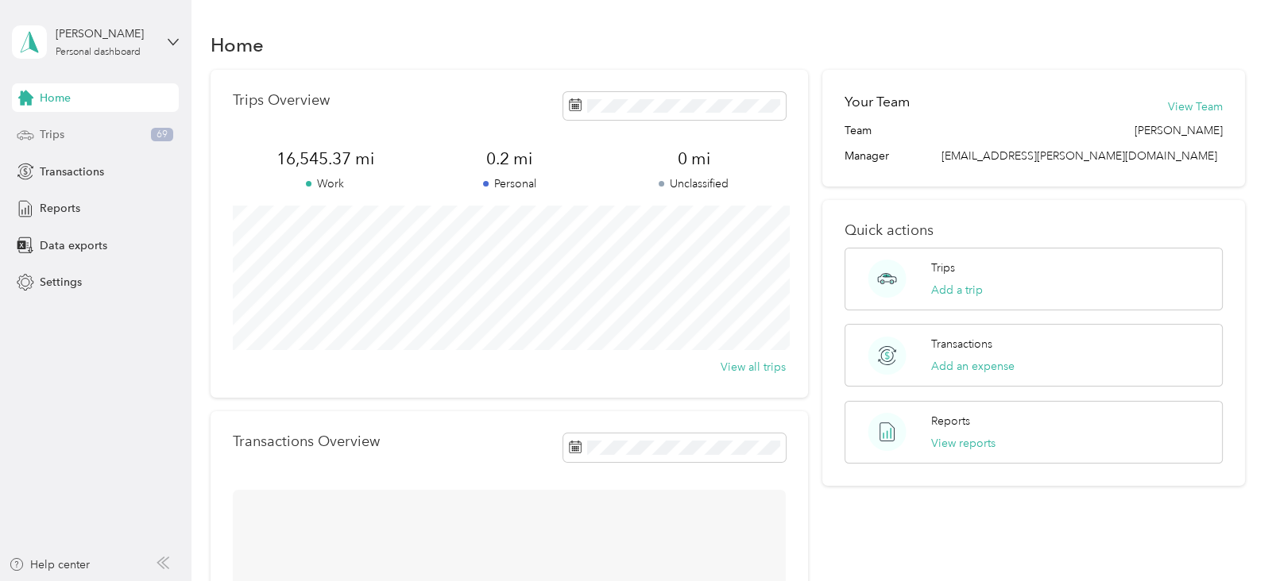
click at [64, 136] on div "Trips 69" at bounding box center [95, 135] width 167 height 29
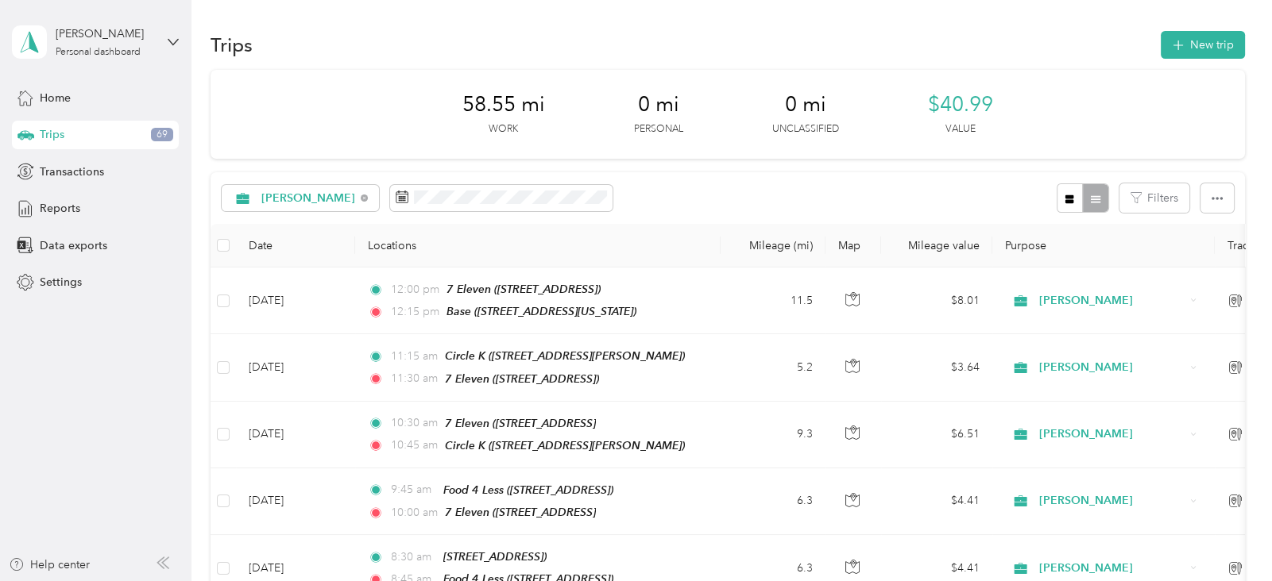
click at [64, 136] on div "Trips 69" at bounding box center [95, 135] width 167 height 29
click at [67, 98] on span "Home" at bounding box center [55, 98] width 31 height 17
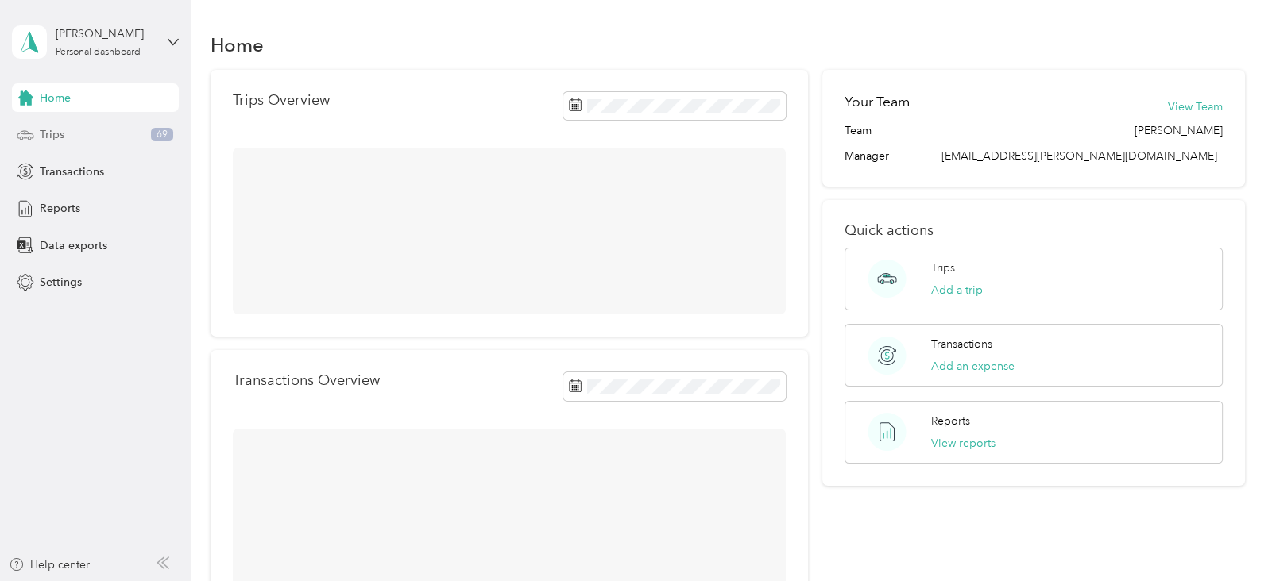
click at [66, 133] on div "Trips 69" at bounding box center [95, 135] width 167 height 29
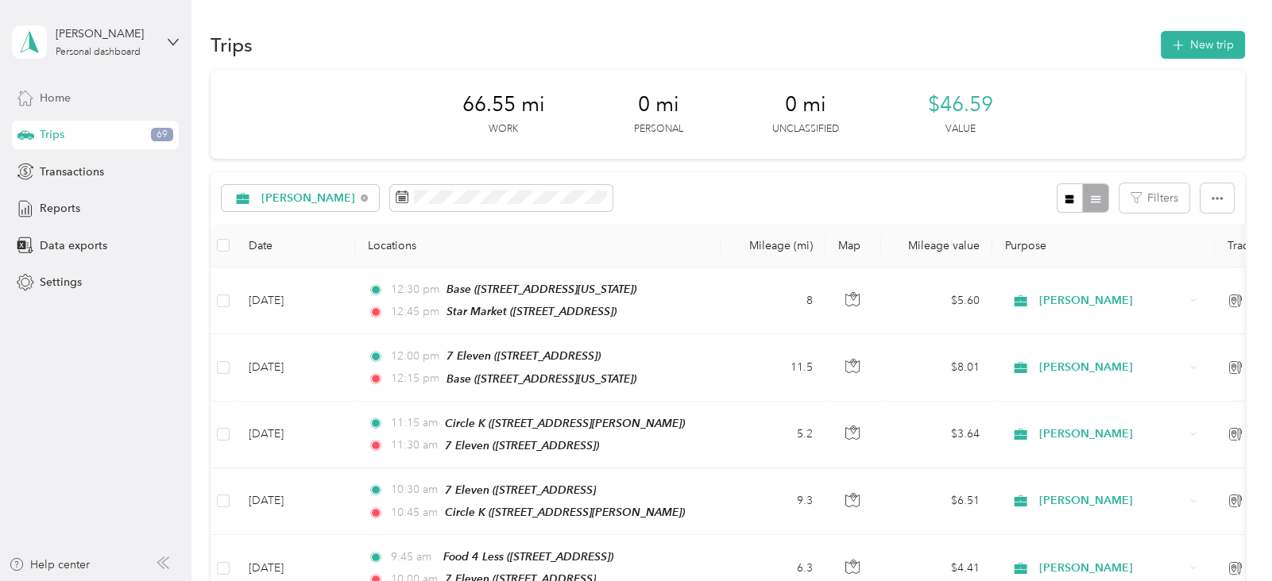
click at [77, 95] on div "Home" at bounding box center [95, 97] width 167 height 29
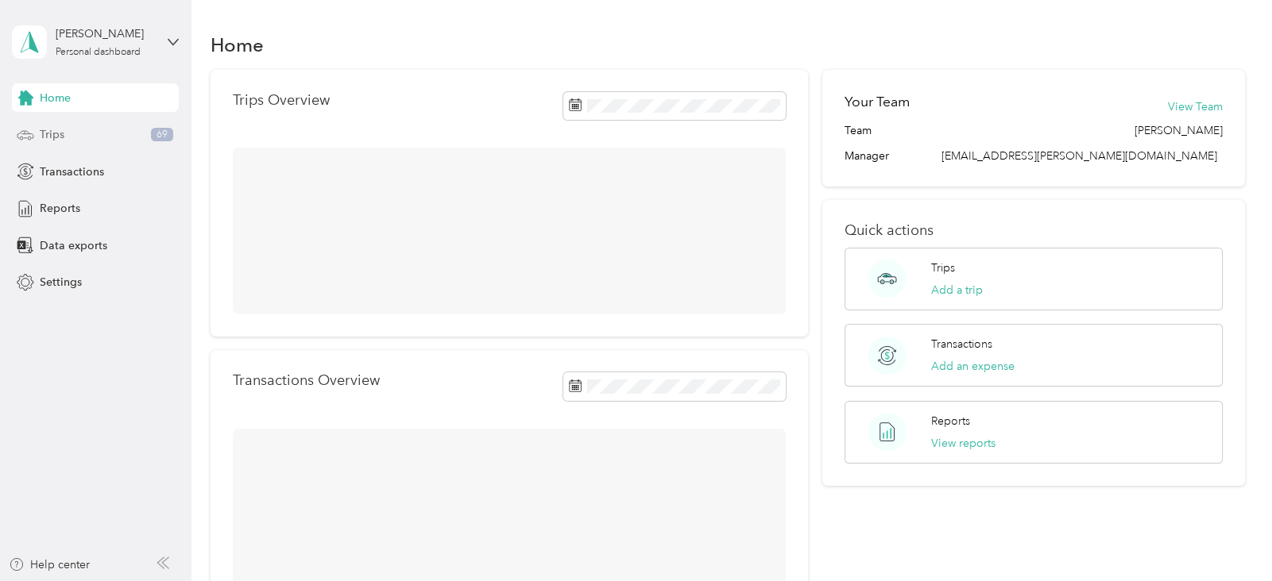
click at [64, 137] on span "Trips" at bounding box center [52, 134] width 25 height 17
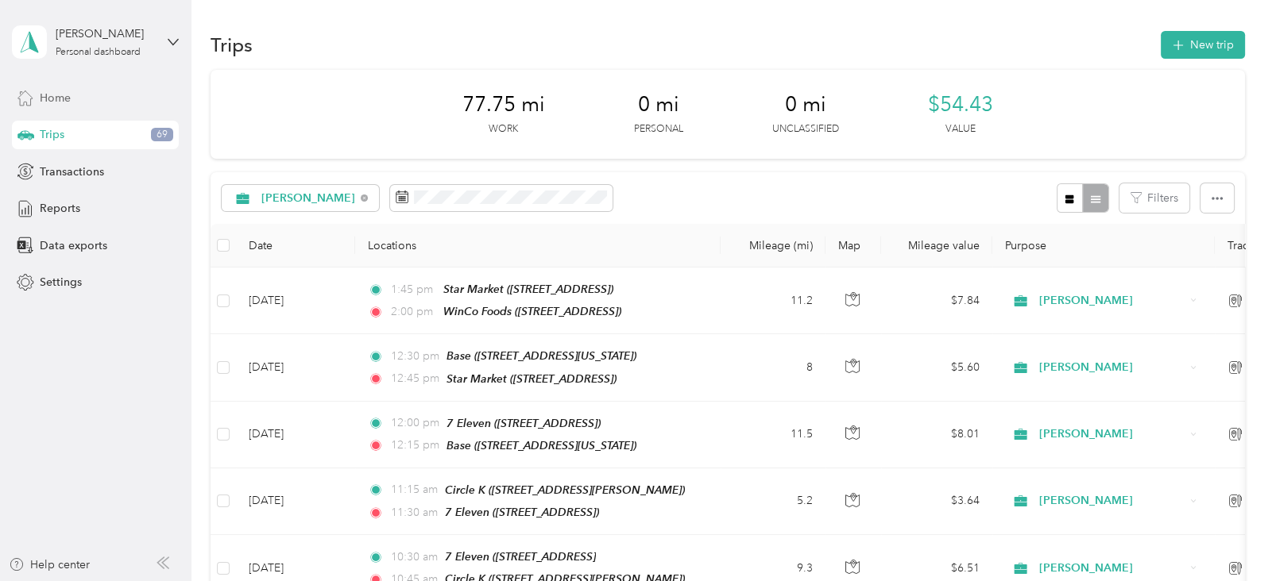
click at [45, 97] on span "Home" at bounding box center [55, 98] width 31 height 17
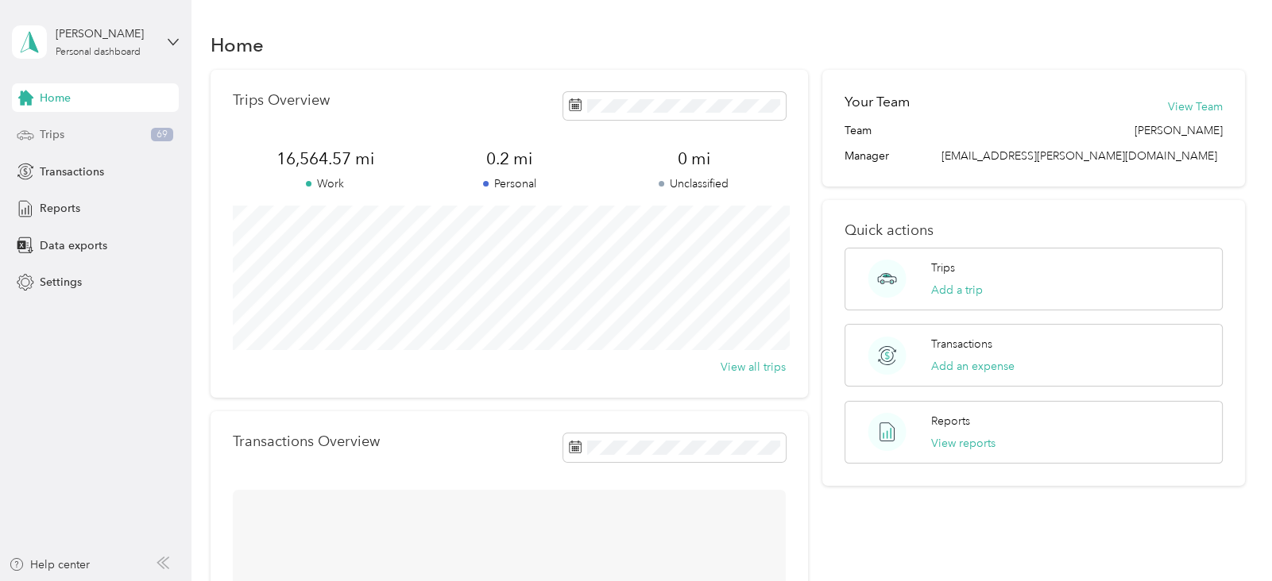
click at [54, 137] on span "Trips" at bounding box center [52, 134] width 25 height 17
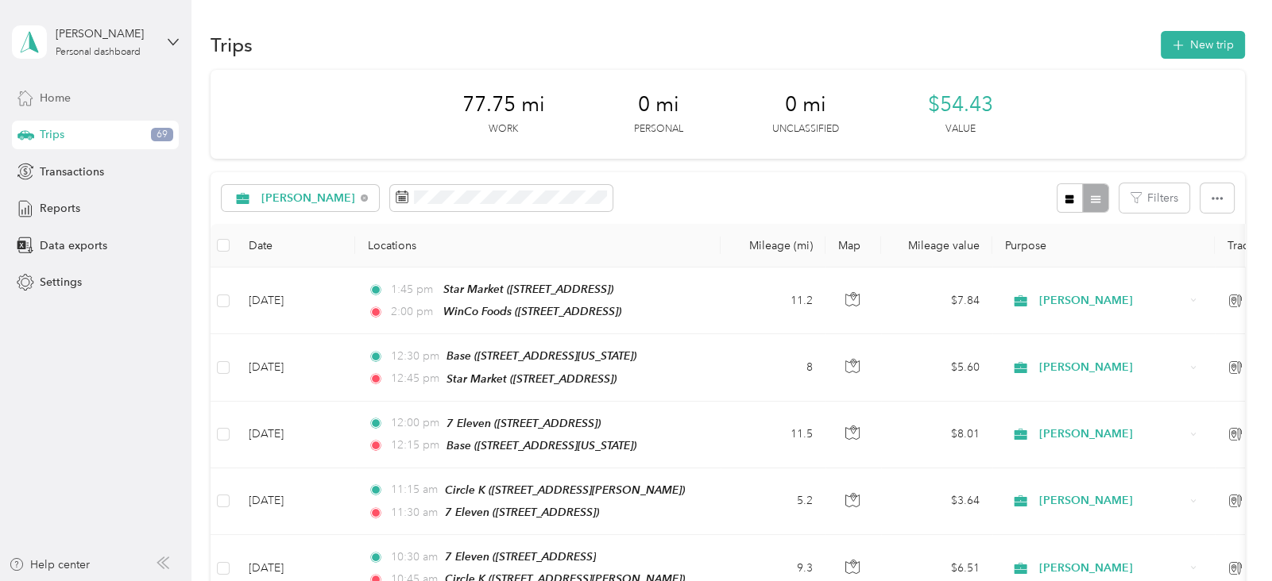
click at [64, 97] on span "Home" at bounding box center [55, 98] width 31 height 17
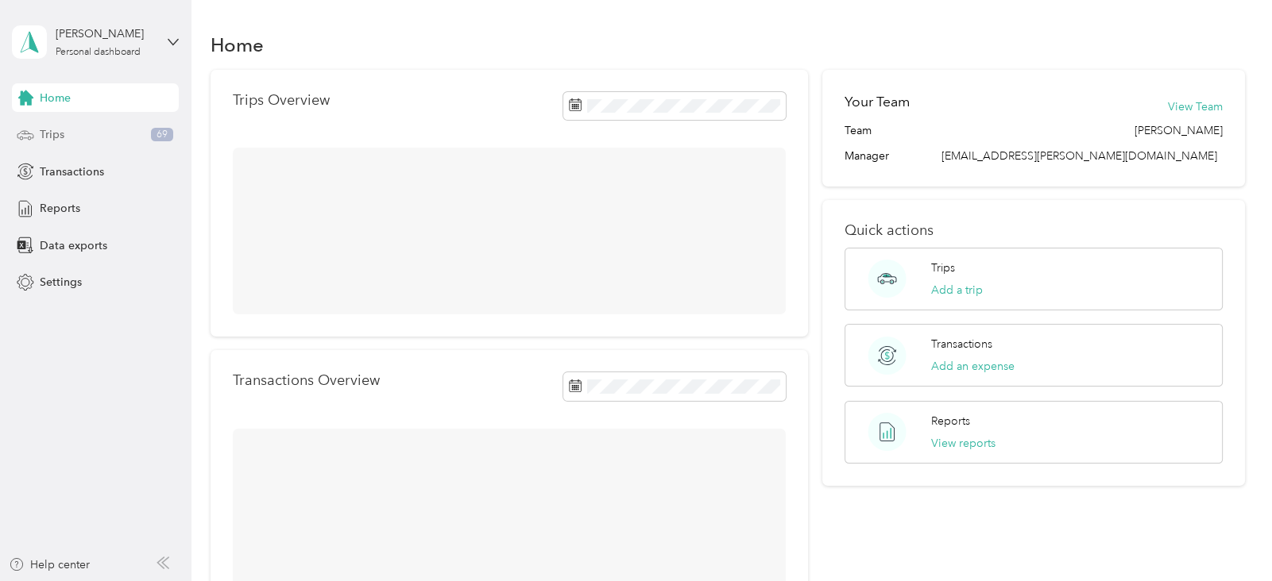
click at [68, 141] on div "Trips 69" at bounding box center [95, 135] width 167 height 29
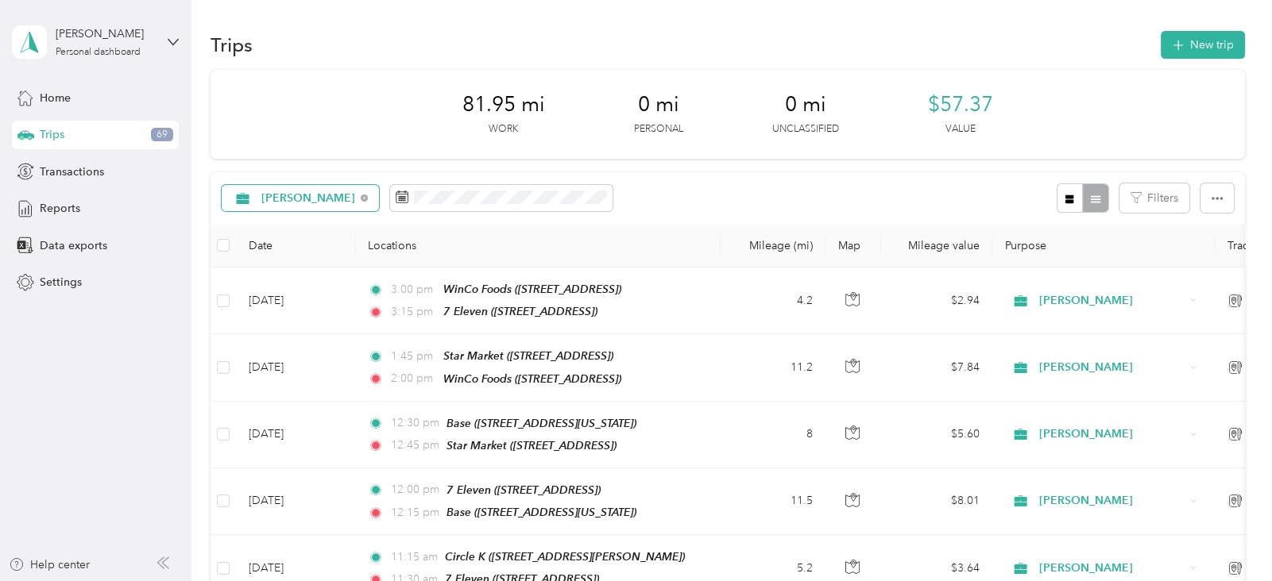
drag, startPoint x: 68, startPoint y: 141, endPoint x: 303, endPoint y: 191, distance: 239.6
click at [303, 191] on section "Brenda Maldonado Personal dashboard Home Trips 69 Transactions Reports Data exp…" at bounding box center [632, 290] width 1264 height 581
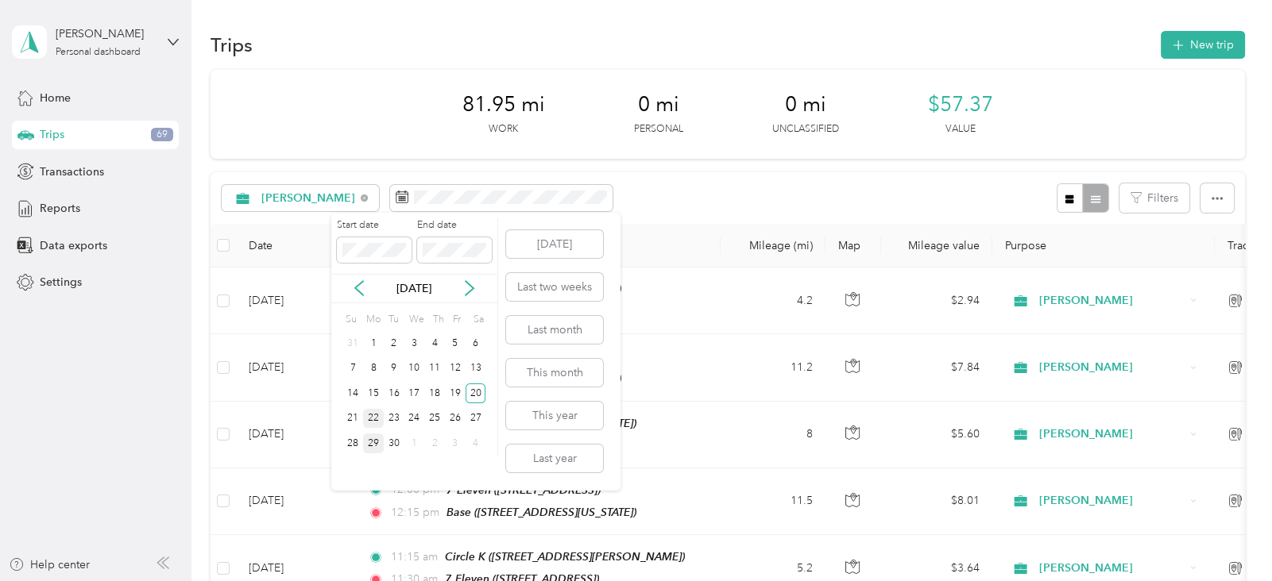
click at [376, 420] on div "22" at bounding box center [373, 419] width 21 height 20
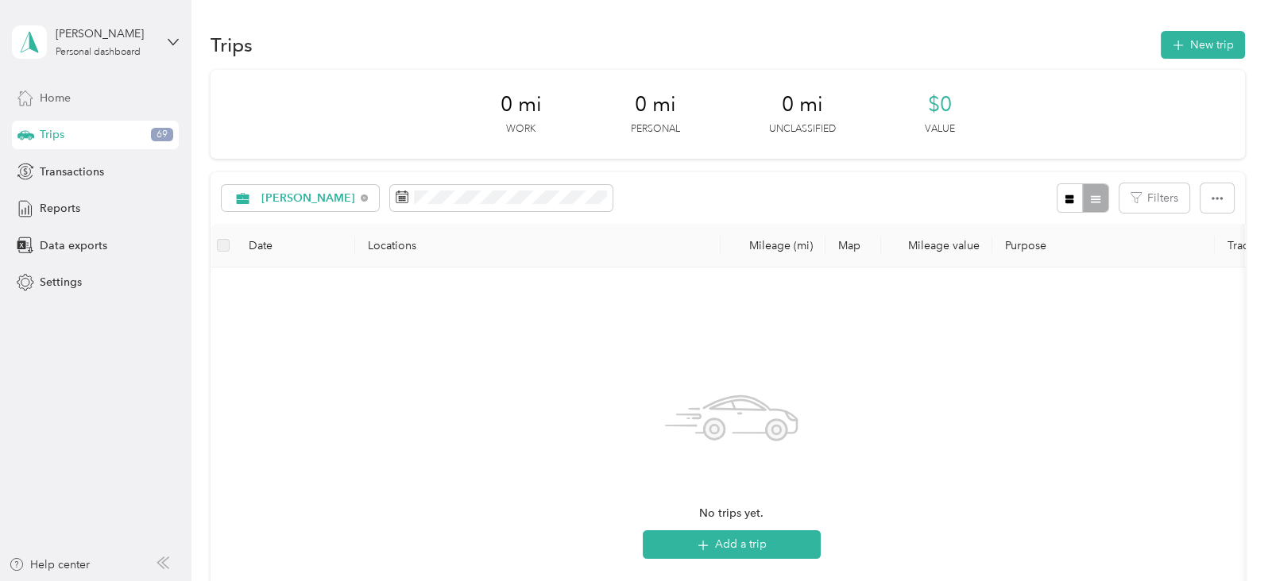
click at [95, 98] on div "Home" at bounding box center [95, 97] width 167 height 29
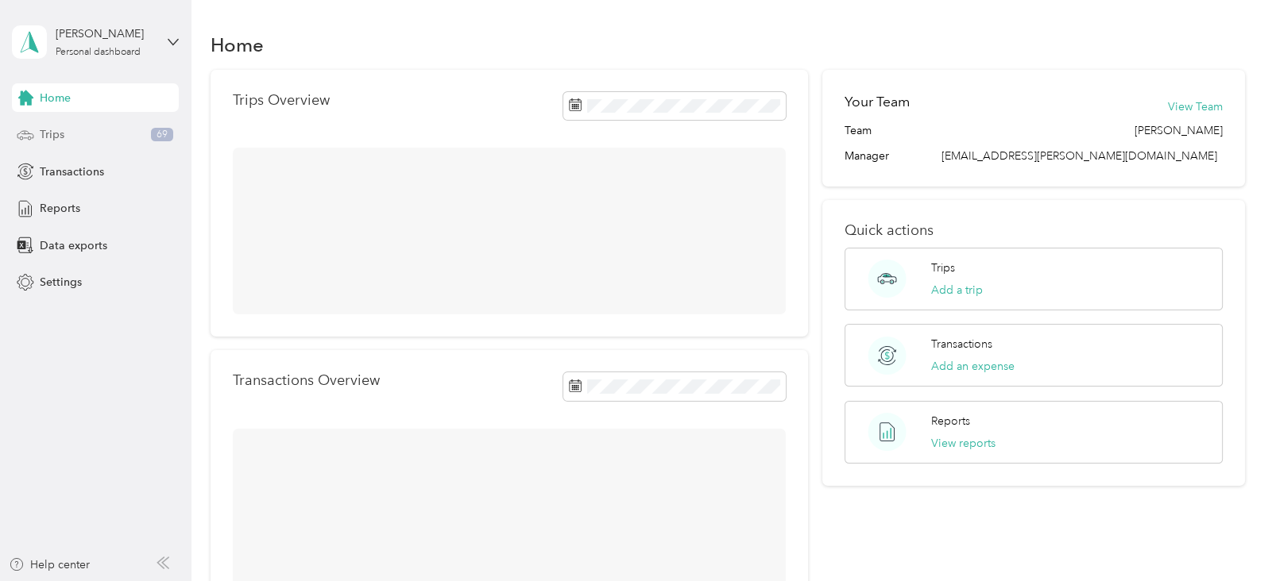
click at [101, 129] on div "Trips 69" at bounding box center [95, 135] width 167 height 29
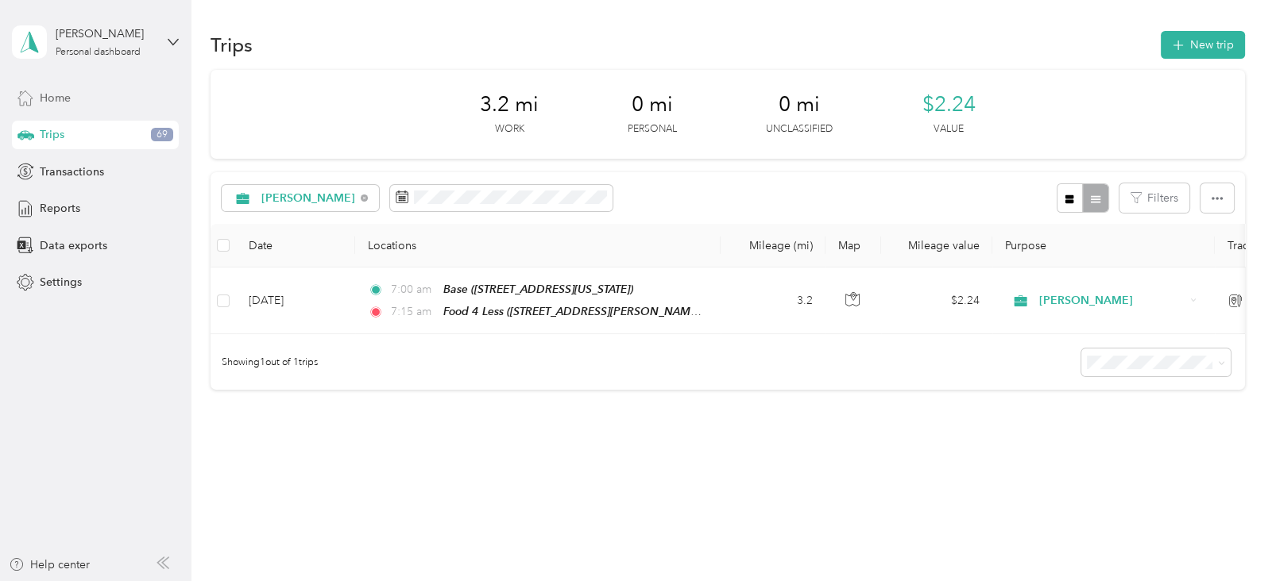
click at [48, 87] on div "Home" at bounding box center [95, 97] width 167 height 29
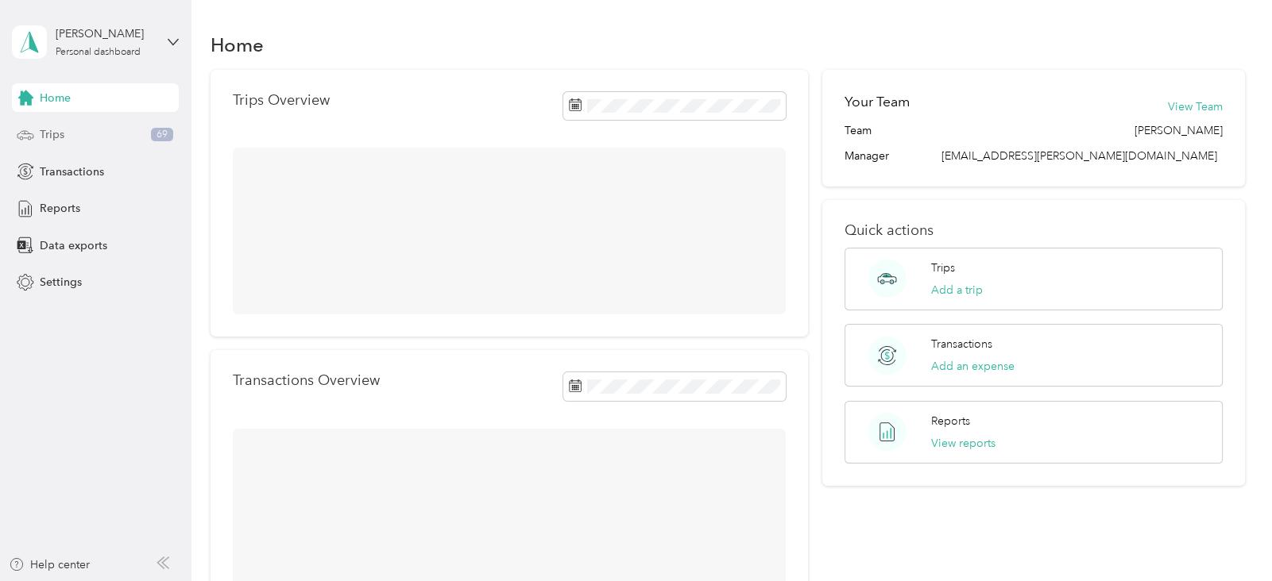
click at [54, 128] on span "Trips" at bounding box center [52, 134] width 25 height 17
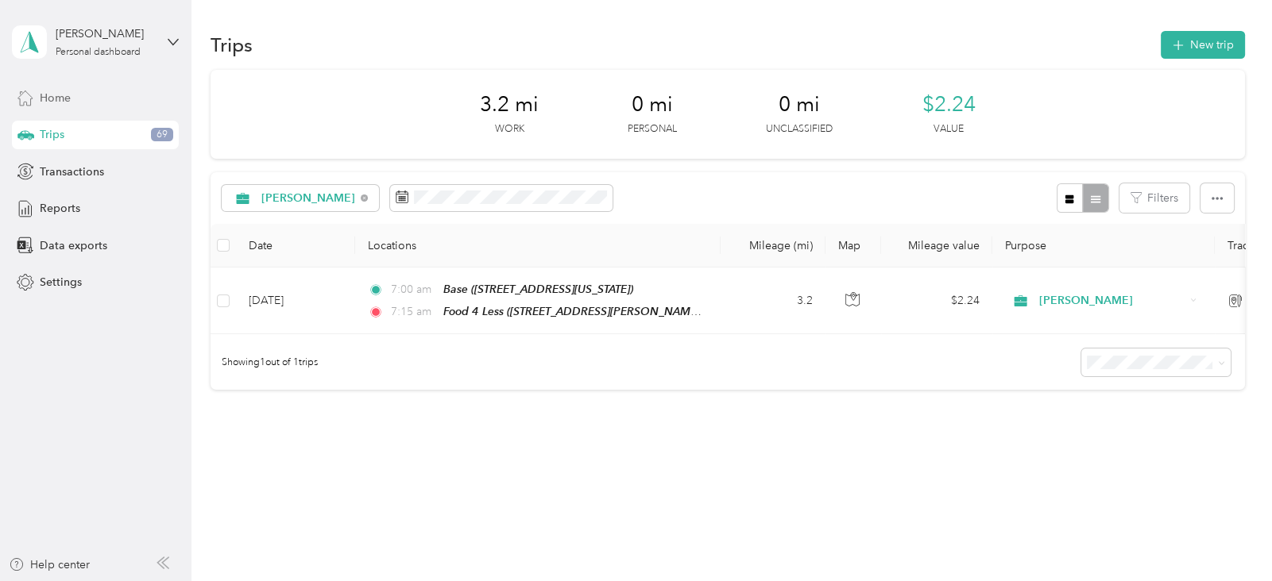
click at [64, 92] on span "Home" at bounding box center [55, 98] width 31 height 17
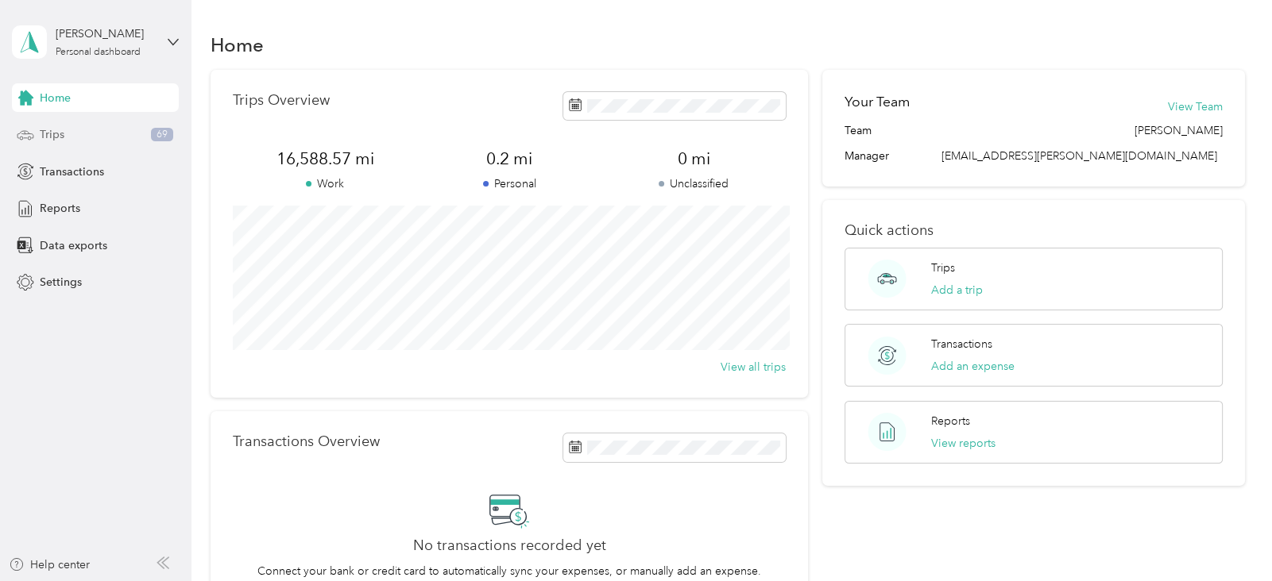
click at [55, 131] on span "Trips" at bounding box center [52, 134] width 25 height 17
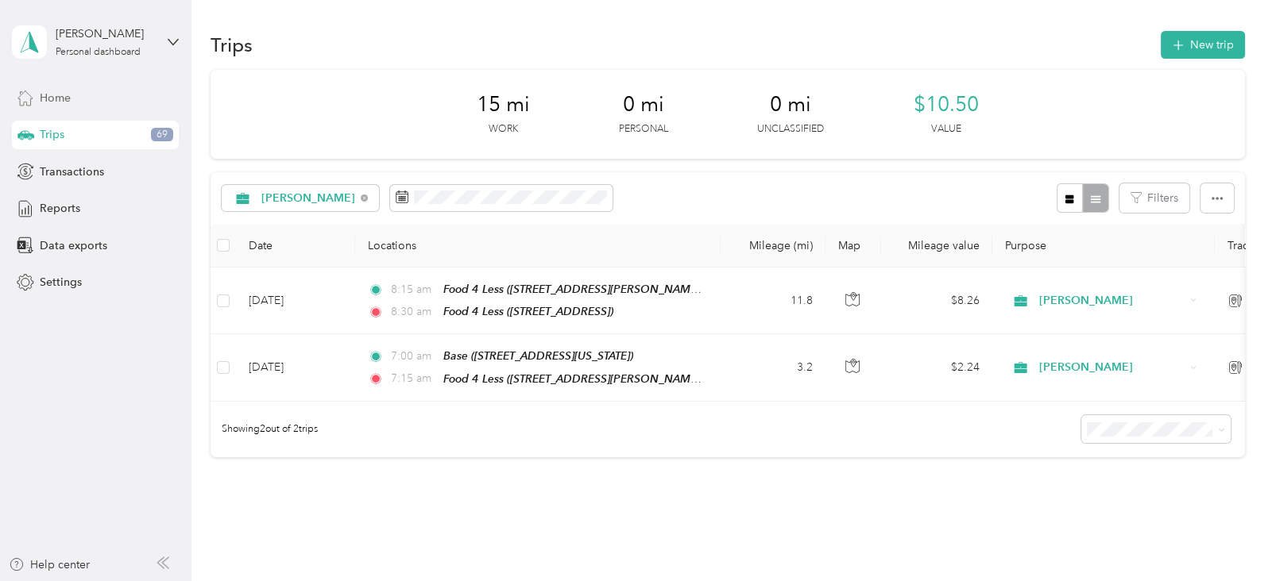
click at [64, 98] on span "Home" at bounding box center [55, 98] width 31 height 17
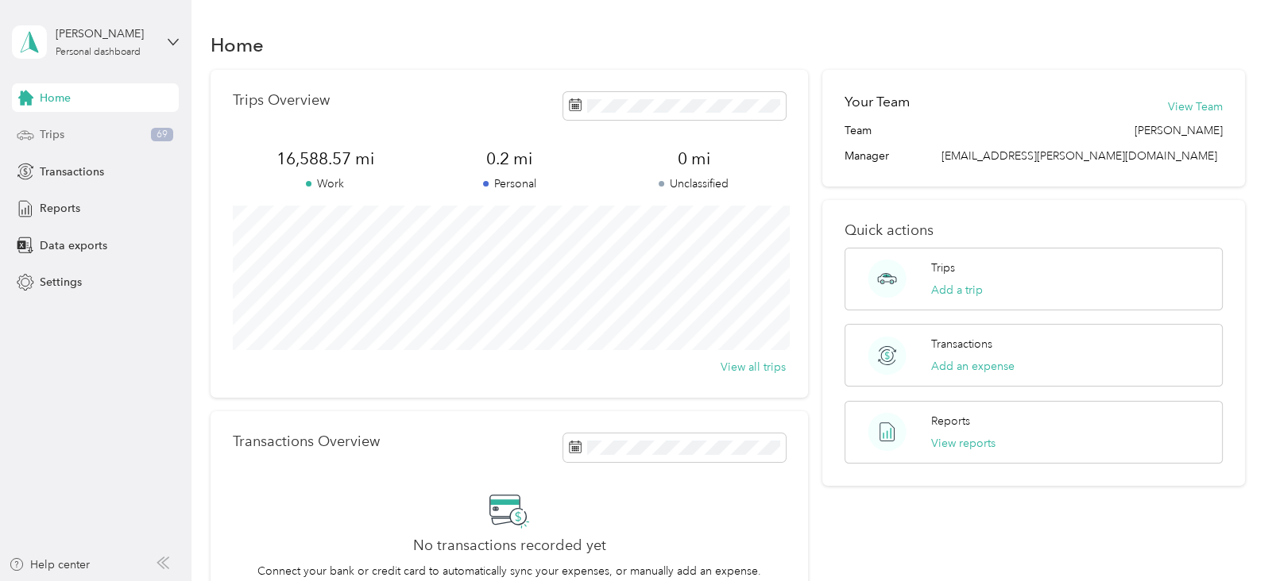
click at [65, 133] on div "Trips 69" at bounding box center [95, 135] width 167 height 29
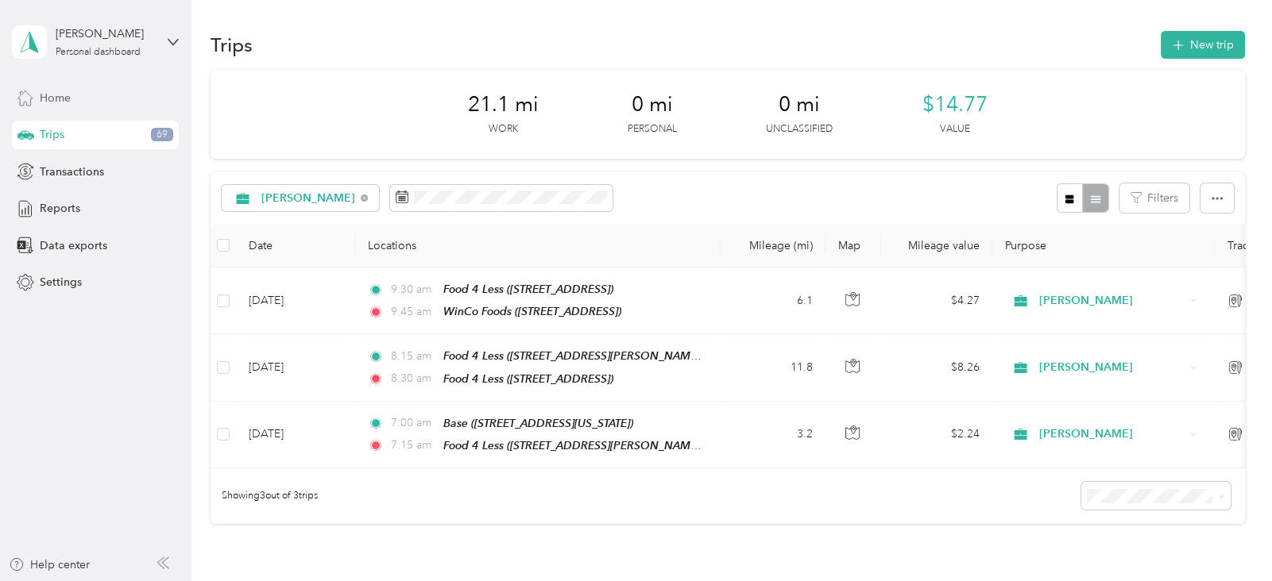
click at [54, 104] on span "Home" at bounding box center [55, 98] width 31 height 17
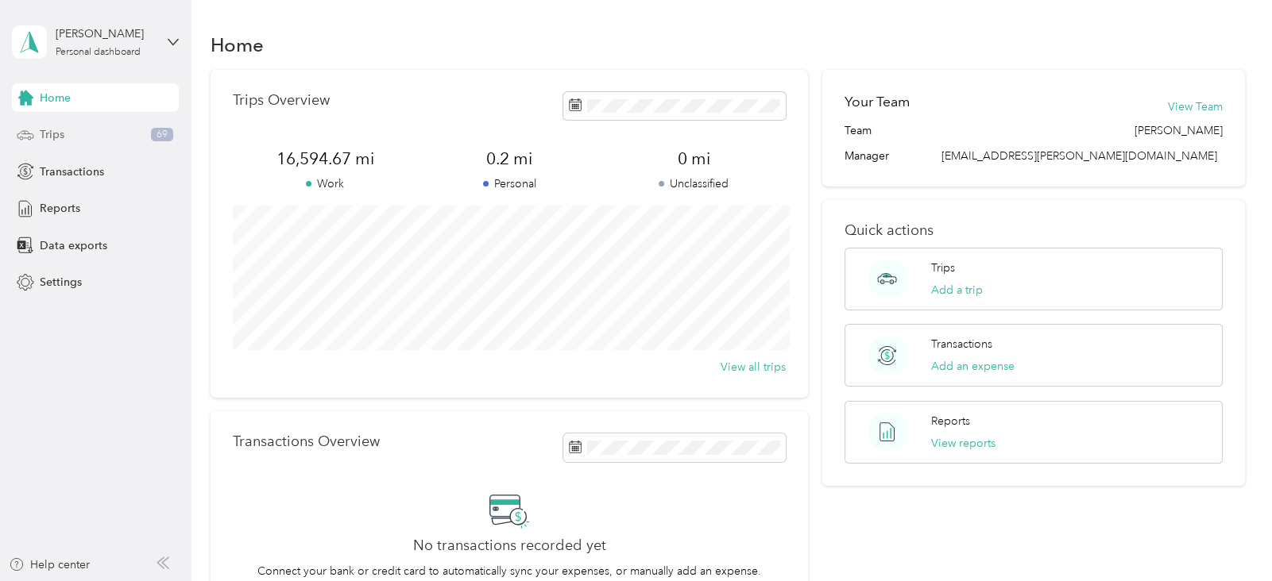
click at [51, 133] on span "Trips" at bounding box center [52, 134] width 25 height 17
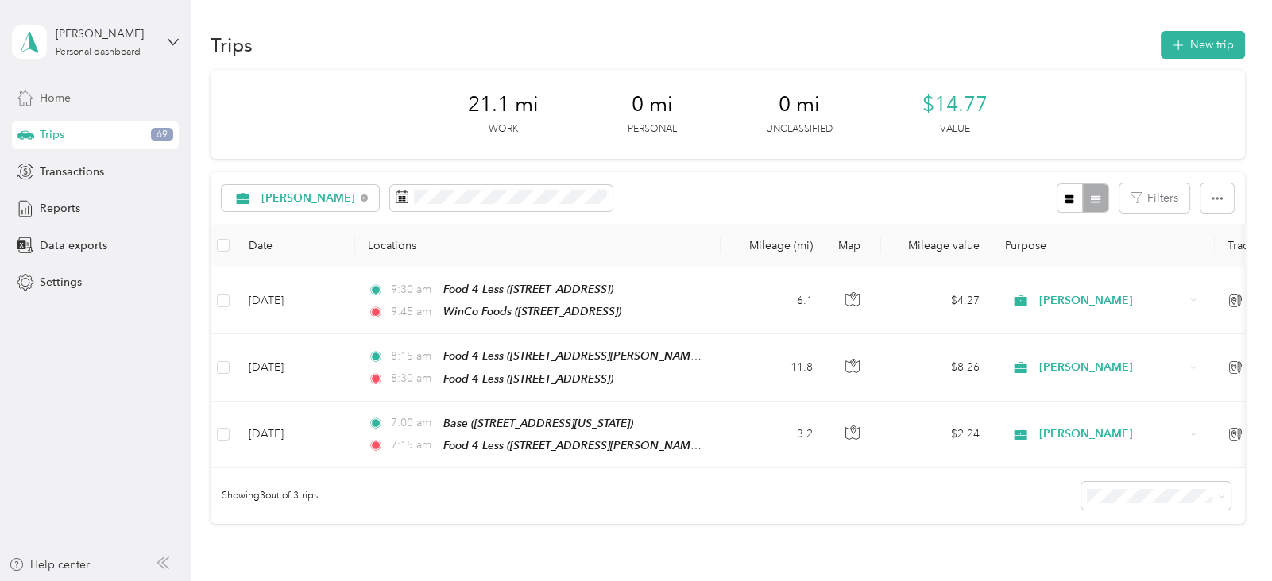
click at [64, 98] on span "Home" at bounding box center [55, 98] width 31 height 17
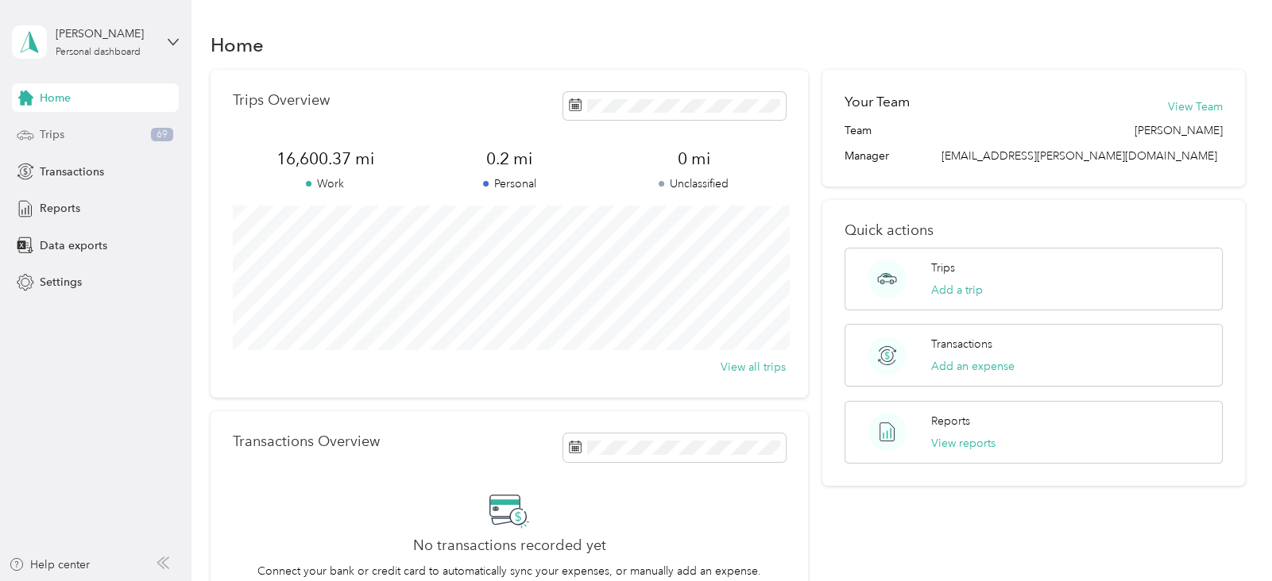
click at [57, 142] on span "Trips" at bounding box center [52, 134] width 25 height 17
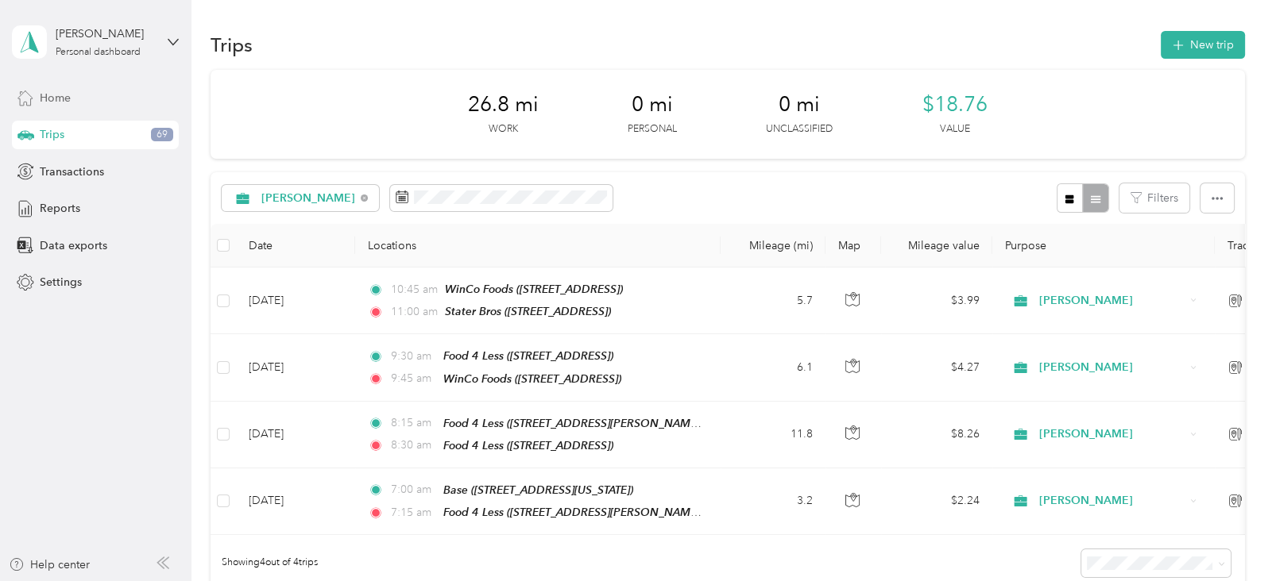
click at [68, 102] on span "Home" at bounding box center [55, 98] width 31 height 17
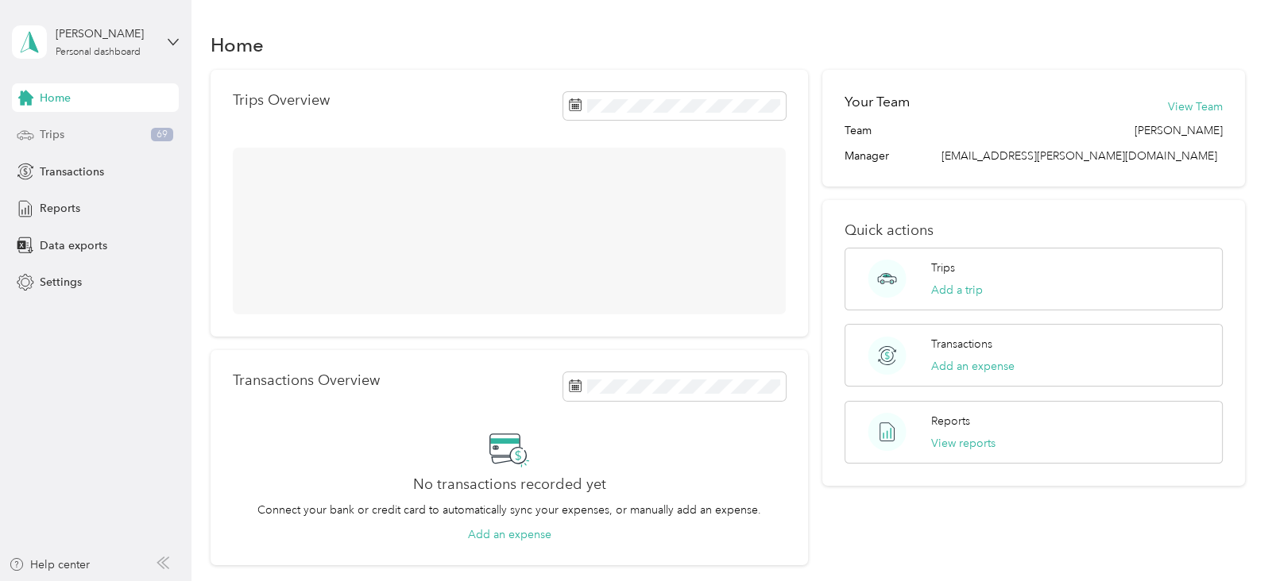
click at [70, 136] on div "Trips 69" at bounding box center [95, 135] width 167 height 29
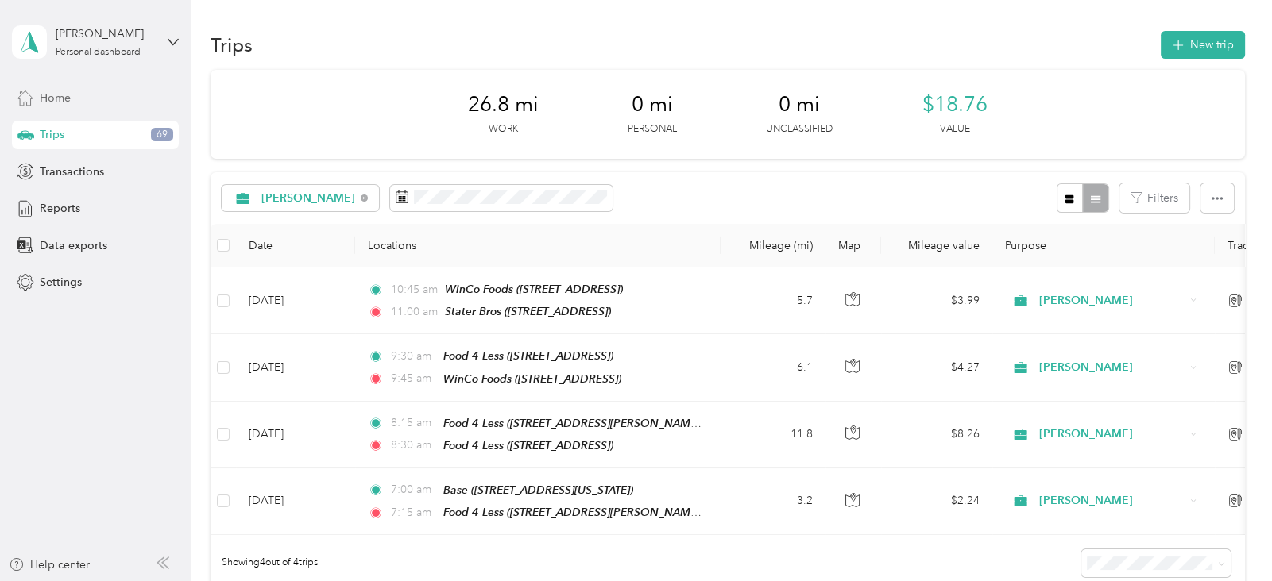
click at [54, 95] on span "Home" at bounding box center [55, 98] width 31 height 17
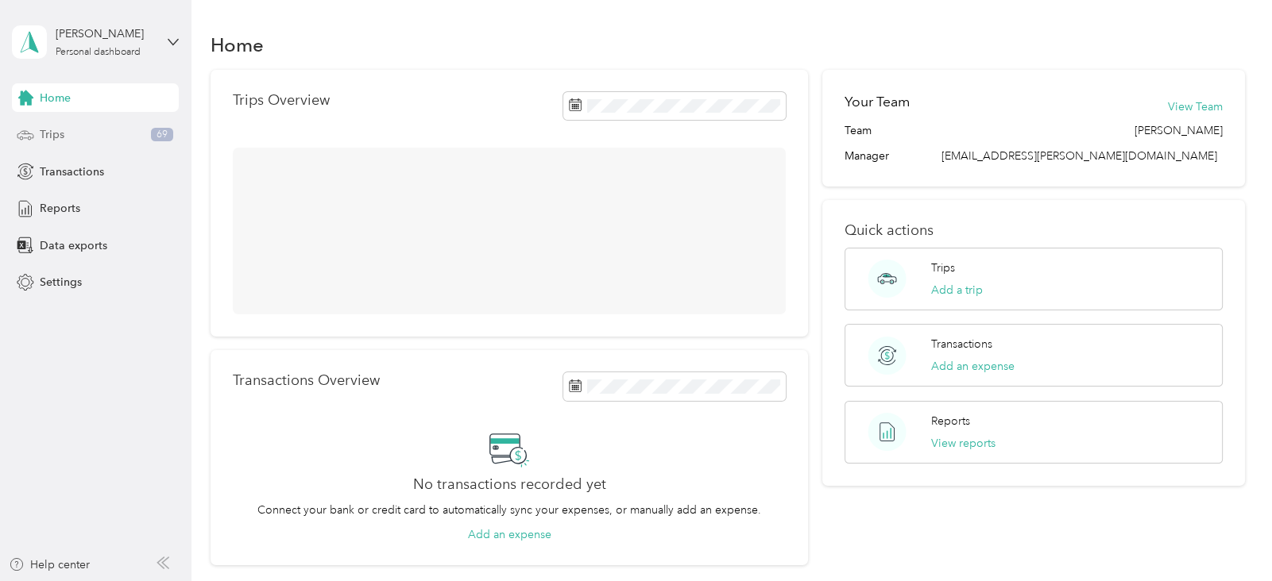
click at [60, 132] on span "Trips" at bounding box center [52, 134] width 25 height 17
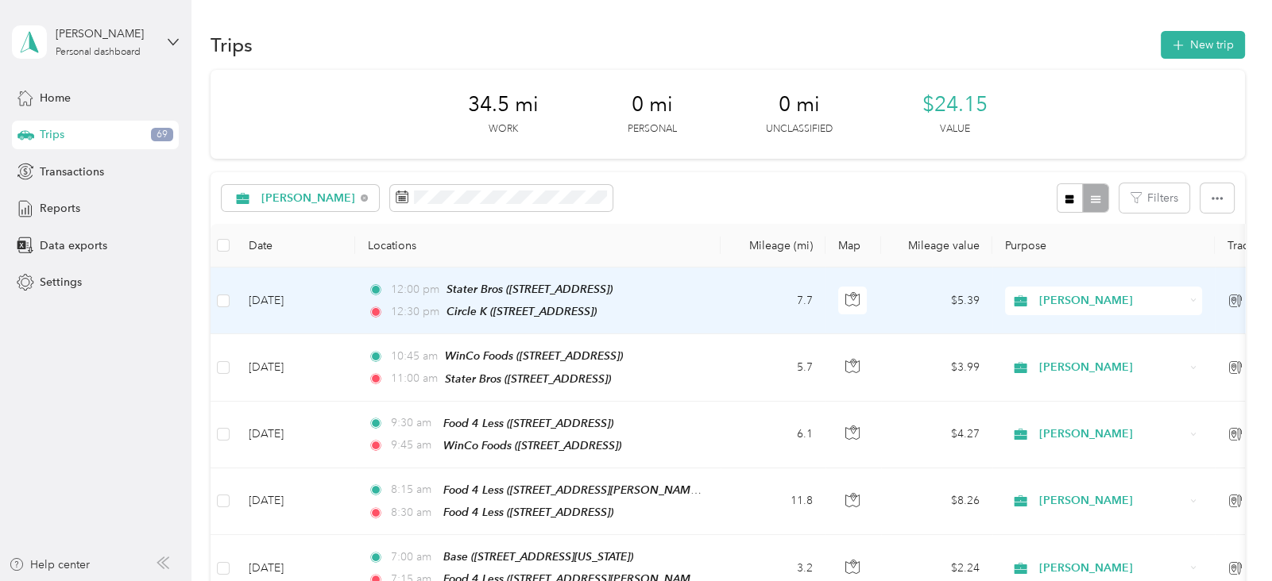
click at [411, 329] on td "12:00 pm Stater Bros (47 W Nuevo Rd, Perris, CA) 12:30 pm Circle K (19470 Brown…" at bounding box center [537, 301] width 365 height 67
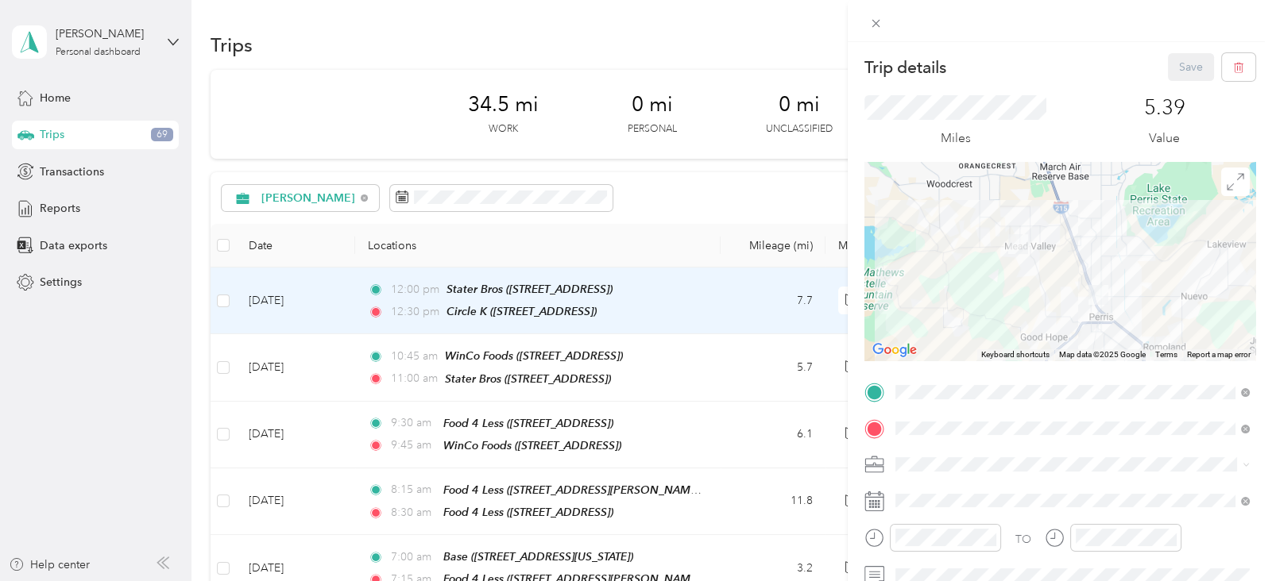
click at [717, 100] on div "Trip details Save This trip cannot be edited because it is either under review,…" at bounding box center [636, 290] width 1272 height 581
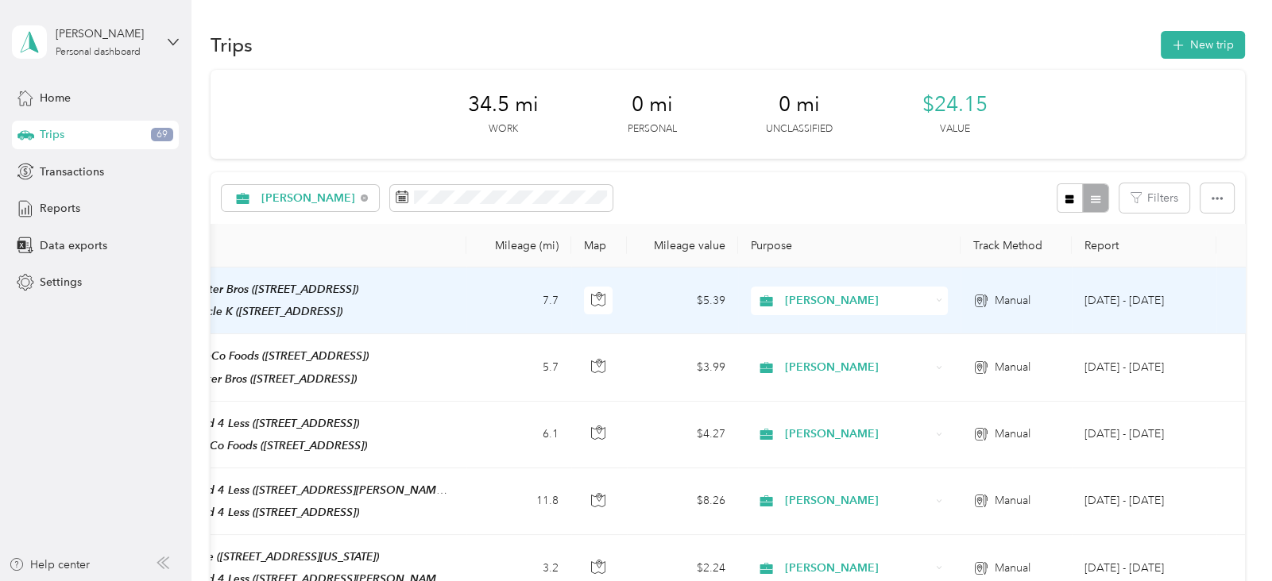
scroll to position [0, 274]
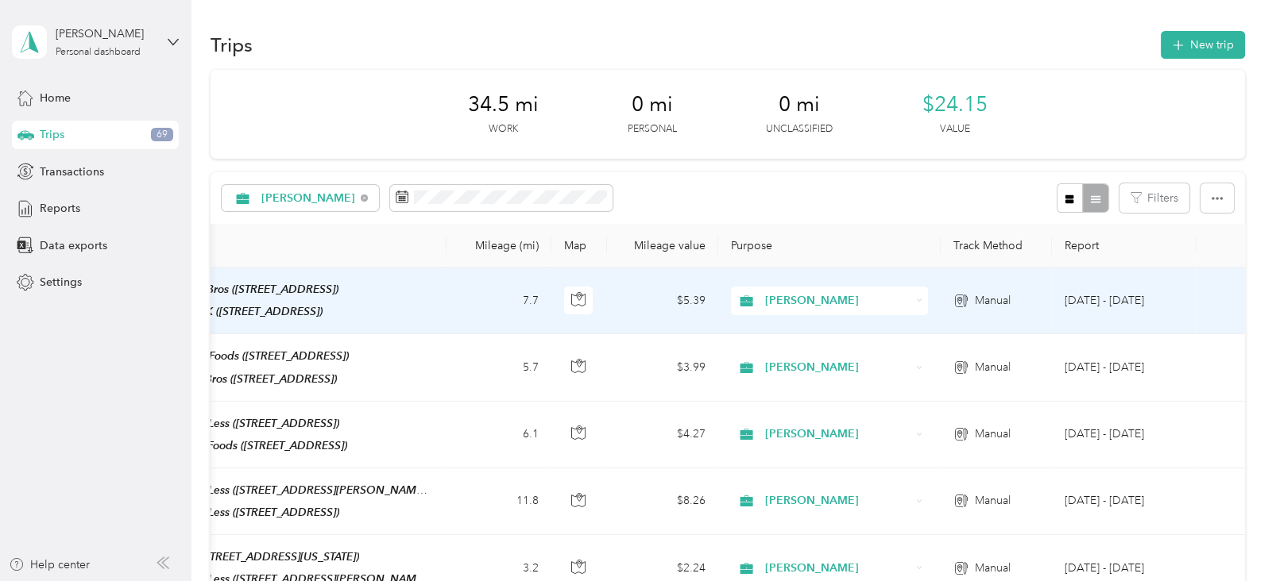
click at [1217, 301] on td at bounding box center [1224, 301] width 56 height 67
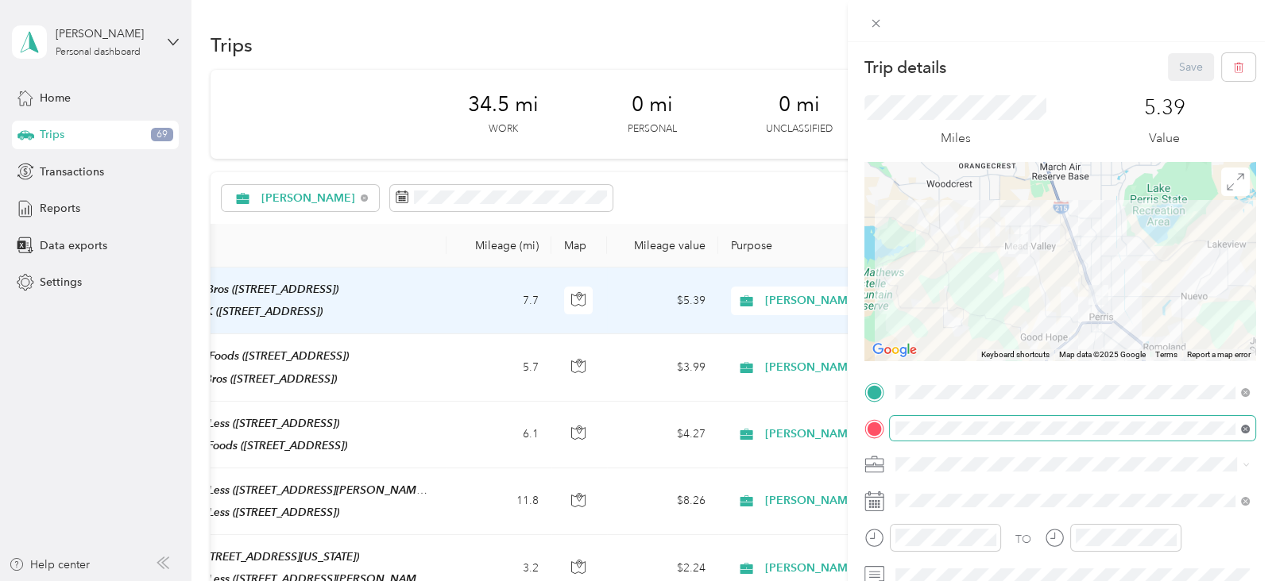
click at [1243, 427] on icon at bounding box center [1245, 429] width 4 height 4
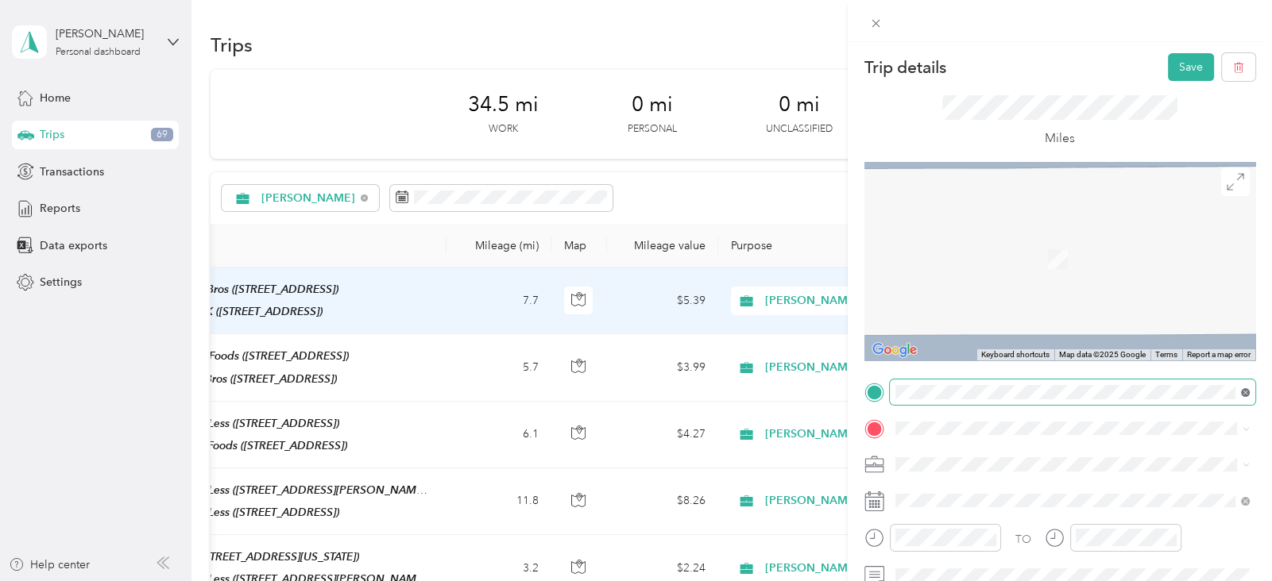
click at [1245, 396] on icon at bounding box center [1245, 392] width 9 height 9
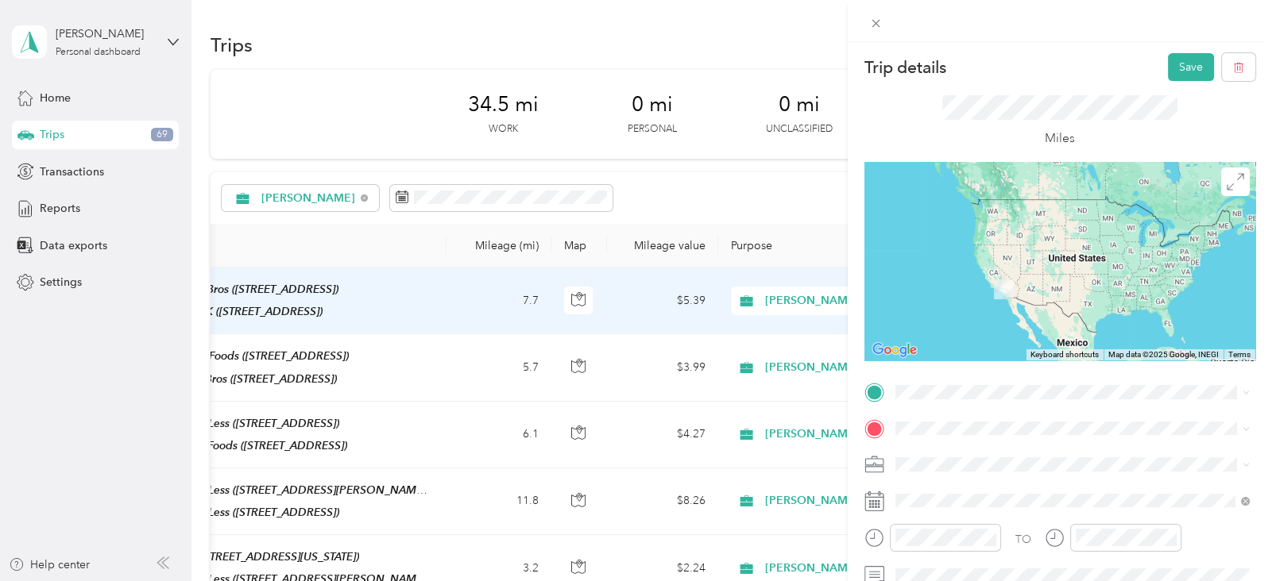
click at [1026, 228] on span "19470 Brown St, 925707555, Perris, CA, USA" at bounding box center [975, 227] width 101 height 14
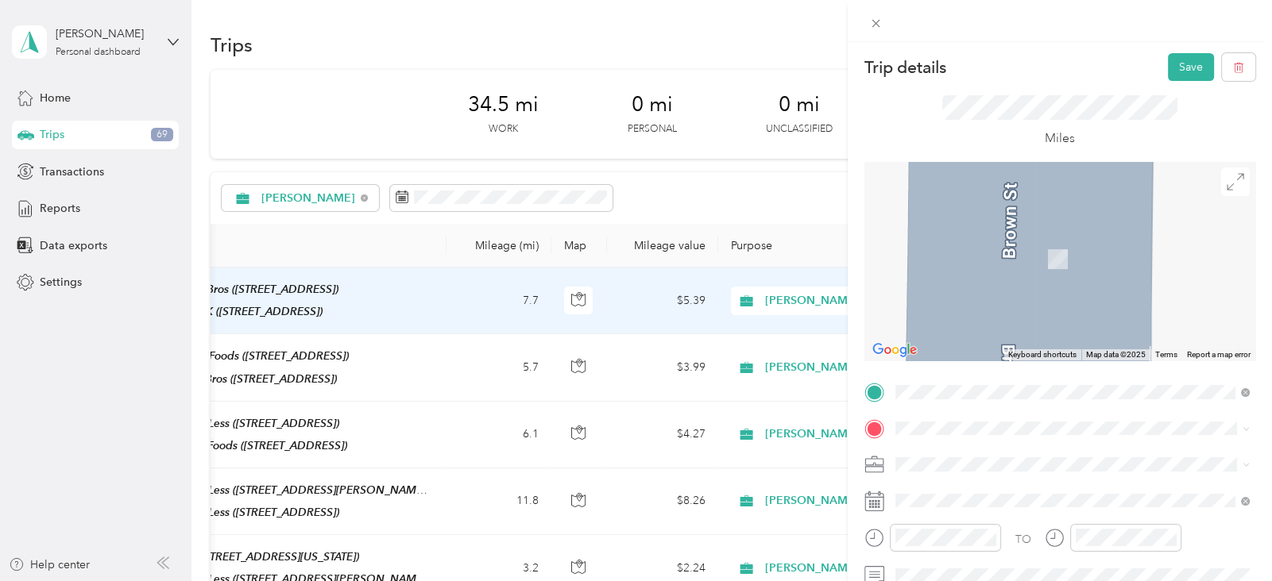
click at [991, 252] on span "25623 Palo Cedro Drive, Moreno Valley, California, United States" at bounding box center [1004, 259] width 159 height 14
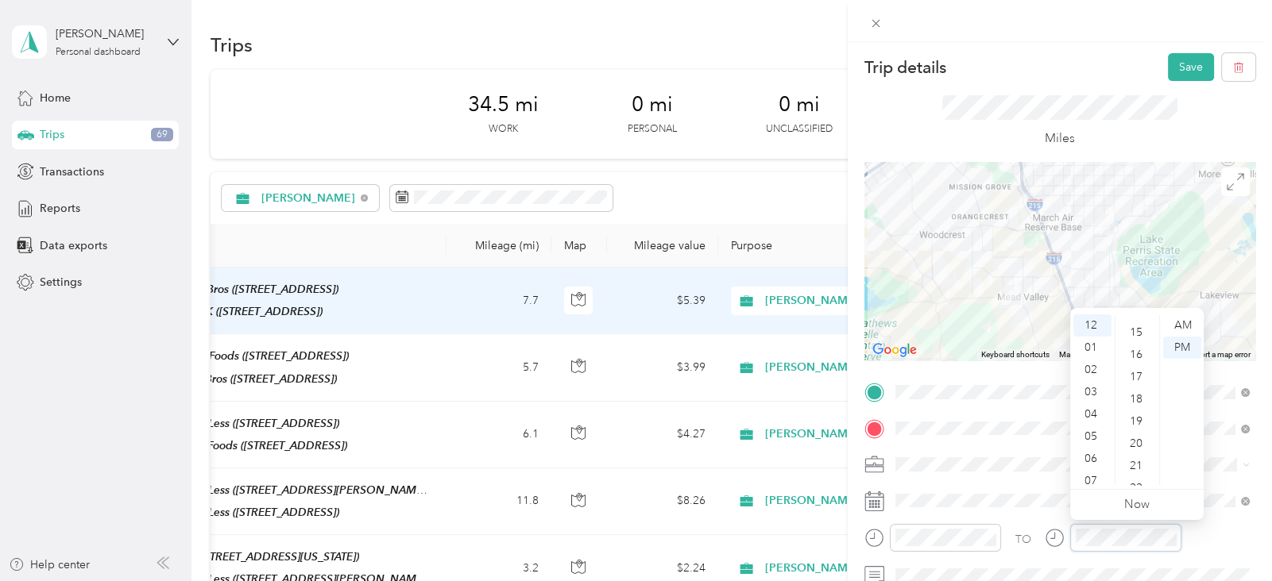
scroll to position [320, 0]
click at [1140, 334] on div "15" at bounding box center [1137, 339] width 38 height 22
click at [1183, 60] on button "Save" at bounding box center [1191, 67] width 46 height 28
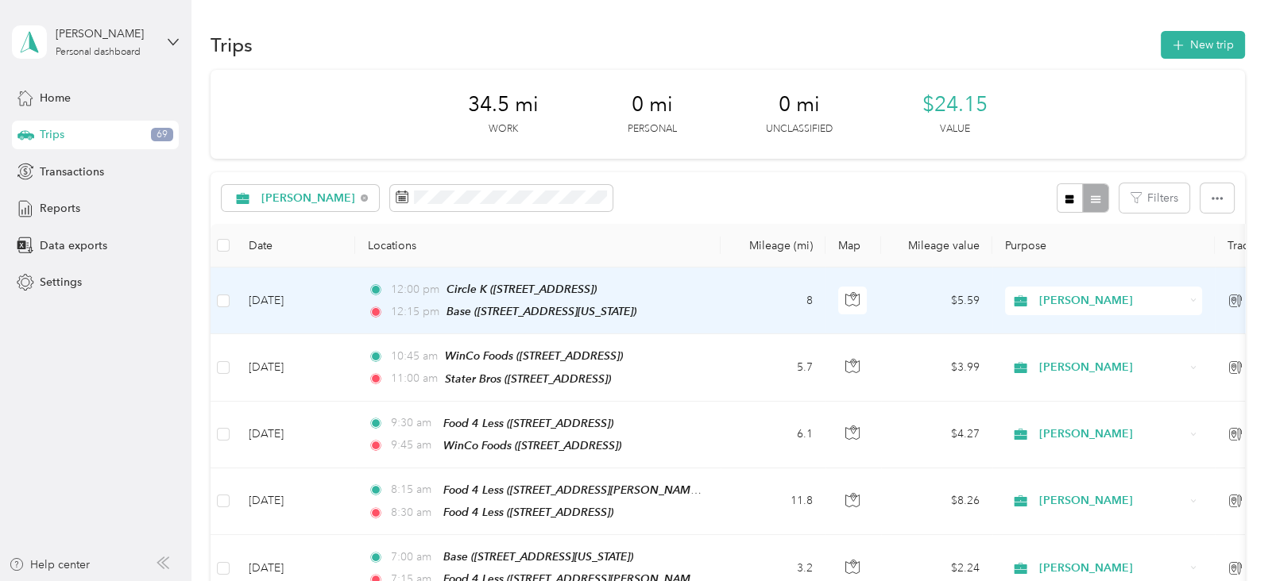
scroll to position [0, 274]
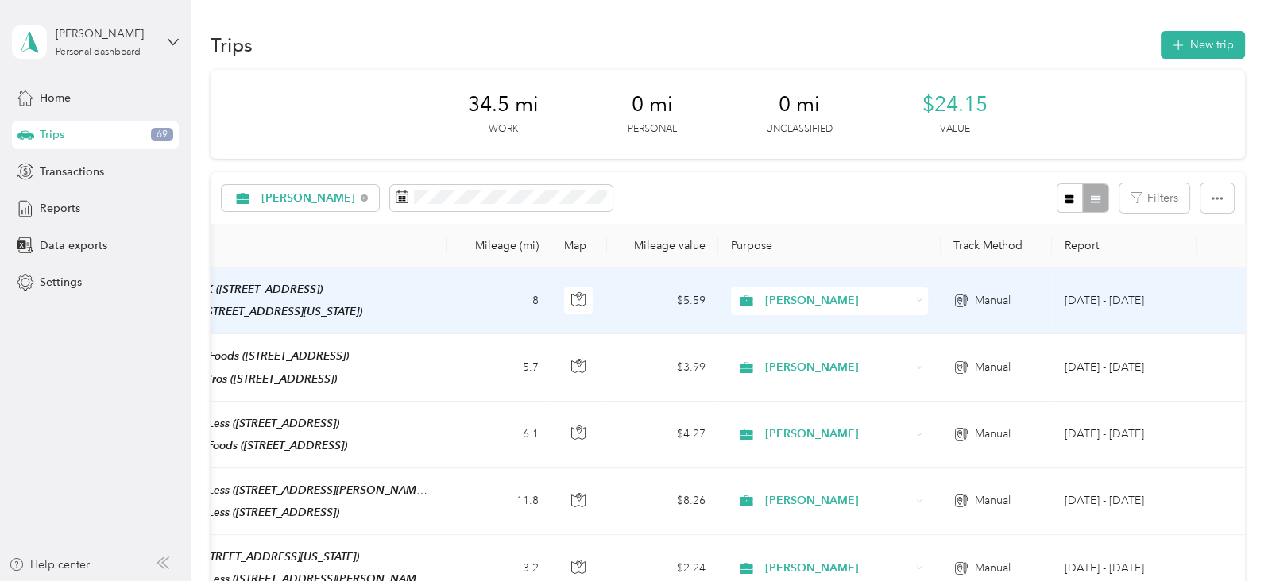
click at [1011, 330] on td "Manual" at bounding box center [995, 301] width 111 height 67
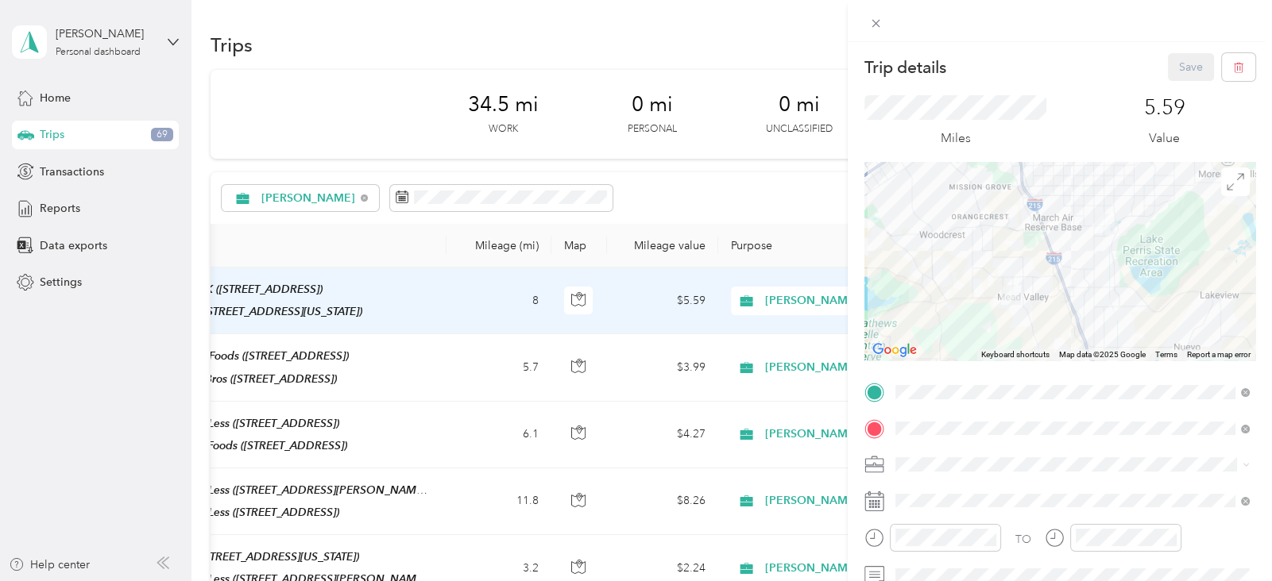
click at [1160, 56] on div "Trip details Save" at bounding box center [1059, 67] width 391 height 28
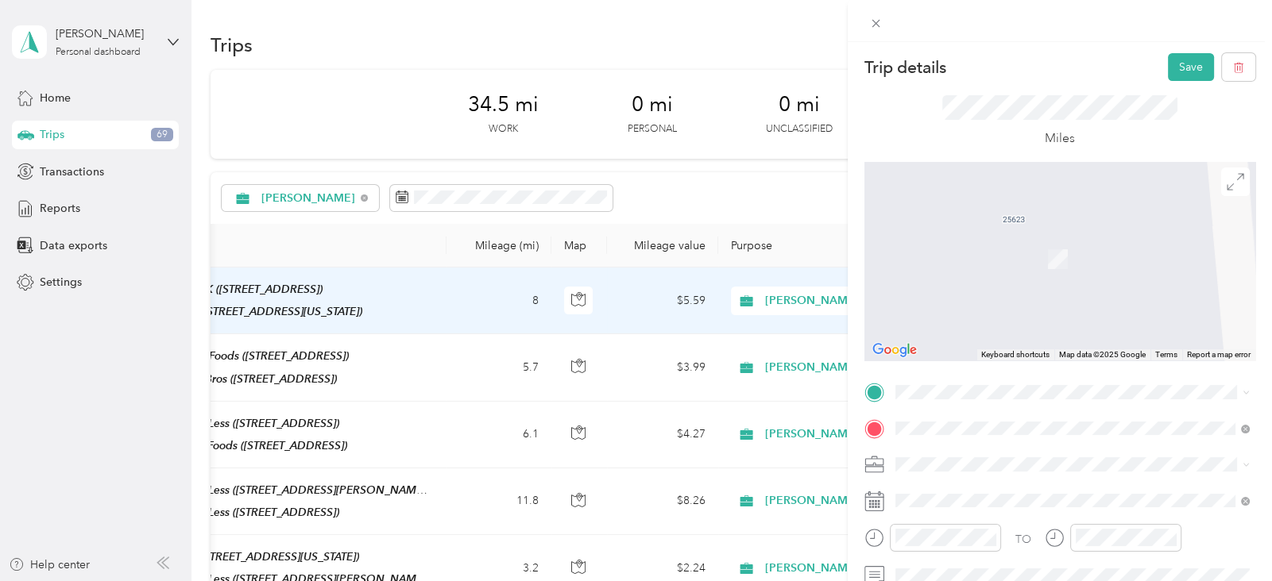
click at [1026, 221] on span "47 W Nuevo Rd, 925710831, Perris, CA, USA" at bounding box center [975, 228] width 101 height 14
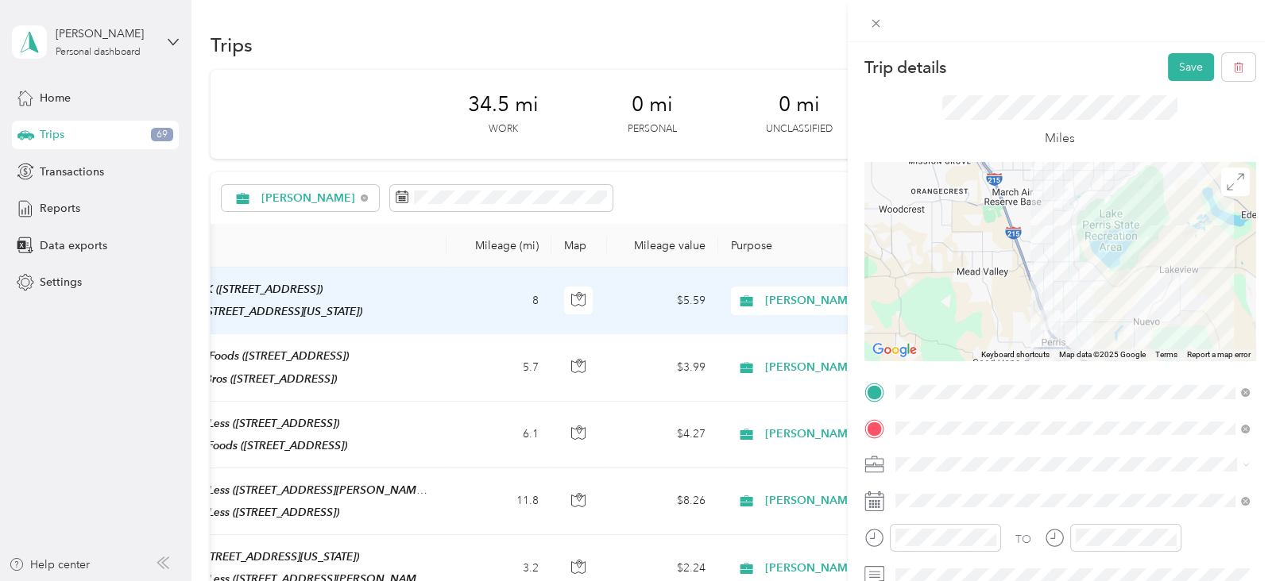
click at [1074, 254] on div at bounding box center [1059, 261] width 391 height 199
click at [1047, 251] on div at bounding box center [1059, 261] width 391 height 199
click at [1073, 256] on div at bounding box center [1059, 261] width 391 height 199
click at [1176, 60] on button "Save" at bounding box center [1191, 67] width 46 height 28
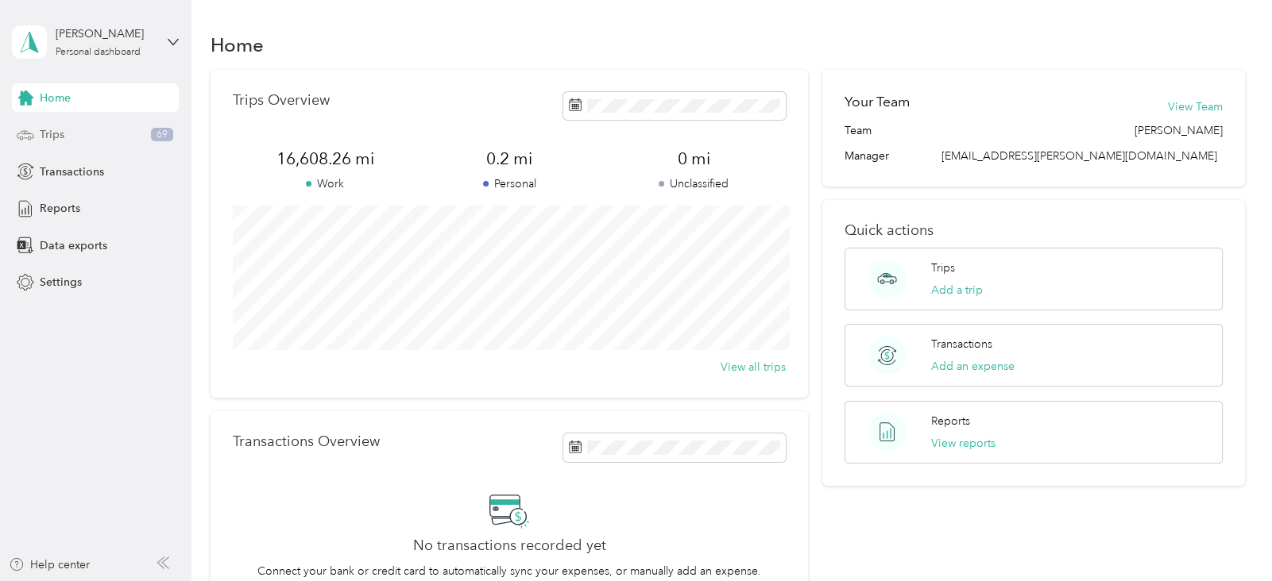
click at [45, 133] on span "Trips" at bounding box center [52, 134] width 25 height 17
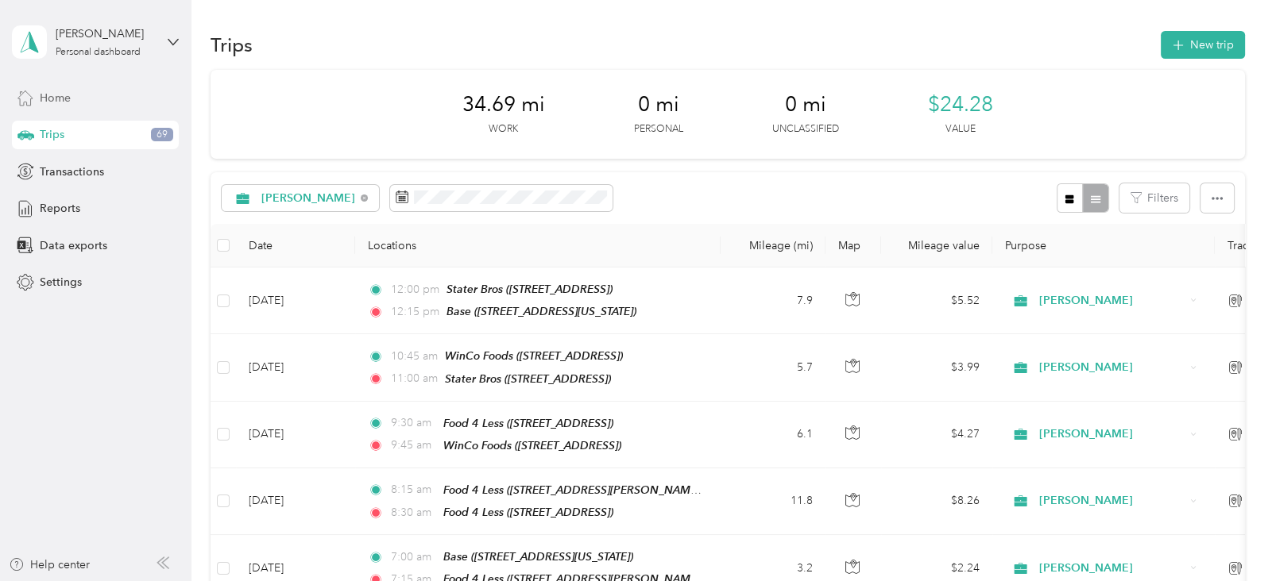
click at [69, 95] on span "Home" at bounding box center [55, 98] width 31 height 17
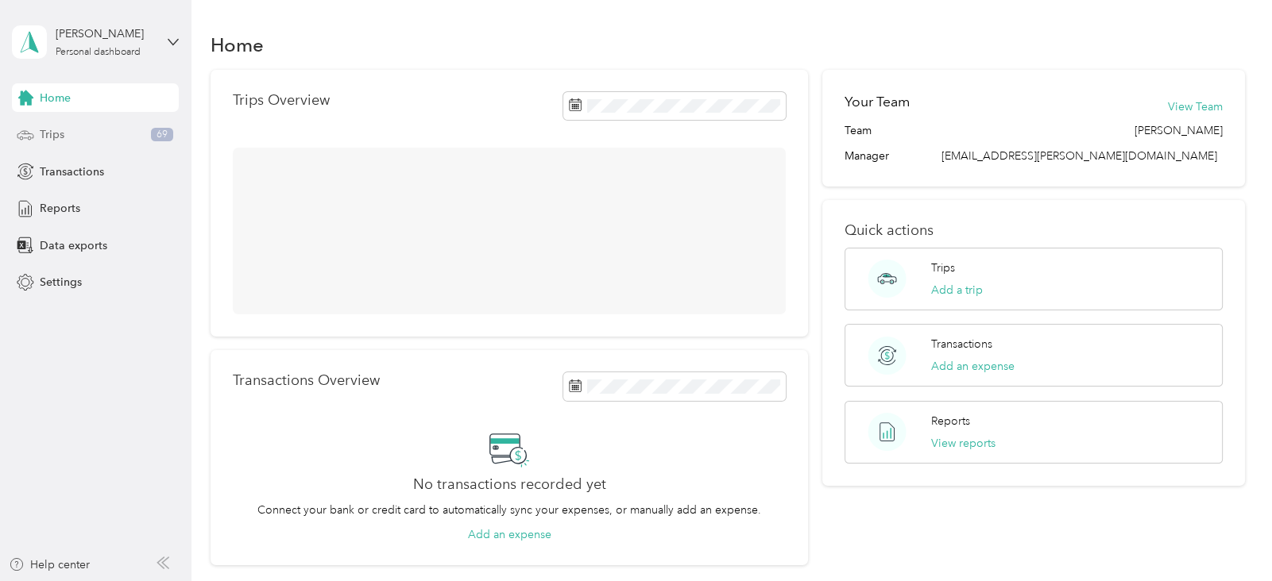
click at [66, 138] on div "Trips 69" at bounding box center [95, 135] width 167 height 29
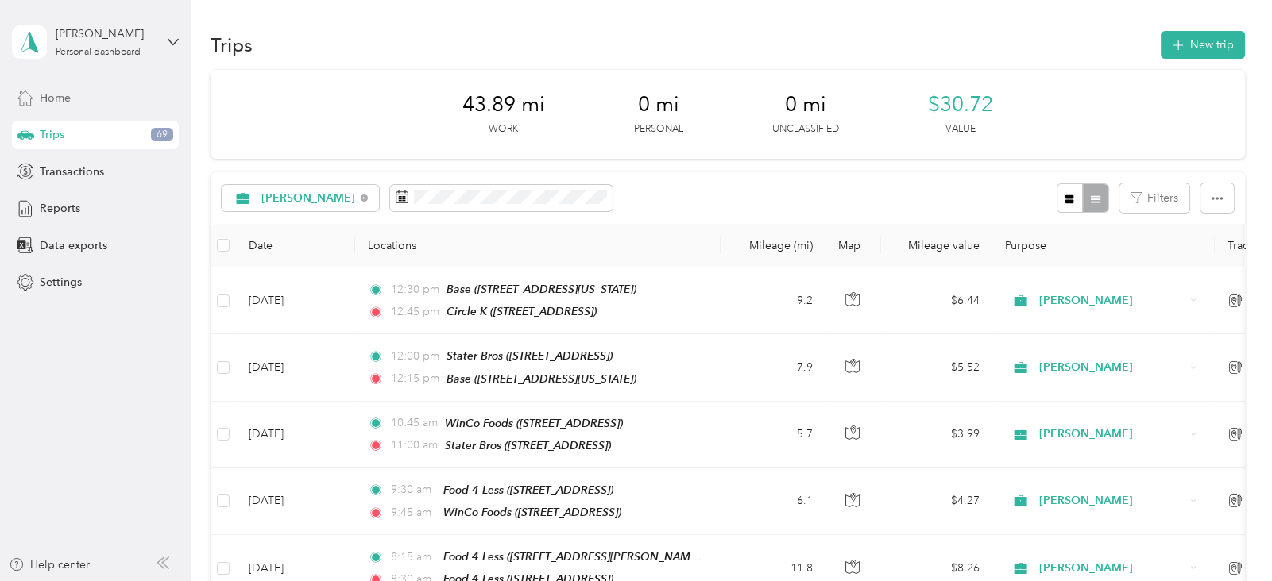
click at [79, 91] on div "Home" at bounding box center [95, 97] width 167 height 29
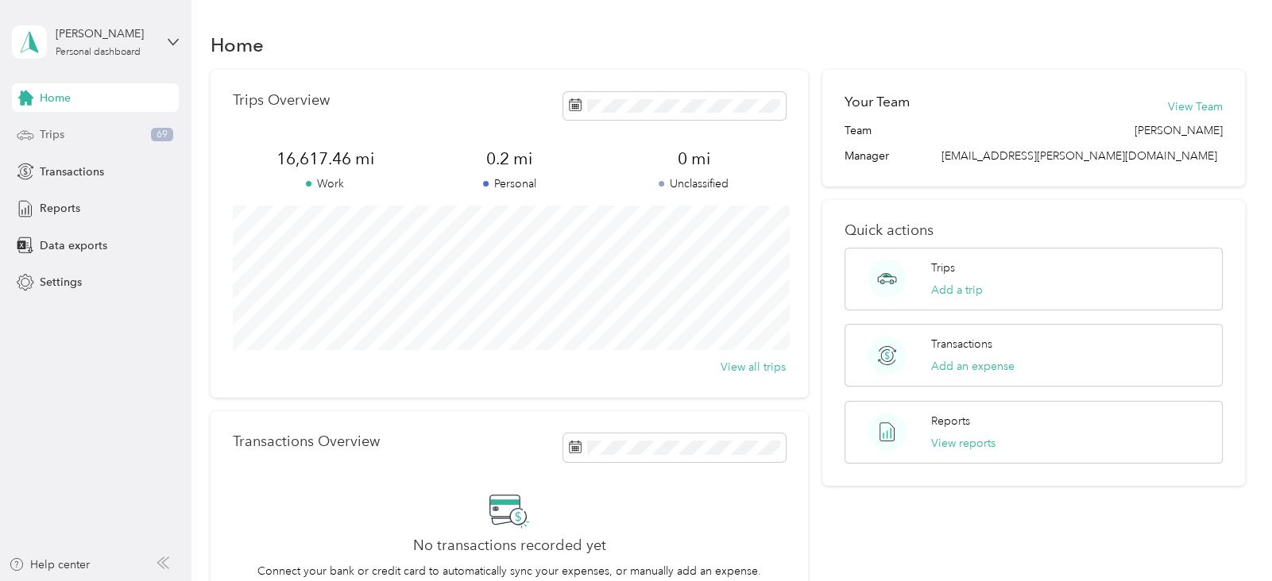
click at [54, 137] on span "Trips" at bounding box center [52, 134] width 25 height 17
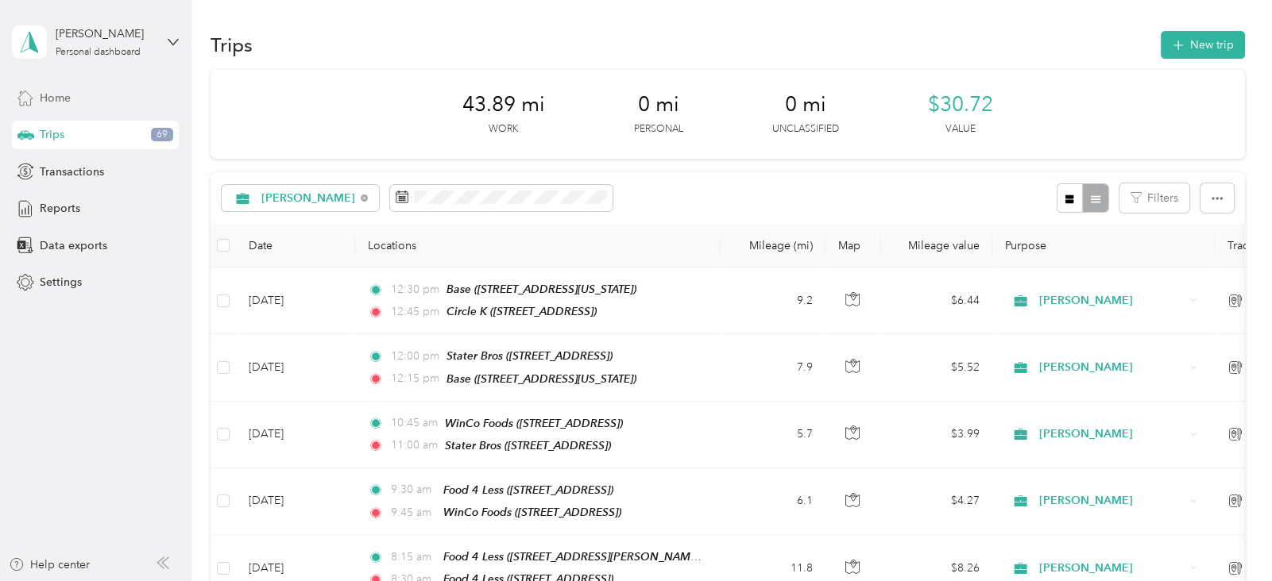
click at [79, 98] on div "Home" at bounding box center [95, 97] width 167 height 29
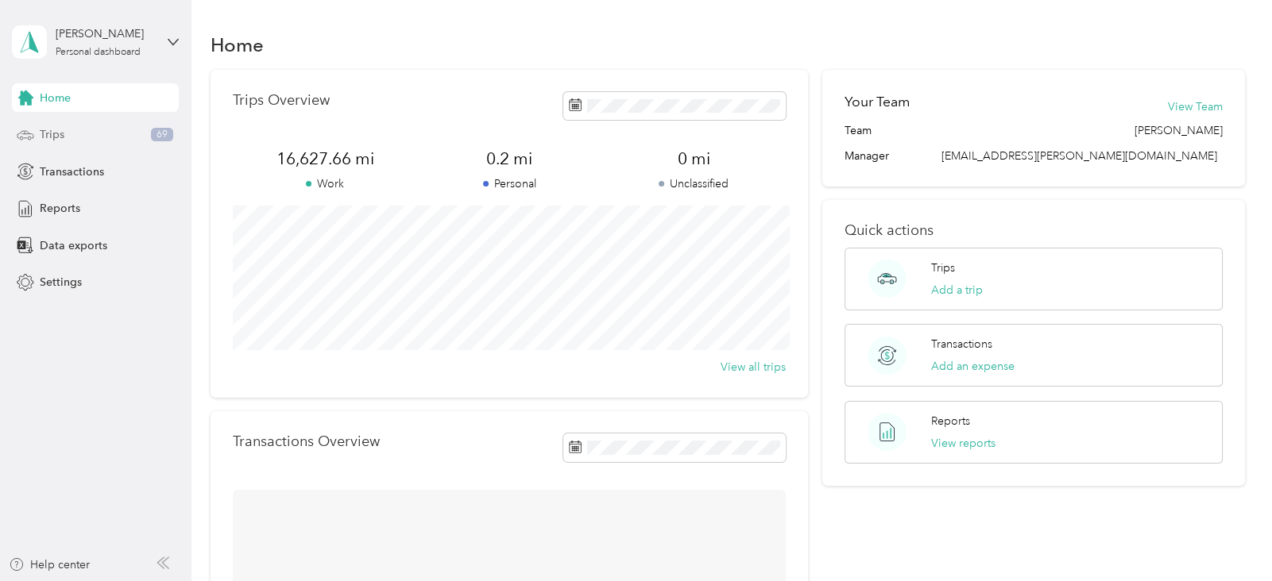
click at [72, 132] on div "Trips 69" at bounding box center [95, 135] width 167 height 29
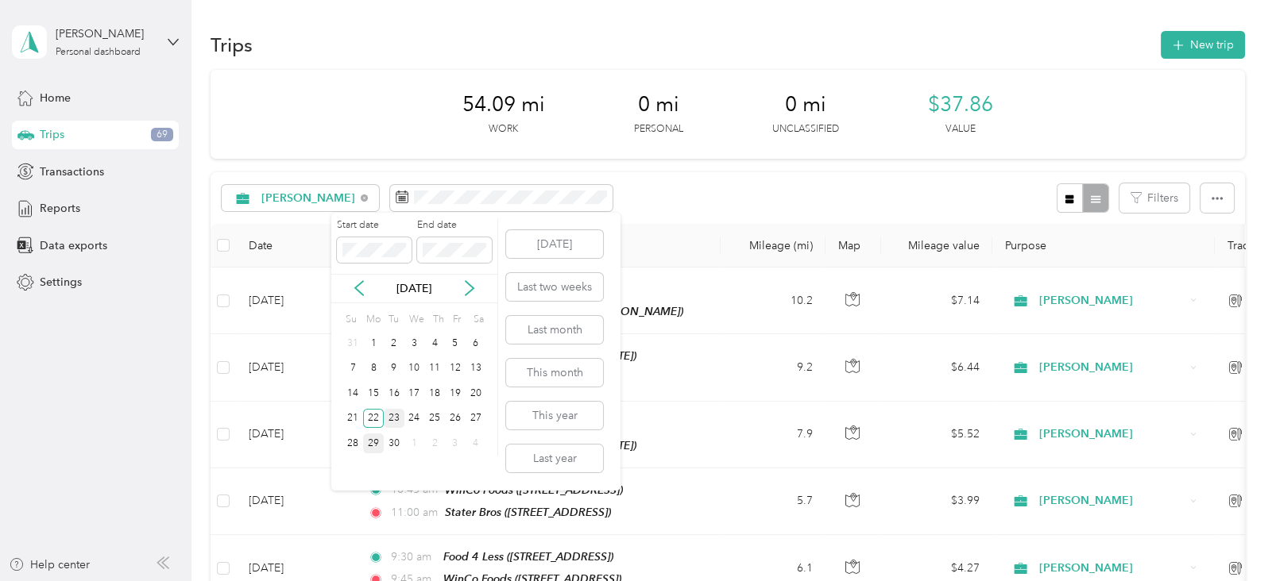
click at [394, 416] on div "23" at bounding box center [394, 419] width 21 height 20
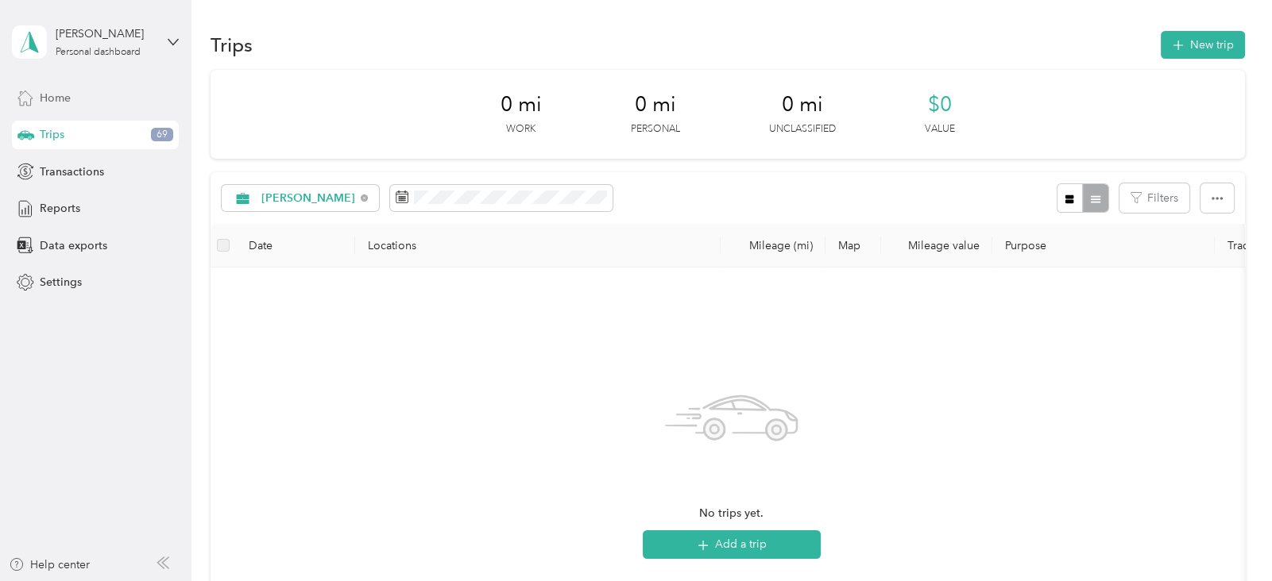
click at [75, 85] on div "Home" at bounding box center [95, 97] width 167 height 29
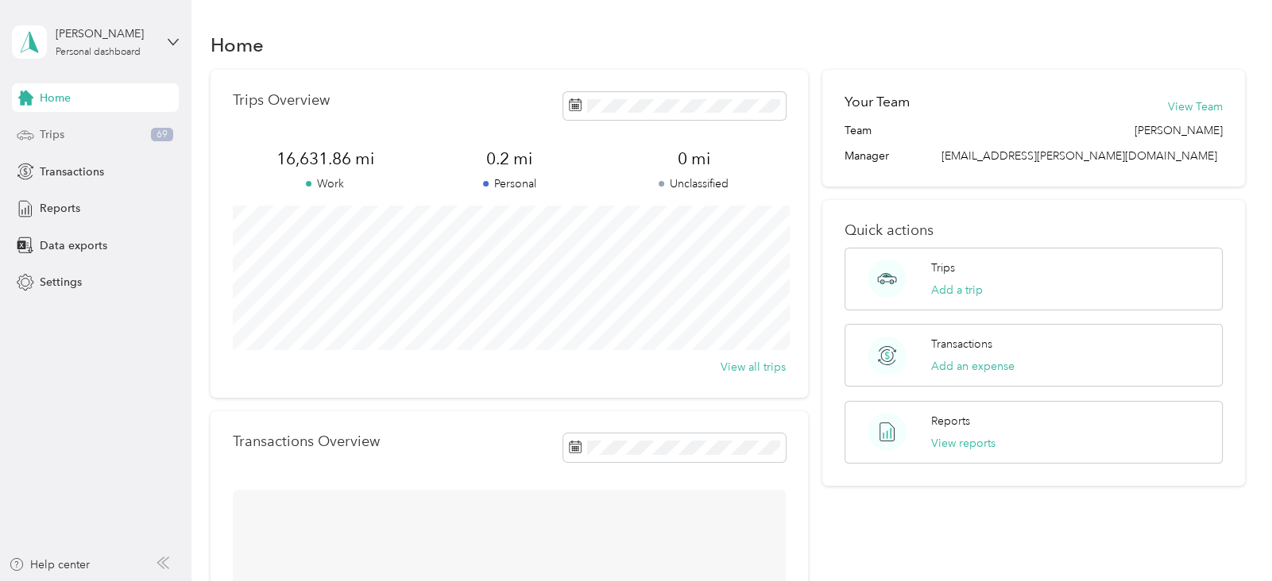
click at [67, 134] on div "Trips 69" at bounding box center [95, 135] width 167 height 29
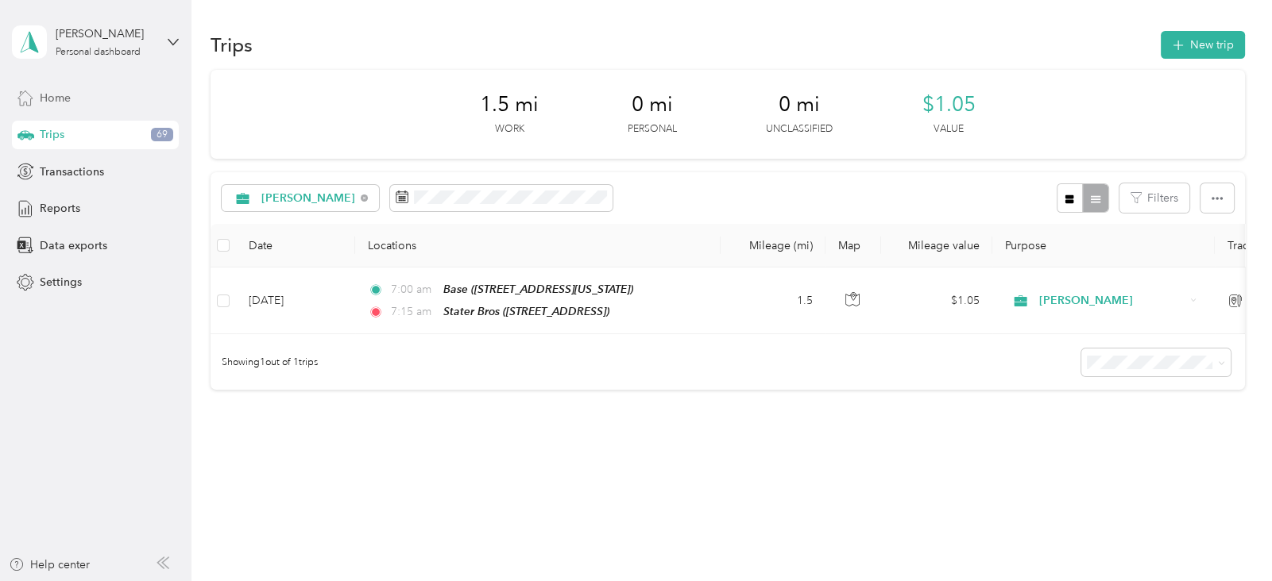
click at [37, 104] on div "Home" at bounding box center [95, 97] width 167 height 29
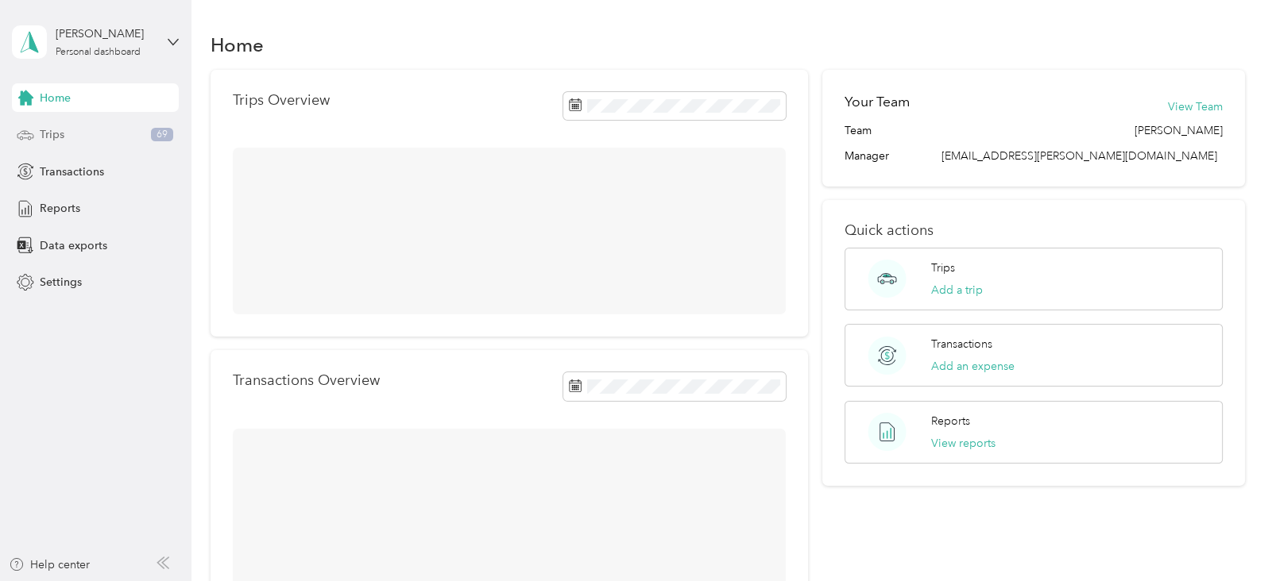
click at [46, 135] on span "Trips" at bounding box center [52, 134] width 25 height 17
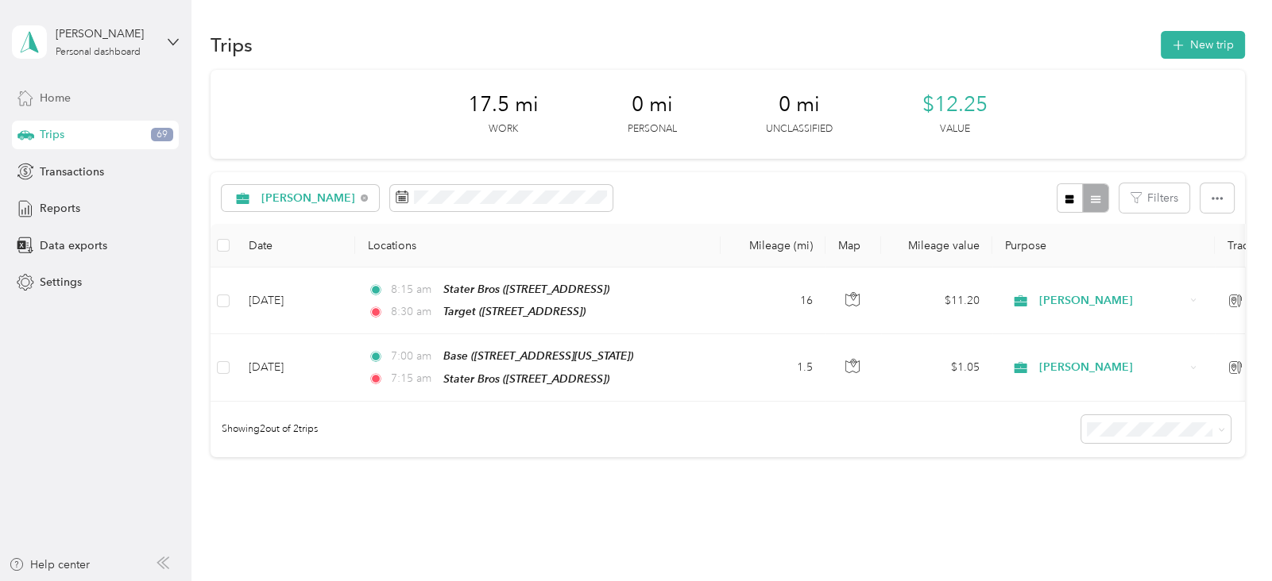
click at [70, 92] on span "Home" at bounding box center [55, 98] width 31 height 17
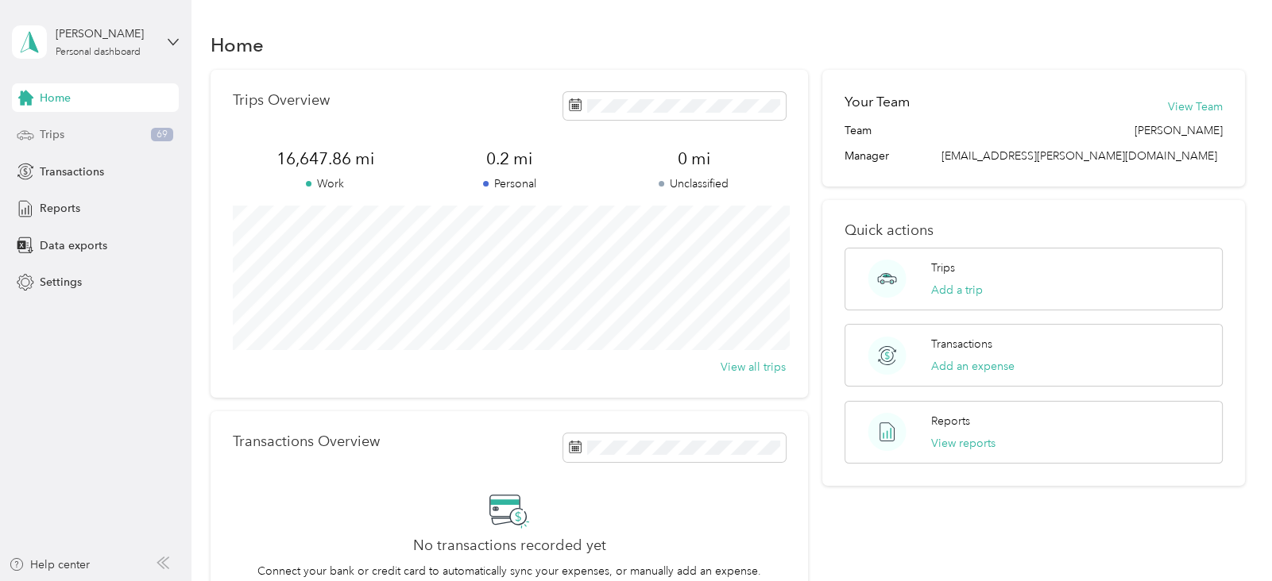
click at [59, 134] on span "Trips" at bounding box center [52, 134] width 25 height 17
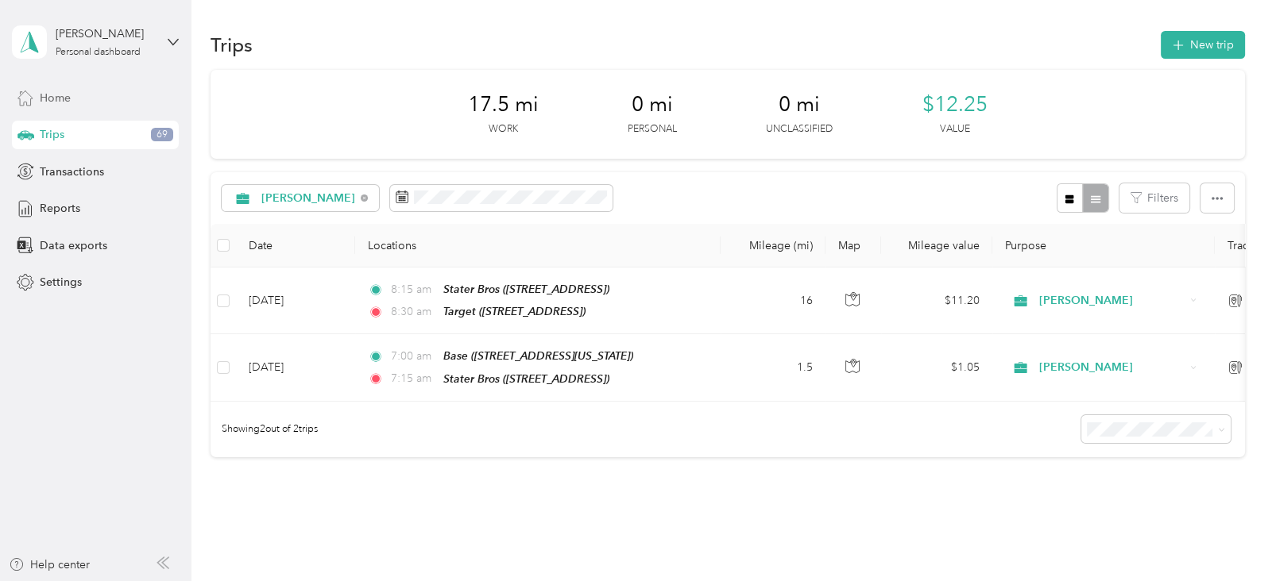
click at [59, 99] on span "Home" at bounding box center [55, 98] width 31 height 17
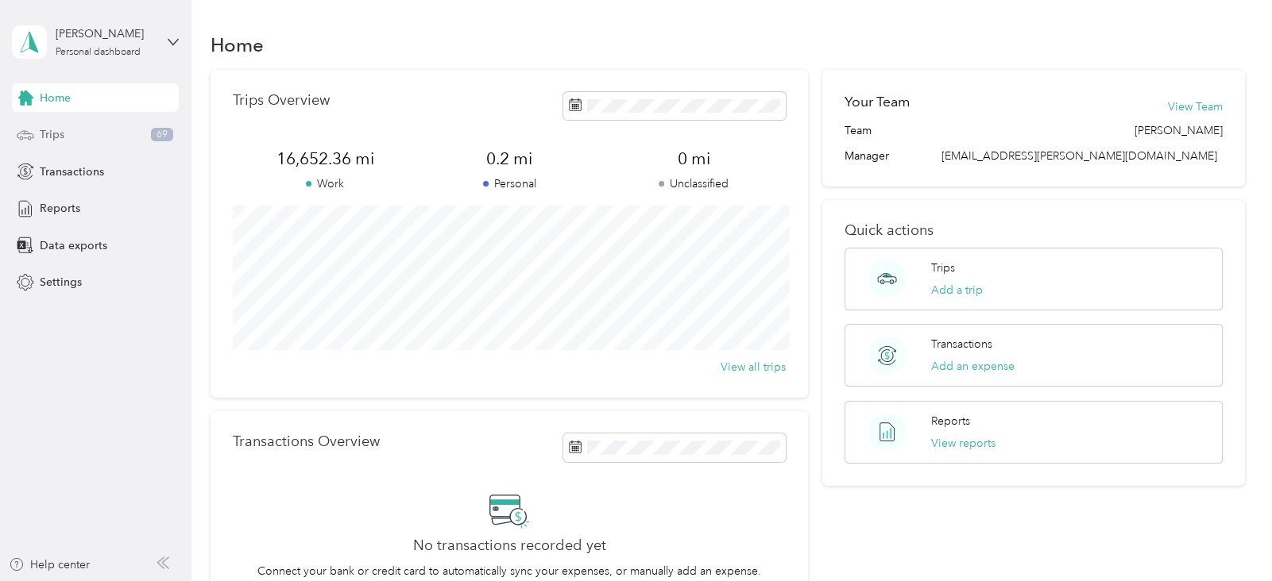
click at [53, 133] on span "Trips" at bounding box center [52, 134] width 25 height 17
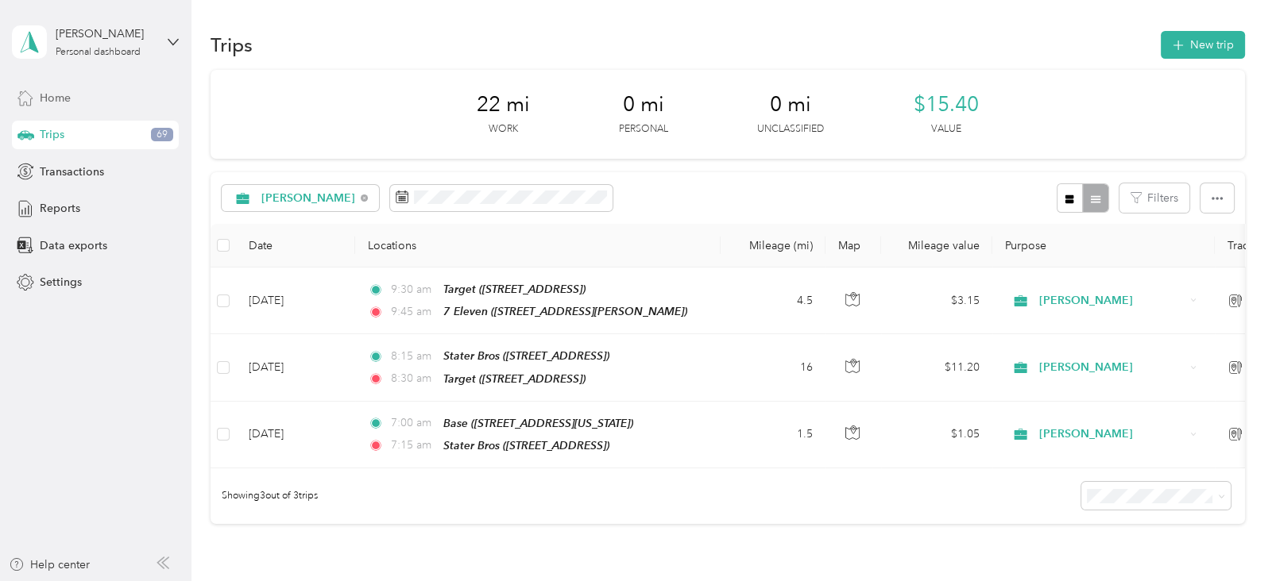
click at [64, 100] on span "Home" at bounding box center [55, 98] width 31 height 17
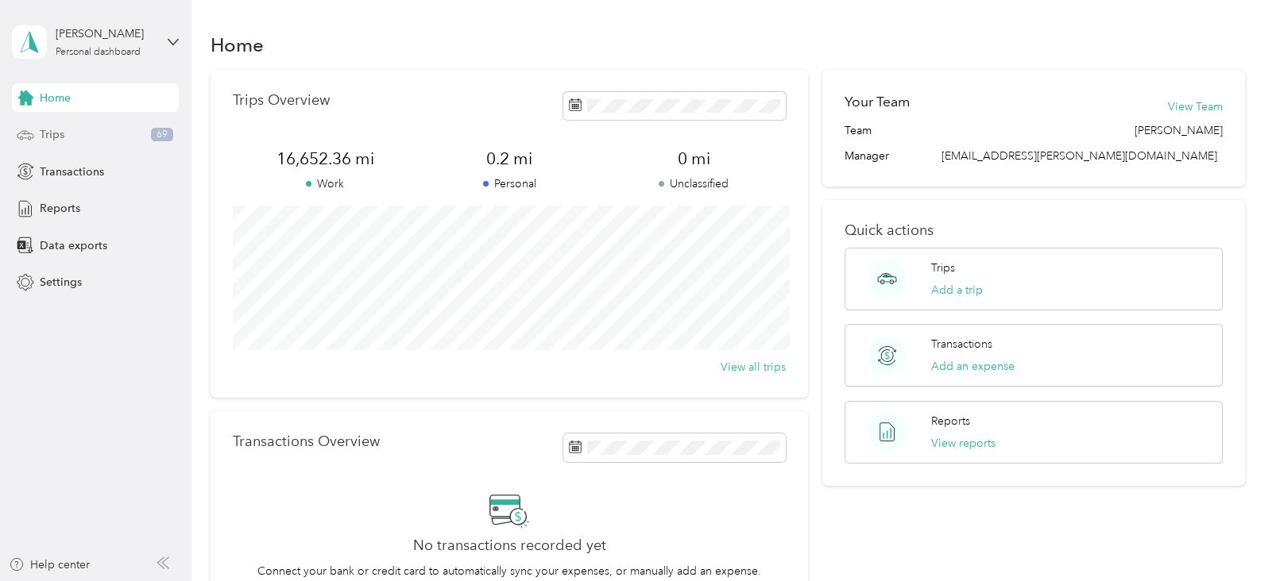
click at [65, 134] on div "Trips 69" at bounding box center [95, 135] width 167 height 29
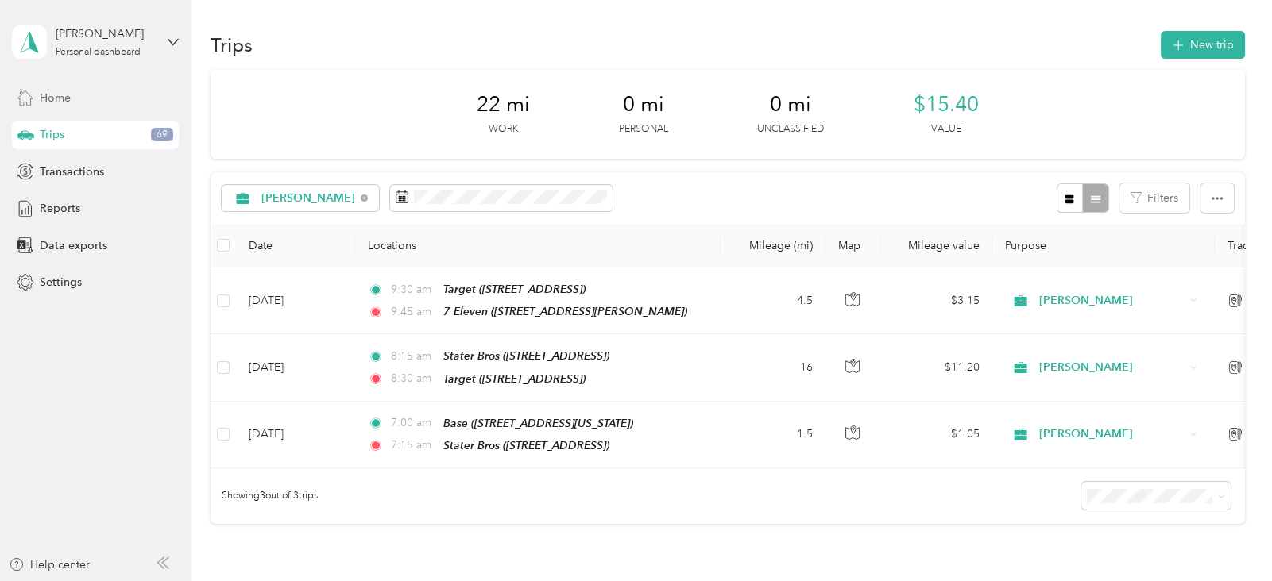
click at [71, 92] on div "Home" at bounding box center [95, 97] width 167 height 29
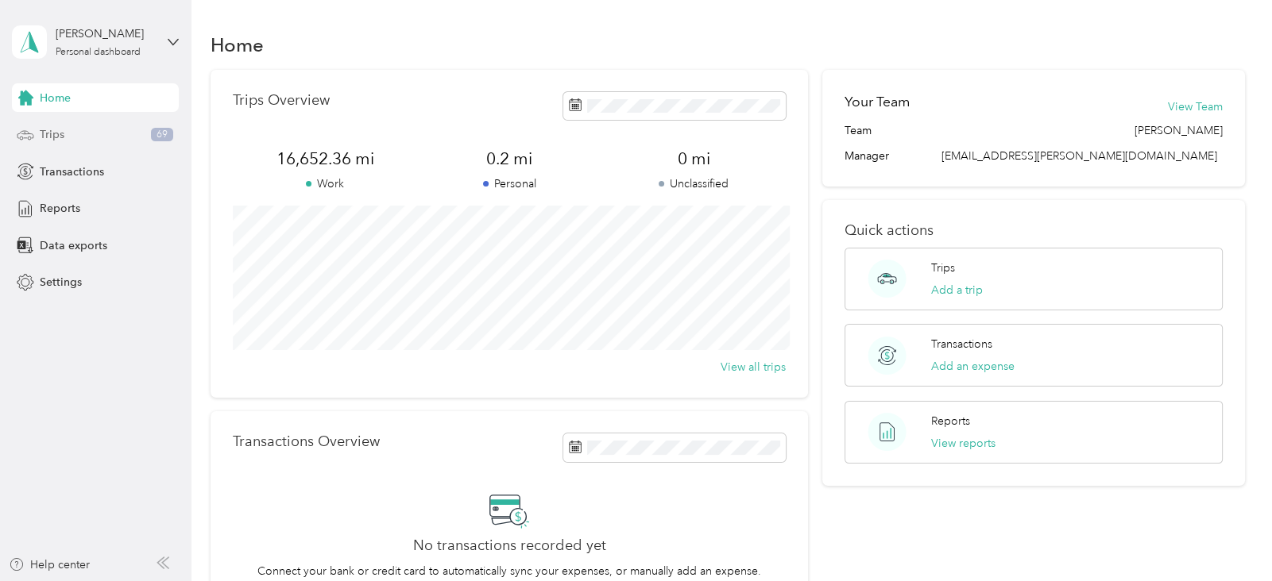
click at [60, 139] on span "Trips" at bounding box center [52, 134] width 25 height 17
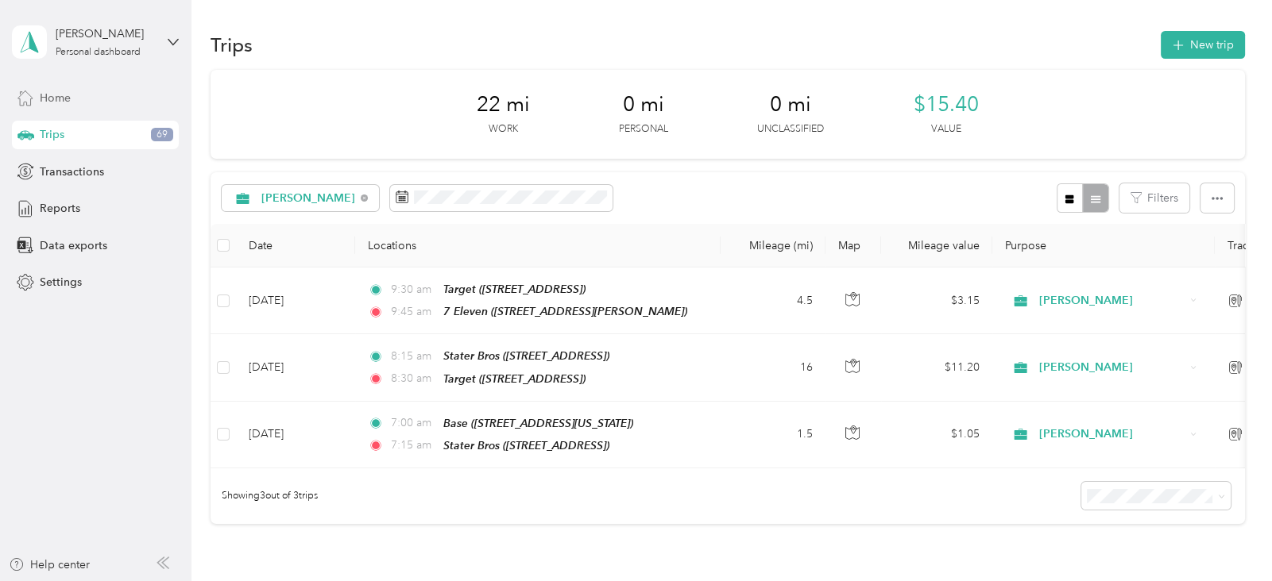
click at [62, 101] on span "Home" at bounding box center [55, 98] width 31 height 17
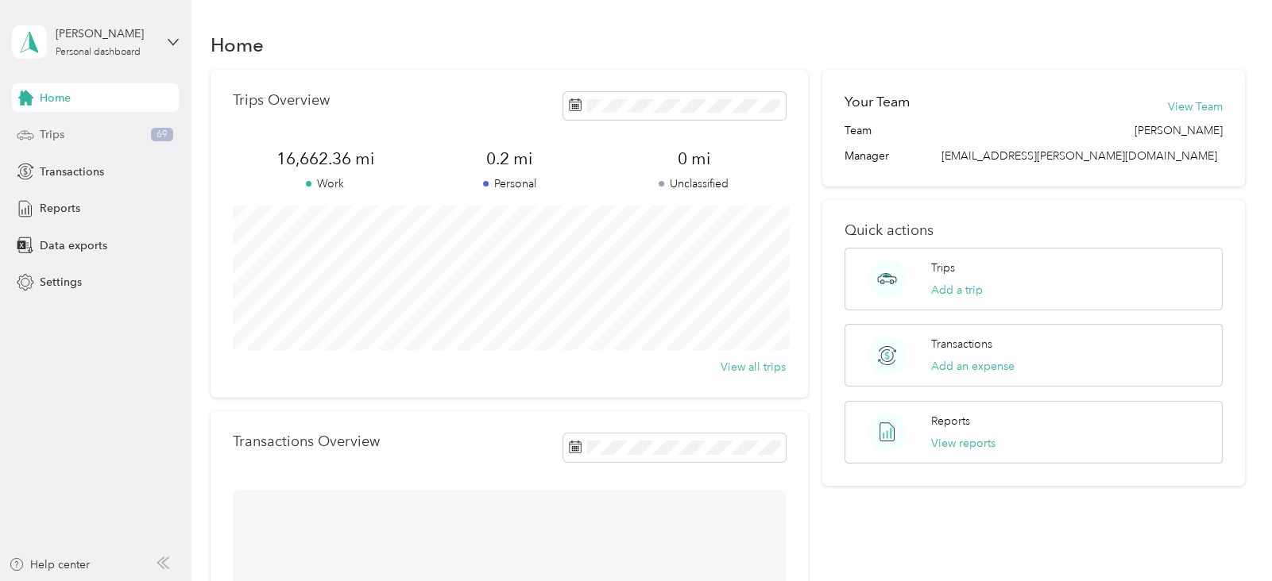
click at [60, 131] on span "Trips" at bounding box center [52, 134] width 25 height 17
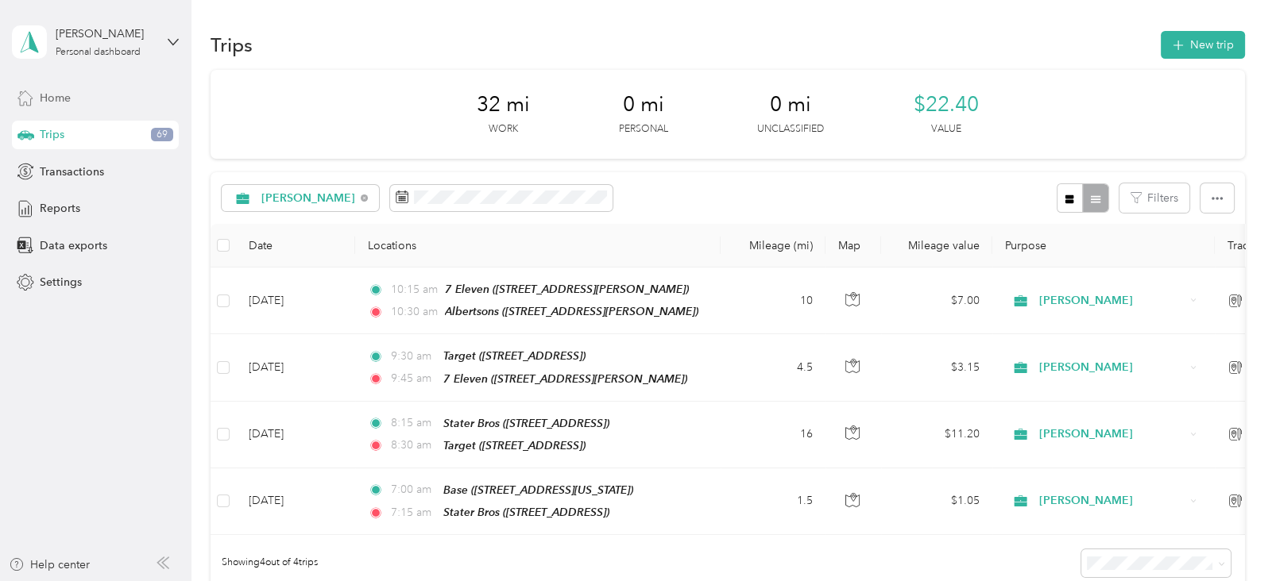
click at [57, 104] on span "Home" at bounding box center [55, 98] width 31 height 17
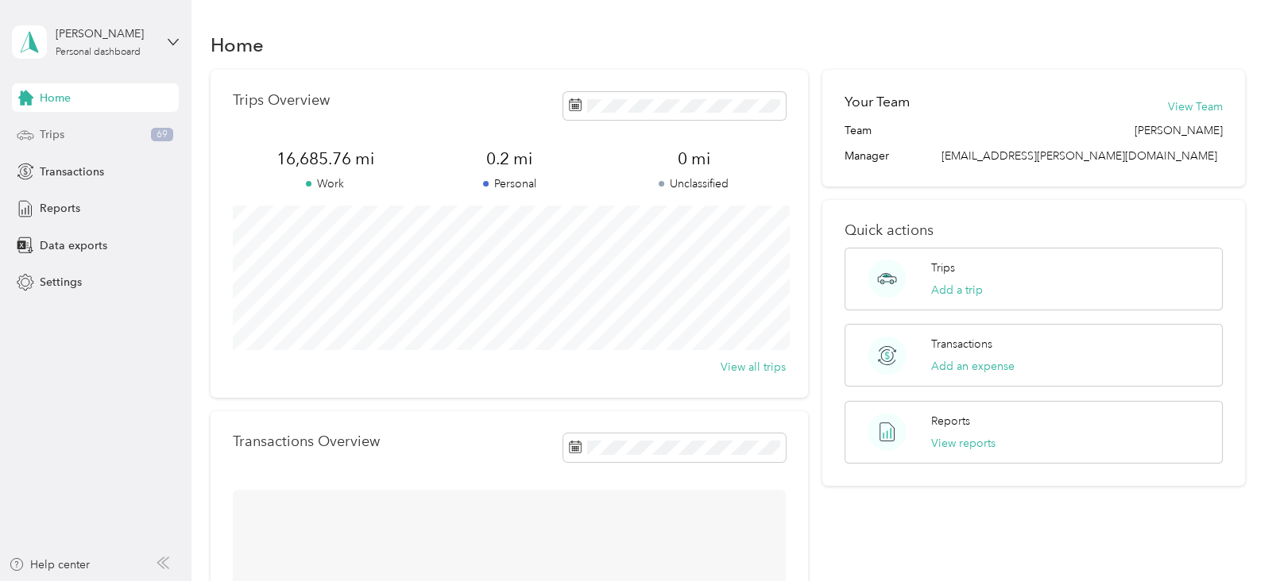
click at [59, 129] on span "Trips" at bounding box center [52, 134] width 25 height 17
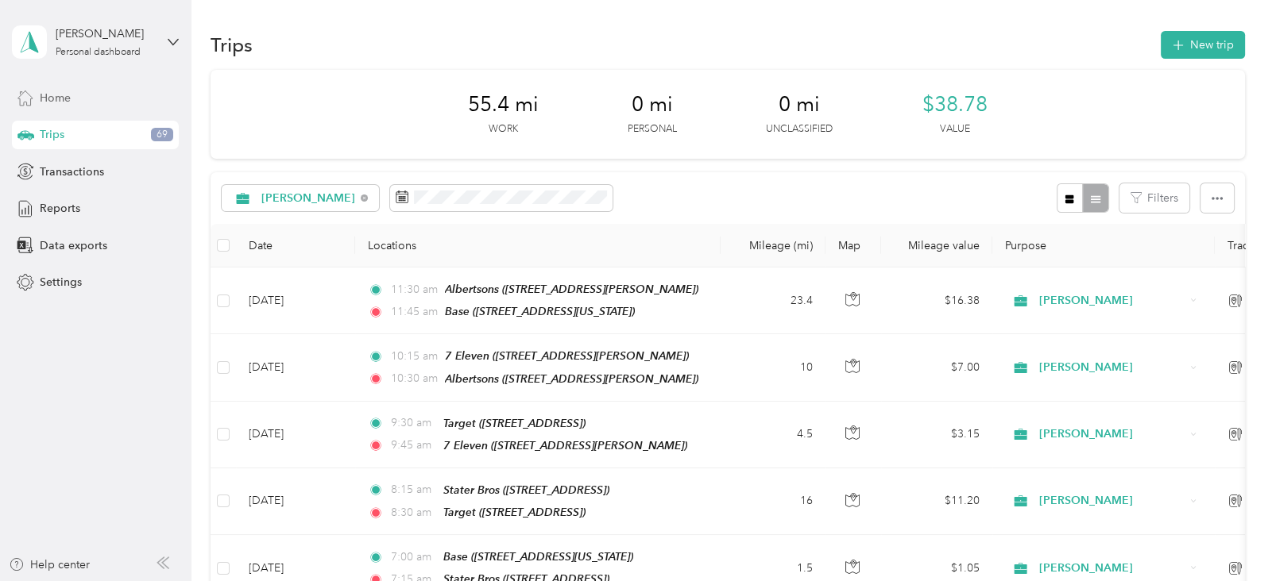
click at [60, 87] on div "Home" at bounding box center [95, 97] width 167 height 29
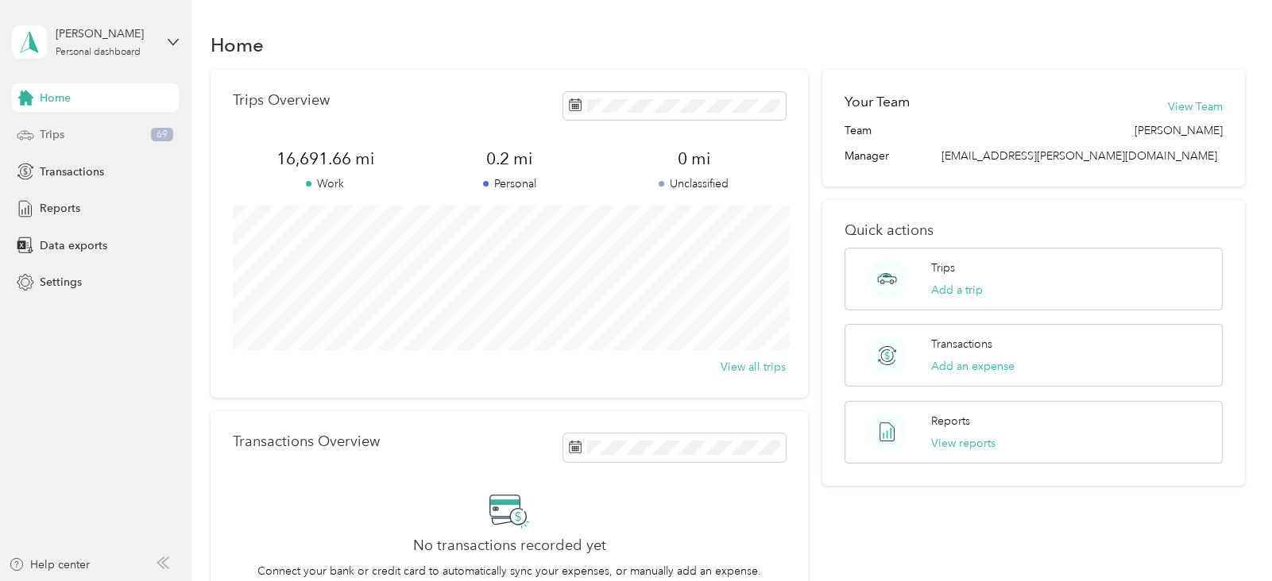
click at [51, 128] on span "Trips" at bounding box center [52, 134] width 25 height 17
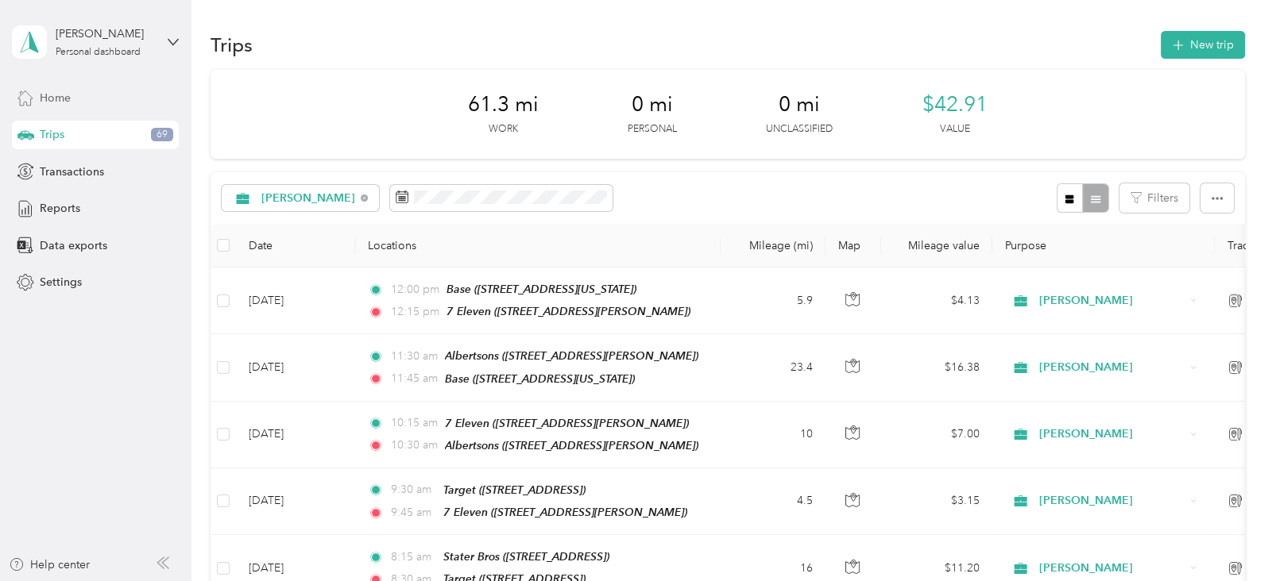
click at [63, 94] on span "Home" at bounding box center [55, 98] width 31 height 17
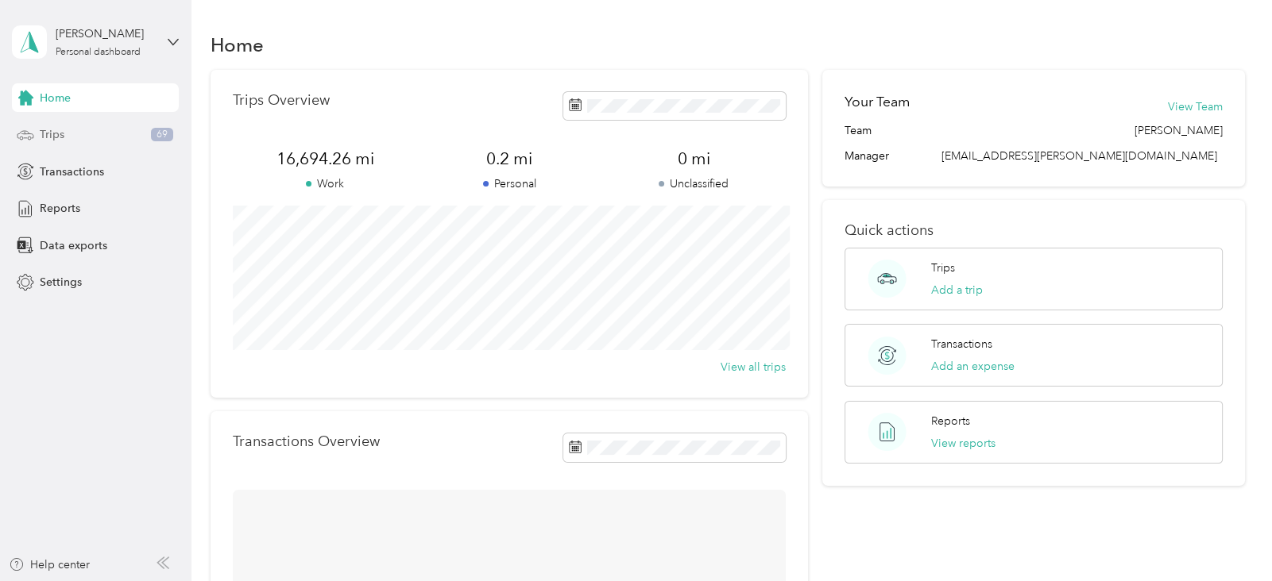
click at [60, 131] on span "Trips" at bounding box center [52, 134] width 25 height 17
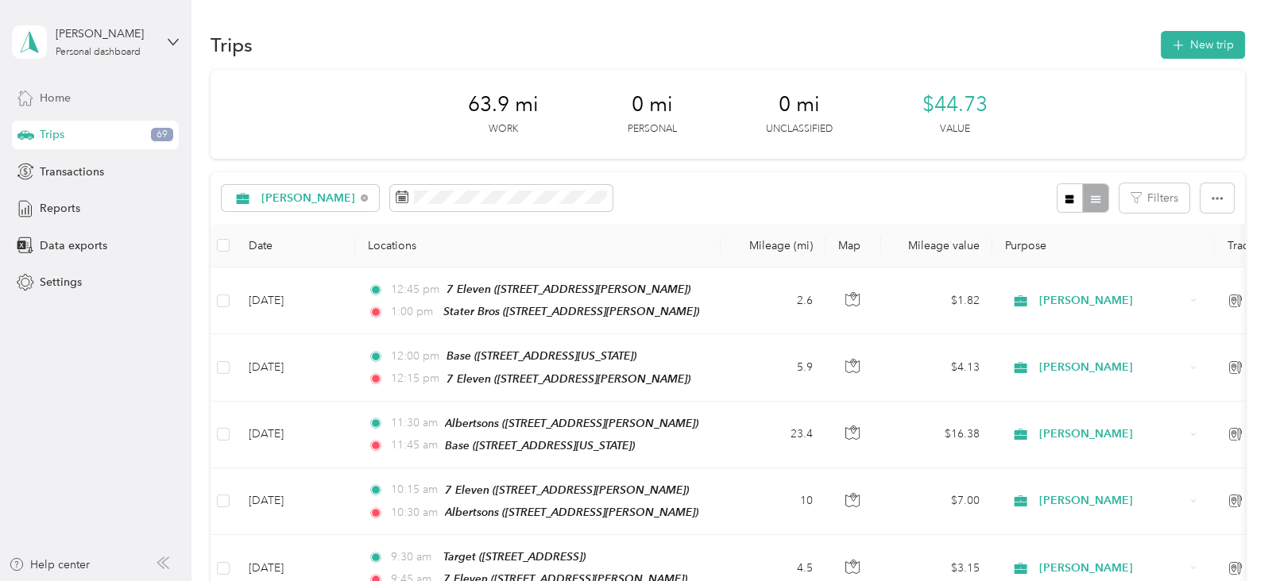
click at [79, 98] on div "Home" at bounding box center [95, 97] width 167 height 29
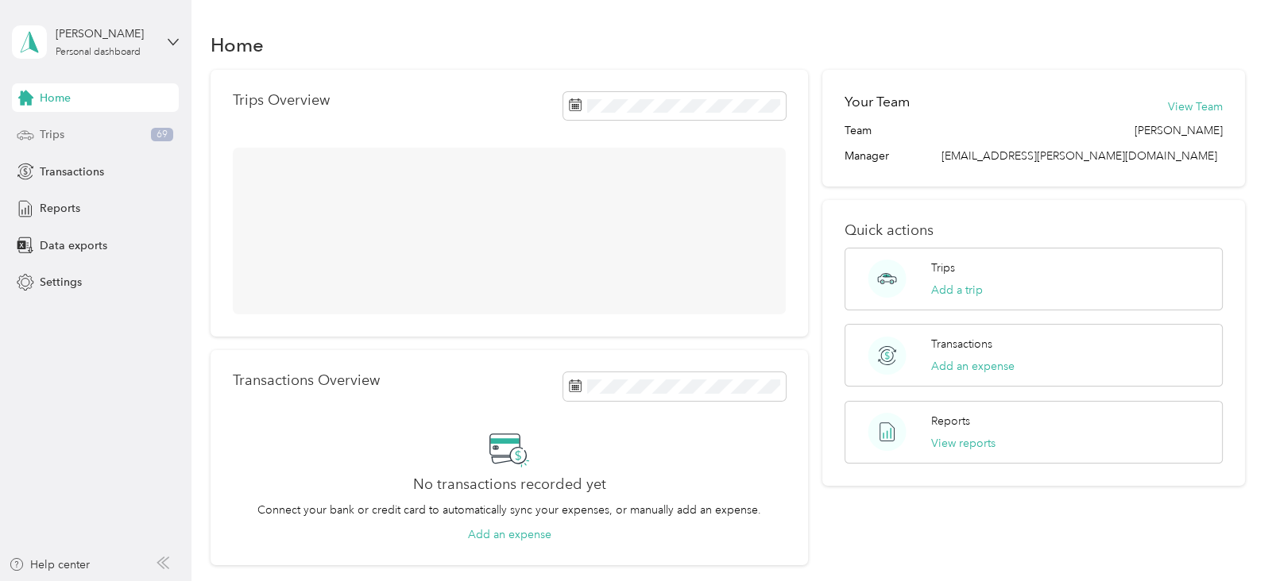
click at [72, 134] on div "Trips 69" at bounding box center [95, 135] width 167 height 29
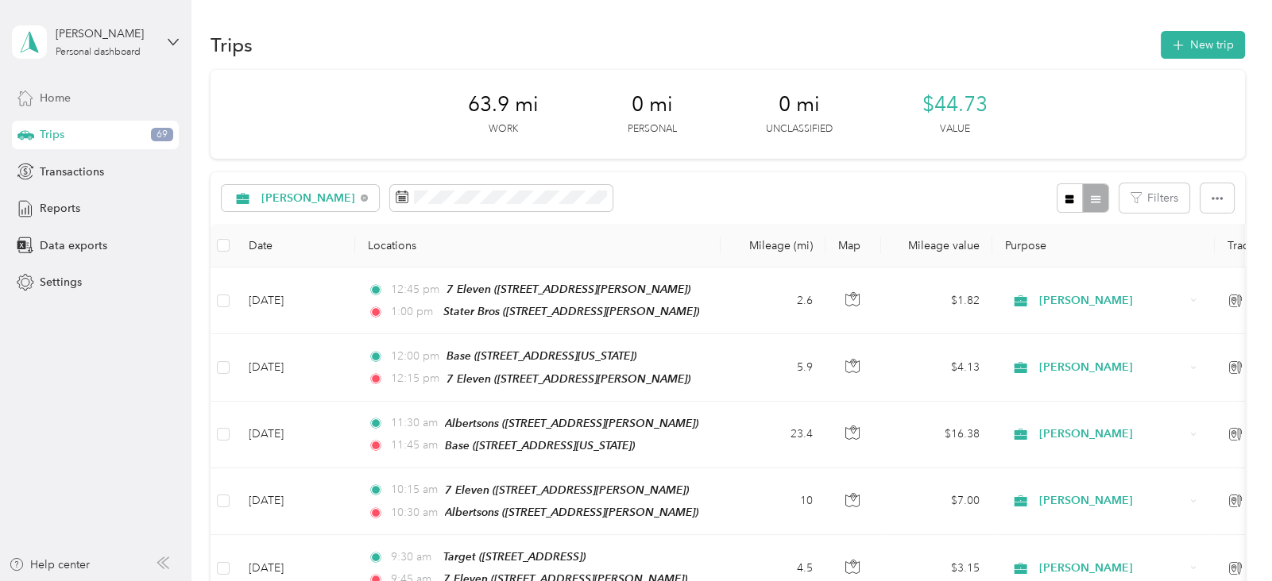
click at [65, 99] on span "Home" at bounding box center [55, 98] width 31 height 17
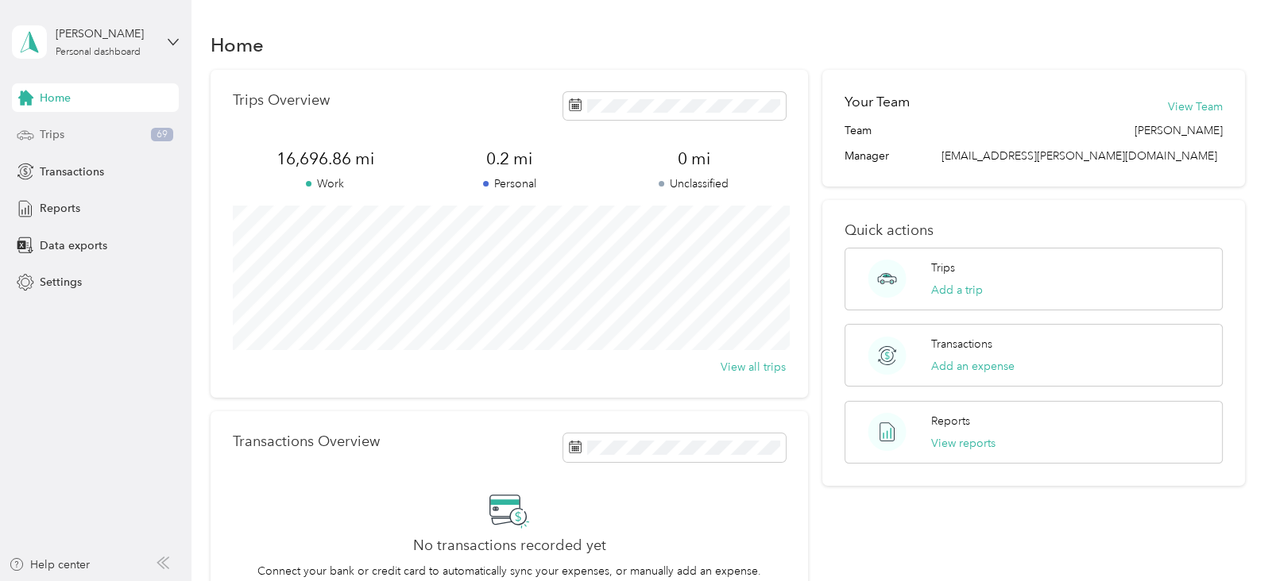
click at [60, 141] on span "Trips" at bounding box center [52, 134] width 25 height 17
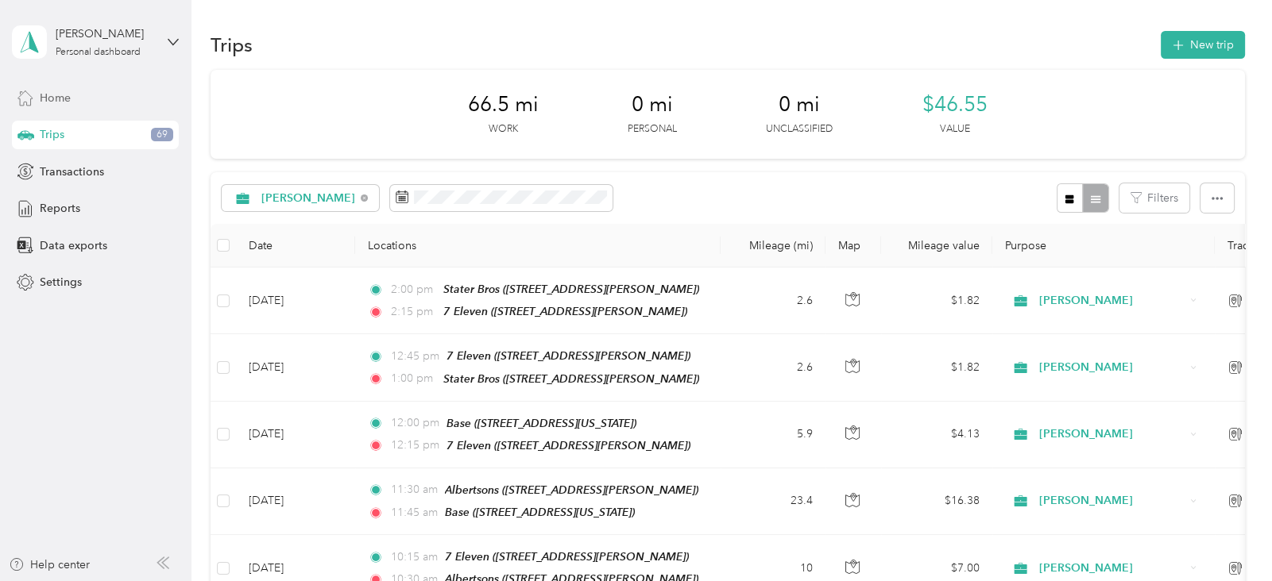
click at [52, 98] on span "Home" at bounding box center [55, 98] width 31 height 17
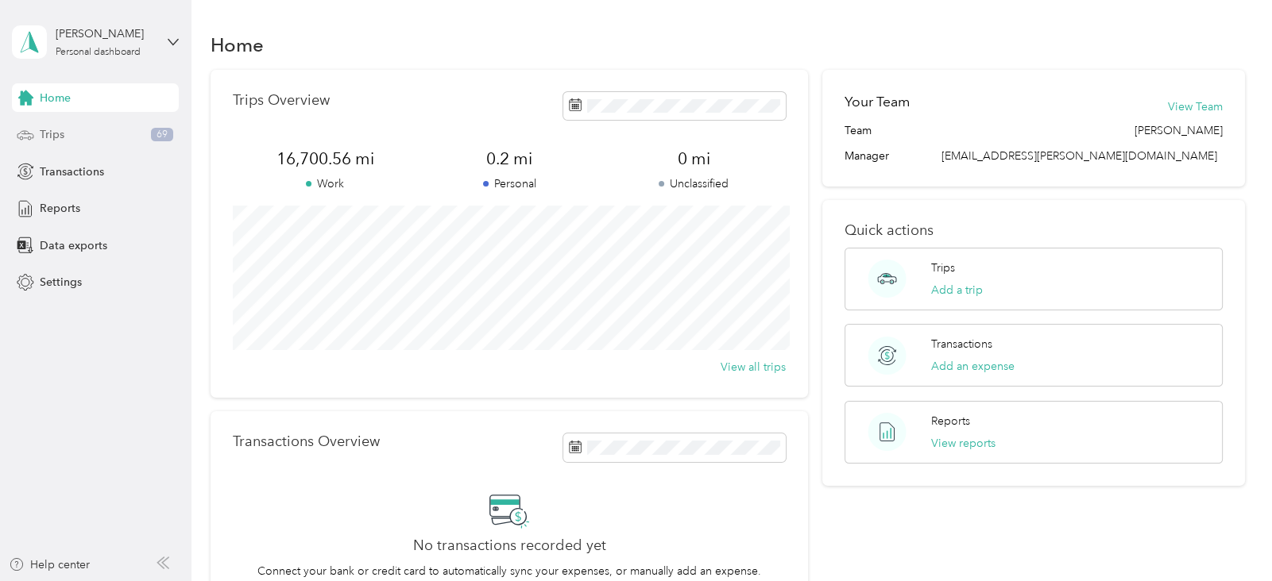
click at [48, 137] on span "Trips" at bounding box center [52, 134] width 25 height 17
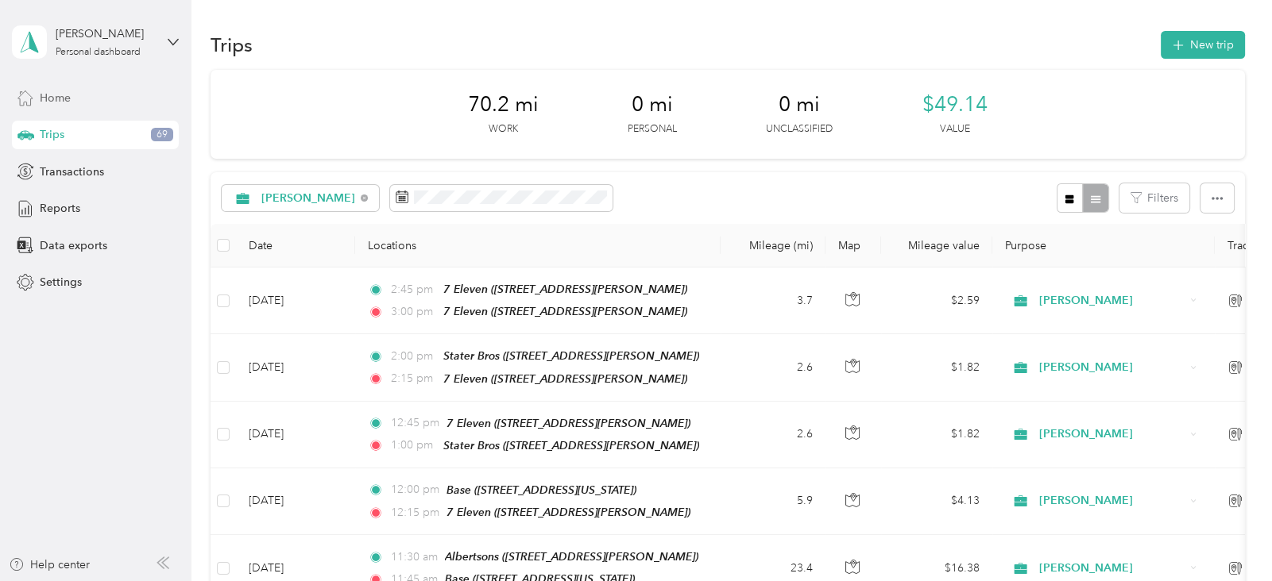
click at [47, 91] on span "Home" at bounding box center [55, 98] width 31 height 17
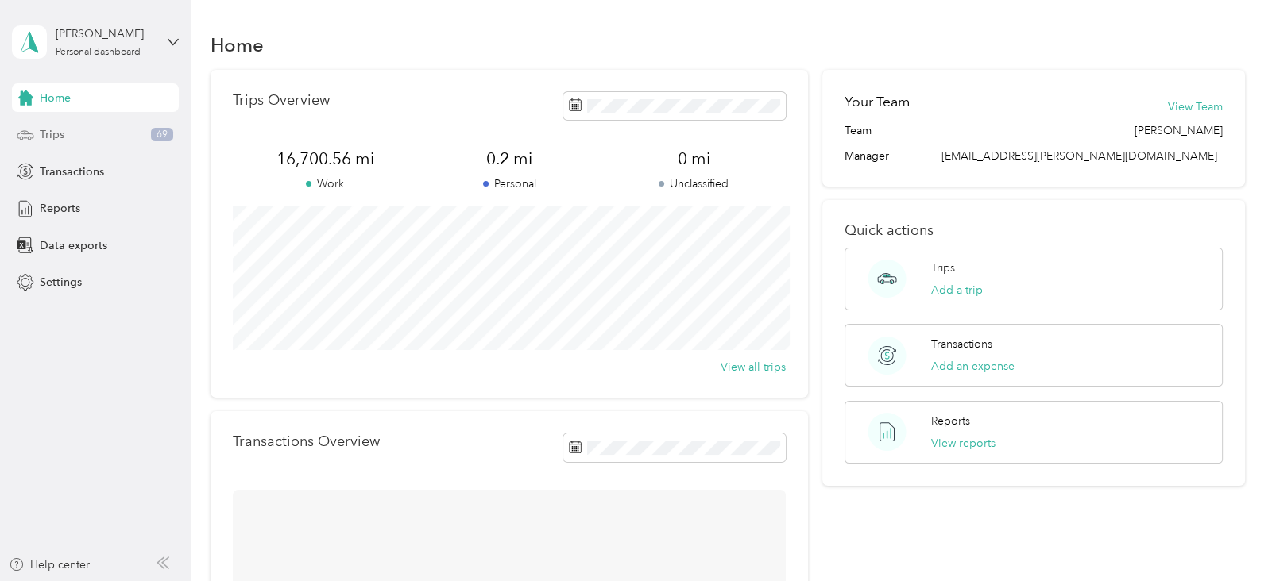
click at [64, 130] on span "Trips" at bounding box center [52, 134] width 25 height 17
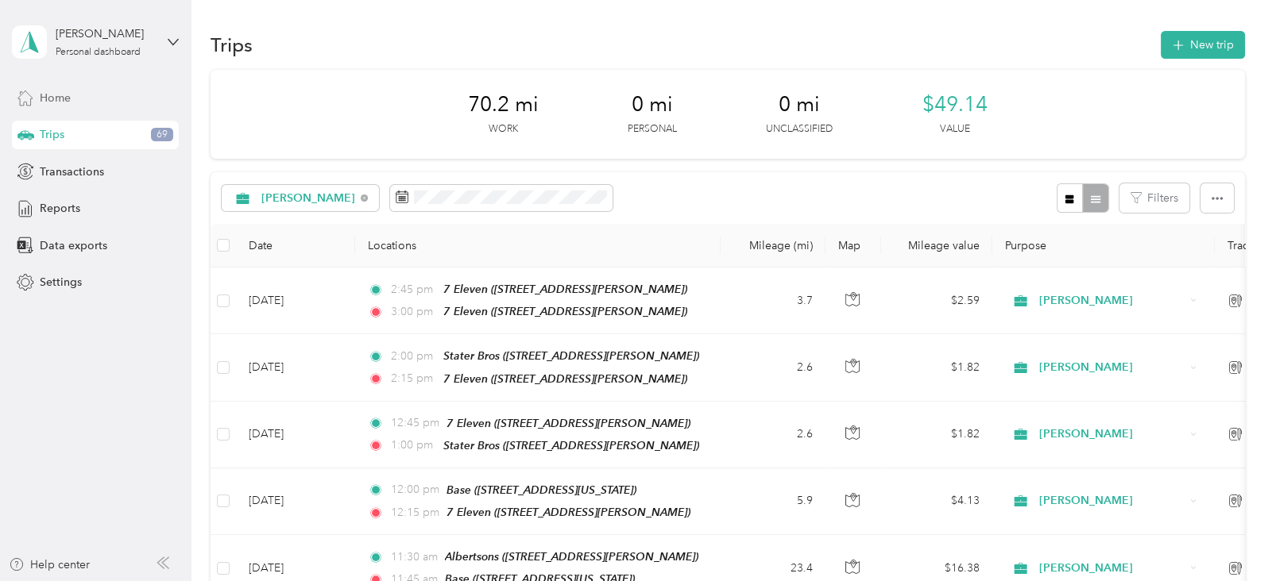
click at [42, 98] on span "Home" at bounding box center [55, 98] width 31 height 17
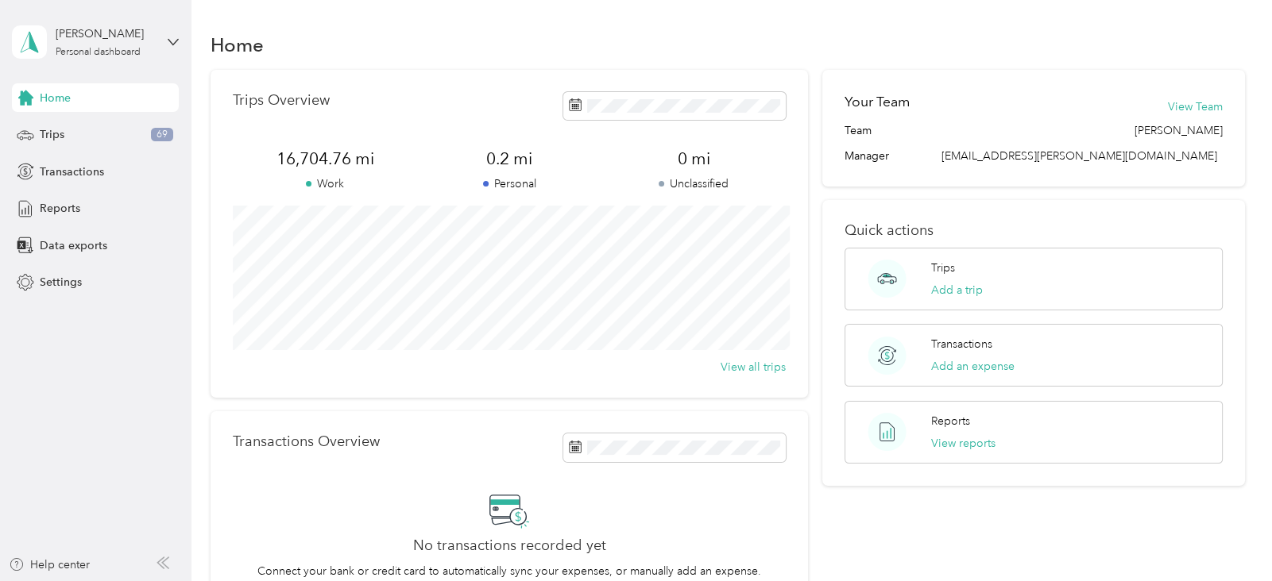
click at [42, 98] on span "Home" at bounding box center [55, 98] width 31 height 17
click at [45, 140] on span "Trips" at bounding box center [52, 134] width 25 height 17
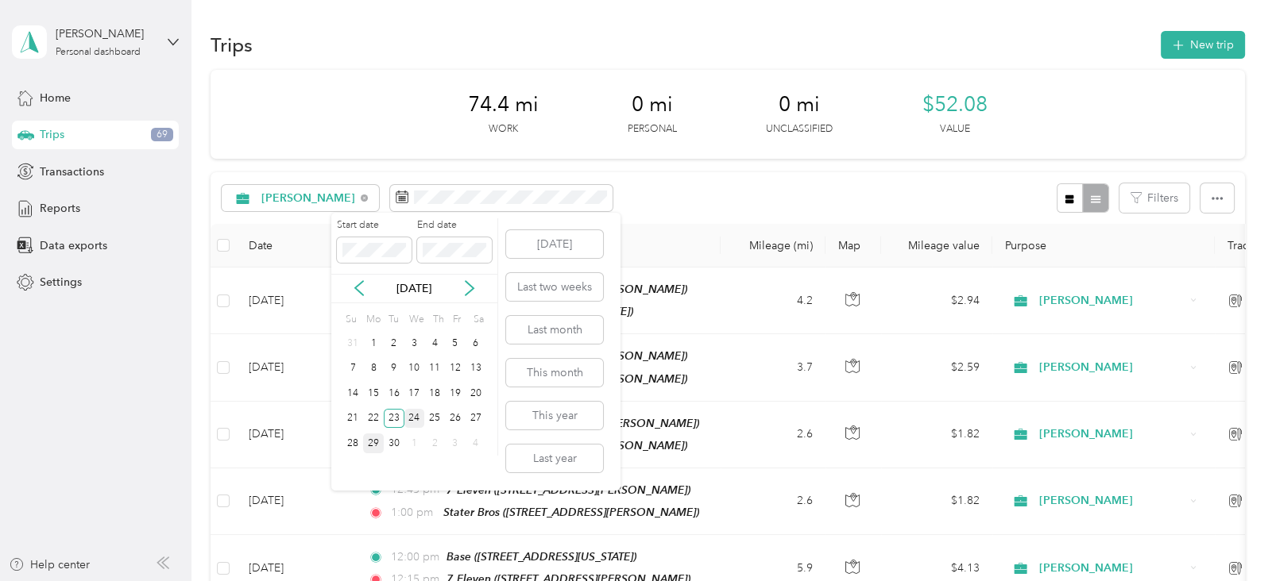
click at [411, 420] on div "24" at bounding box center [414, 419] width 21 height 20
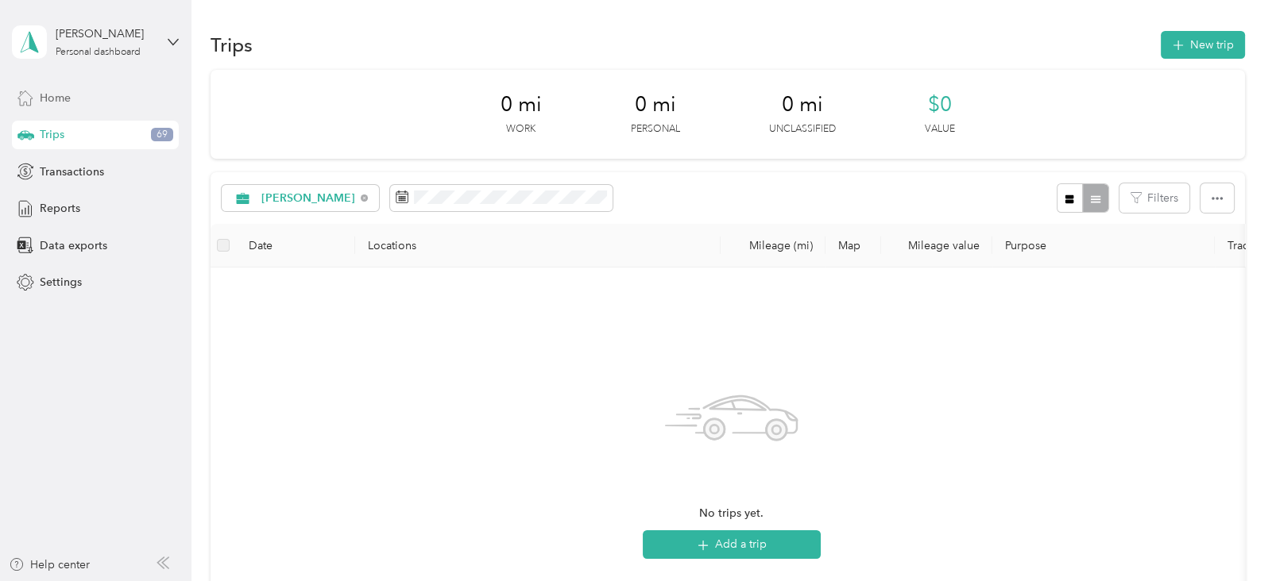
click at [62, 102] on span "Home" at bounding box center [55, 98] width 31 height 17
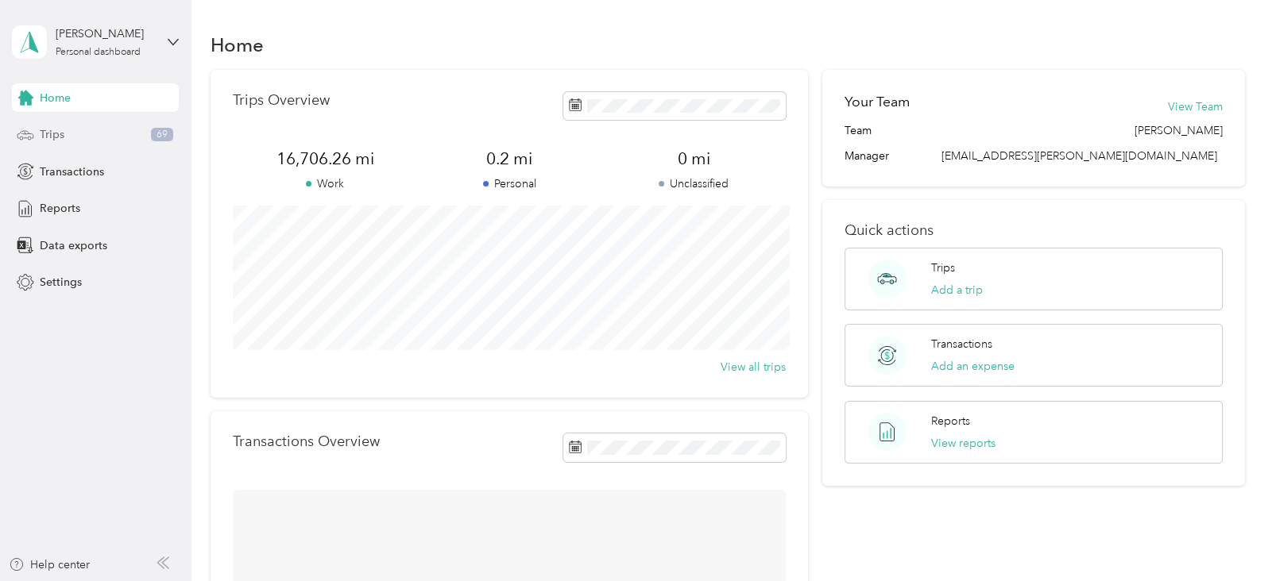
click at [68, 133] on div "Trips 69" at bounding box center [95, 135] width 167 height 29
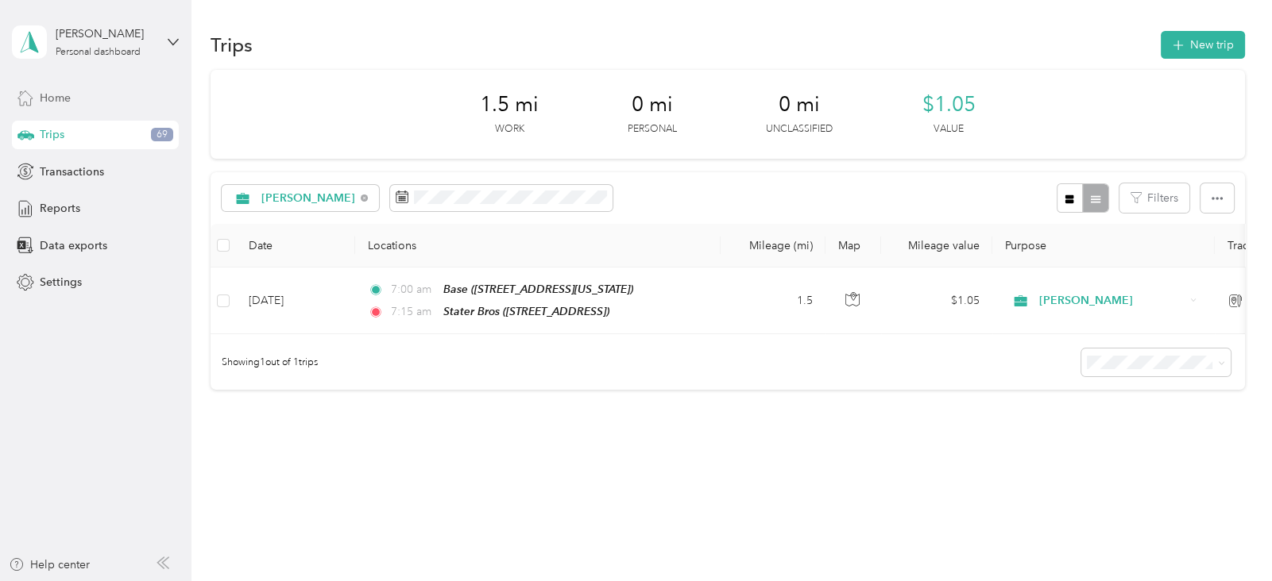
click at [55, 91] on span "Home" at bounding box center [55, 98] width 31 height 17
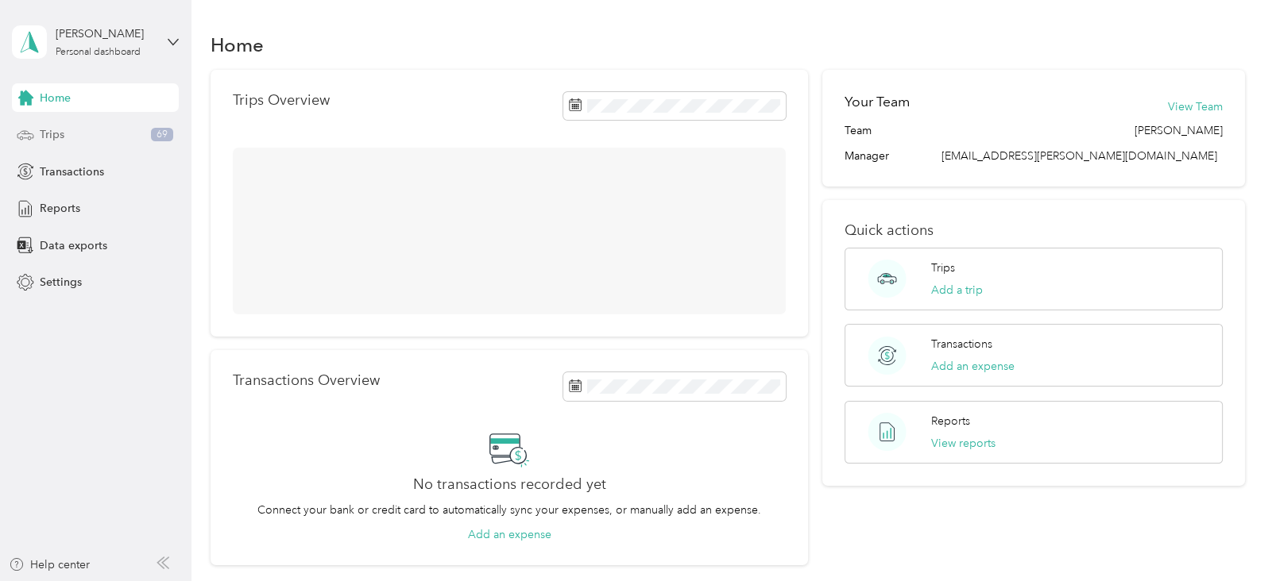
click at [65, 130] on div "Trips 69" at bounding box center [95, 135] width 167 height 29
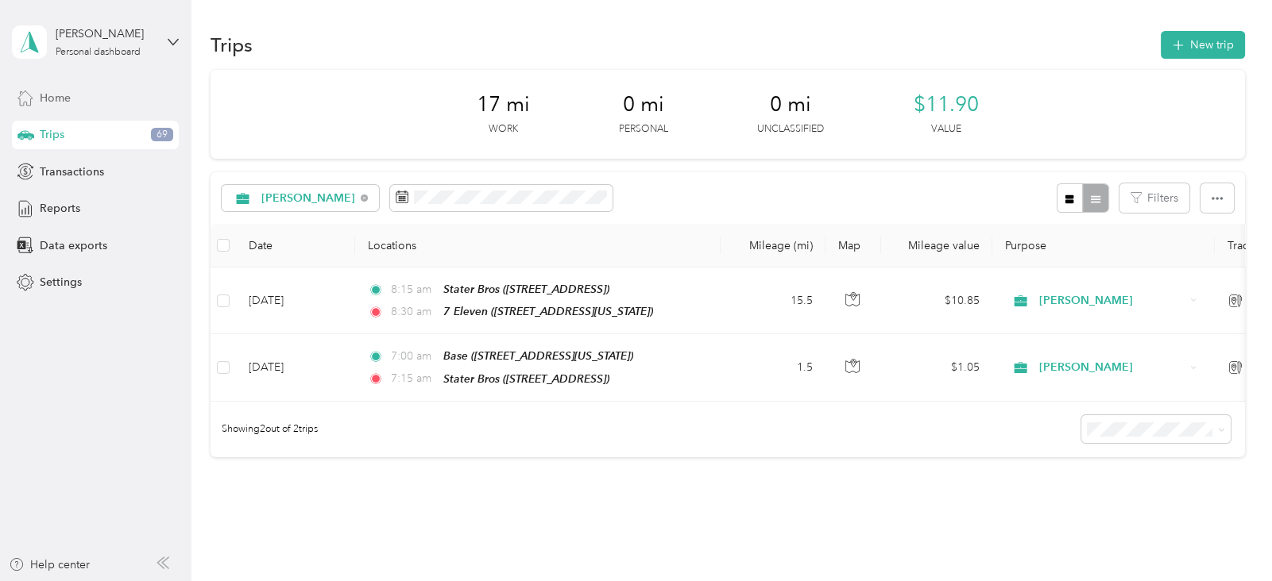
click at [75, 95] on div "Home" at bounding box center [95, 97] width 167 height 29
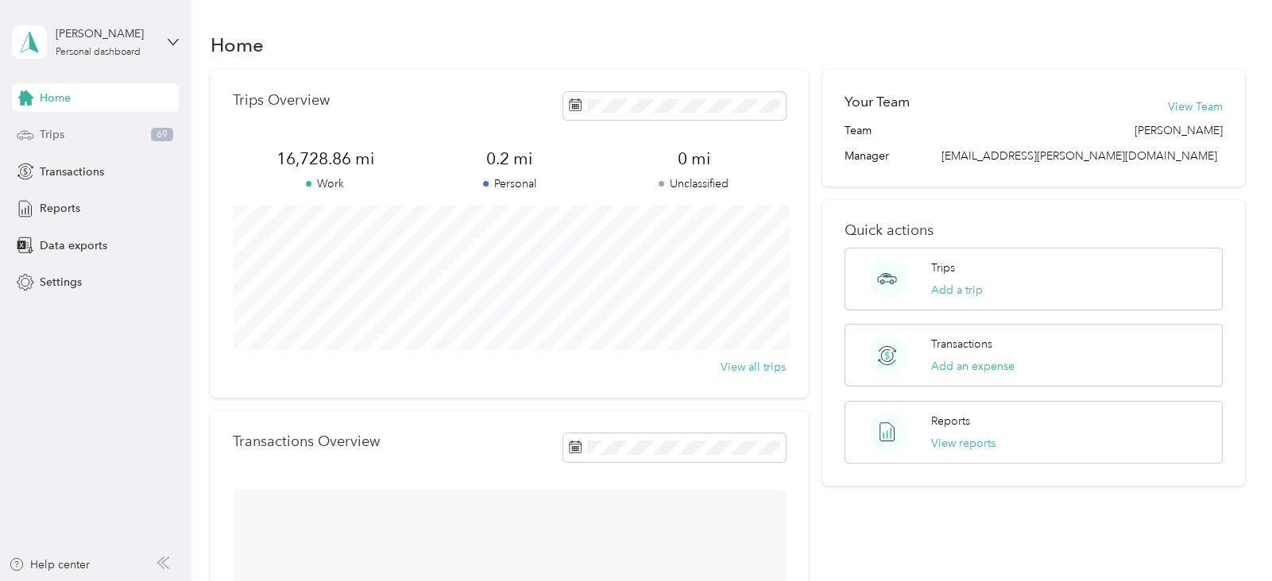
click at [66, 130] on div "Trips 69" at bounding box center [95, 135] width 167 height 29
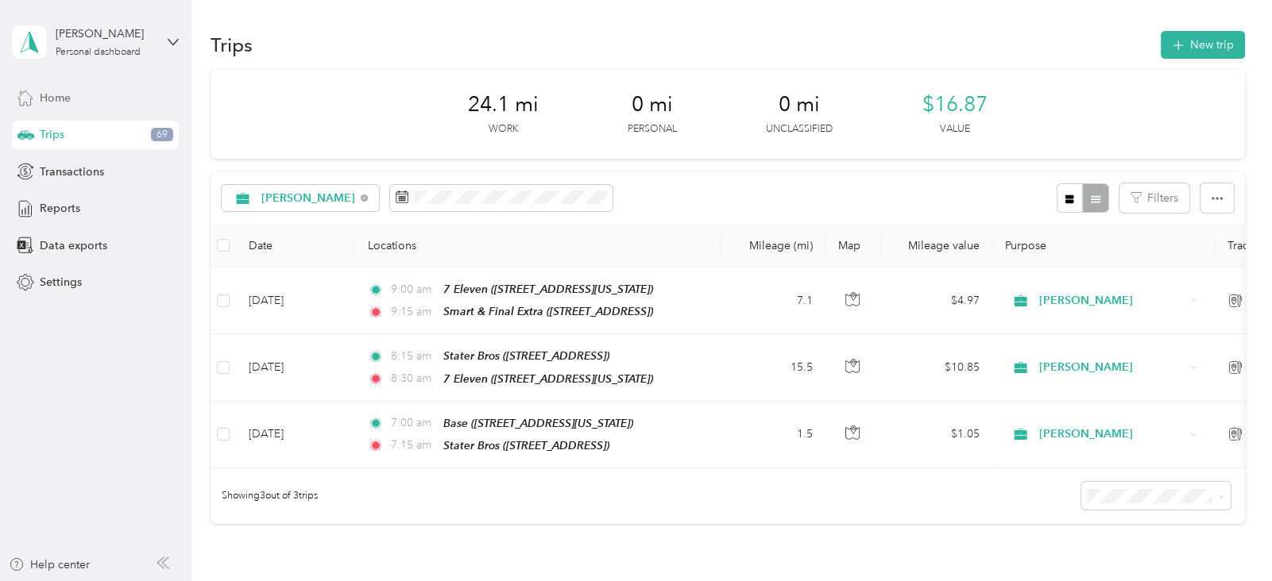
click at [63, 98] on span "Home" at bounding box center [55, 98] width 31 height 17
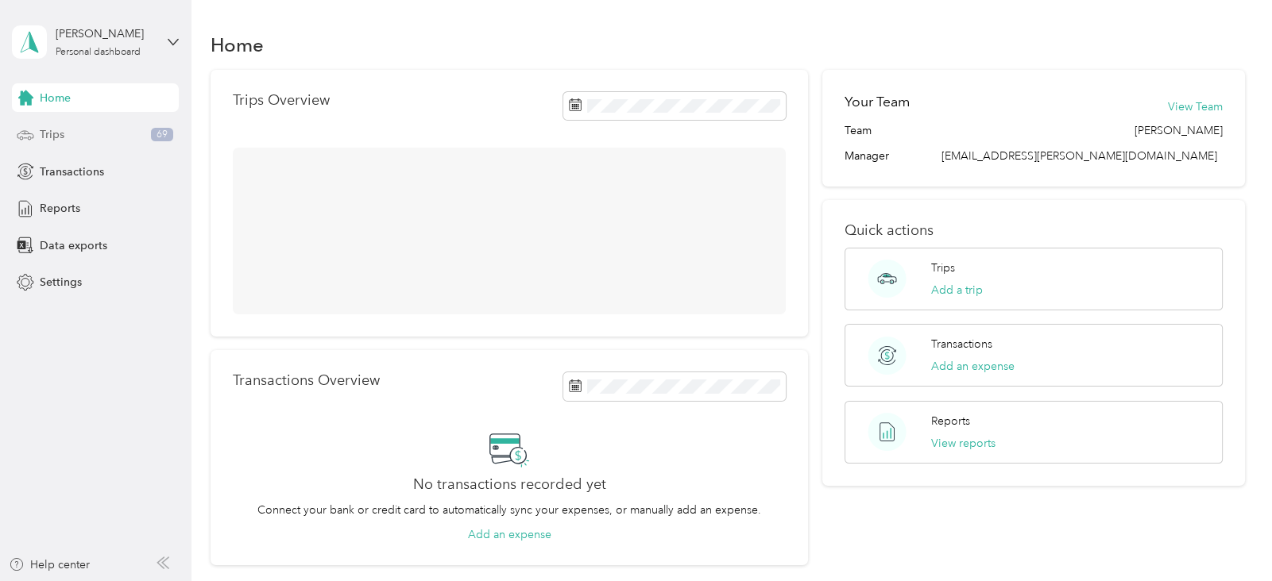
click at [64, 133] on span "Trips" at bounding box center [52, 134] width 25 height 17
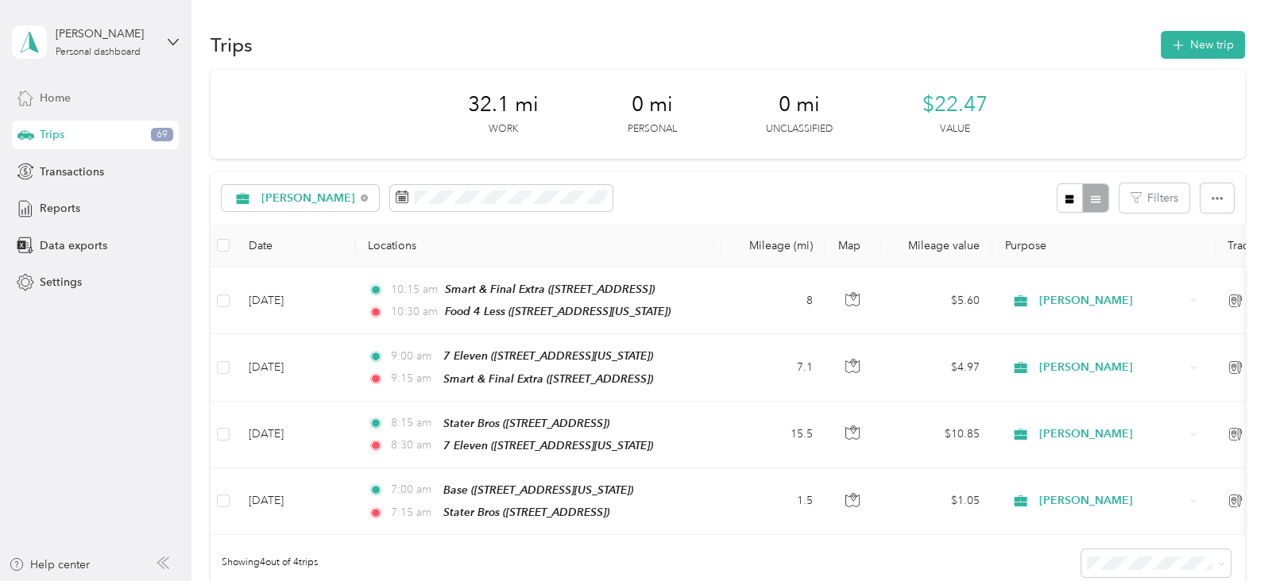
click at [64, 101] on span "Home" at bounding box center [55, 98] width 31 height 17
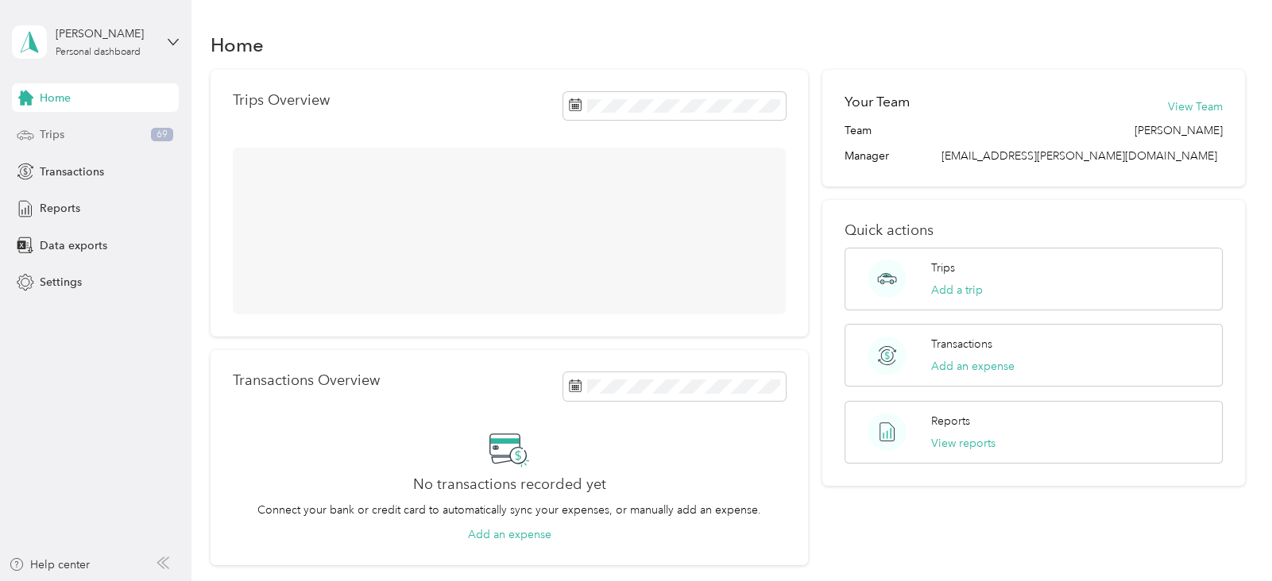
click at [75, 144] on div "Trips 69" at bounding box center [95, 135] width 167 height 29
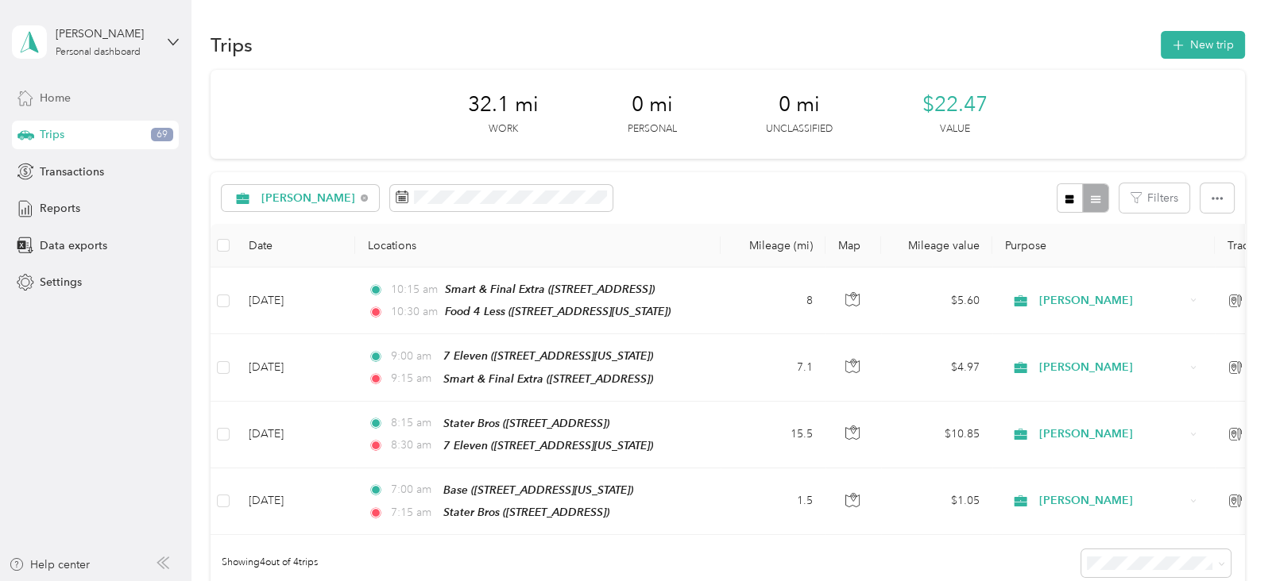
click at [85, 96] on div "Home" at bounding box center [95, 97] width 167 height 29
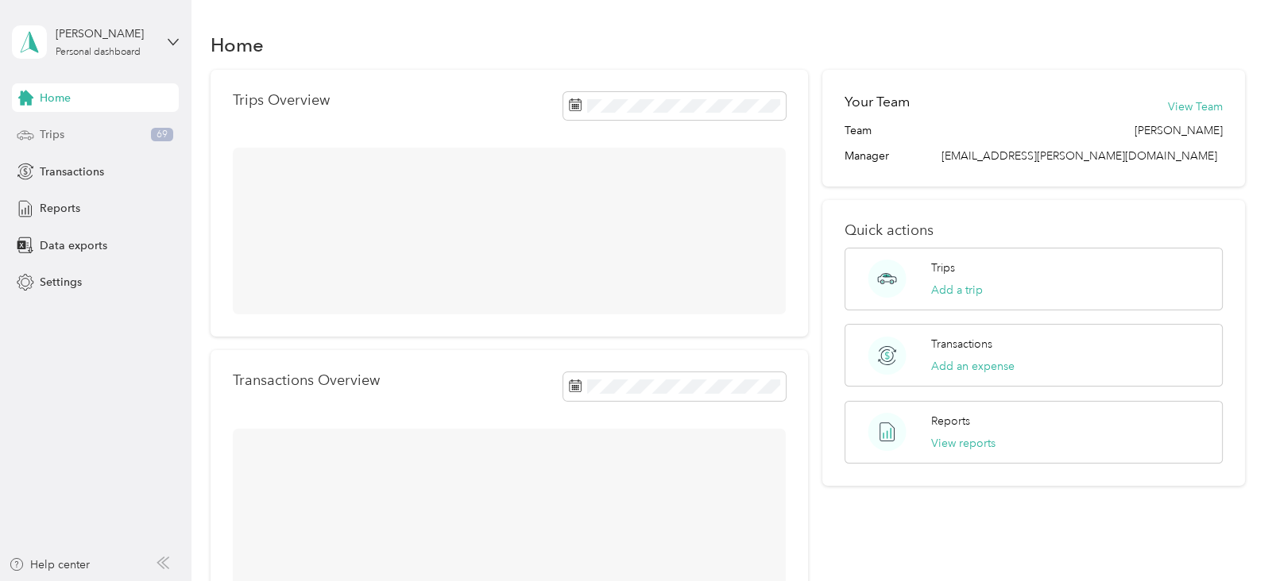
click at [93, 134] on div "Trips 69" at bounding box center [95, 135] width 167 height 29
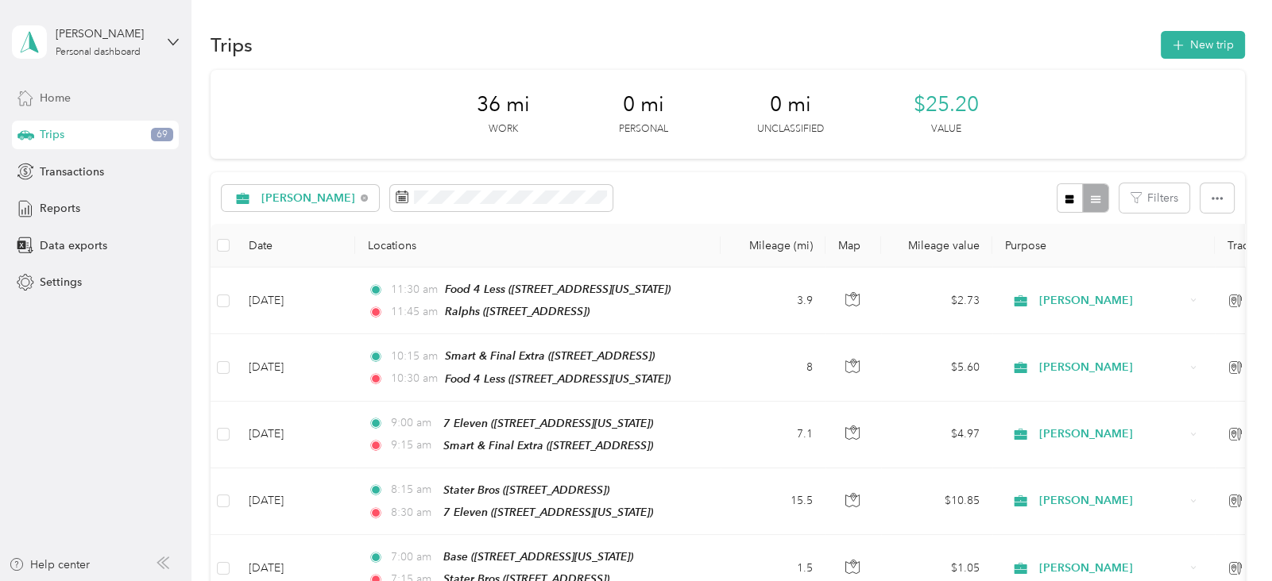
click at [77, 100] on div "Home" at bounding box center [95, 97] width 167 height 29
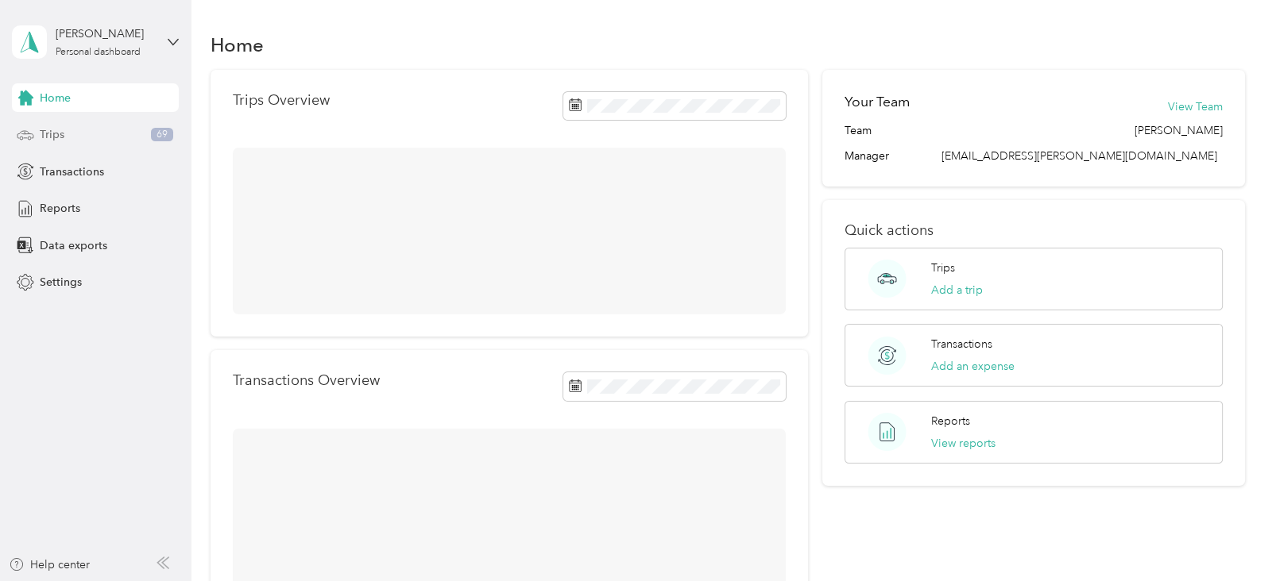
click at [74, 128] on div "Trips 69" at bounding box center [95, 135] width 167 height 29
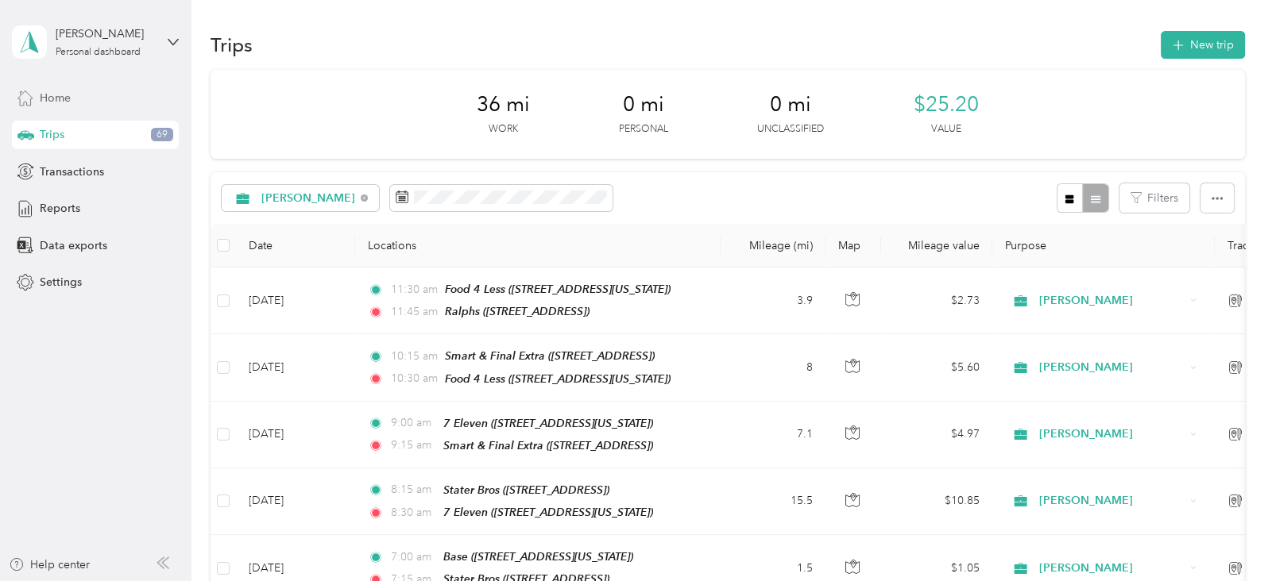
click at [72, 98] on div "Home" at bounding box center [95, 97] width 167 height 29
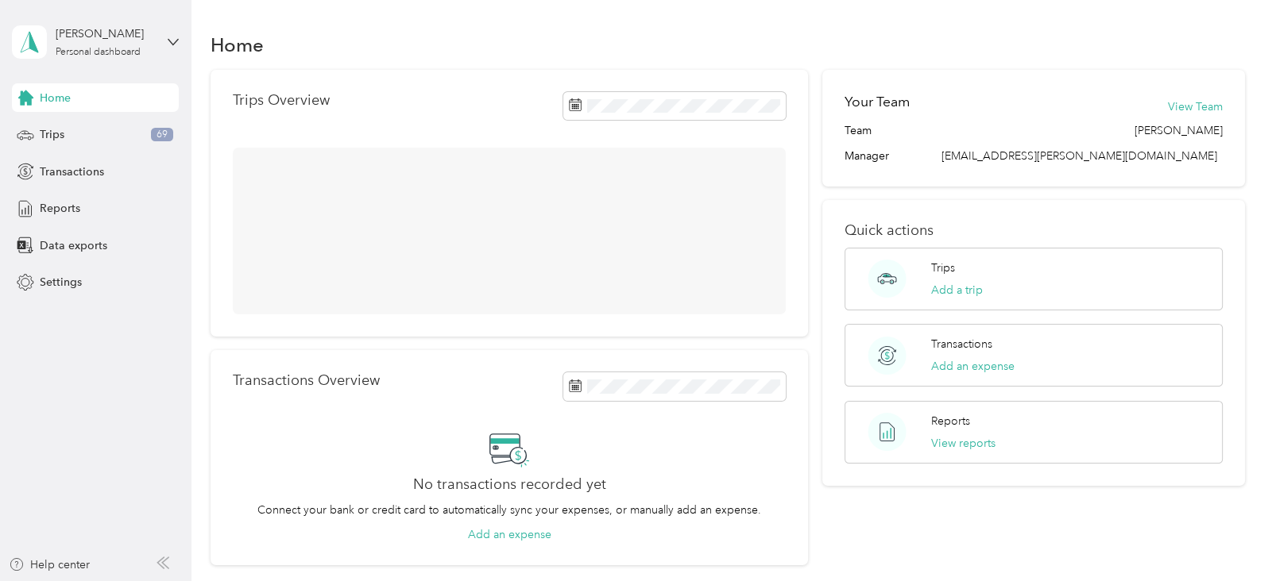
click at [69, 149] on div "Home Trips 69 Transactions Reports Data exports Settings" at bounding box center [95, 190] width 167 height 214
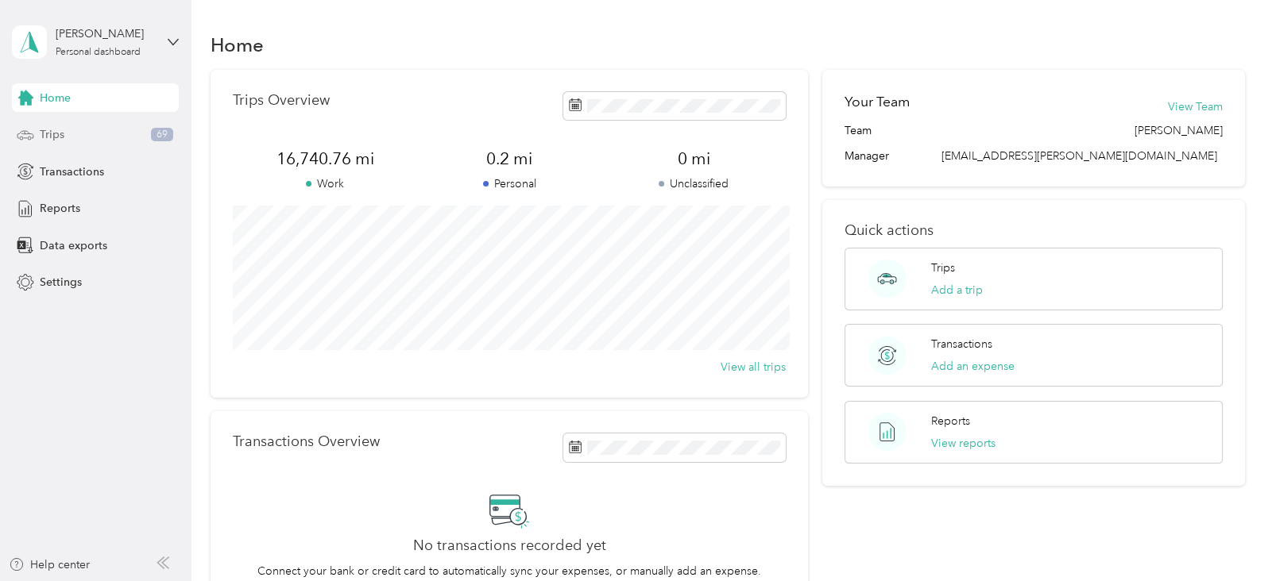
click at [59, 137] on span "Trips" at bounding box center [52, 134] width 25 height 17
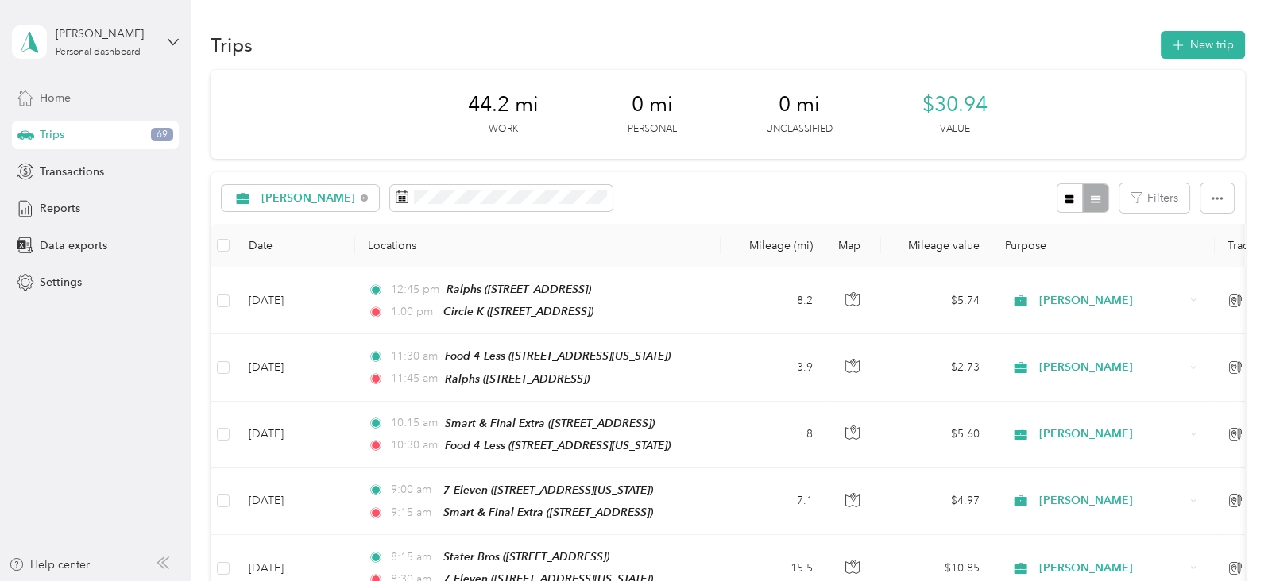
click at [64, 95] on span "Home" at bounding box center [55, 98] width 31 height 17
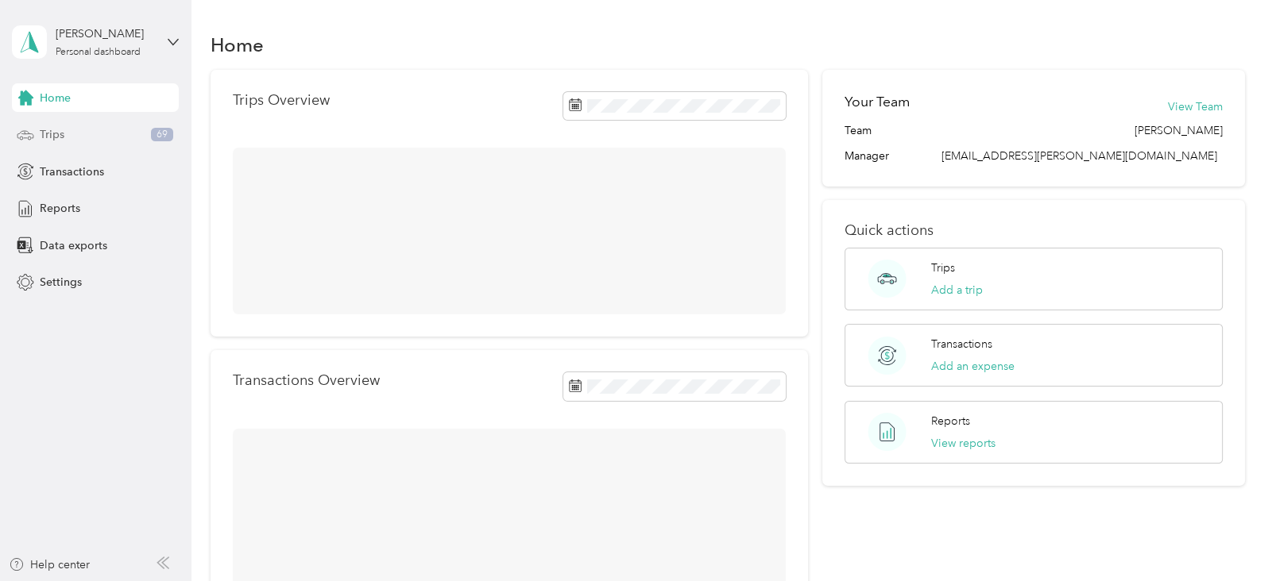
click at [60, 132] on span "Trips" at bounding box center [52, 134] width 25 height 17
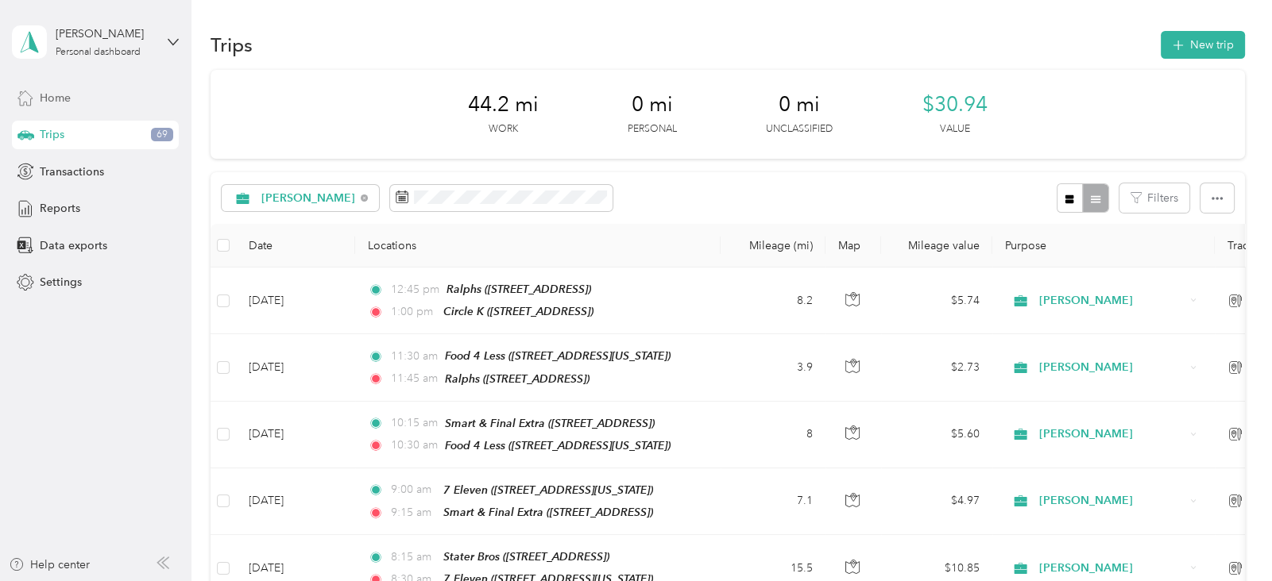
click at [60, 95] on span "Home" at bounding box center [55, 98] width 31 height 17
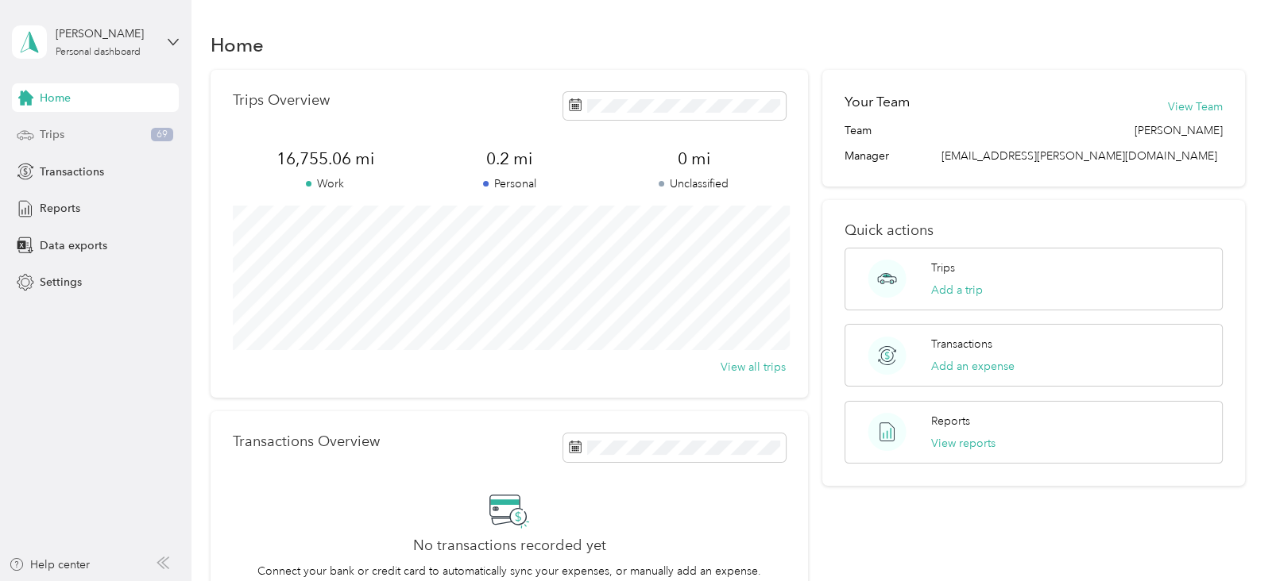
click at [59, 132] on span "Trips" at bounding box center [52, 134] width 25 height 17
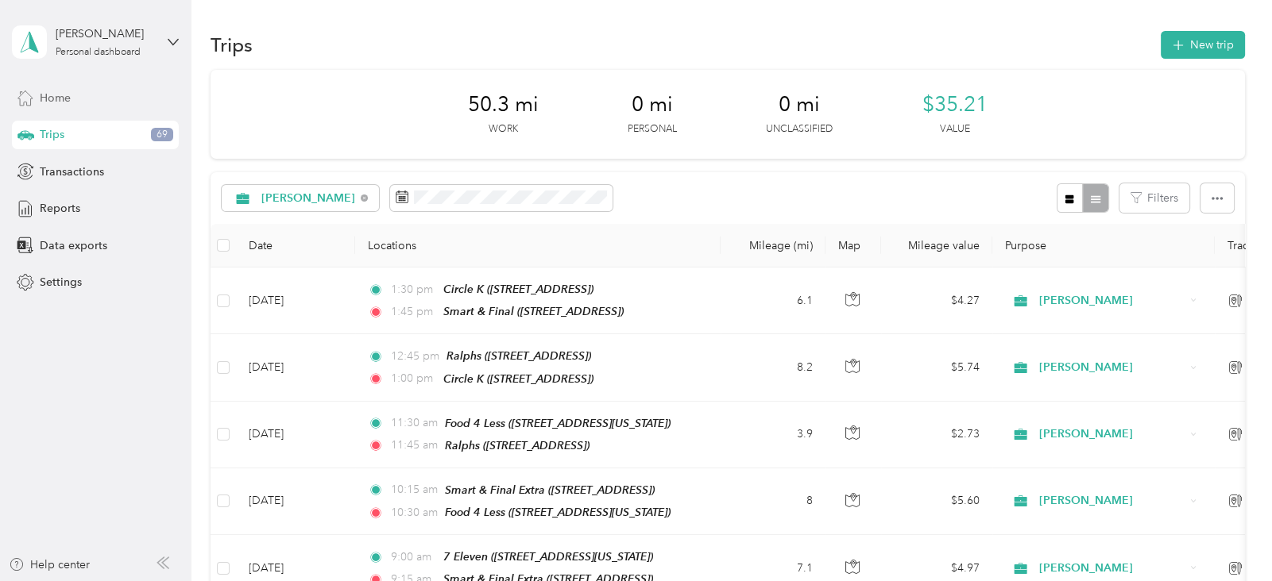
click at [83, 90] on div "Home" at bounding box center [95, 97] width 167 height 29
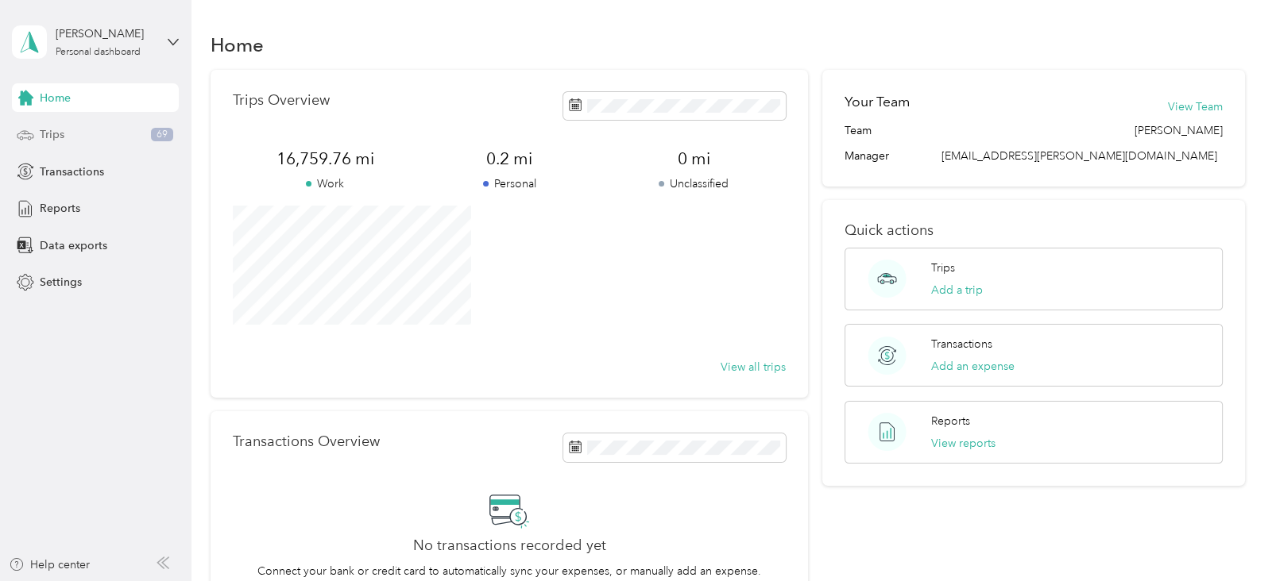
click at [61, 133] on span "Trips" at bounding box center [52, 134] width 25 height 17
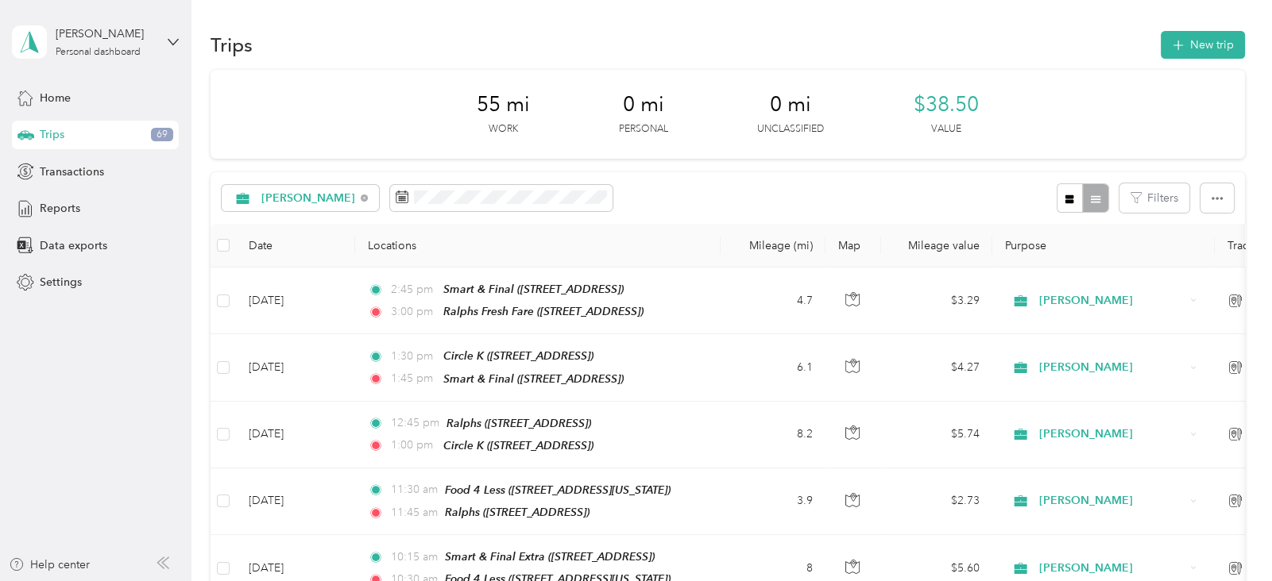
click at [61, 133] on span "Trips" at bounding box center [52, 134] width 25 height 17
click at [91, 96] on div "Home" at bounding box center [95, 97] width 167 height 29
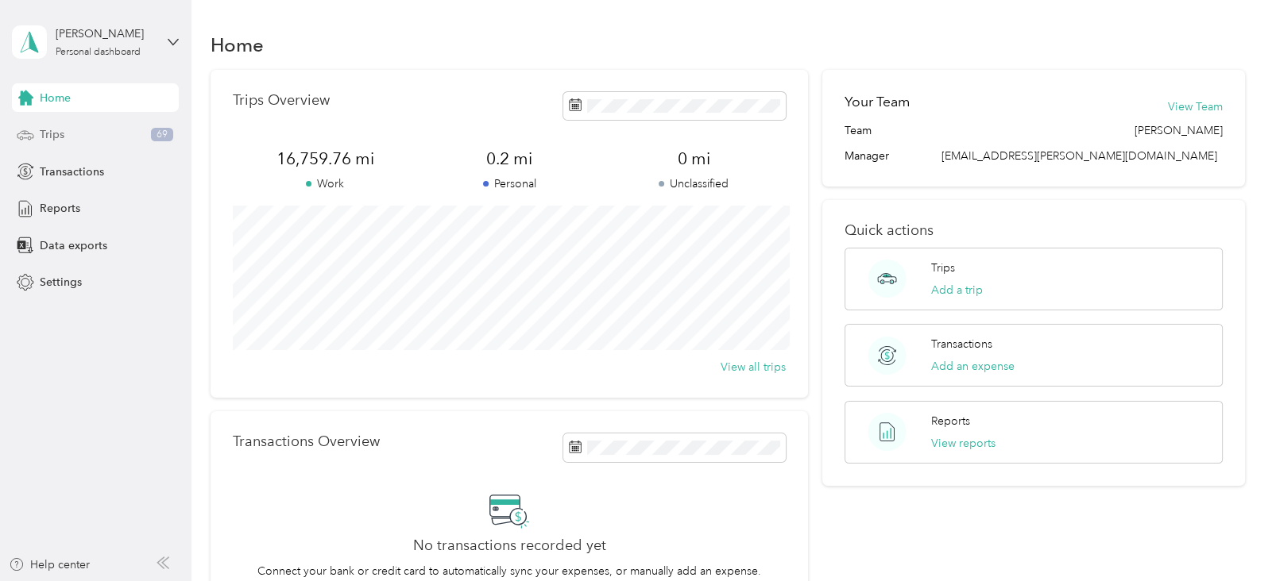
click at [79, 131] on div "Trips 69" at bounding box center [95, 135] width 167 height 29
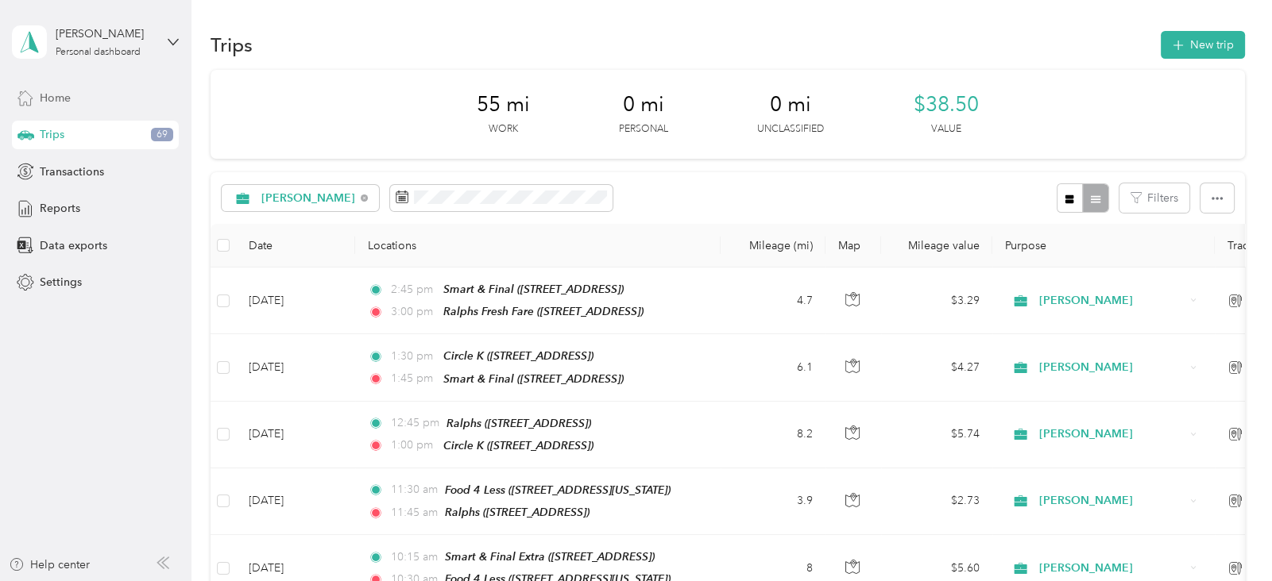
click at [82, 93] on div "Home" at bounding box center [95, 97] width 167 height 29
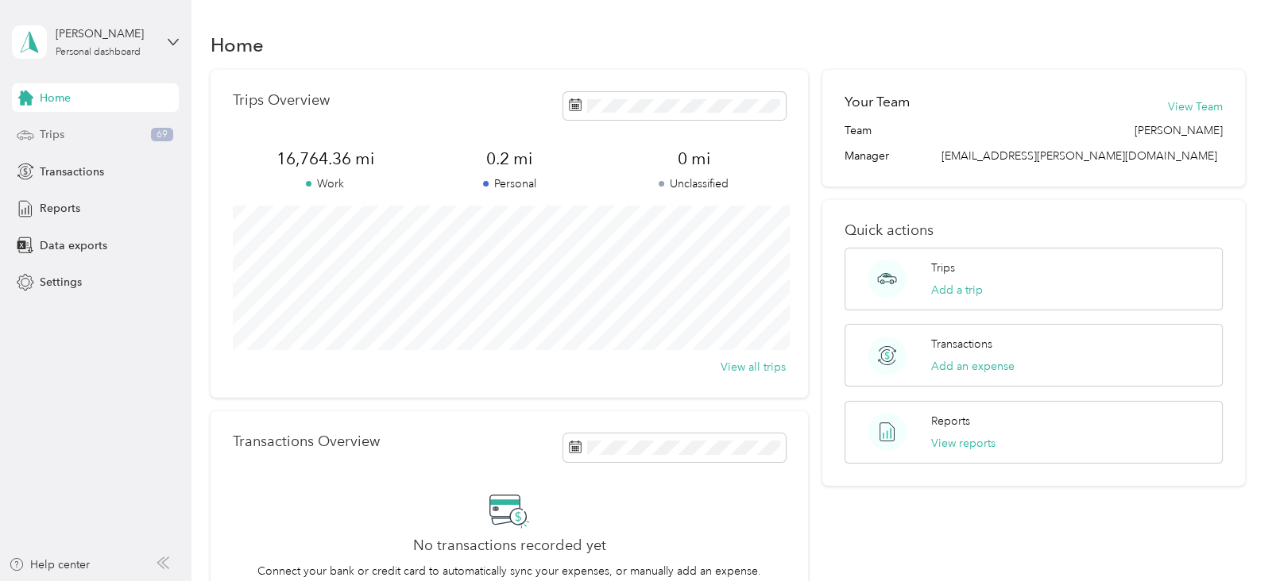
click at [67, 133] on div "Trips 69" at bounding box center [95, 135] width 167 height 29
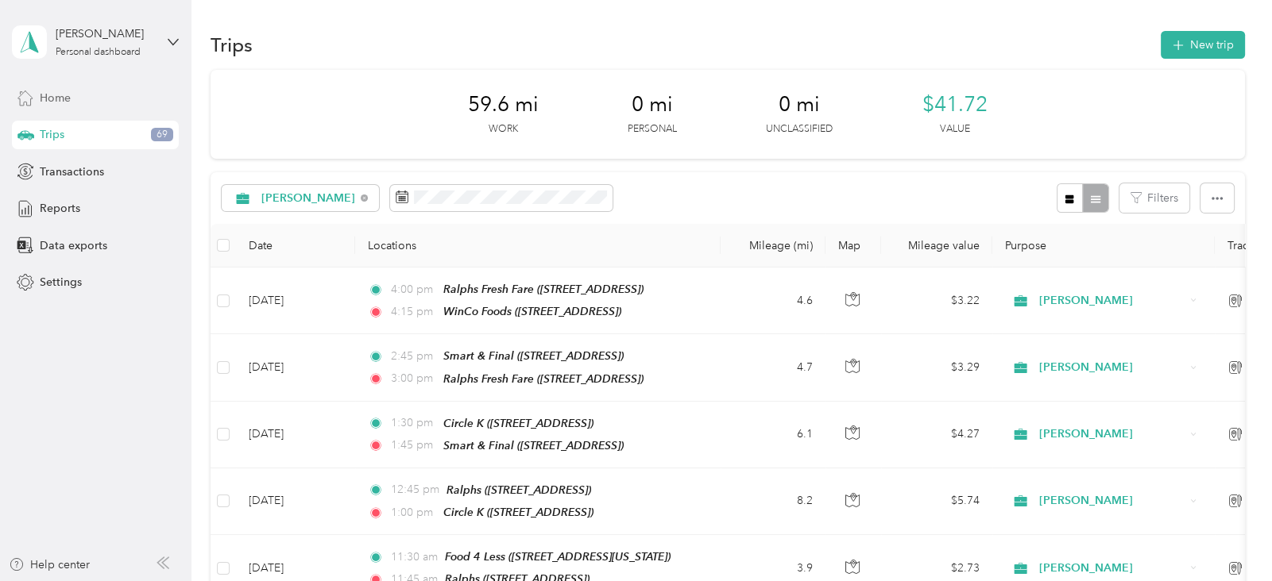
click at [71, 93] on div "Home" at bounding box center [95, 97] width 167 height 29
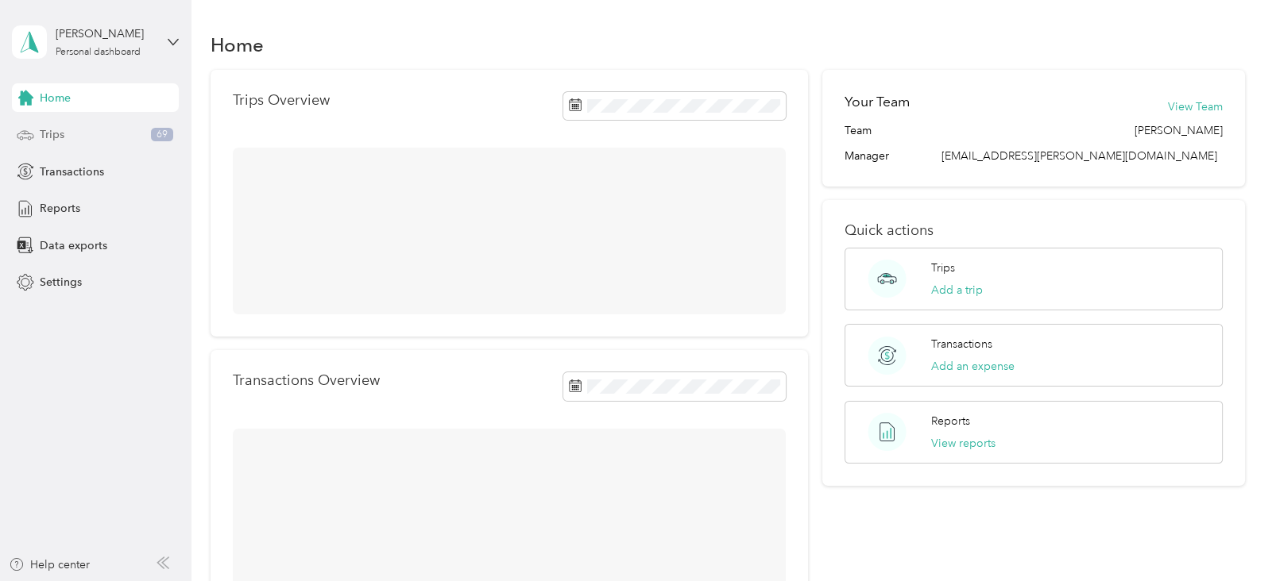
click at [75, 132] on div "Trips 69" at bounding box center [95, 135] width 167 height 29
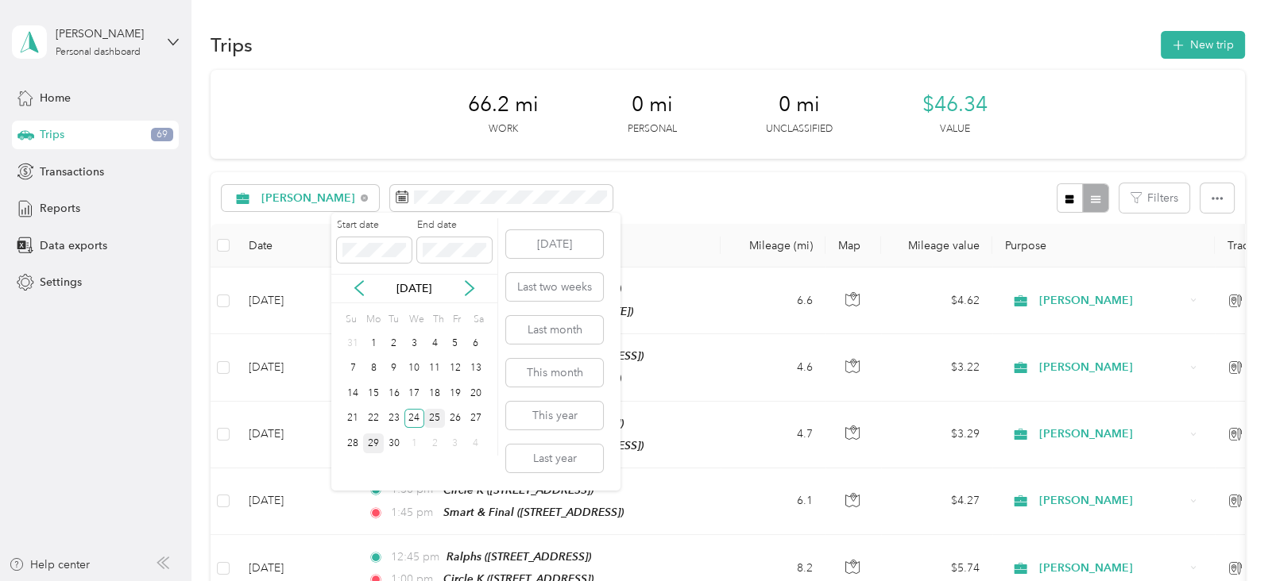
click at [438, 422] on div "25" at bounding box center [434, 419] width 21 height 20
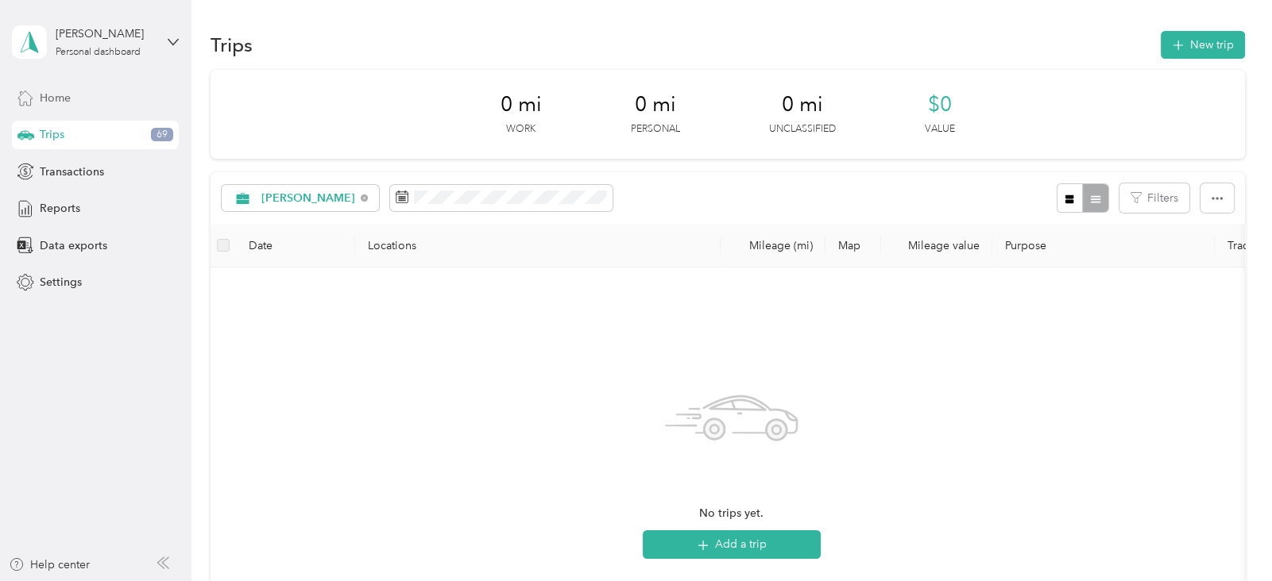
click at [90, 103] on div "Home" at bounding box center [95, 97] width 167 height 29
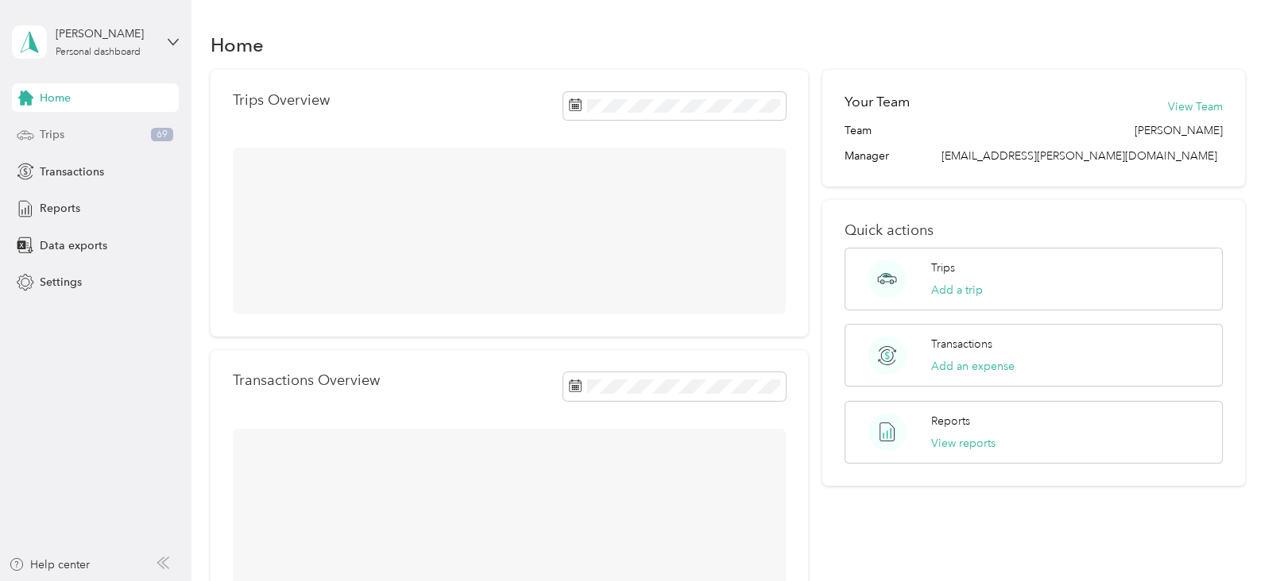
click at [94, 126] on div "Trips 69" at bounding box center [95, 135] width 167 height 29
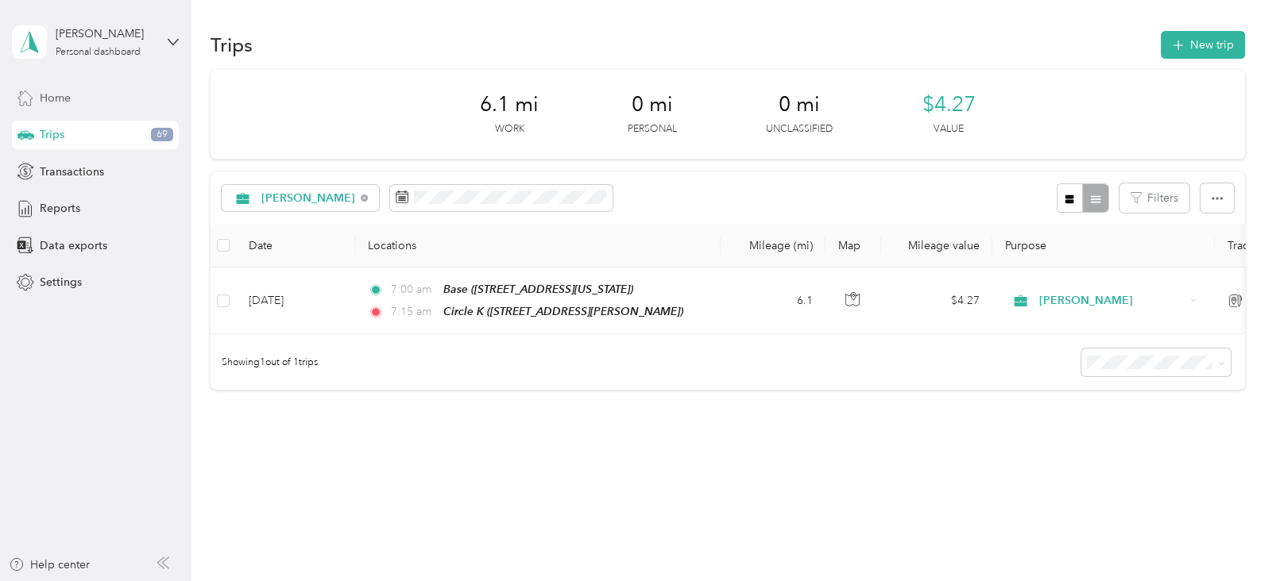
click at [59, 88] on div "Home" at bounding box center [95, 97] width 167 height 29
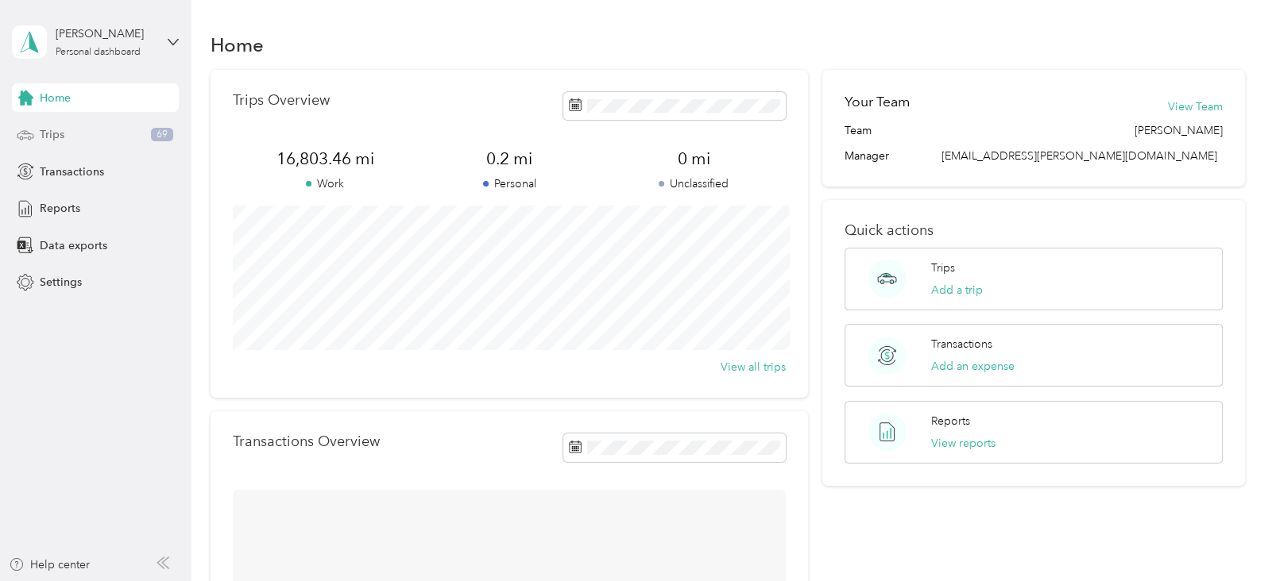
click at [60, 139] on span "Trips" at bounding box center [52, 134] width 25 height 17
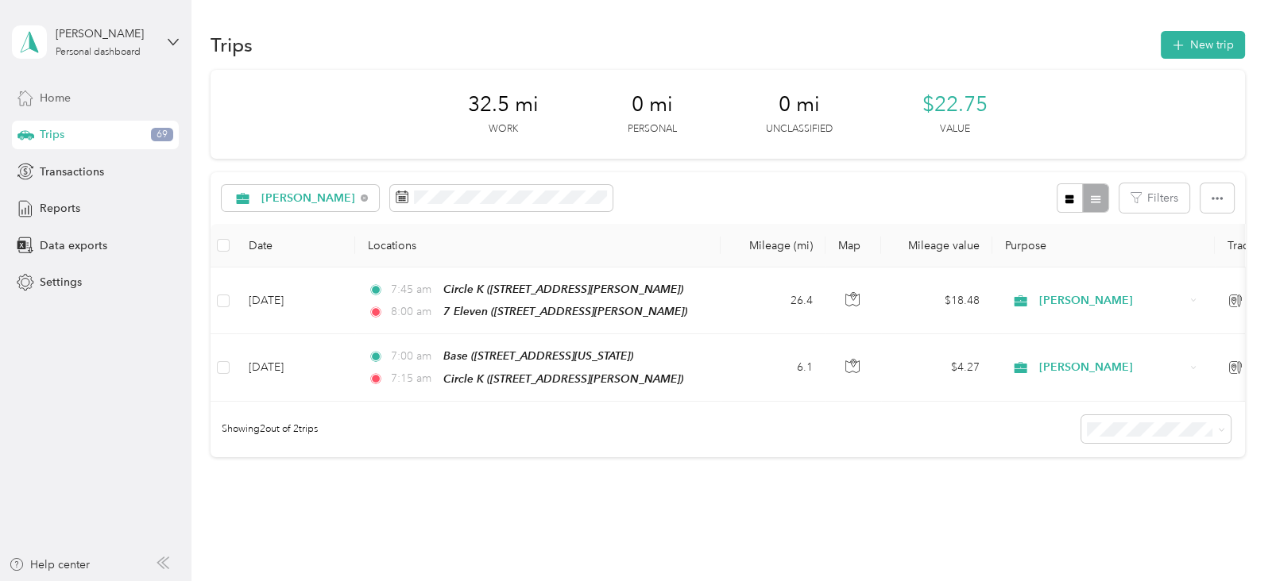
click at [52, 104] on span "Home" at bounding box center [55, 98] width 31 height 17
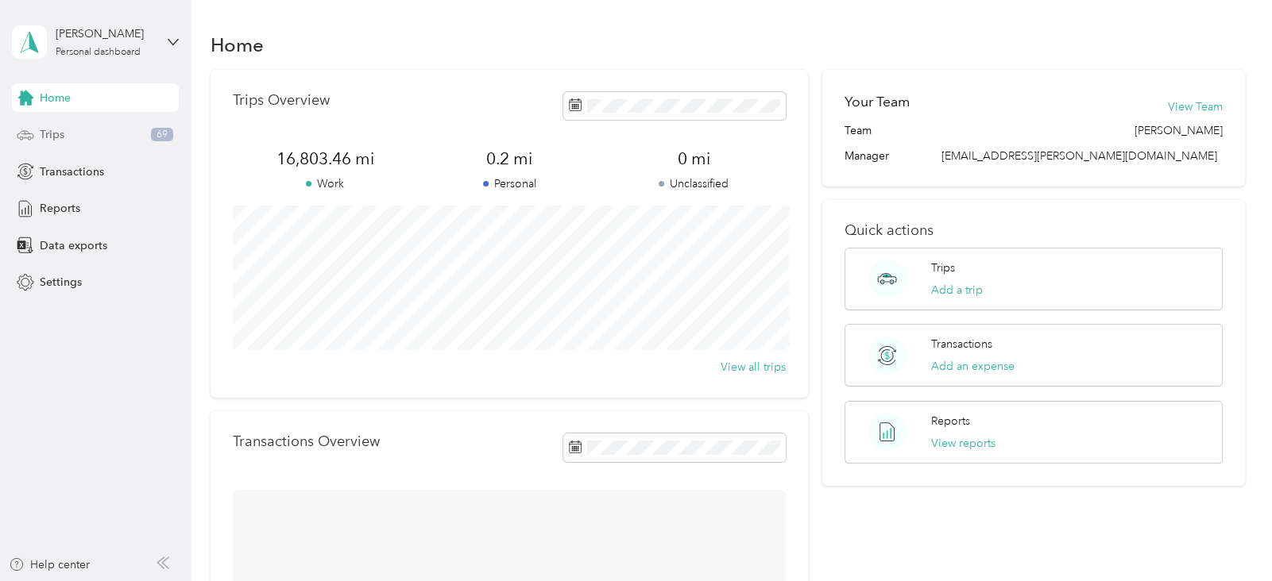
click at [57, 142] on span "Trips" at bounding box center [52, 134] width 25 height 17
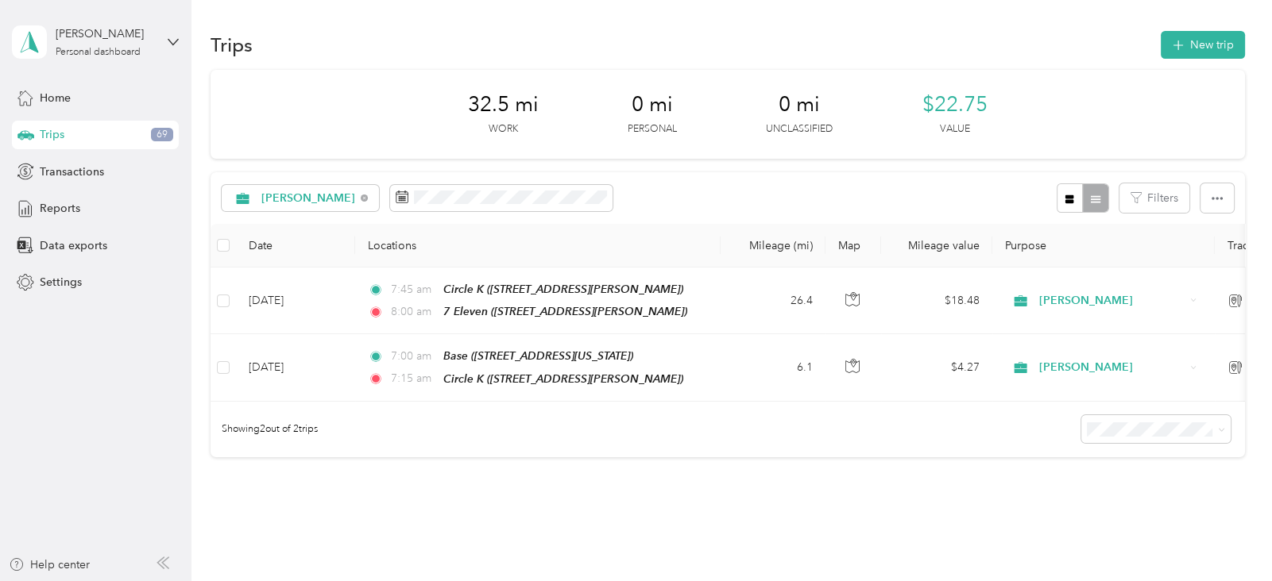
click at [57, 142] on span "Trips" at bounding box center [52, 134] width 25 height 17
click at [52, 102] on span "Home" at bounding box center [55, 98] width 31 height 17
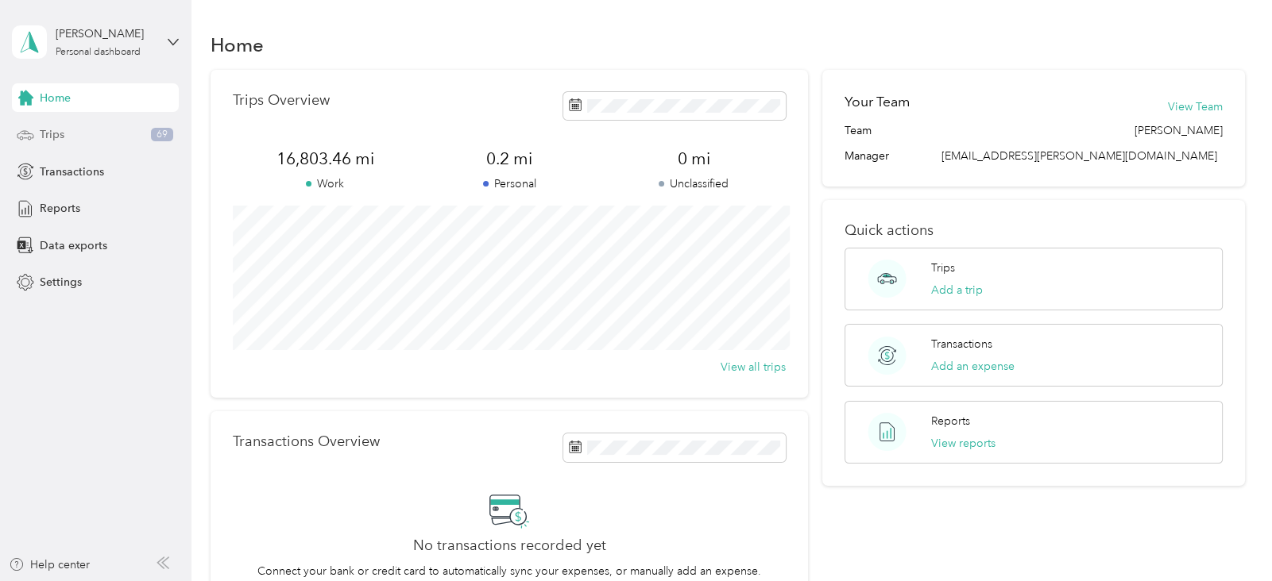
click at [56, 138] on span "Trips" at bounding box center [52, 134] width 25 height 17
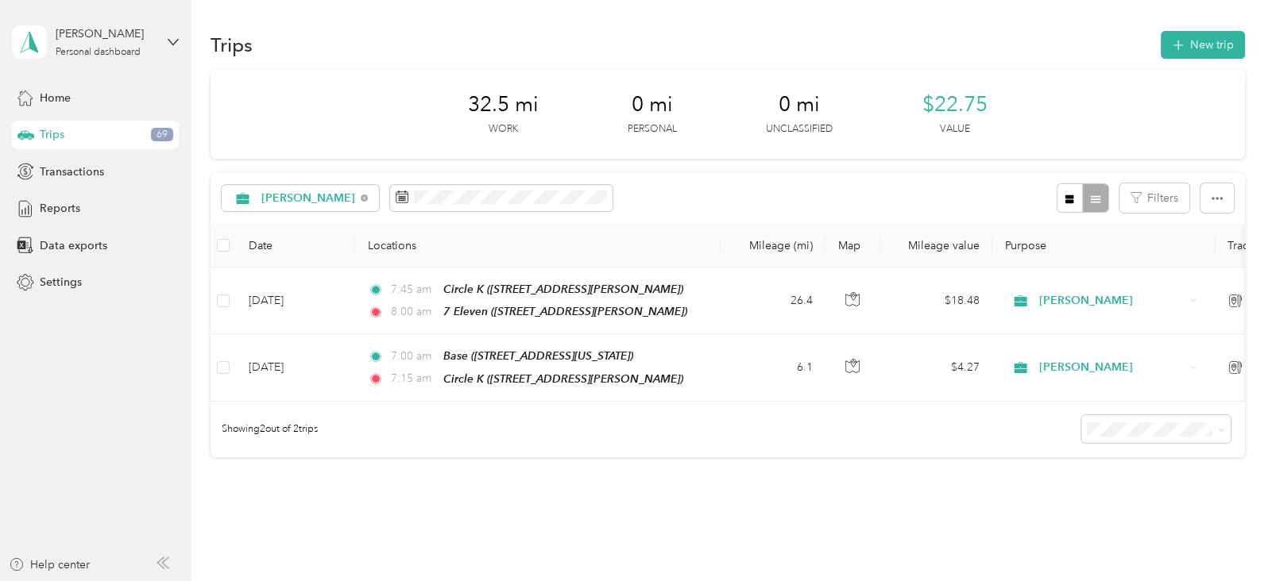
click at [56, 138] on span "Trips" at bounding box center [52, 134] width 25 height 17
click at [62, 99] on span "Home" at bounding box center [55, 98] width 31 height 17
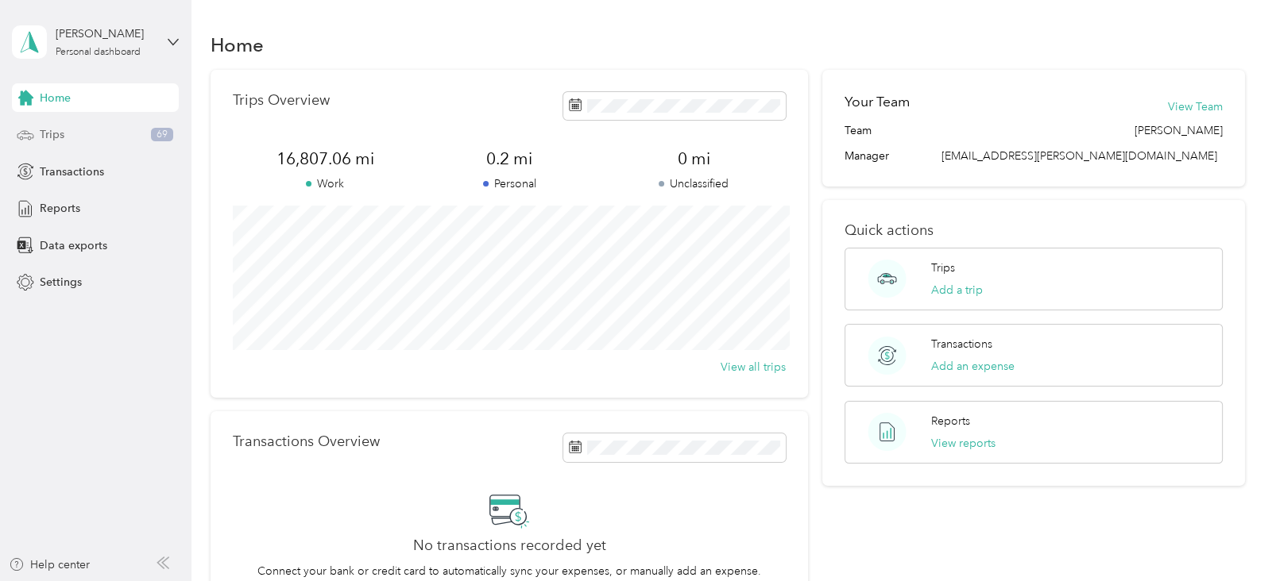
click at [64, 136] on span "Trips" at bounding box center [52, 134] width 25 height 17
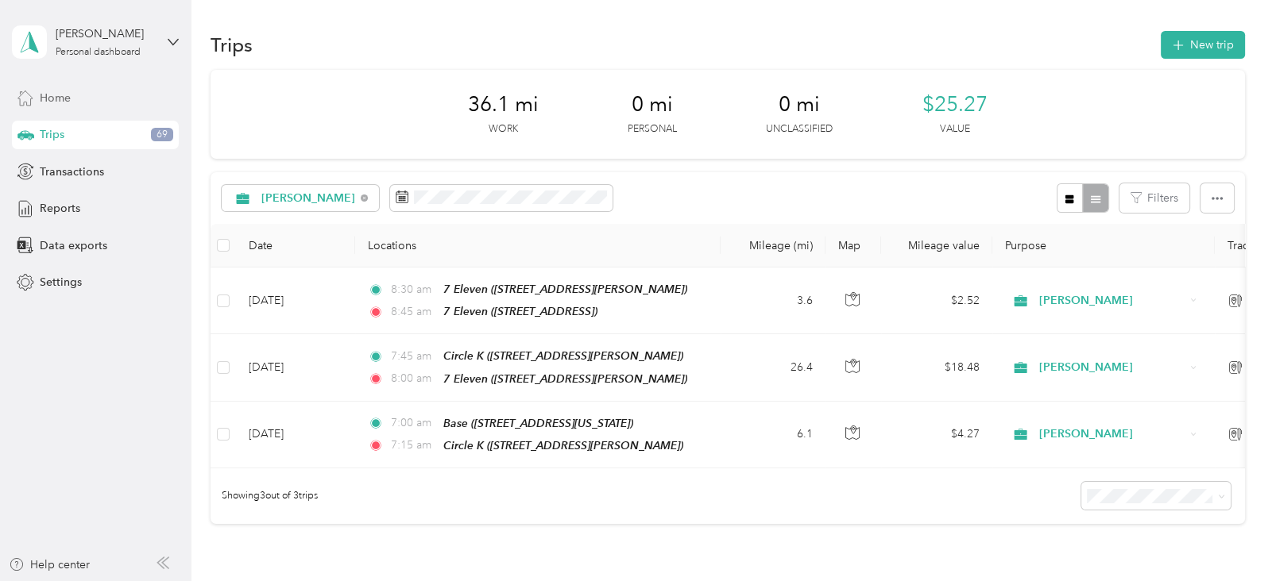
drag, startPoint x: 64, startPoint y: 136, endPoint x: 65, endPoint y: 89, distance: 46.9
click at [65, 89] on div "Home Trips 69 Transactions Reports Data exports Settings" at bounding box center [95, 190] width 167 height 214
click at [63, 100] on span "Home" at bounding box center [55, 98] width 31 height 17
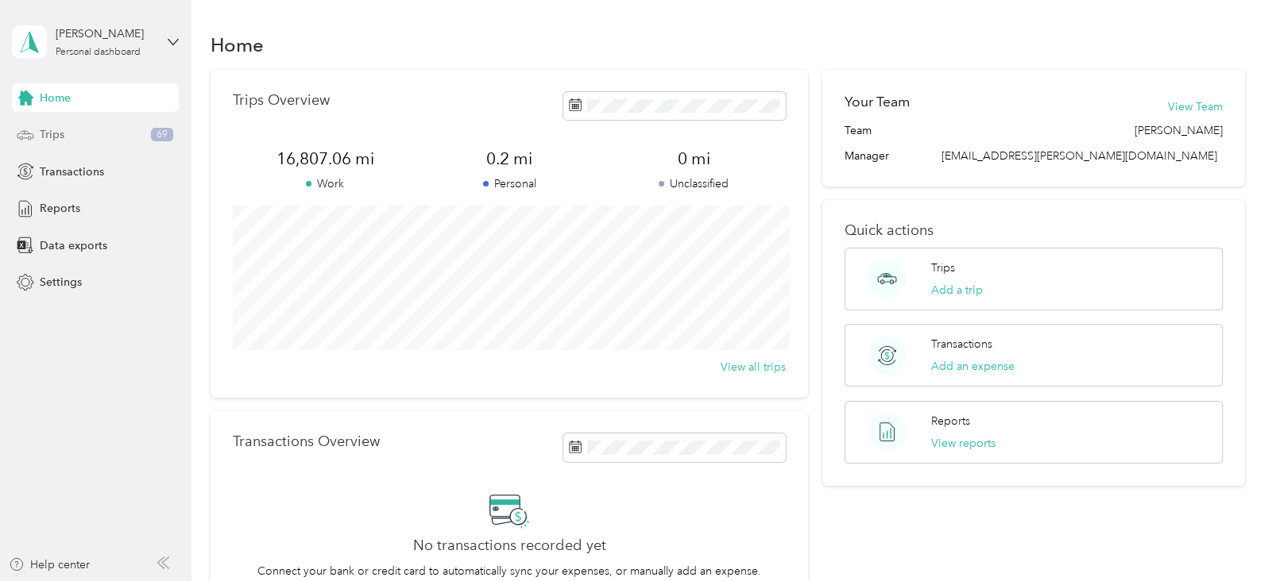
click at [48, 134] on span "Trips" at bounding box center [52, 134] width 25 height 17
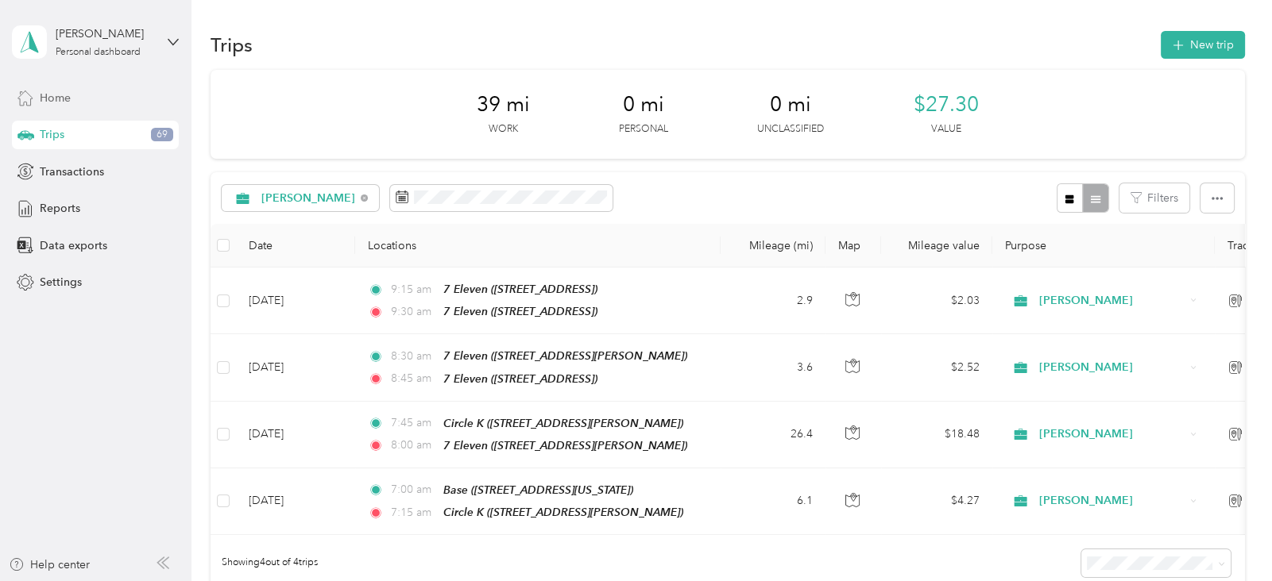
click at [71, 97] on div "Home" at bounding box center [95, 97] width 167 height 29
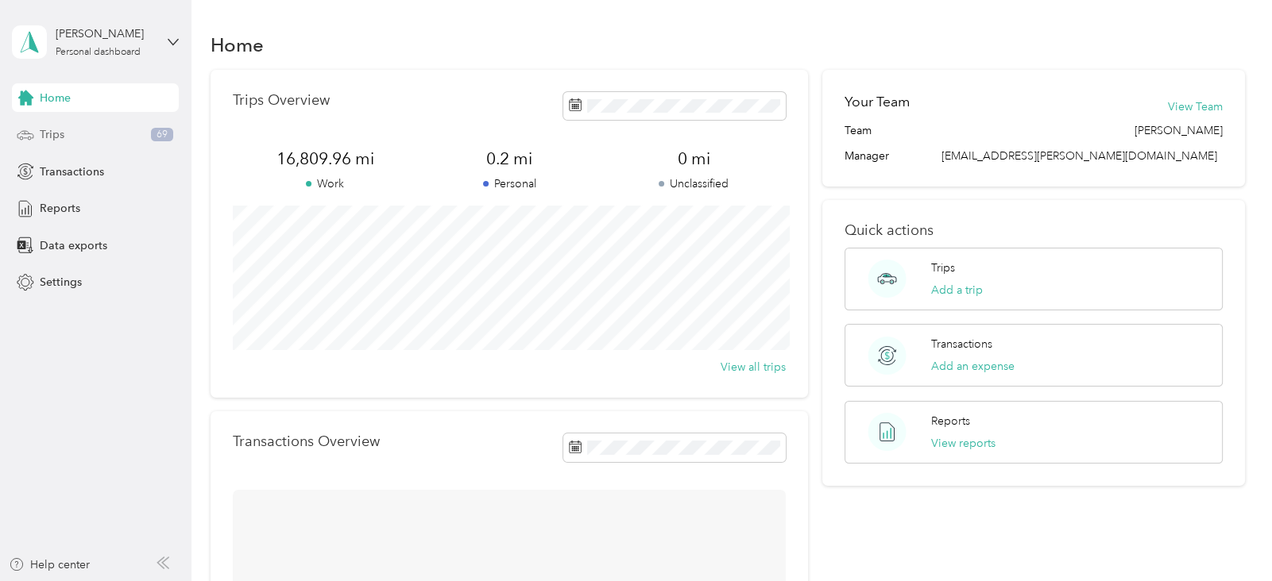
click at [76, 131] on div "Trips 69" at bounding box center [95, 135] width 167 height 29
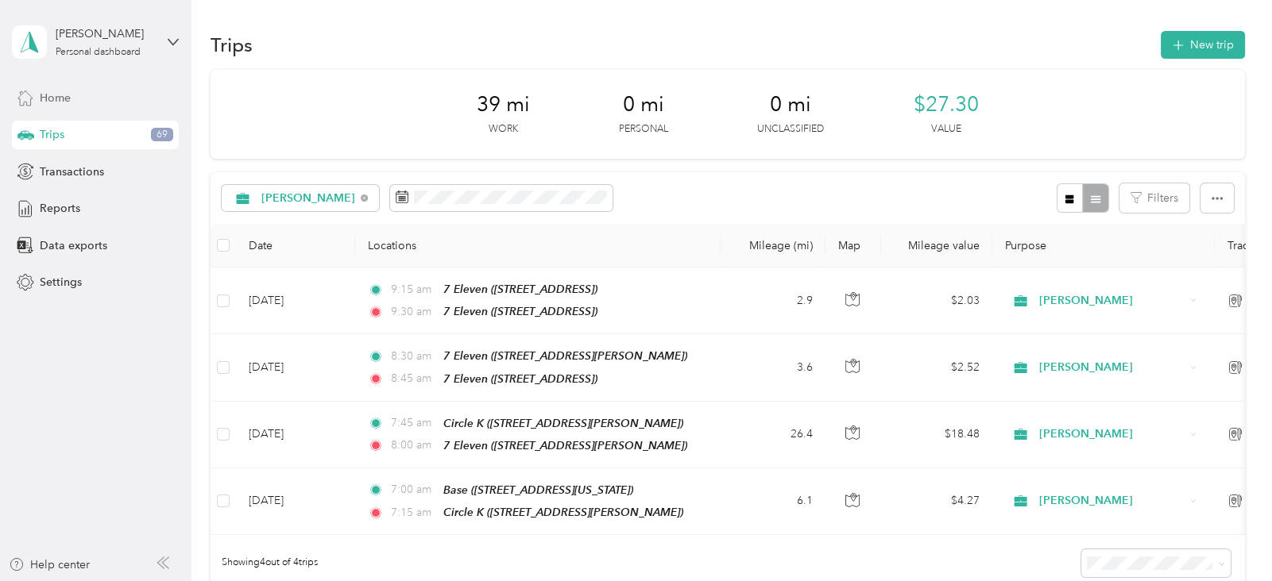
click at [77, 94] on div "Home" at bounding box center [95, 97] width 167 height 29
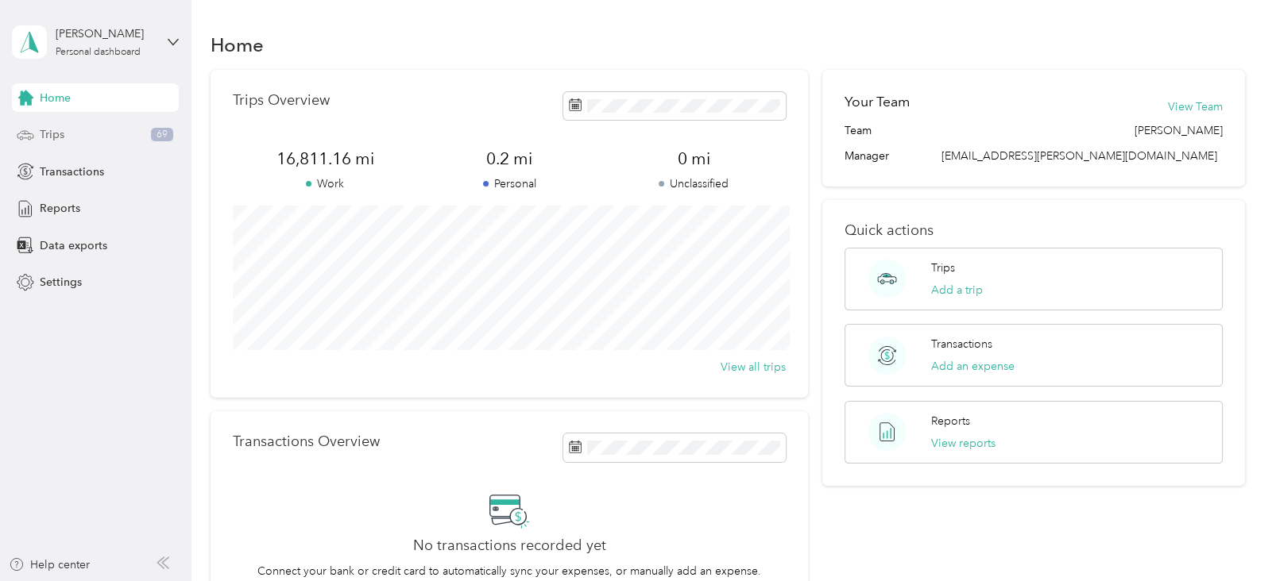
click at [78, 135] on div "Trips 69" at bounding box center [95, 135] width 167 height 29
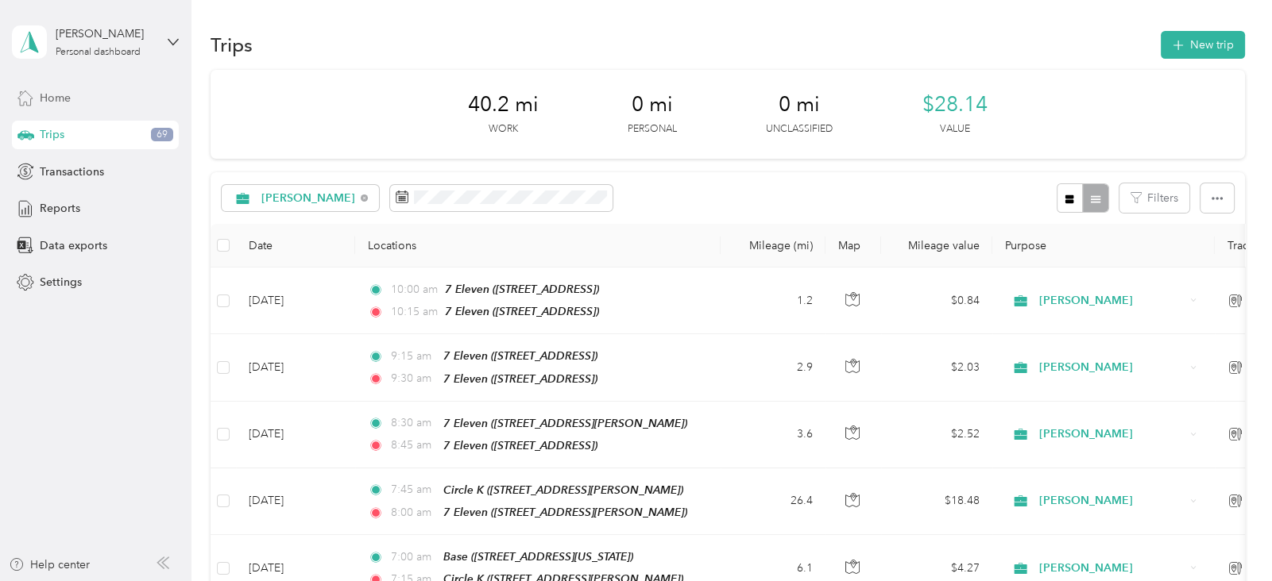
click at [57, 92] on span "Home" at bounding box center [55, 98] width 31 height 17
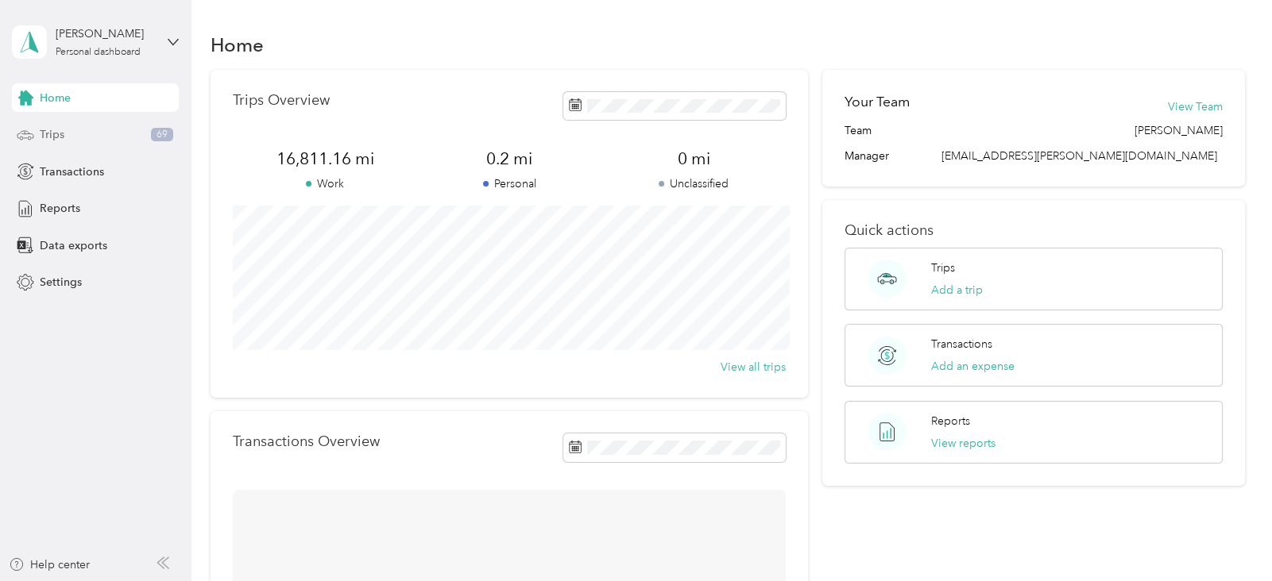
click at [57, 130] on span "Trips" at bounding box center [52, 134] width 25 height 17
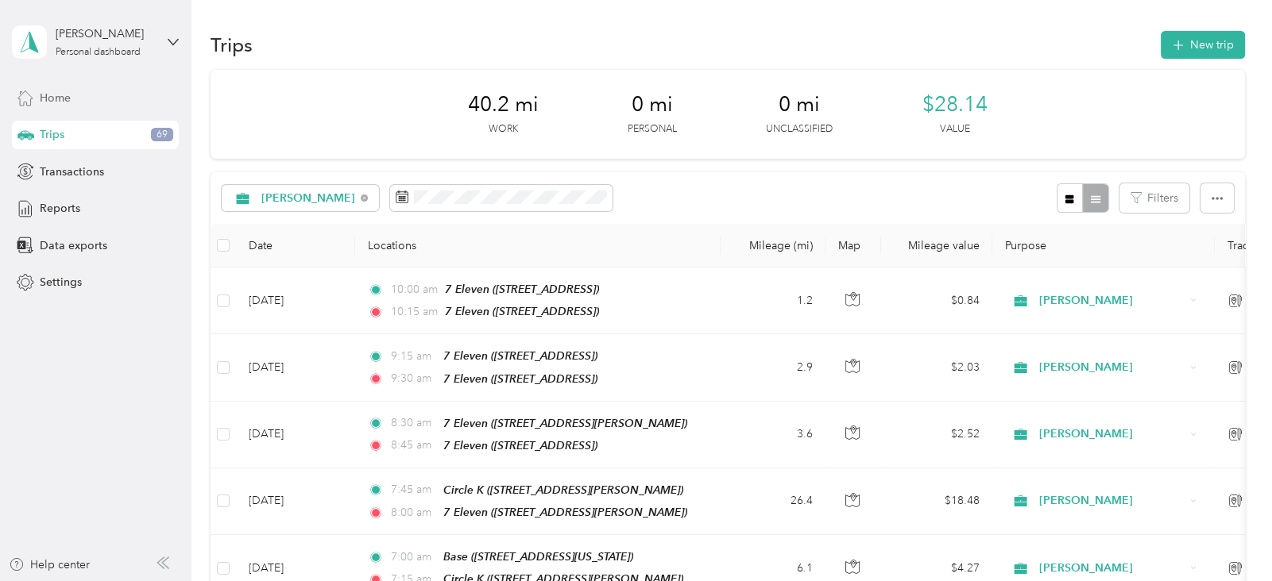
click at [77, 100] on div "Home" at bounding box center [95, 97] width 167 height 29
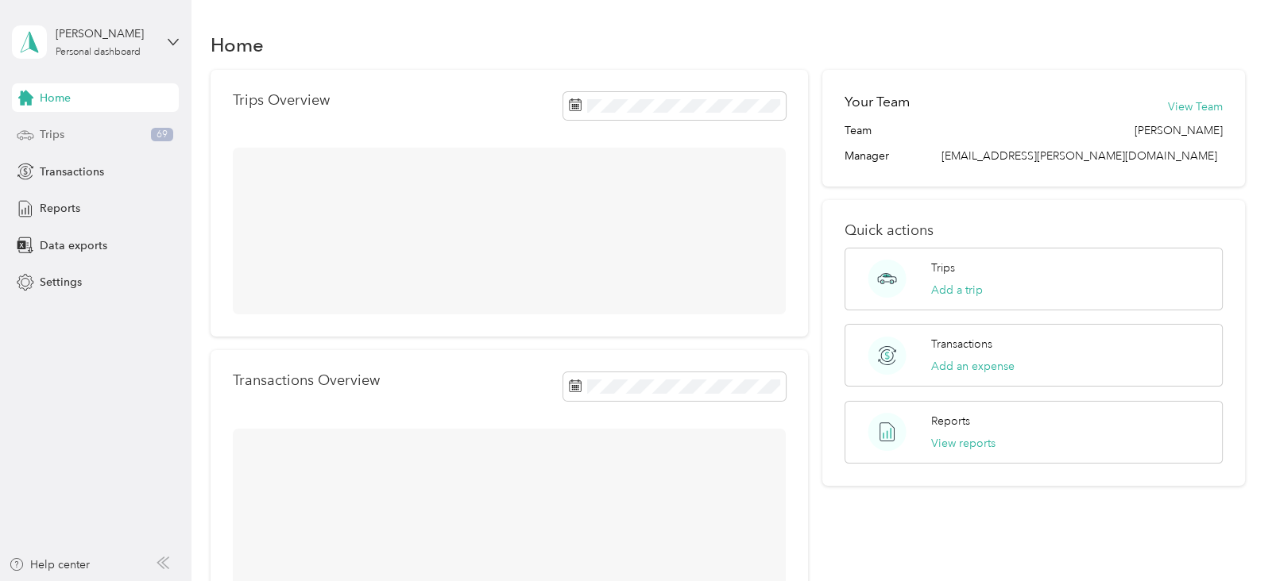
click at [77, 139] on div "Trips 69" at bounding box center [95, 135] width 167 height 29
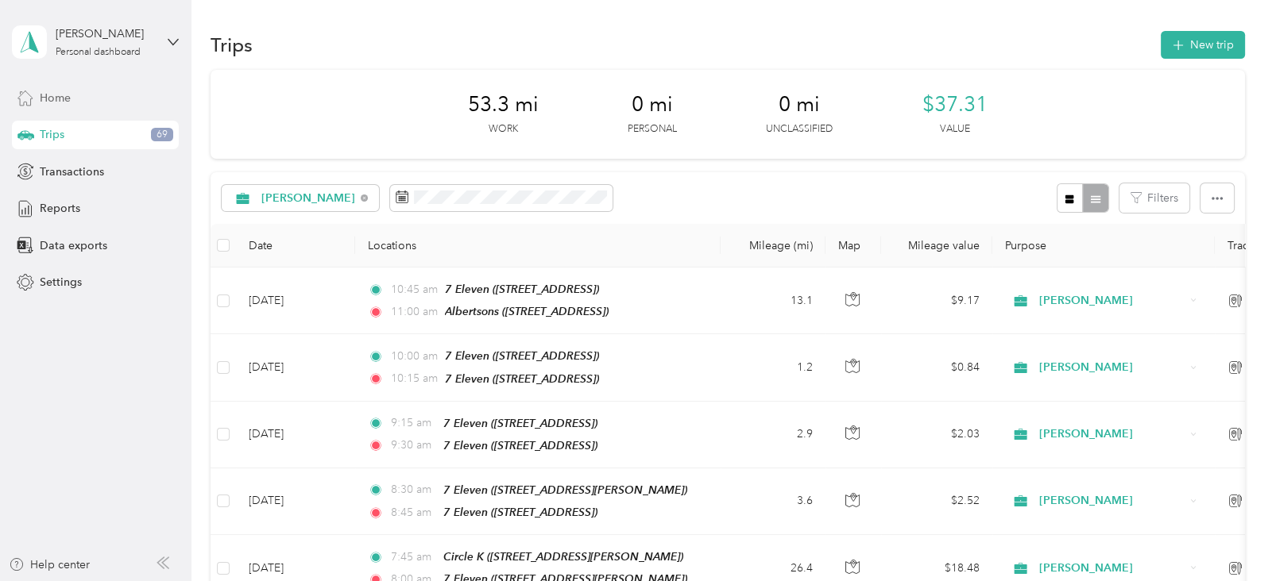
click at [58, 97] on span "Home" at bounding box center [55, 98] width 31 height 17
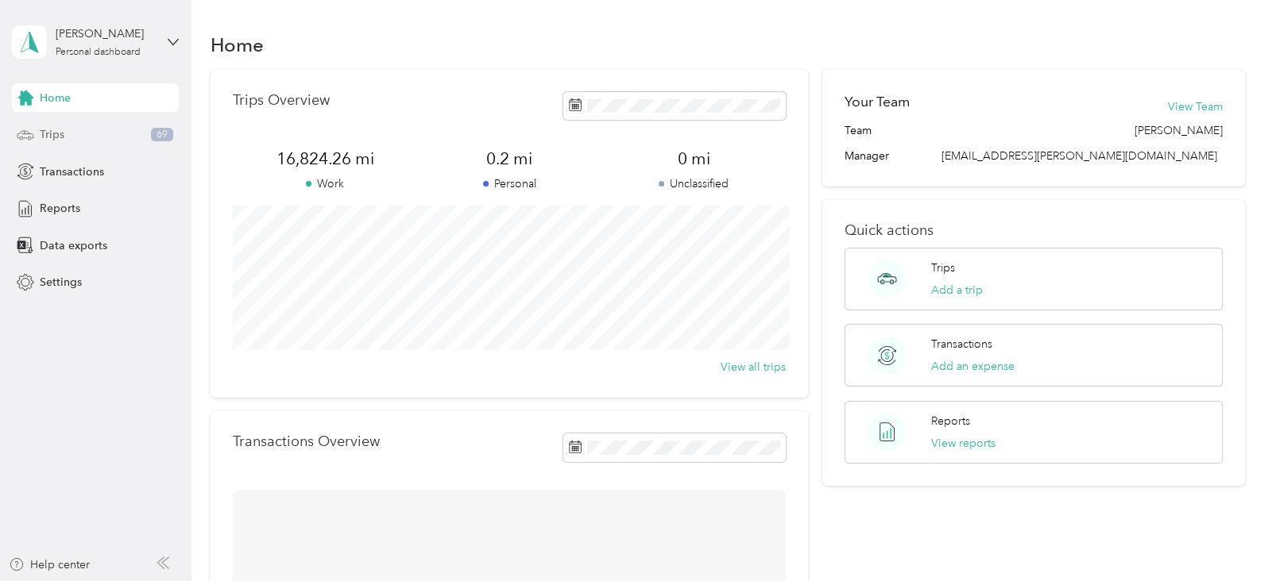
click at [62, 132] on span "Trips" at bounding box center [52, 134] width 25 height 17
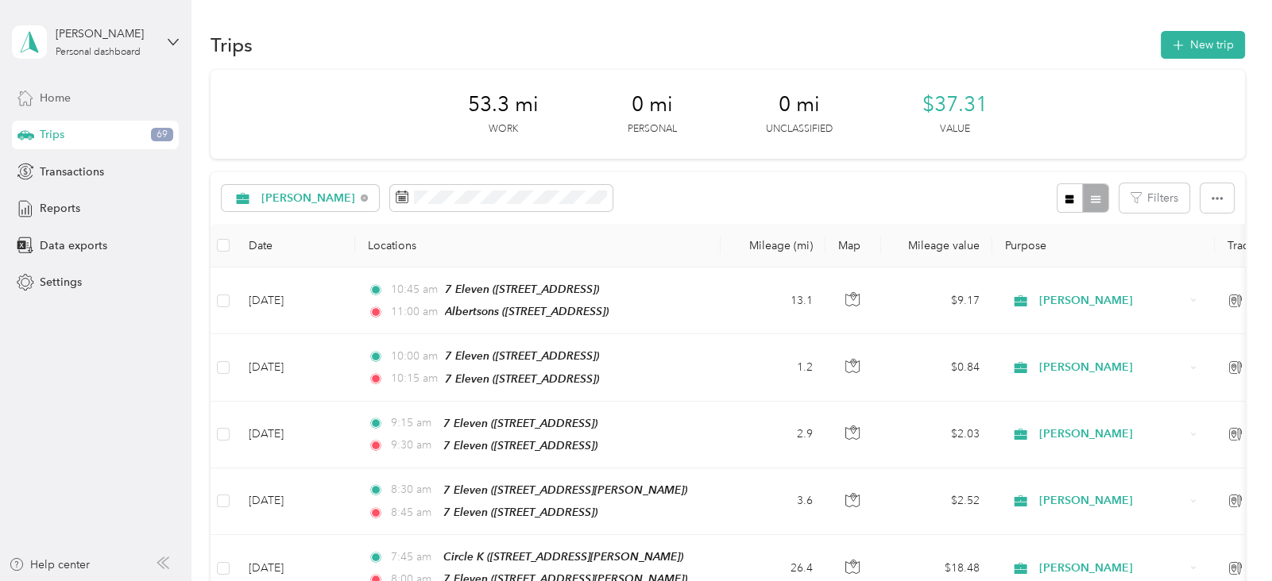
click at [57, 95] on span "Home" at bounding box center [55, 98] width 31 height 17
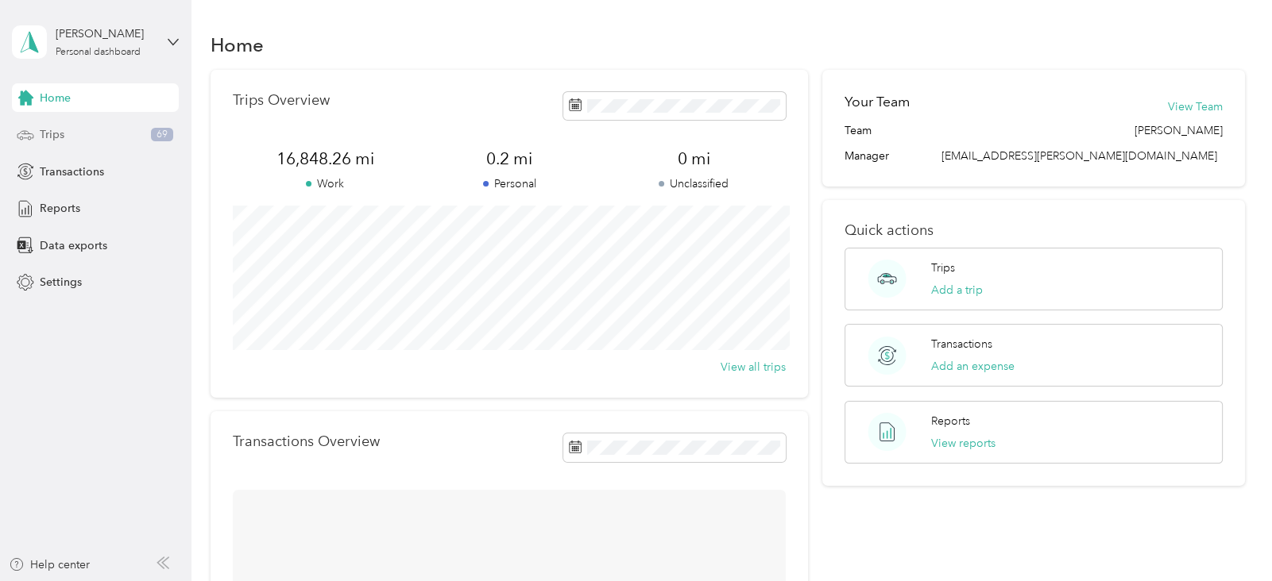
click at [71, 134] on div "Trips 69" at bounding box center [95, 135] width 167 height 29
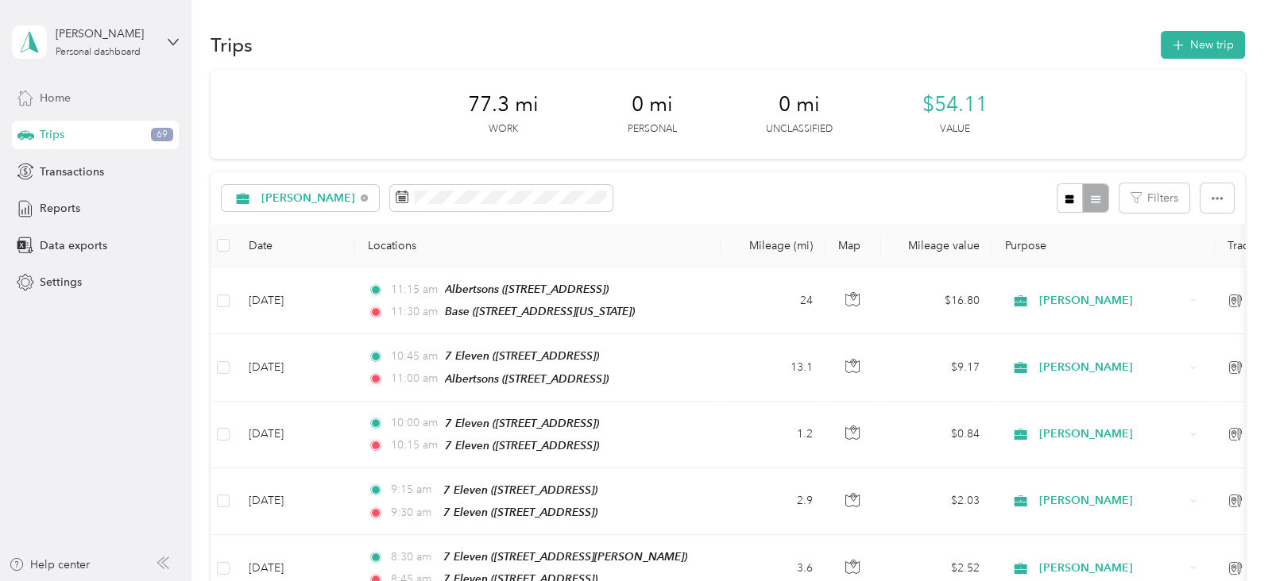
click at [71, 93] on div "Home" at bounding box center [95, 97] width 167 height 29
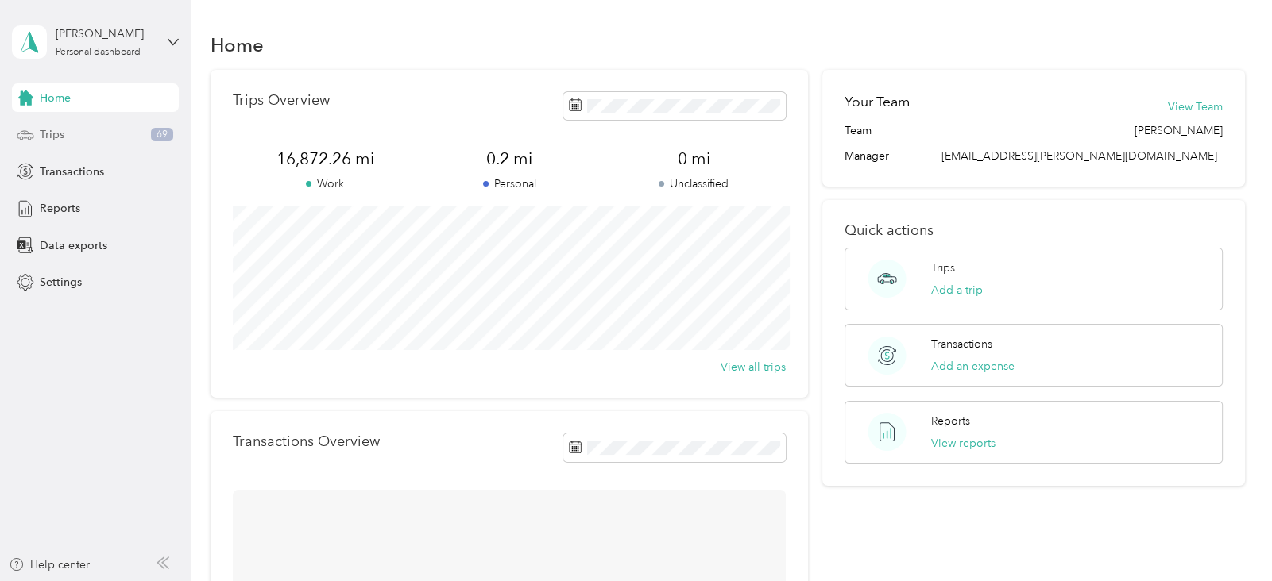
click at [71, 137] on div "Trips 69" at bounding box center [95, 135] width 167 height 29
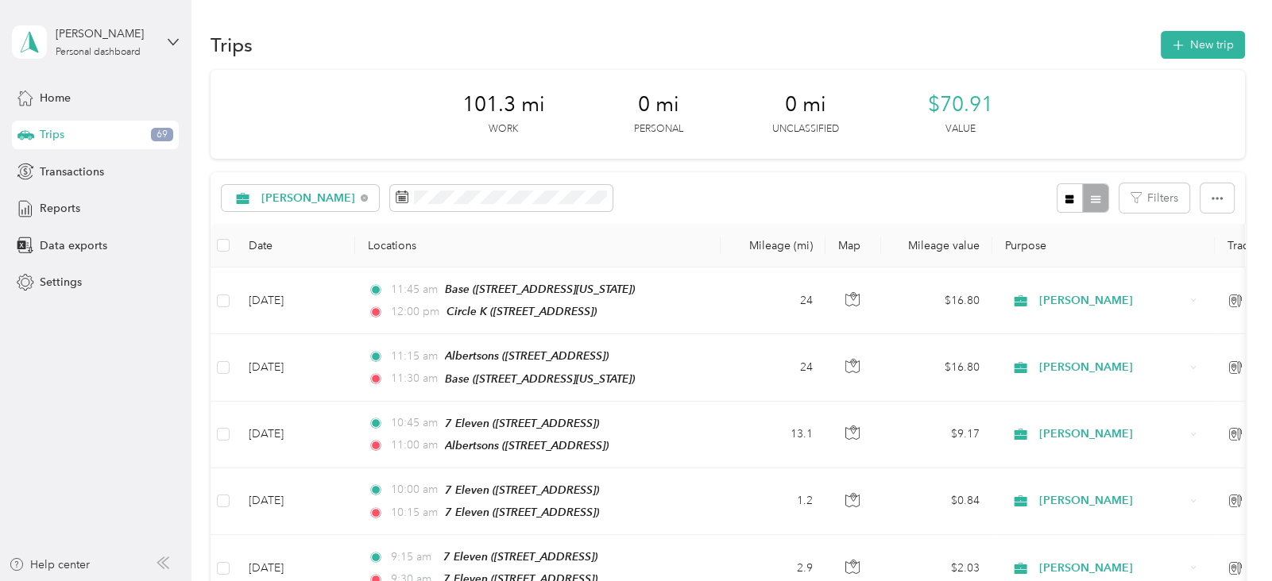
click at [71, 137] on div "Trips 69" at bounding box center [95, 135] width 167 height 29
click at [63, 98] on span "Home" at bounding box center [55, 98] width 31 height 17
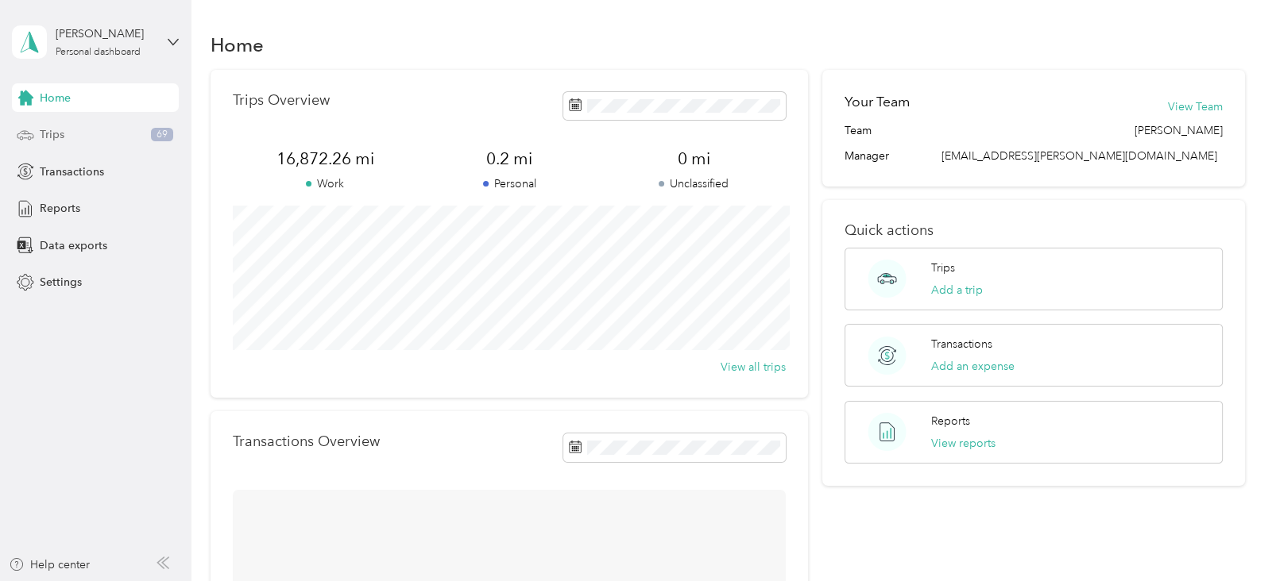
click at [68, 129] on div "Trips 69" at bounding box center [95, 135] width 167 height 29
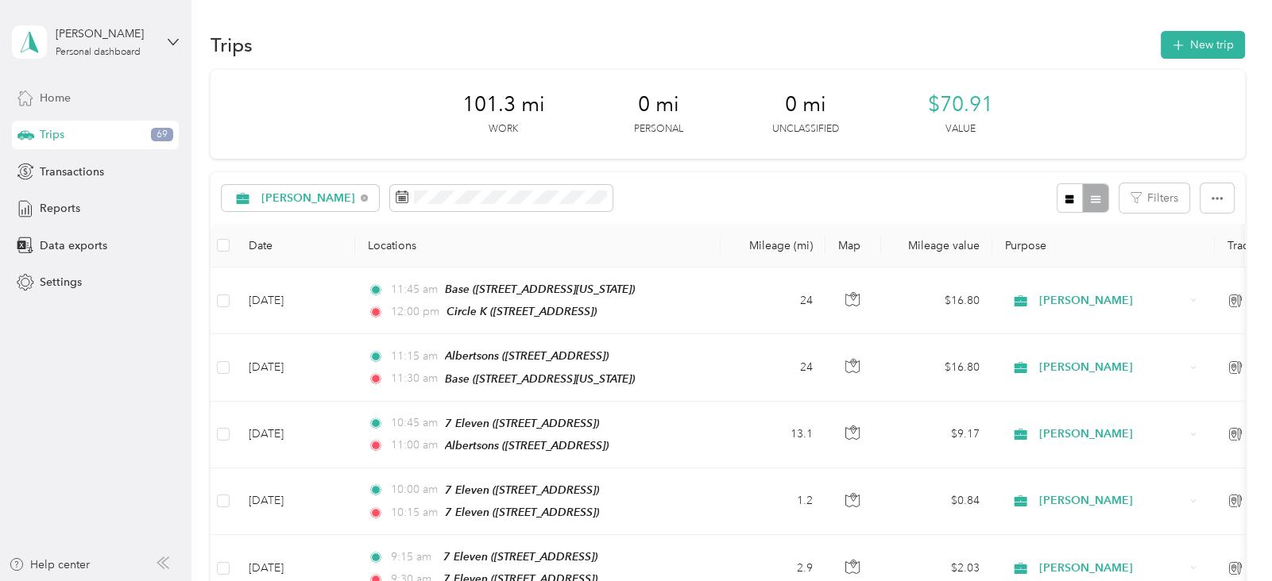
click at [75, 95] on div "Home" at bounding box center [95, 97] width 167 height 29
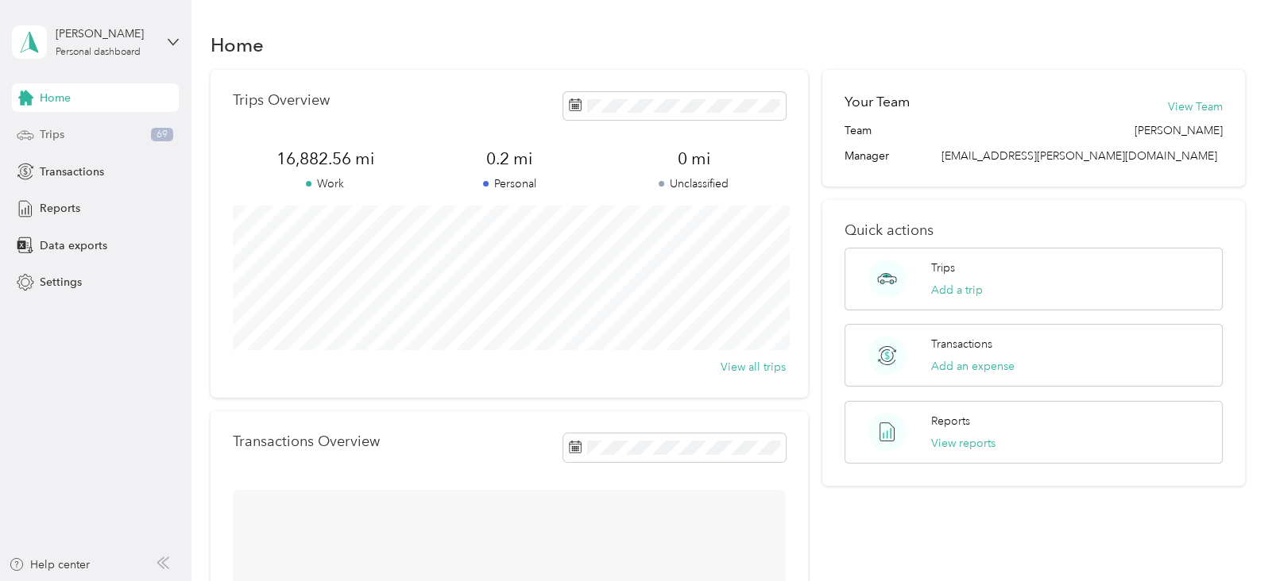
click at [77, 137] on div "Trips 69" at bounding box center [95, 135] width 167 height 29
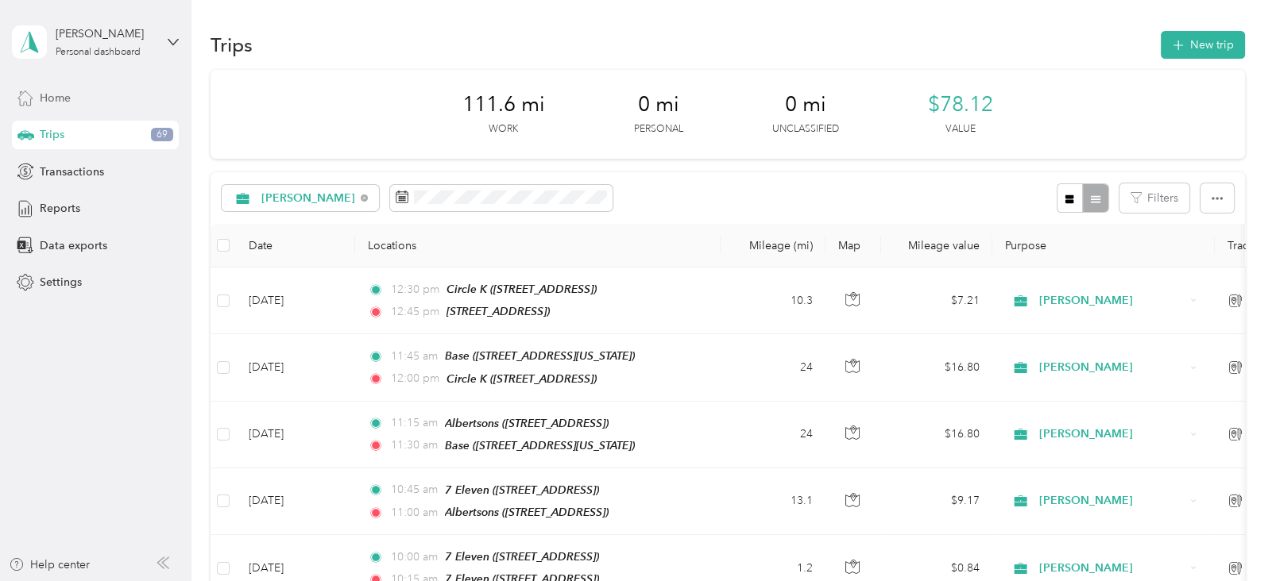
click at [67, 98] on span "Home" at bounding box center [55, 98] width 31 height 17
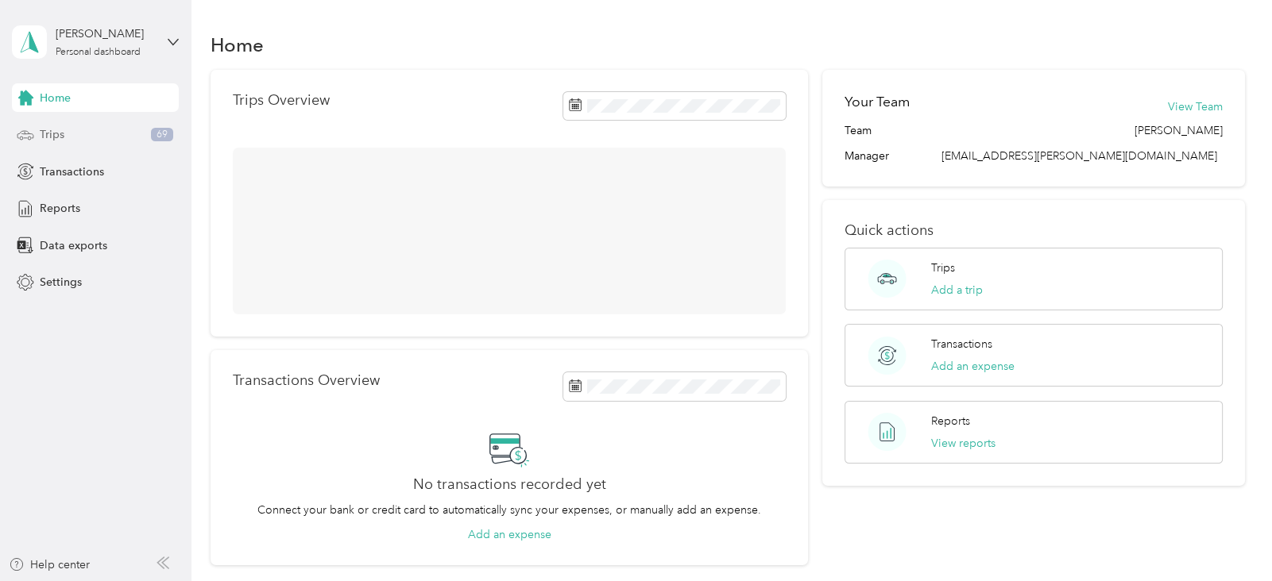
click at [70, 133] on div "Trips 69" at bounding box center [95, 135] width 167 height 29
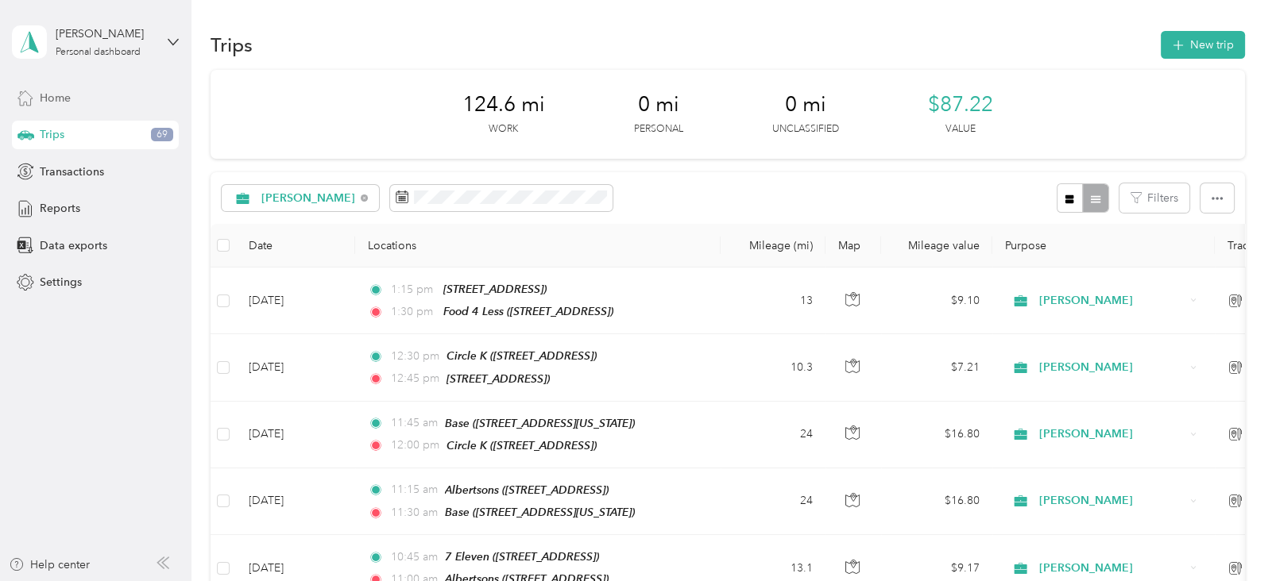
click at [74, 99] on div "Home" at bounding box center [95, 97] width 167 height 29
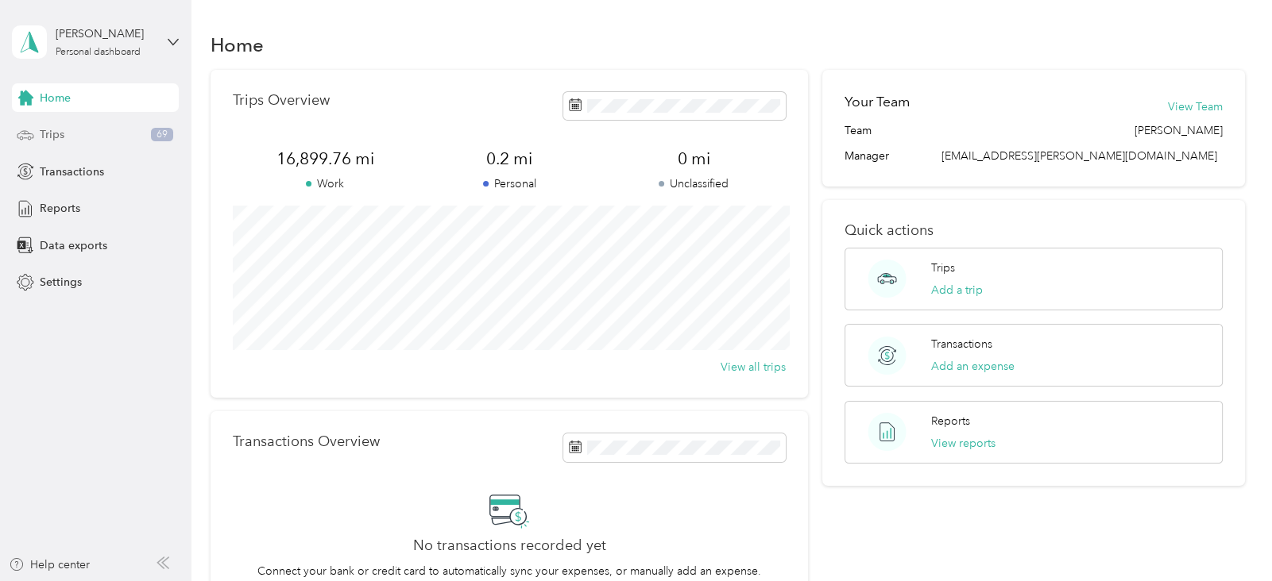
click at [75, 132] on div "Trips 69" at bounding box center [95, 135] width 167 height 29
click at [87, 133] on div "Trips 69" at bounding box center [95, 135] width 167 height 29
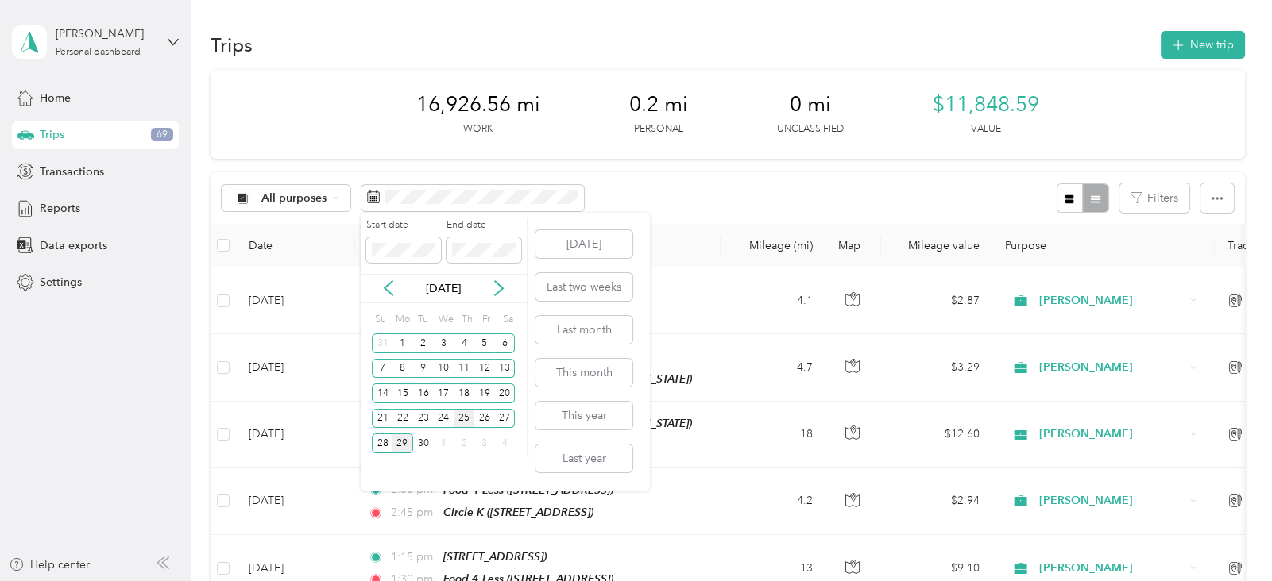
click at [467, 419] on div "25" at bounding box center [464, 419] width 21 height 20
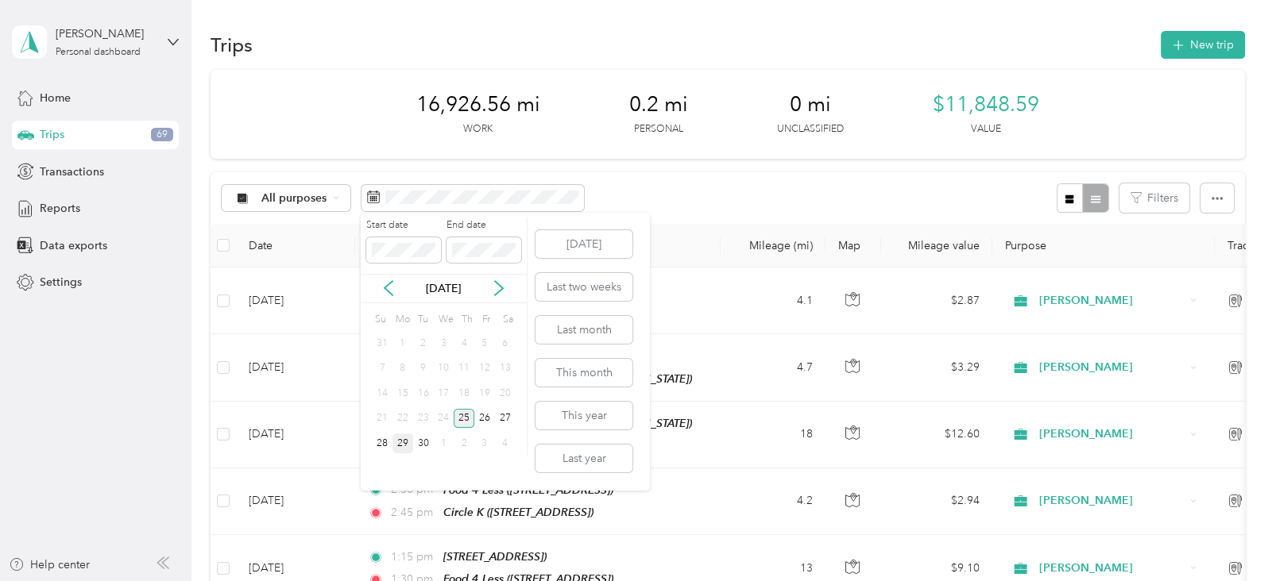
click at [467, 419] on div "25" at bounding box center [464, 419] width 21 height 20
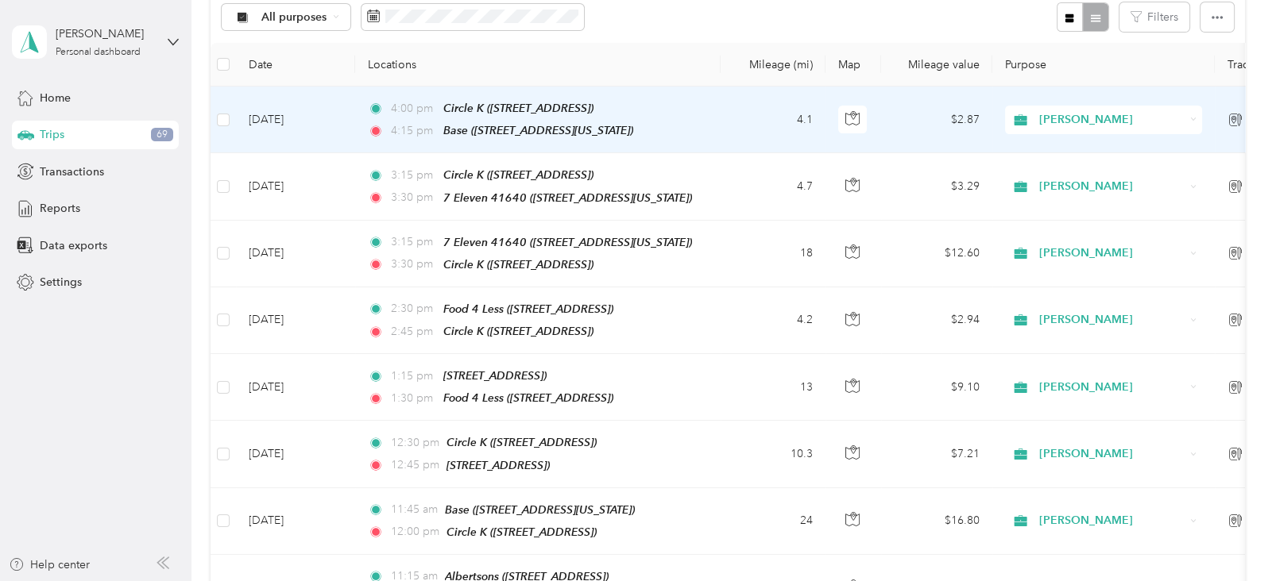
scroll to position [182, 0]
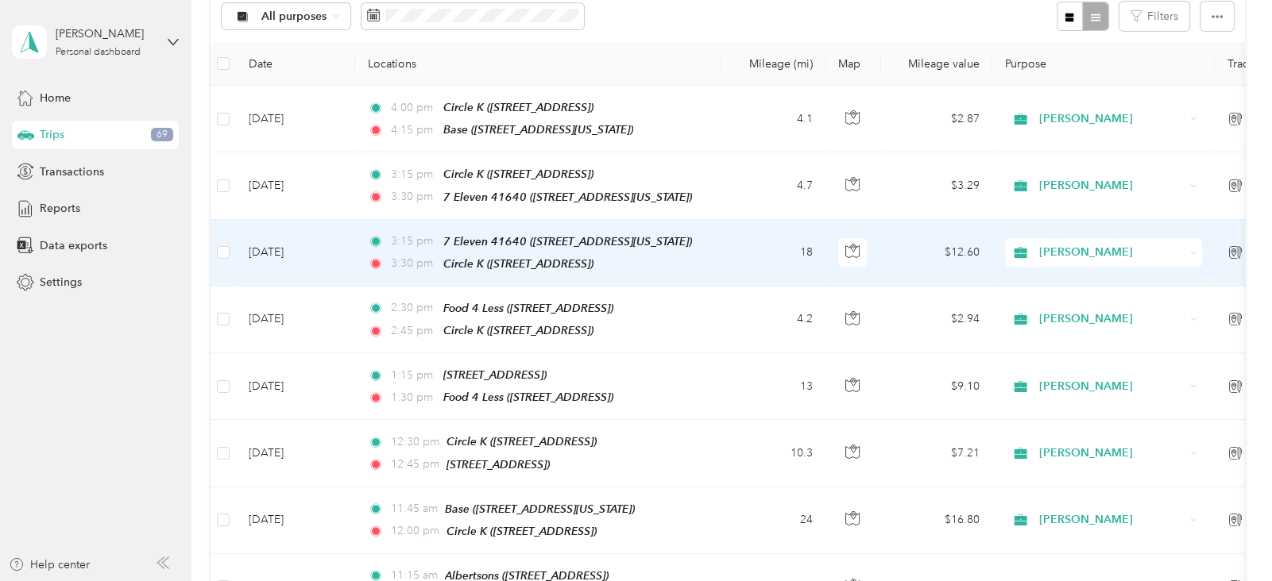
click at [1185, 249] on div "[PERSON_NAME]" at bounding box center [1103, 252] width 197 height 29
click at [1219, 237] on td "Manual" at bounding box center [1269, 253] width 111 height 67
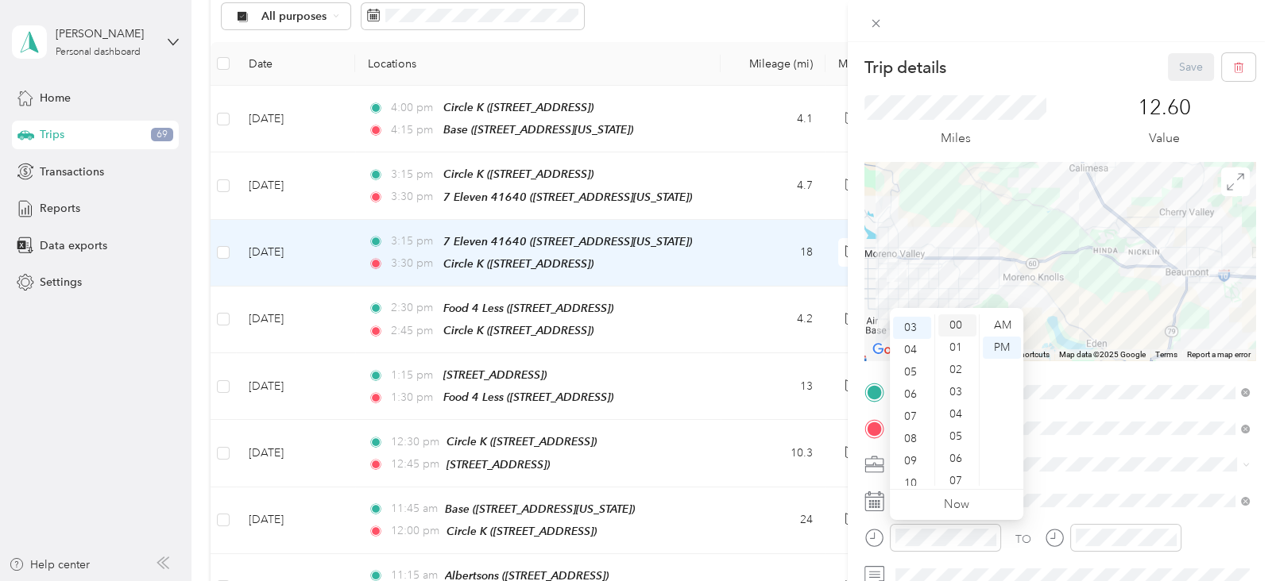
click at [956, 319] on div "00" at bounding box center [957, 326] width 38 height 22
click at [224, 332] on div "Trip details Save This trip cannot be edited because it is either under review,…" at bounding box center [636, 290] width 1272 height 581
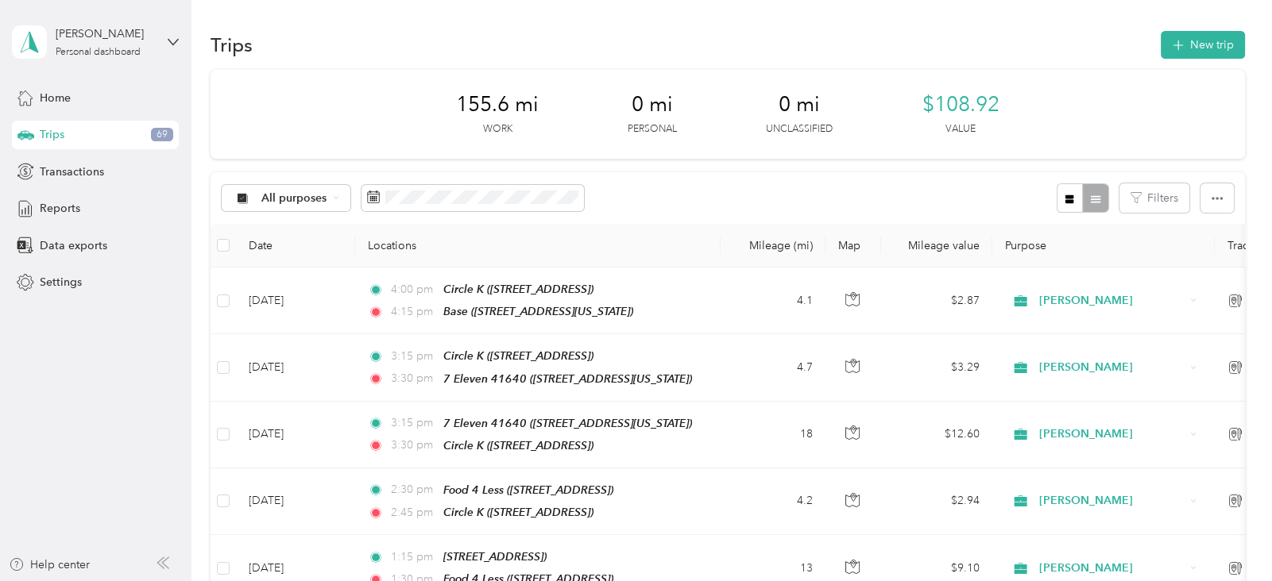
click at [77, 140] on div "Trips 69" at bounding box center [95, 135] width 167 height 29
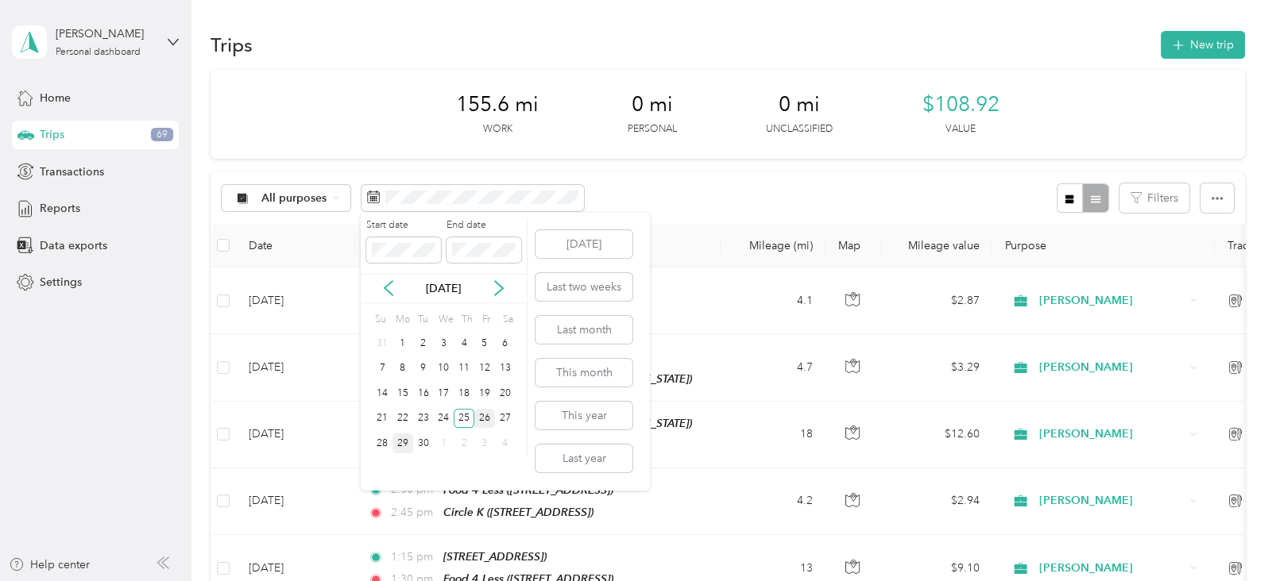
click at [486, 412] on div "26" at bounding box center [484, 419] width 21 height 20
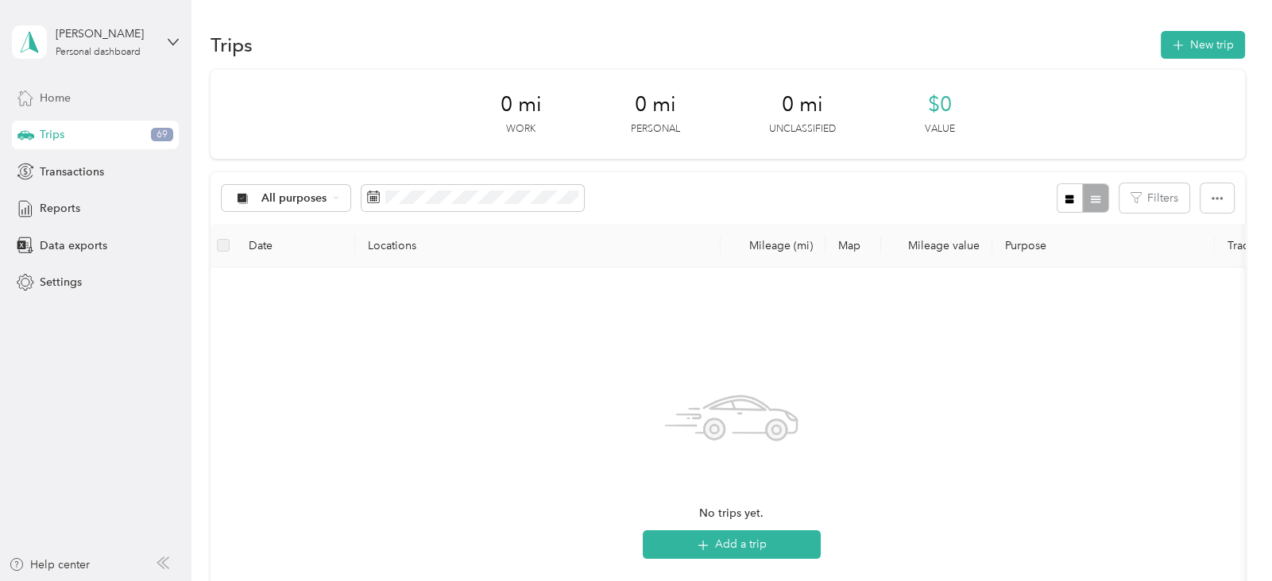
click at [71, 97] on div "Home" at bounding box center [95, 97] width 167 height 29
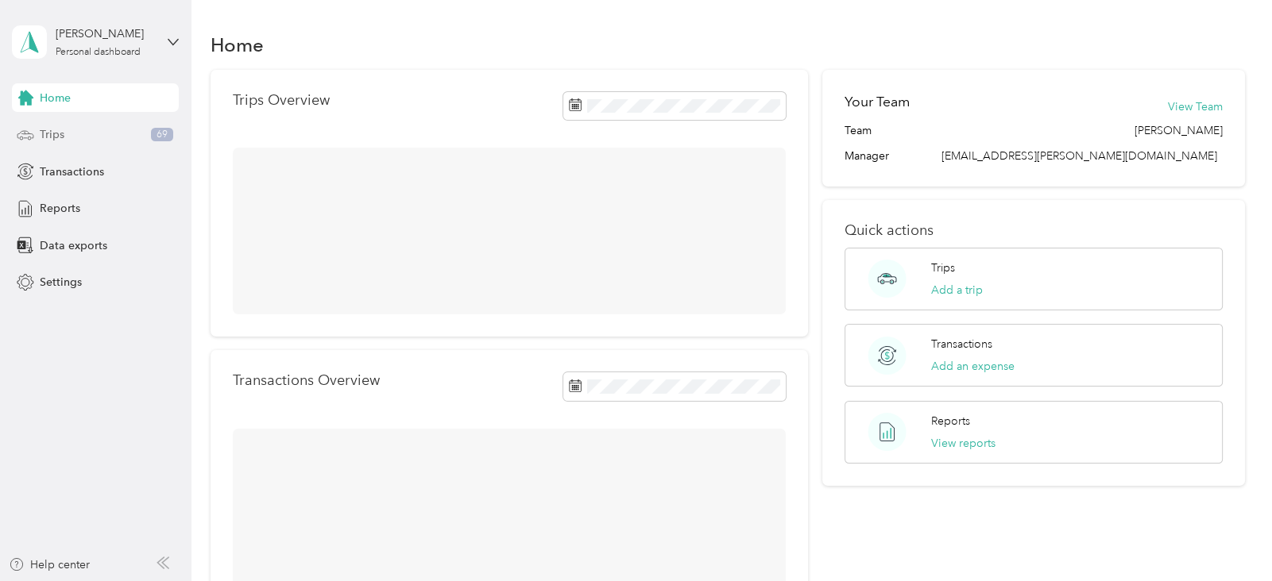
click at [84, 136] on div "Trips 69" at bounding box center [95, 135] width 167 height 29
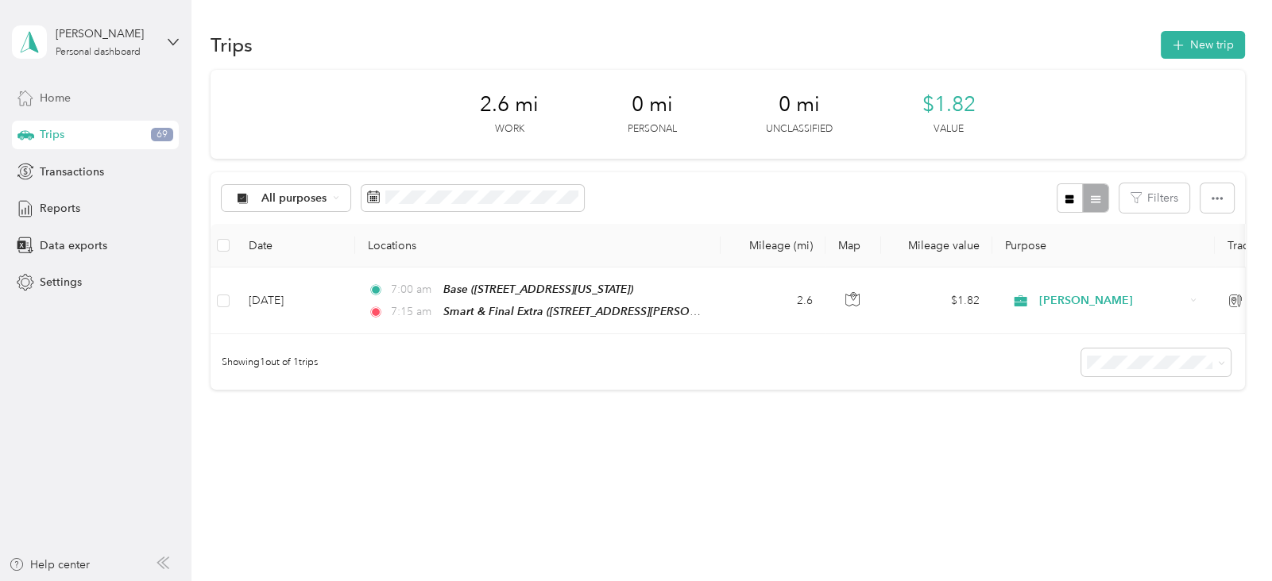
click at [58, 106] on div "Home" at bounding box center [95, 97] width 167 height 29
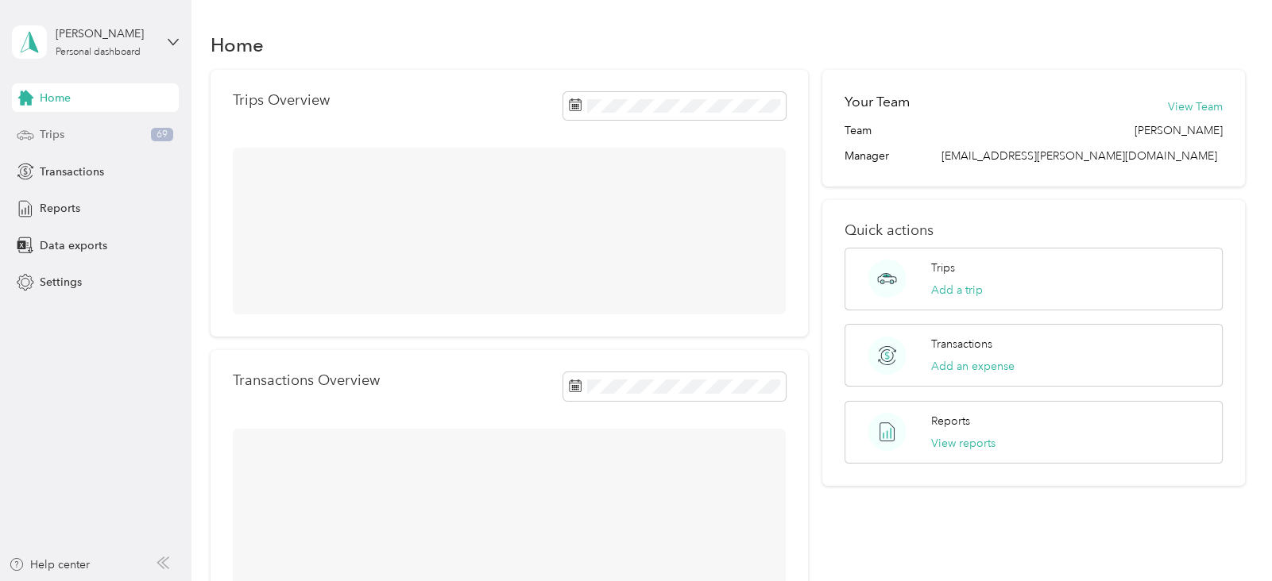
click at [75, 138] on div "Trips 69" at bounding box center [95, 135] width 167 height 29
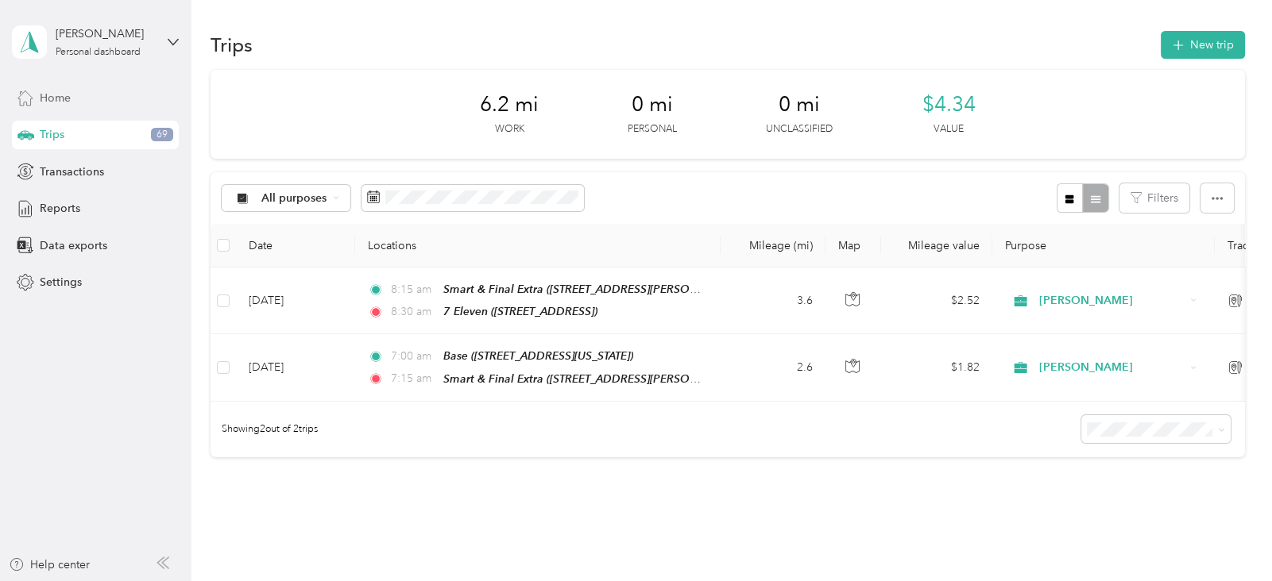
click at [69, 92] on span "Home" at bounding box center [55, 98] width 31 height 17
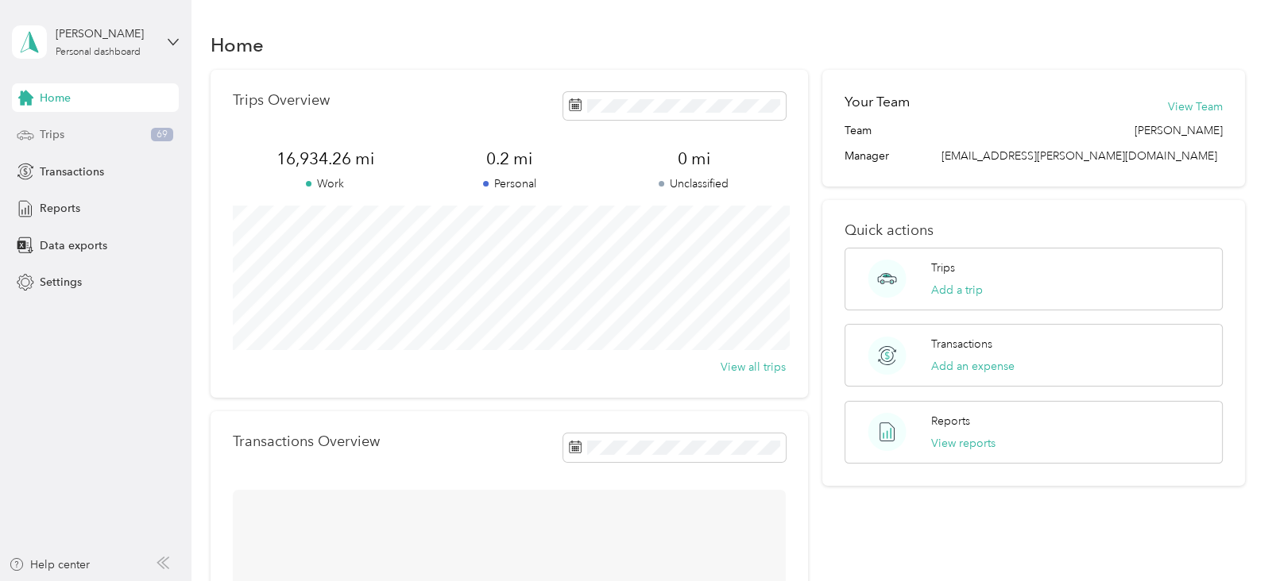
click at [71, 138] on div "Trips 69" at bounding box center [95, 135] width 167 height 29
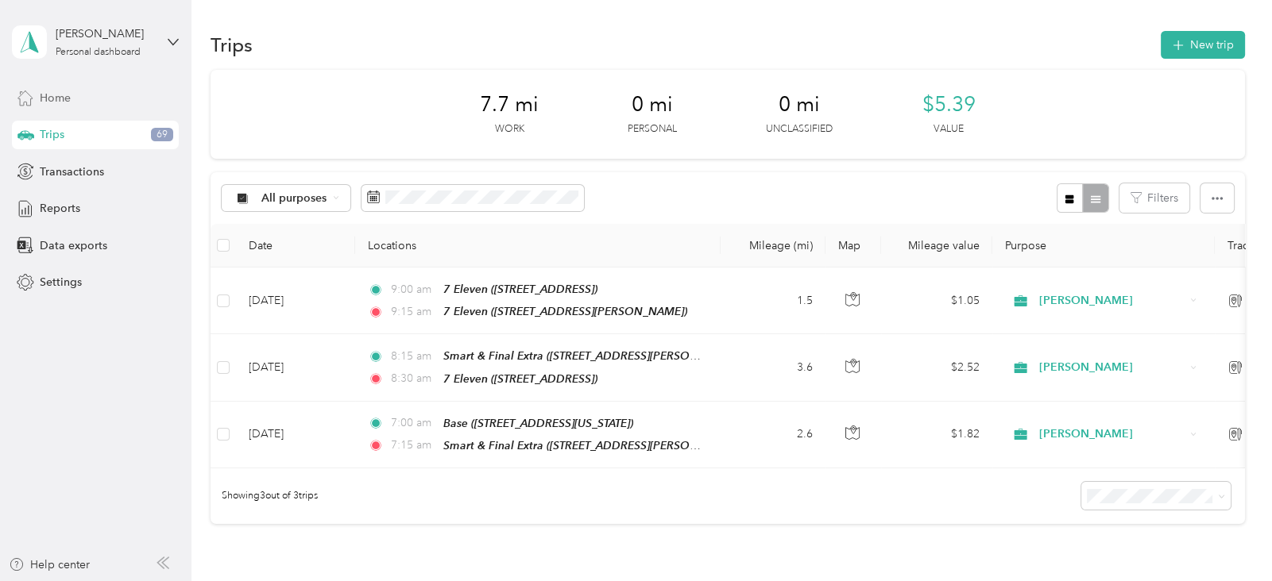
click at [60, 91] on span "Home" at bounding box center [55, 98] width 31 height 17
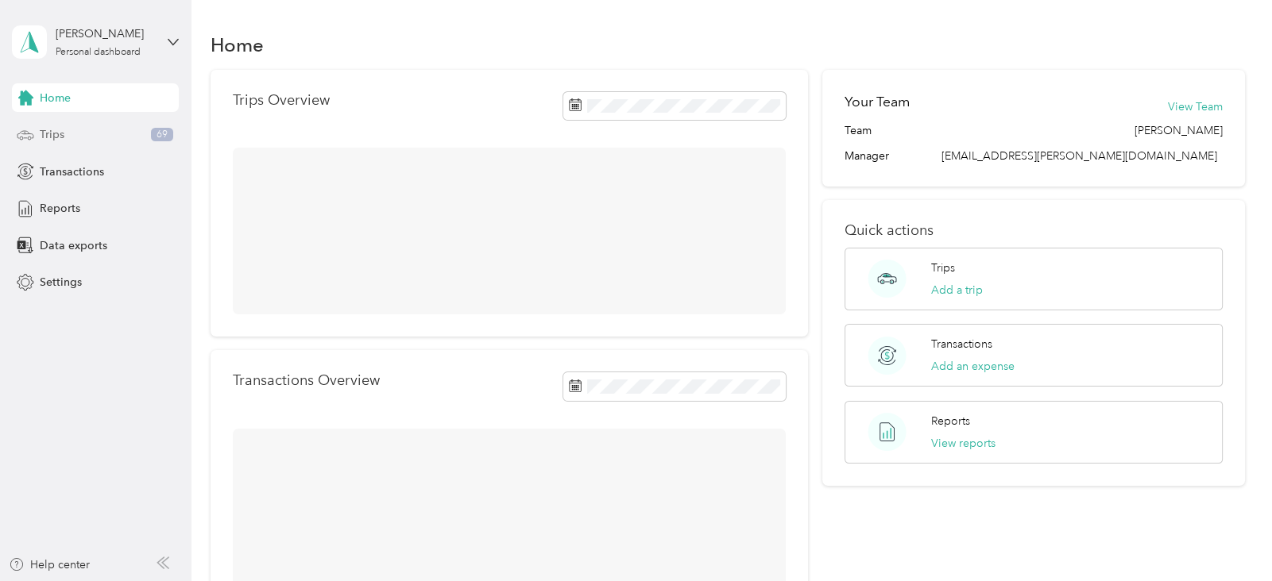
click at [65, 129] on div "Trips 69" at bounding box center [95, 135] width 167 height 29
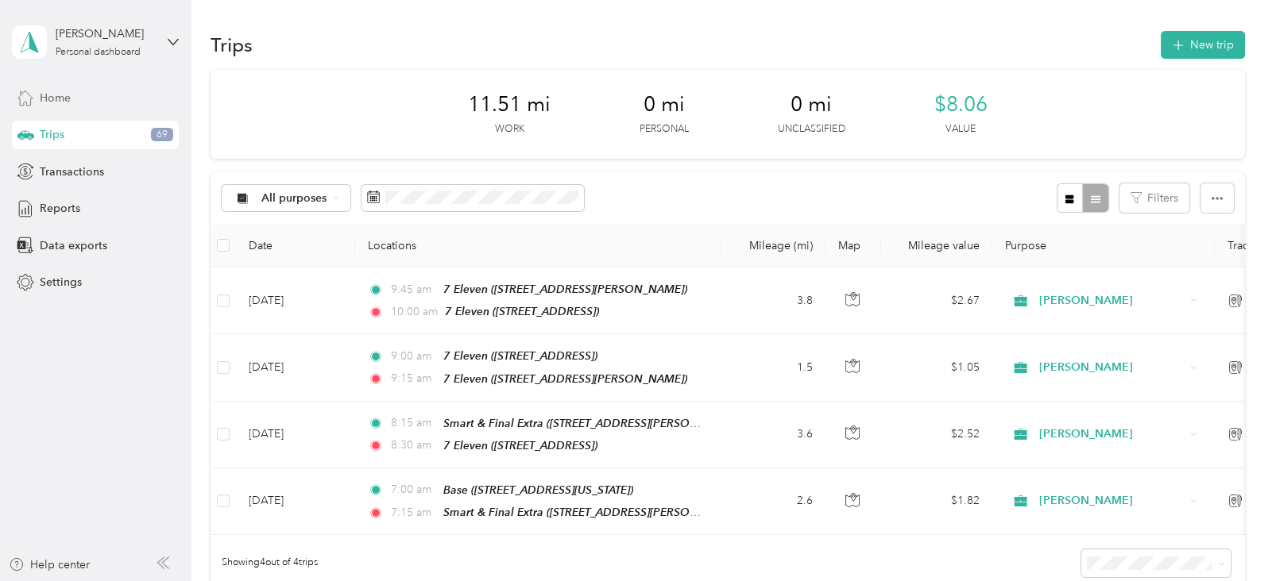
click at [64, 100] on span "Home" at bounding box center [55, 98] width 31 height 17
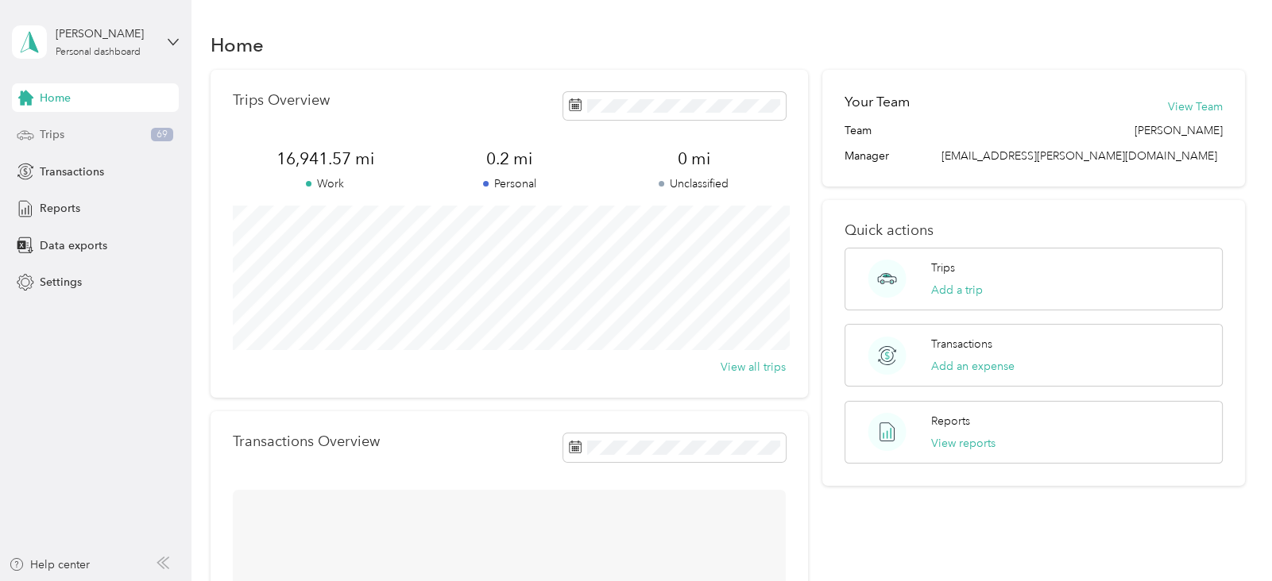
click at [64, 131] on span "Trips" at bounding box center [52, 134] width 25 height 17
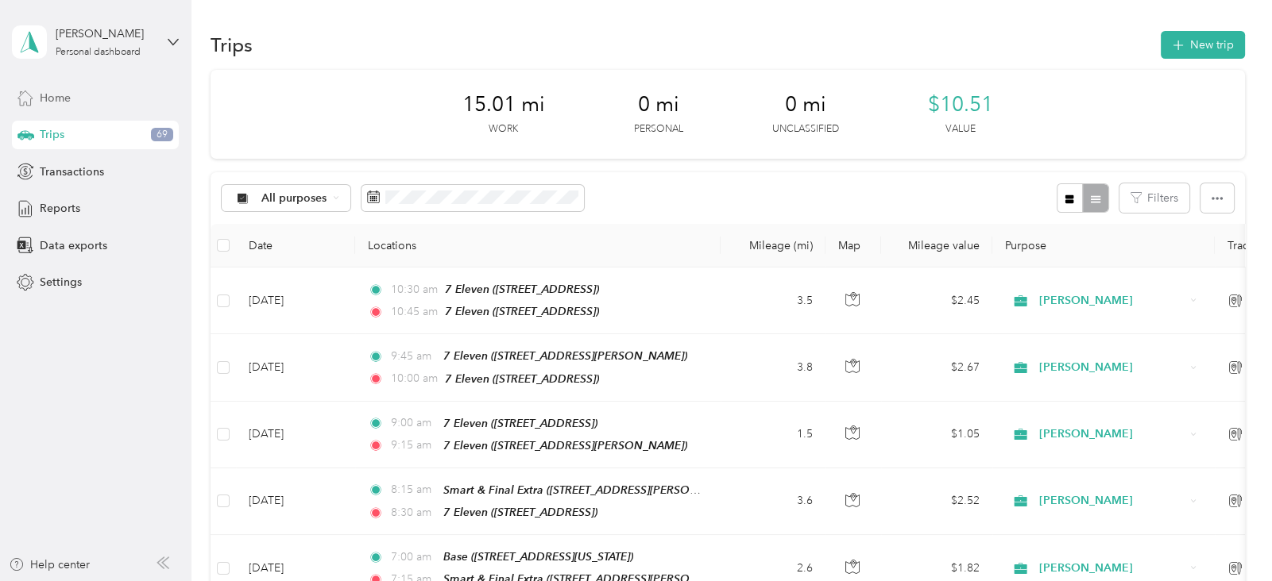
click at [75, 98] on div "Home" at bounding box center [95, 97] width 167 height 29
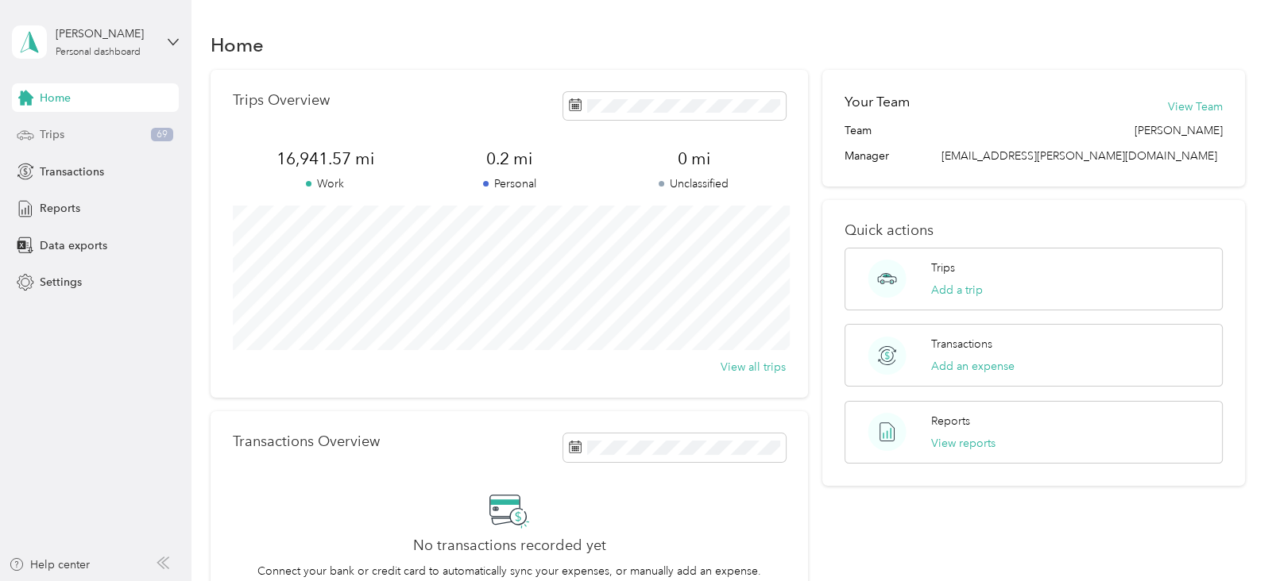
click at [70, 130] on div "Trips 69" at bounding box center [95, 135] width 167 height 29
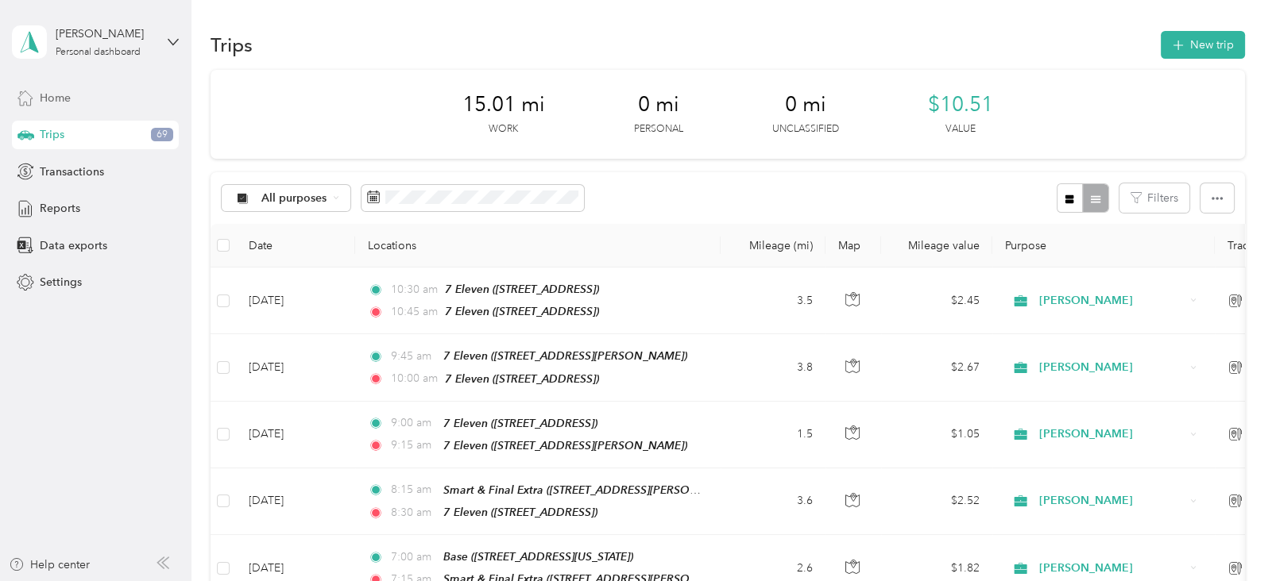
click at [81, 100] on div "Home" at bounding box center [95, 97] width 167 height 29
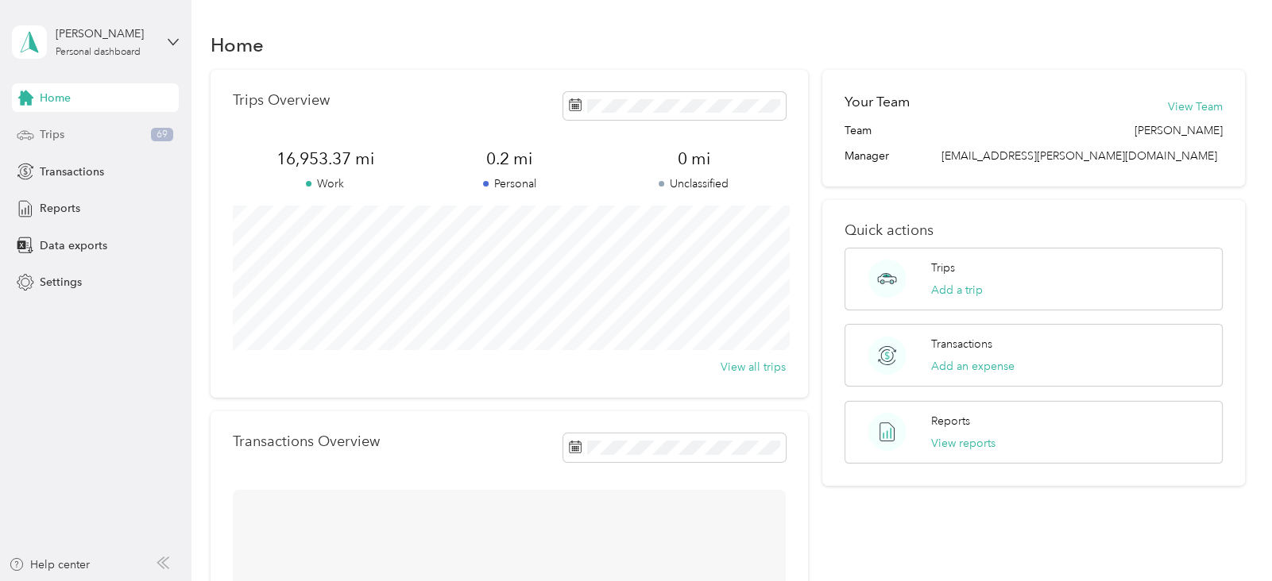
click at [75, 137] on div "Trips 69" at bounding box center [95, 135] width 167 height 29
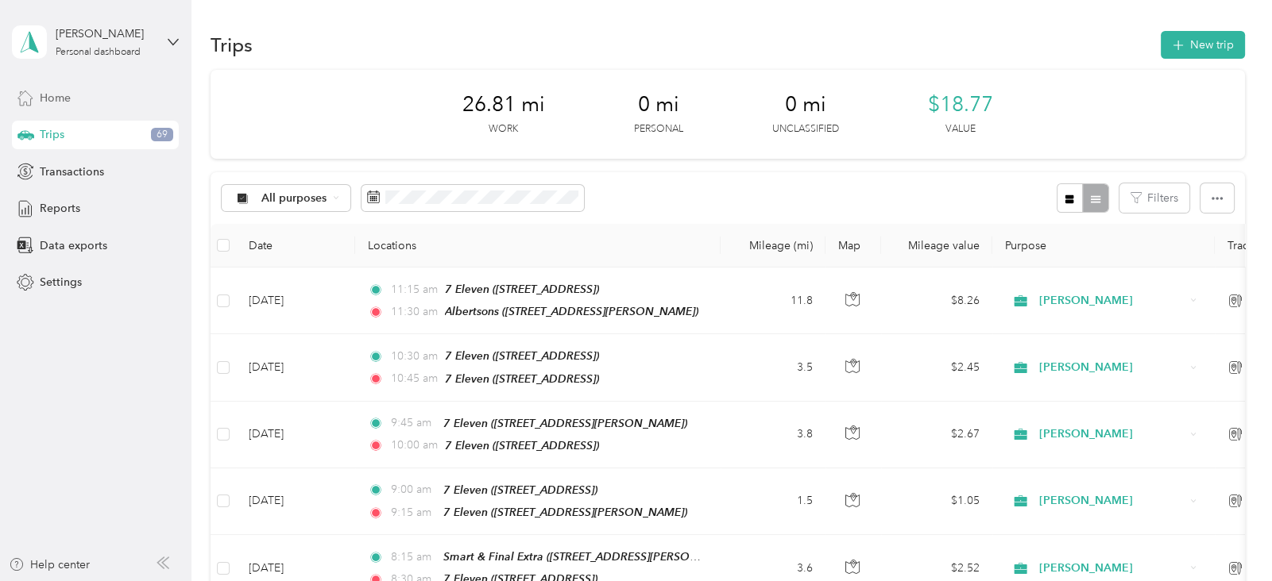
click at [70, 95] on span "Home" at bounding box center [55, 98] width 31 height 17
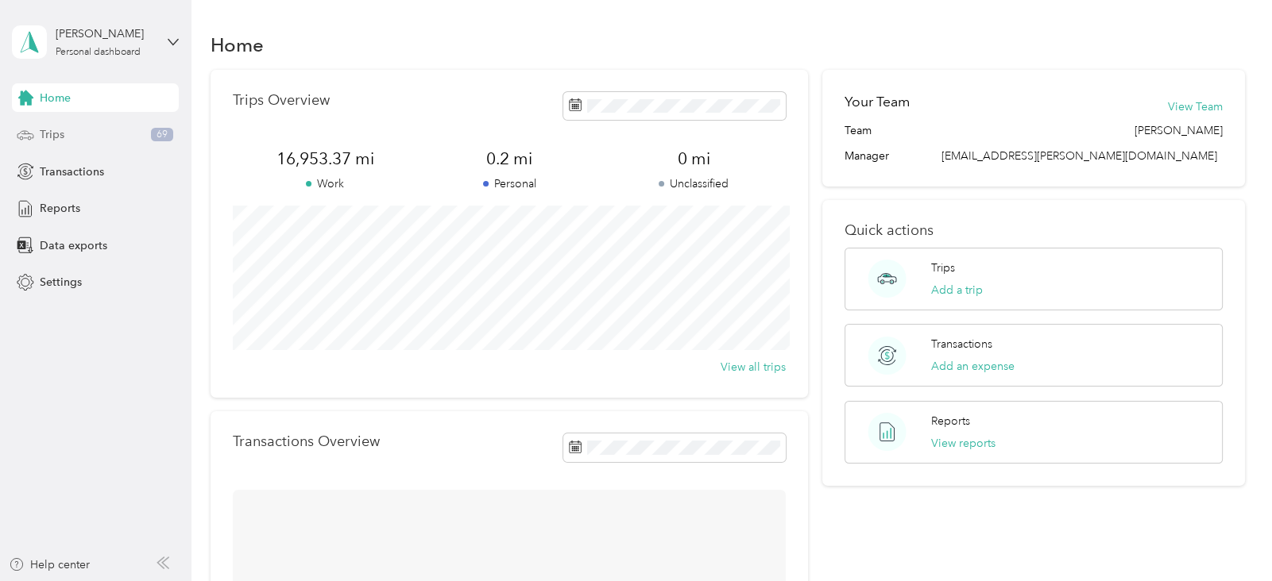
click at [76, 138] on div "Trips 69" at bounding box center [95, 135] width 167 height 29
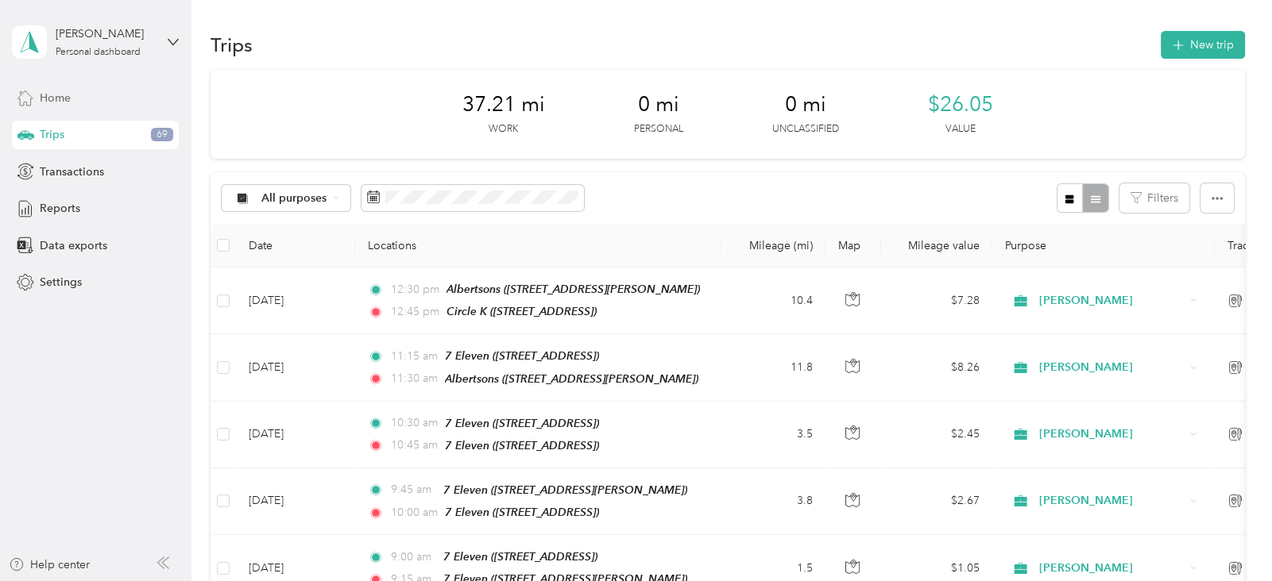
click at [86, 98] on div "Home" at bounding box center [95, 97] width 167 height 29
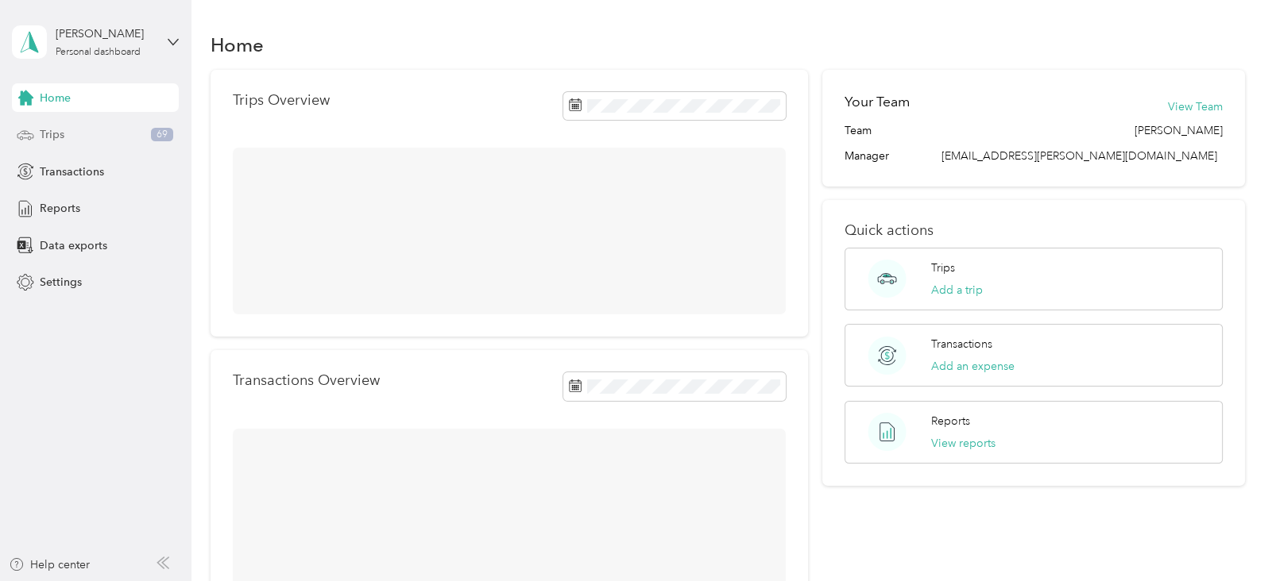
click at [86, 131] on div "Trips 69" at bounding box center [95, 135] width 167 height 29
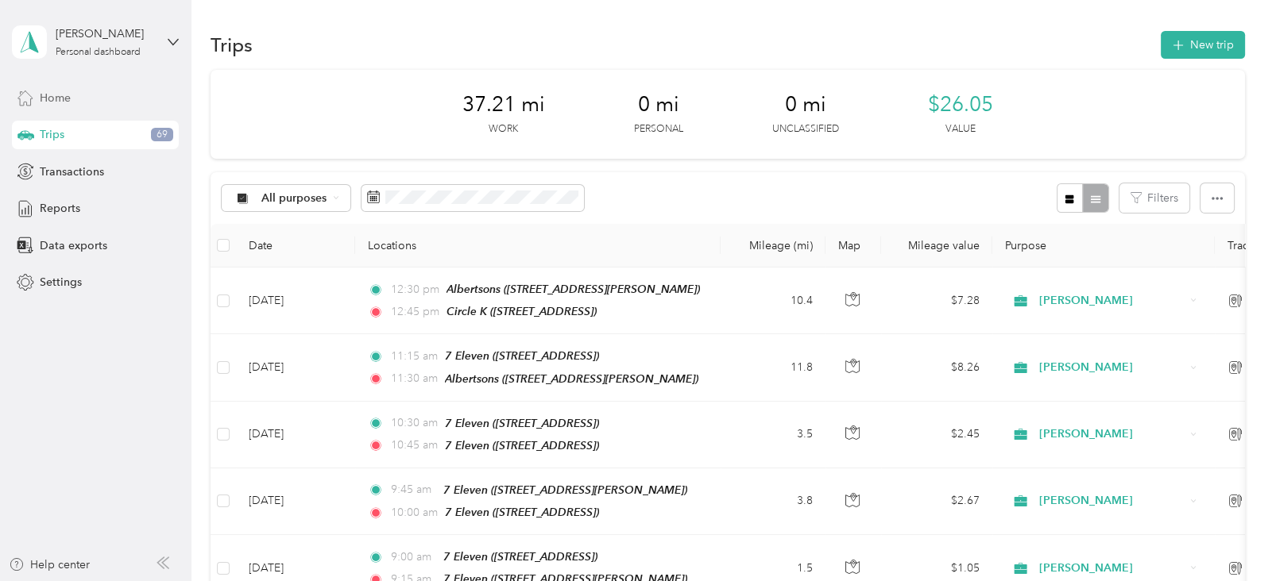
click at [76, 98] on div "Home" at bounding box center [95, 97] width 167 height 29
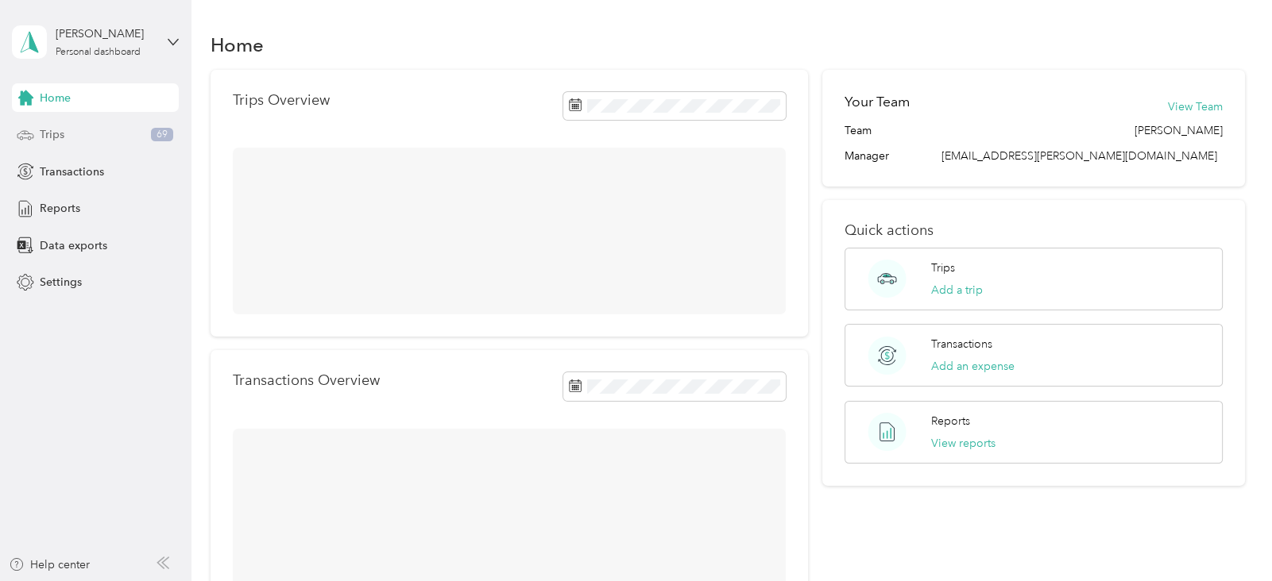
click at [77, 130] on div "Trips 69" at bounding box center [95, 135] width 167 height 29
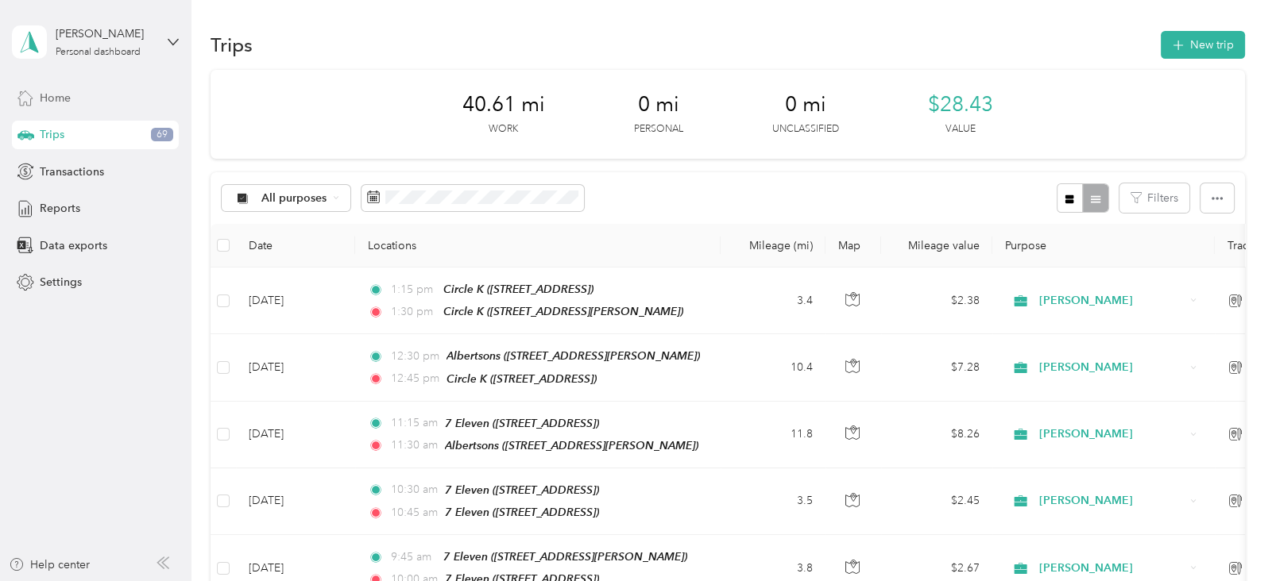
click at [89, 95] on div "Home" at bounding box center [95, 97] width 167 height 29
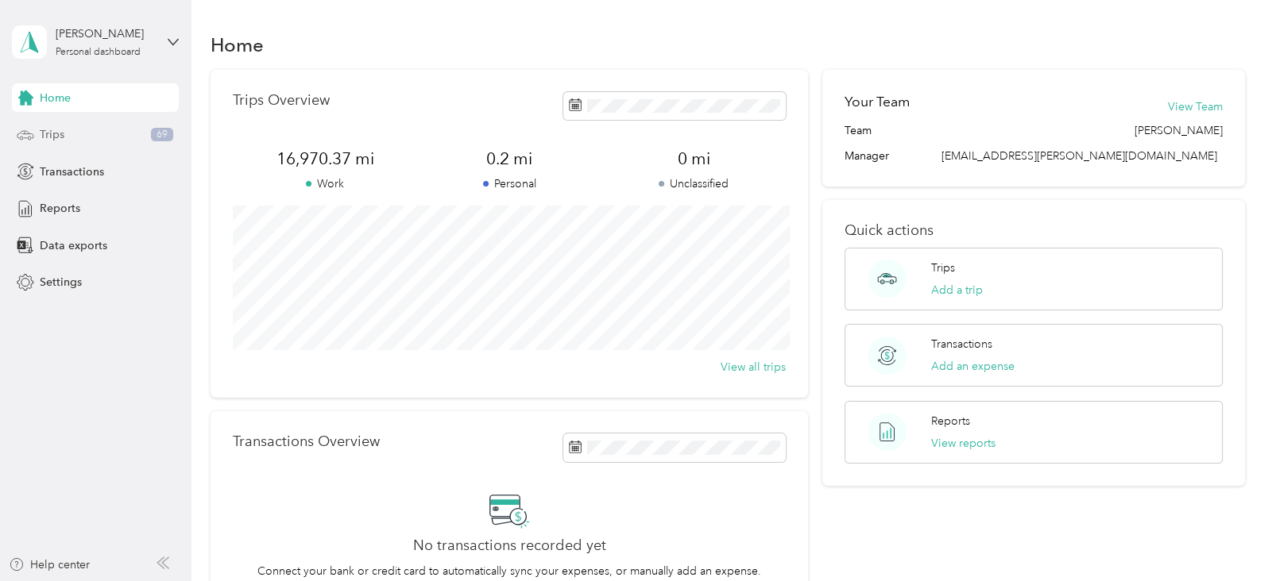
click at [79, 138] on div "Trips 69" at bounding box center [95, 135] width 167 height 29
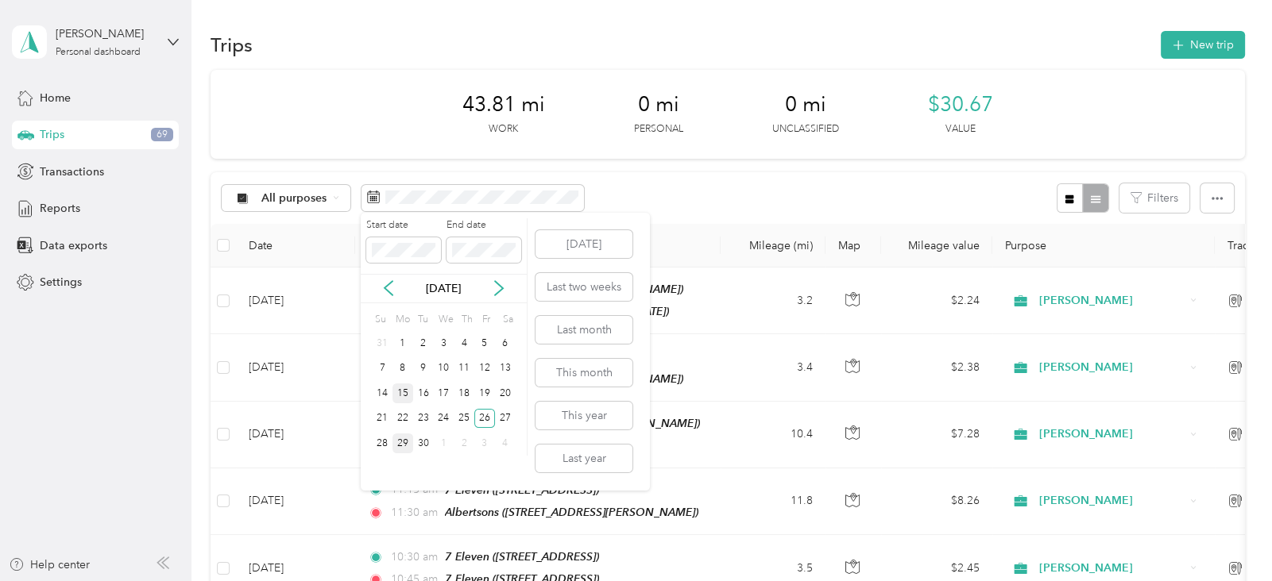
click at [403, 392] on div "15" at bounding box center [402, 394] width 21 height 20
click at [427, 444] on div "30" at bounding box center [423, 444] width 21 height 20
